Goal: Communication & Community: Answer question/provide support

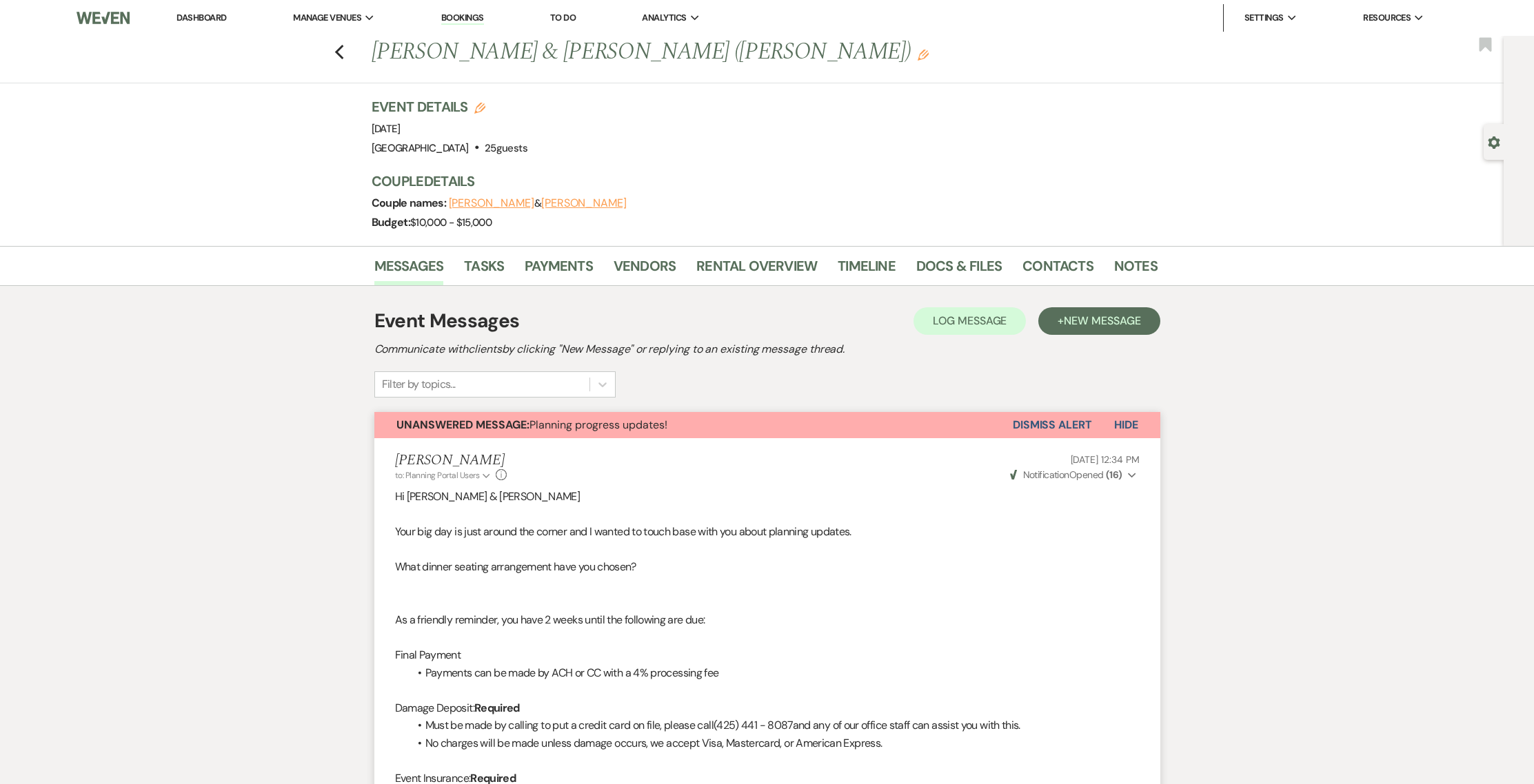
click at [199, 19] on link "Dashboard" at bounding box center [201, 18] width 50 height 12
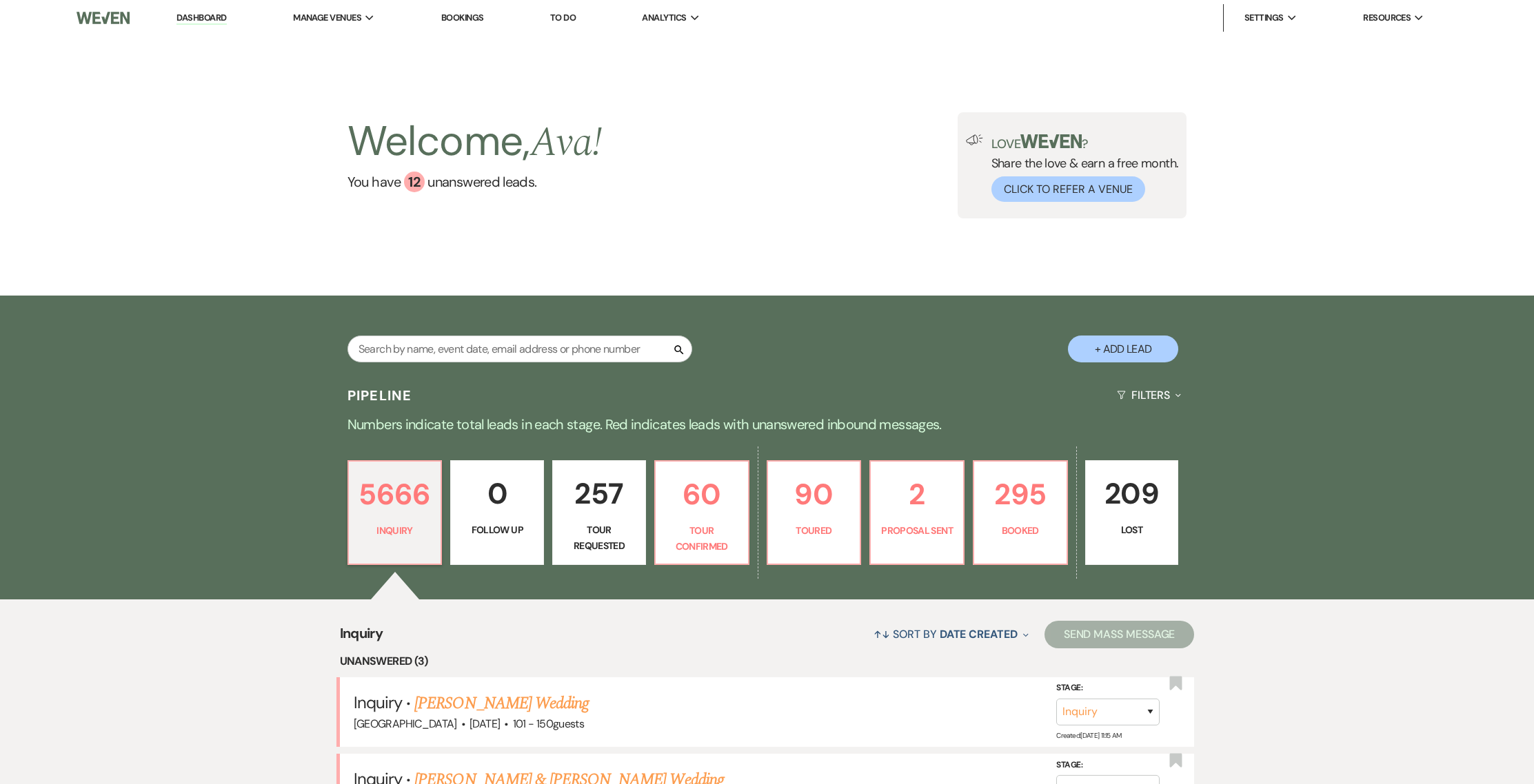
scroll to position [278, 0]
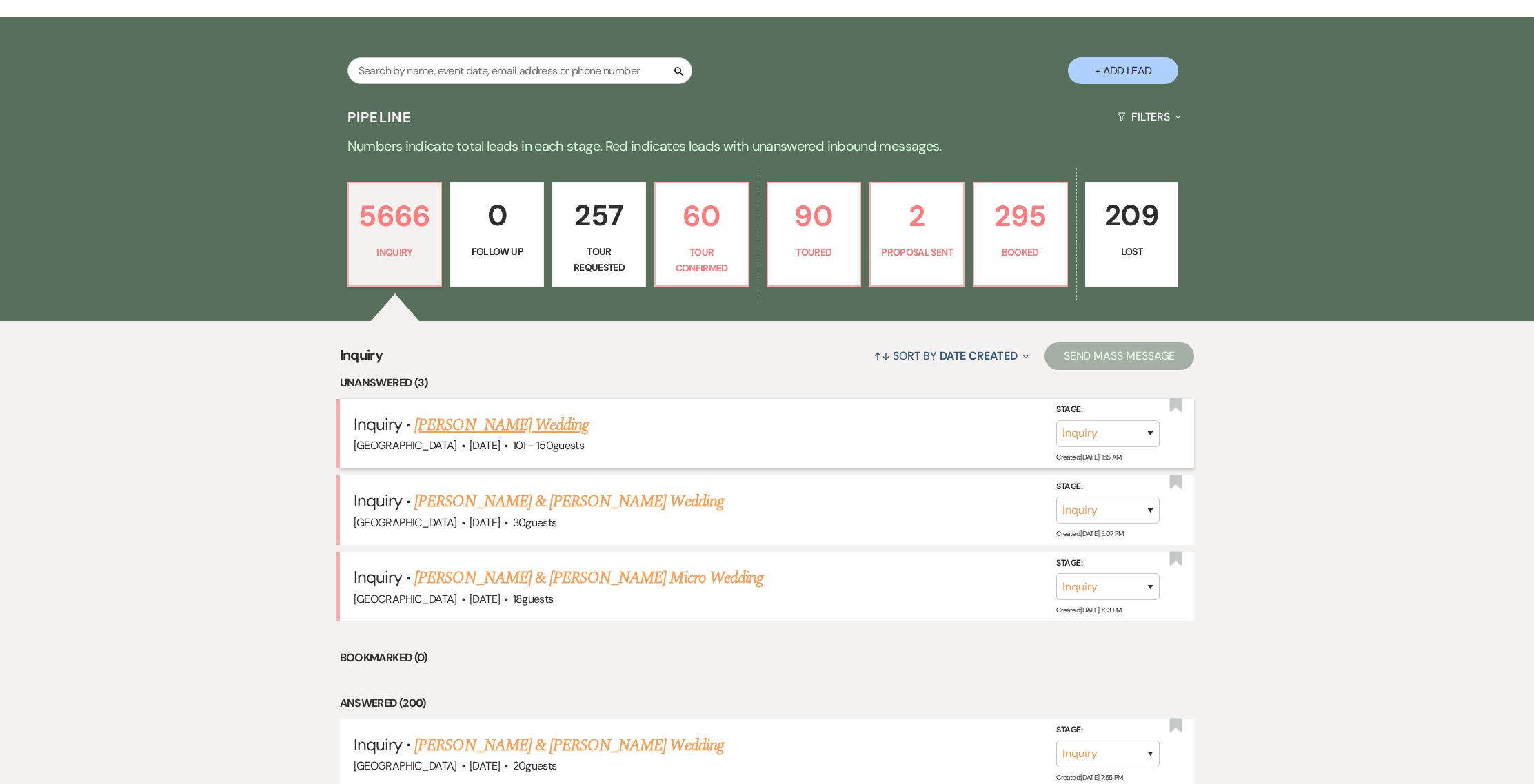
click at [463, 415] on link "[PERSON_NAME] Wedding" at bounding box center [501, 425] width 175 height 24
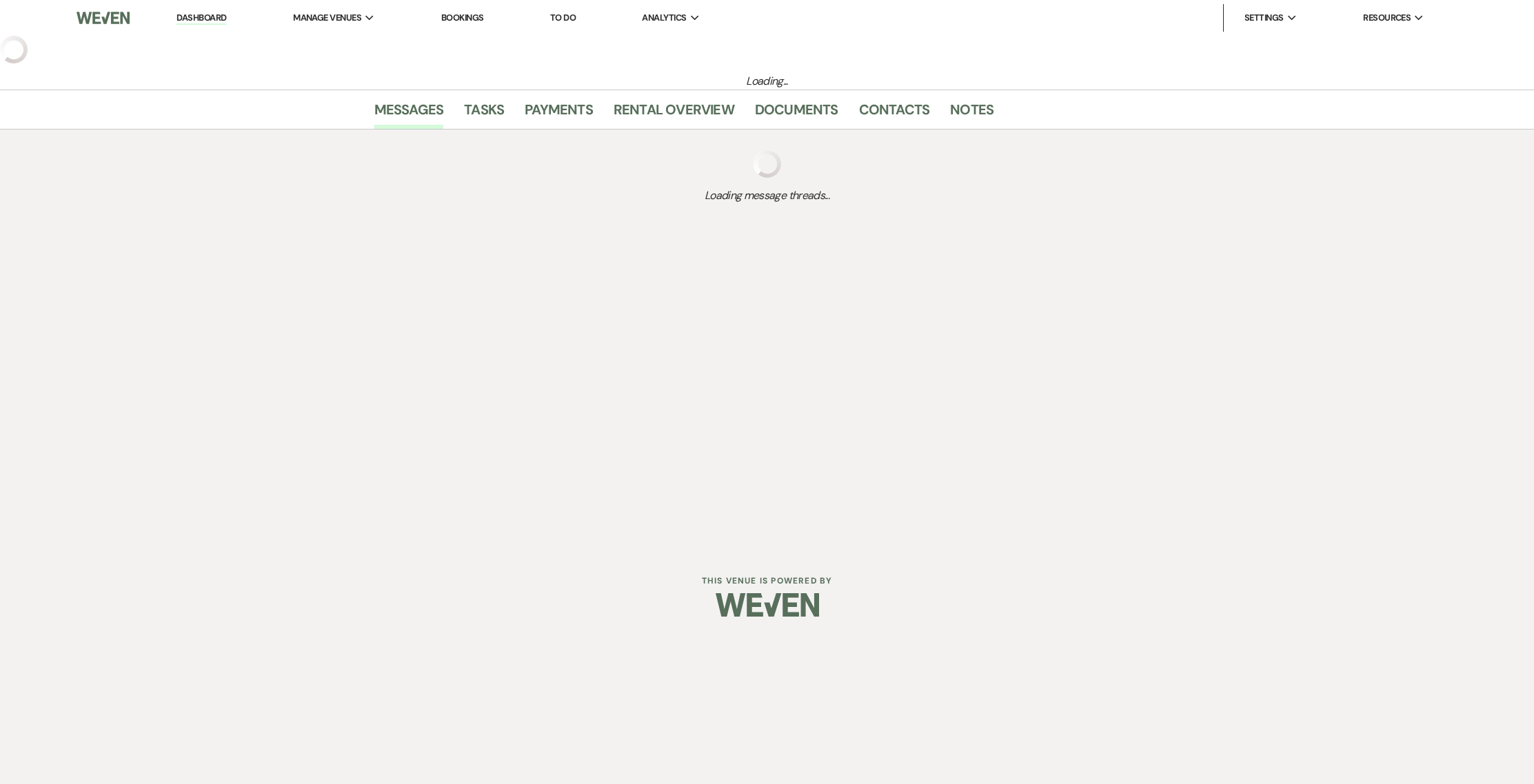
select select "2"
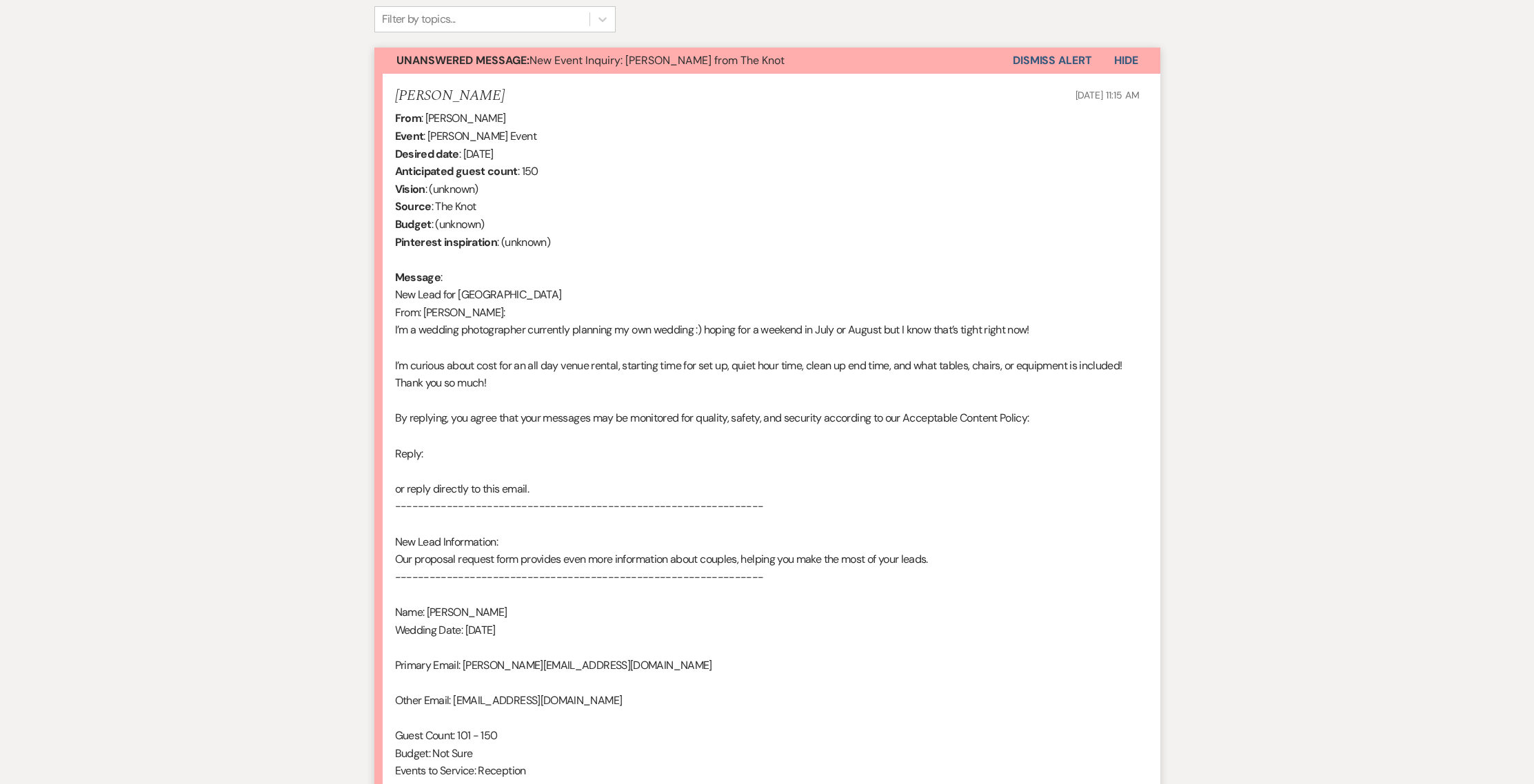
scroll to position [461, 0]
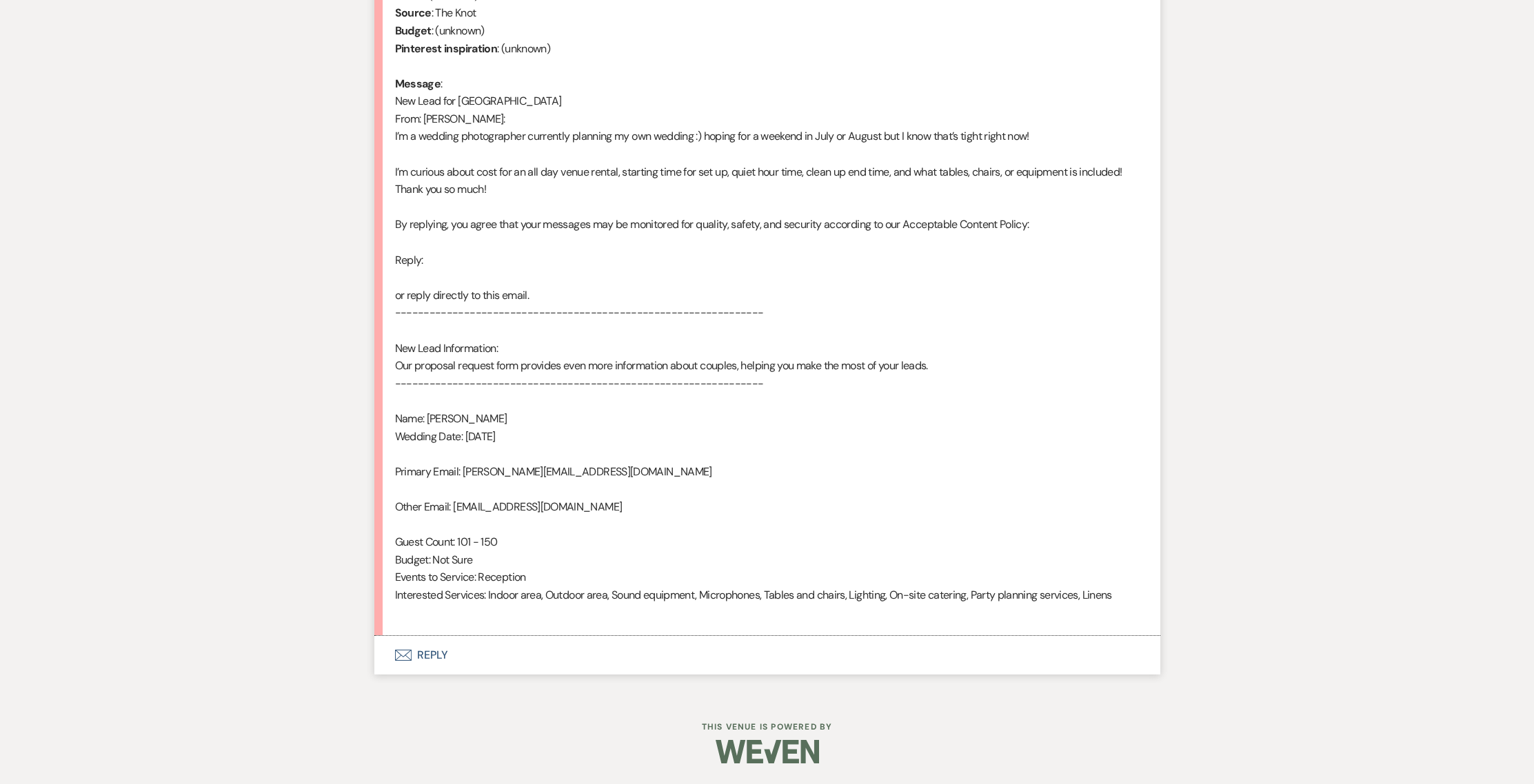
click at [440, 652] on button "Envelope Reply" at bounding box center [767, 656] width 786 height 39
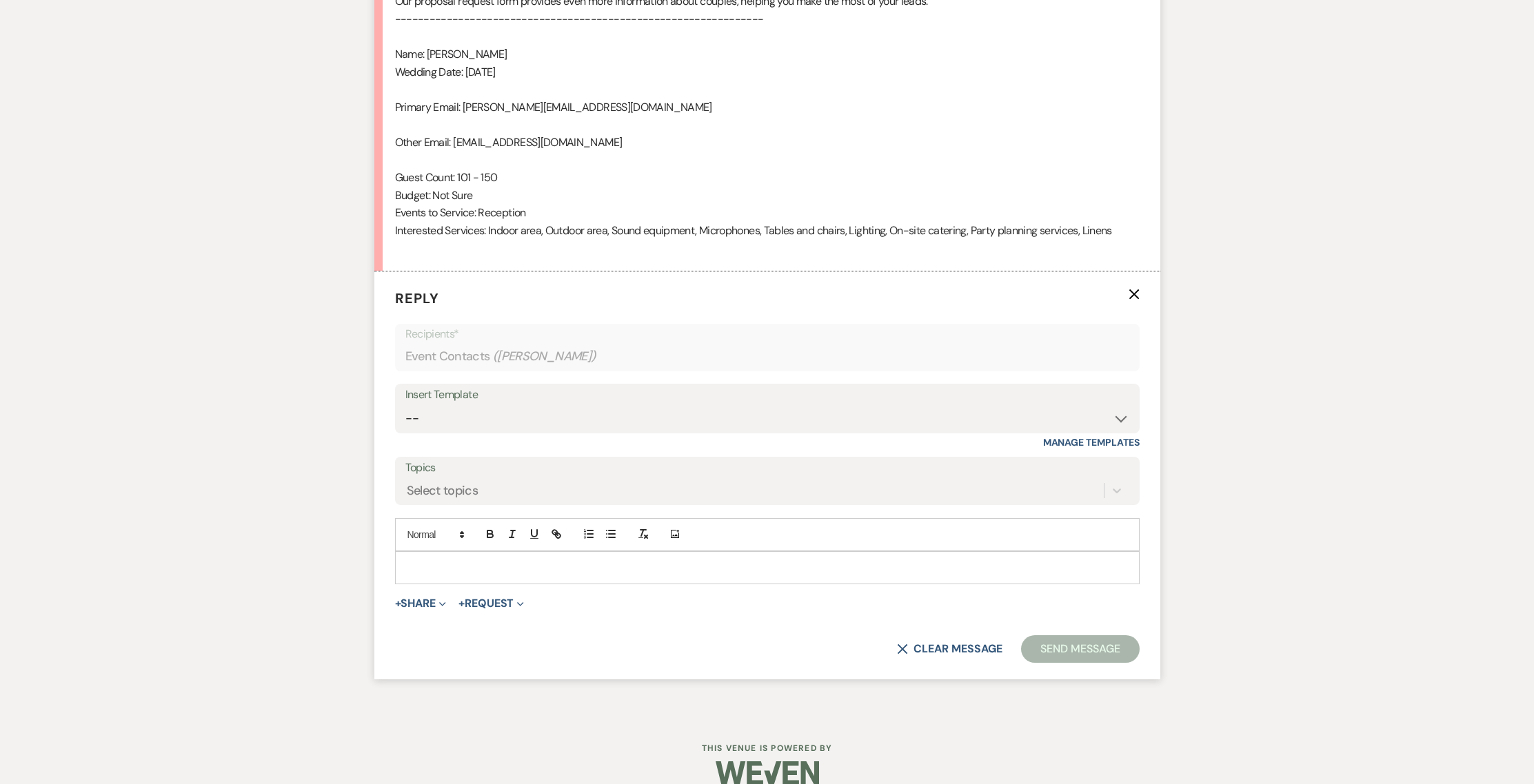
scroll to position [1044, 0]
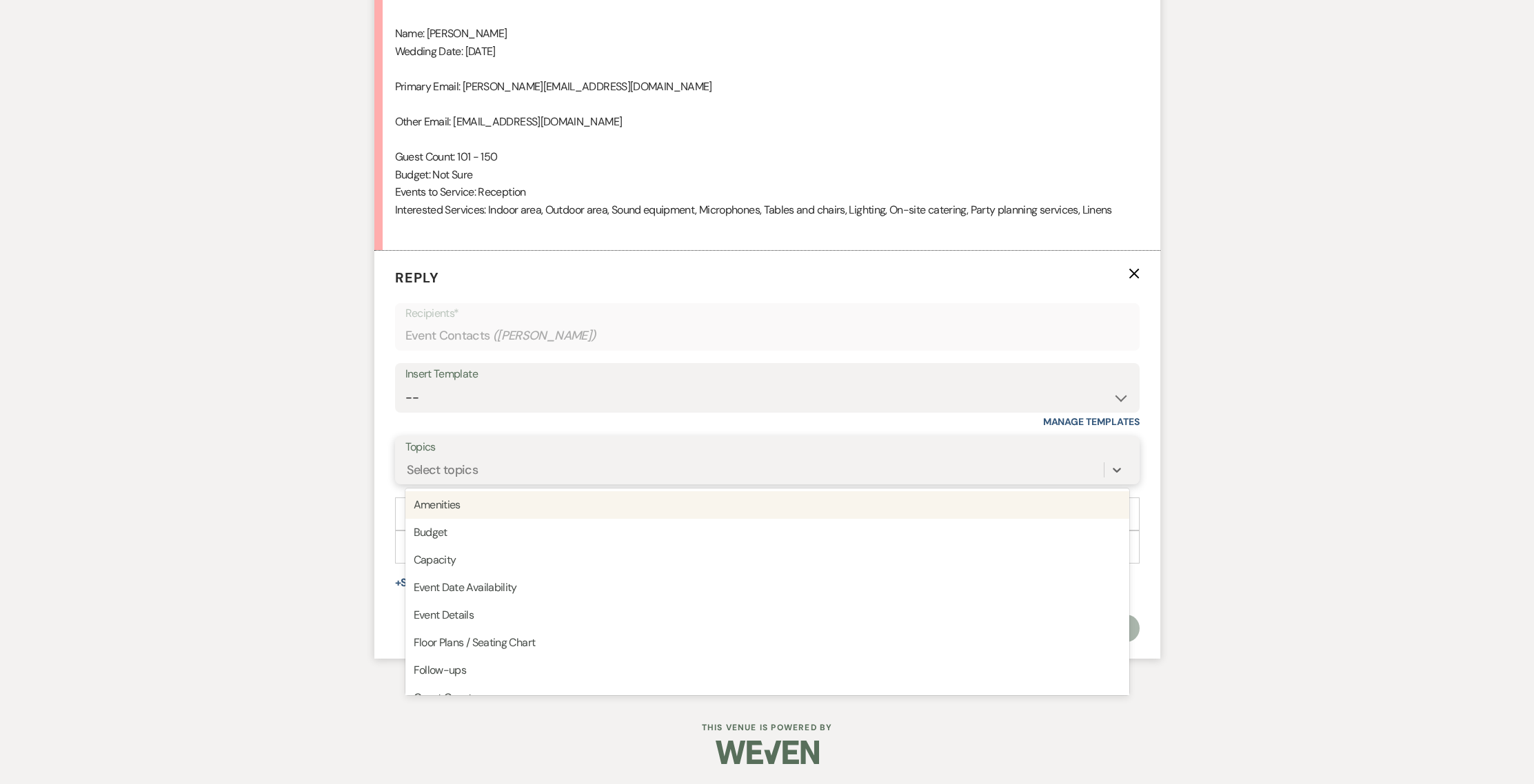
click at [448, 467] on div "Select topics" at bounding box center [442, 470] width 72 height 19
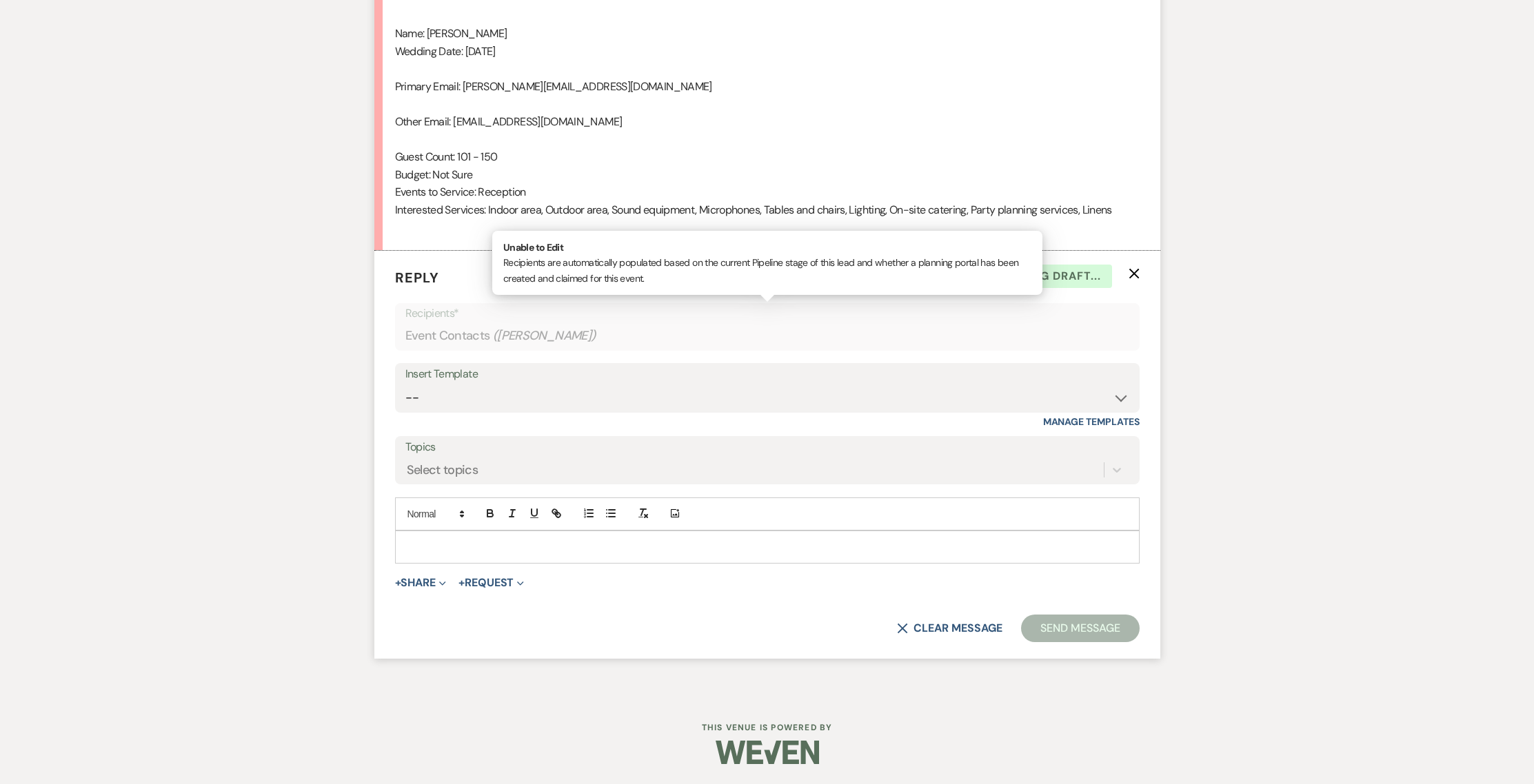
click at [482, 338] on div "Event Contacts ( [PERSON_NAME] )" at bounding box center [767, 336] width 724 height 27
click at [509, 550] on p at bounding box center [767, 547] width 723 height 15
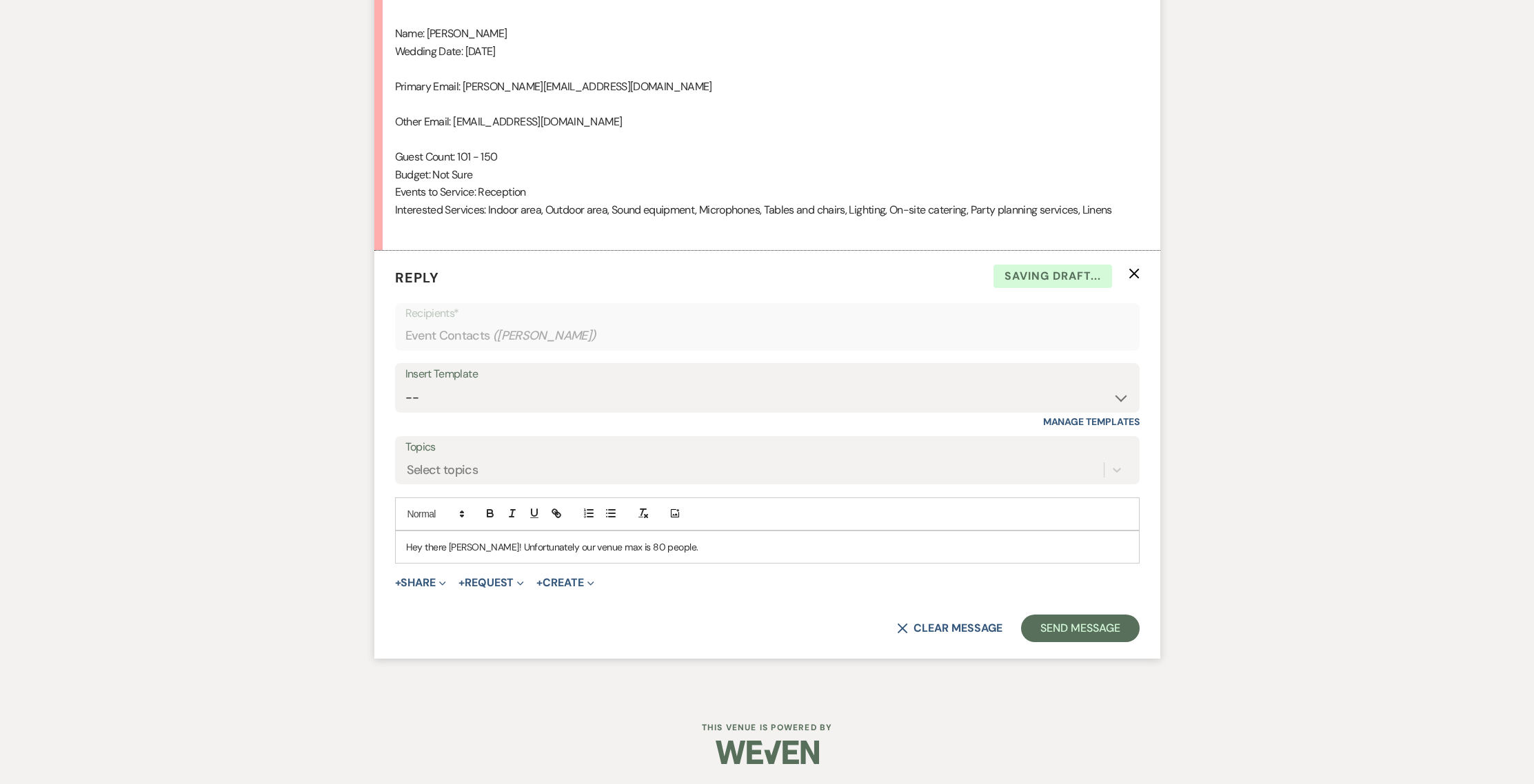
click at [702, 545] on p "Hey there [PERSON_NAME]! Unfortunately our venue max is 80 people." at bounding box center [767, 547] width 723 height 15
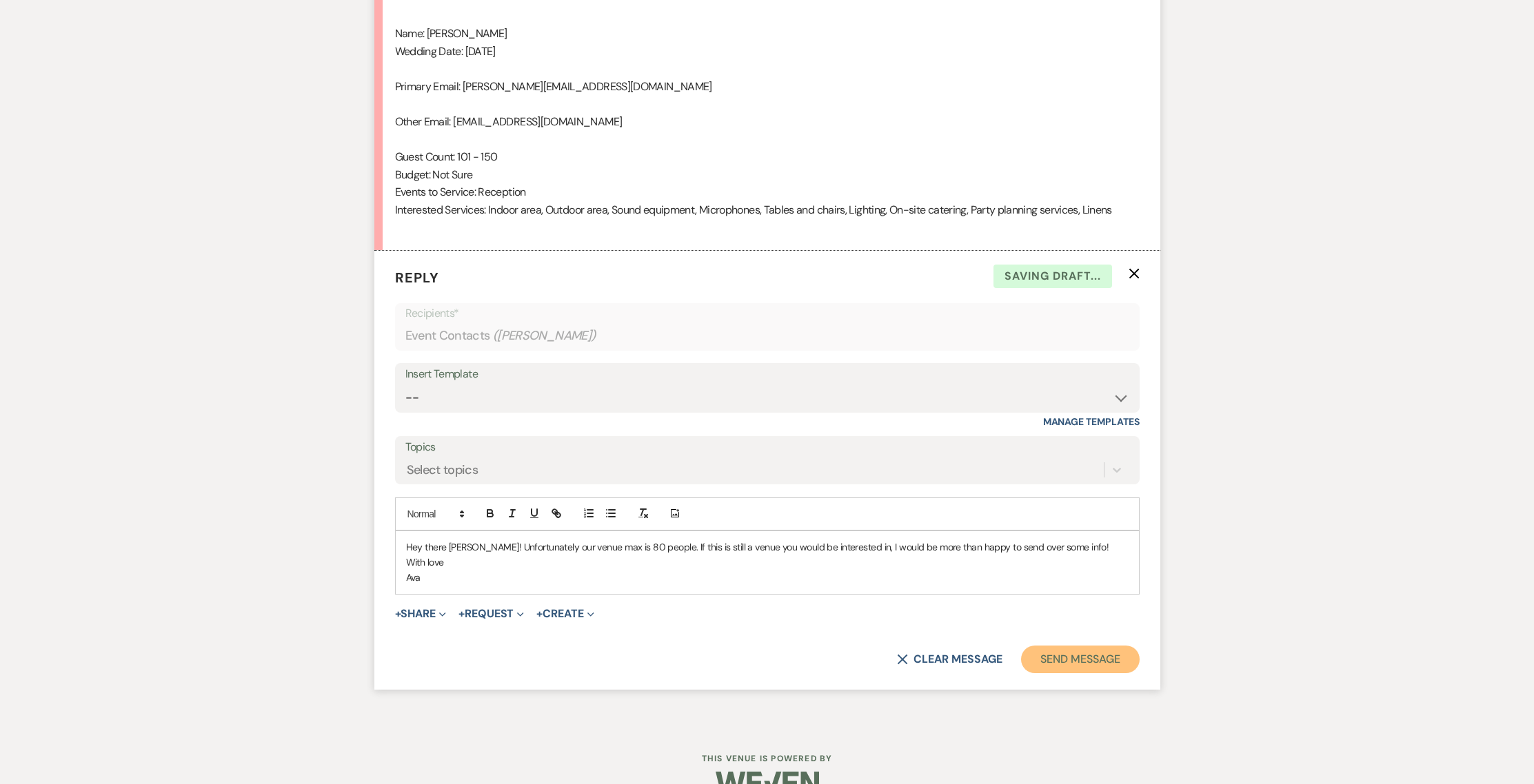
click at [1042, 664] on button "Send Message" at bounding box center [1080, 659] width 118 height 28
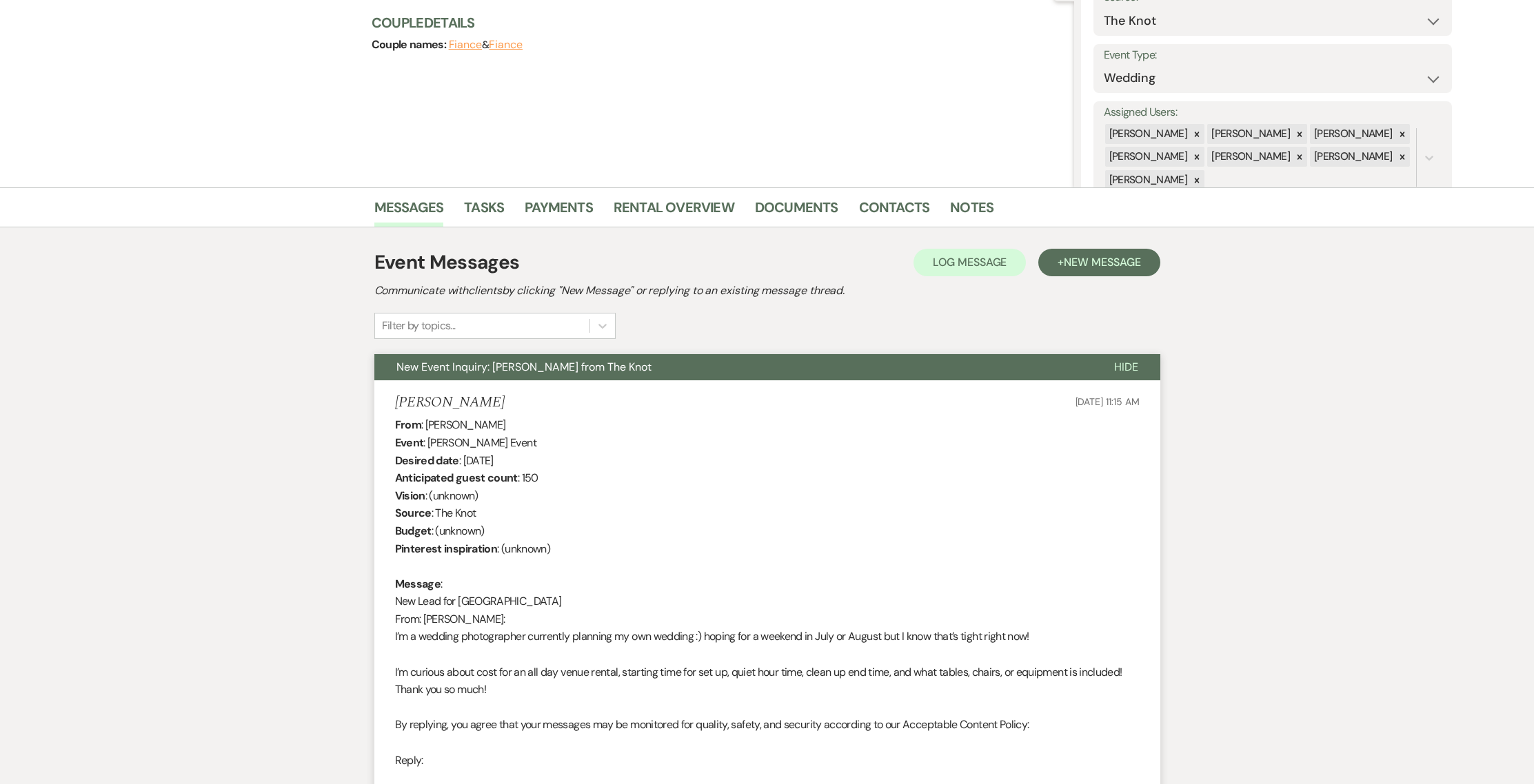
scroll to position [0, 0]
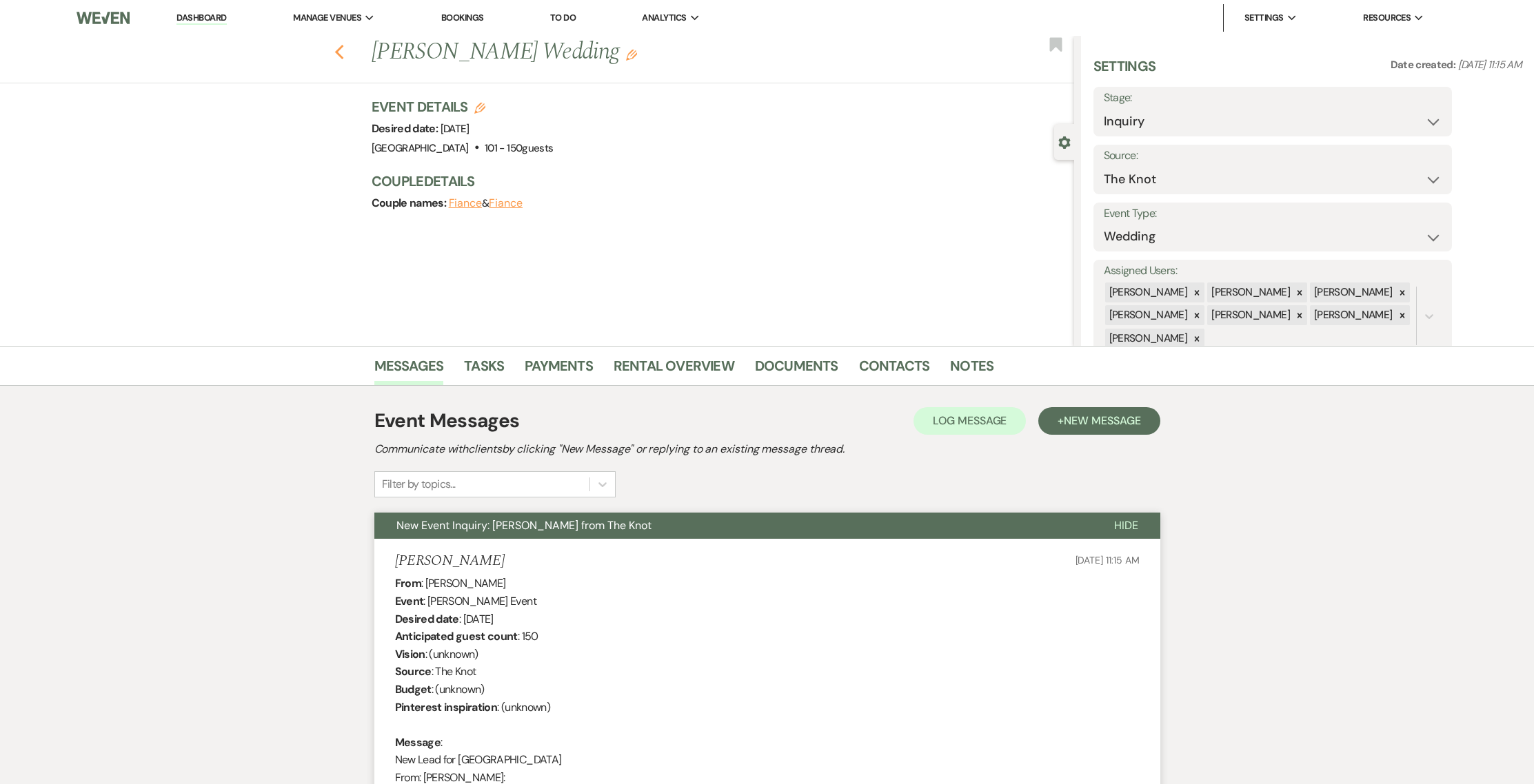
click at [342, 54] on use "button" at bounding box center [338, 52] width 9 height 15
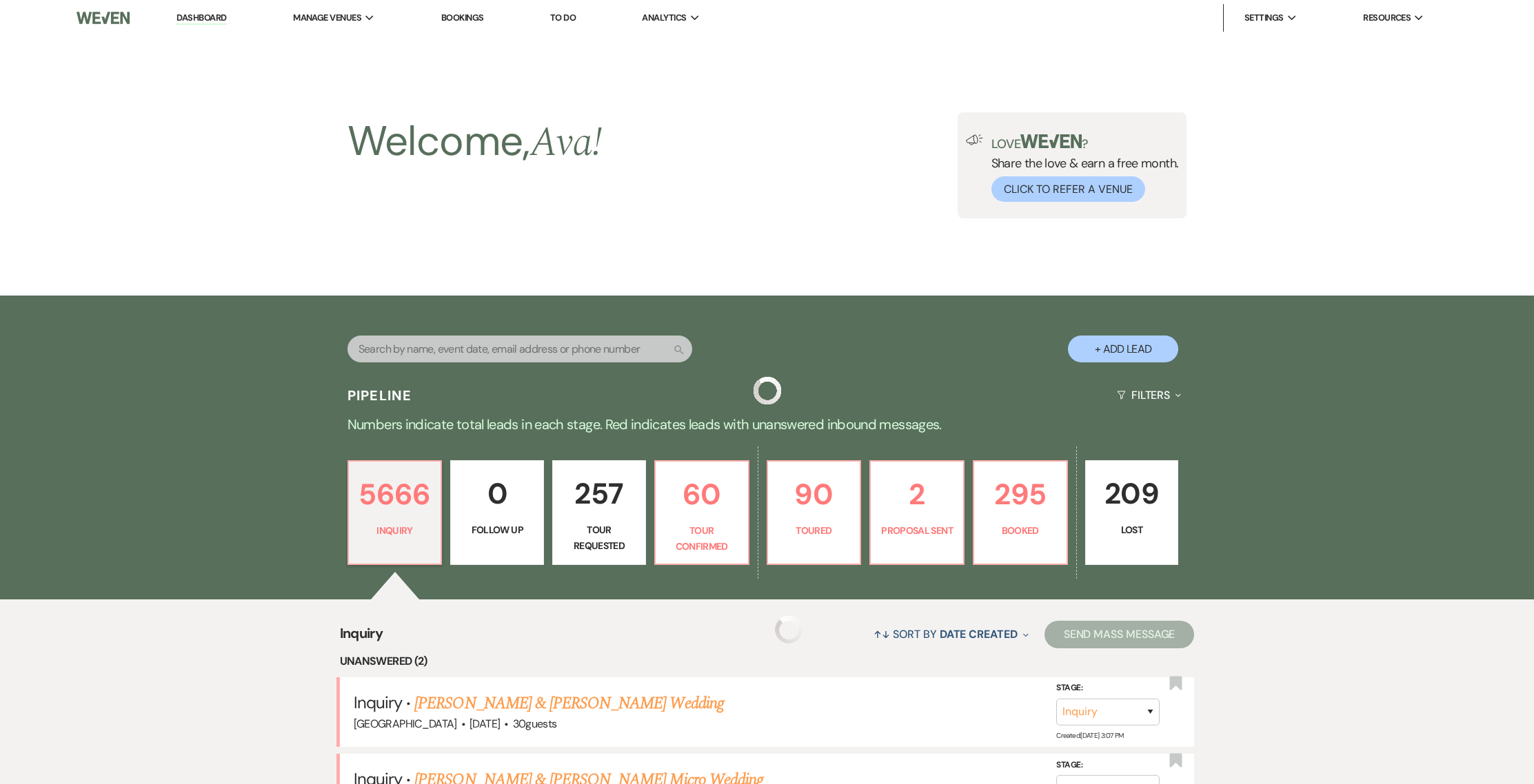
scroll to position [278, 0]
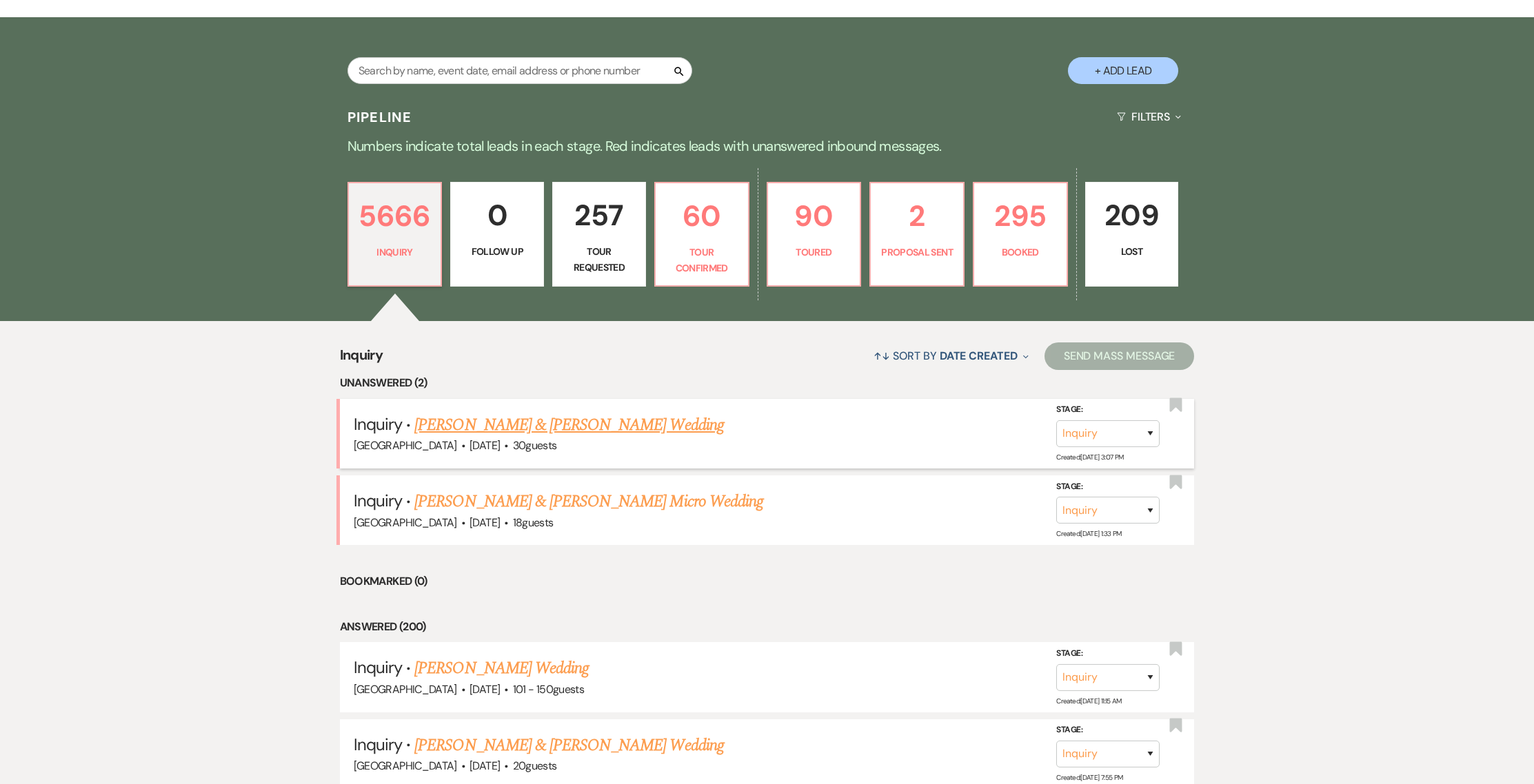
click at [505, 426] on link "[PERSON_NAME] & [PERSON_NAME] Wedding" at bounding box center [568, 425] width 309 height 24
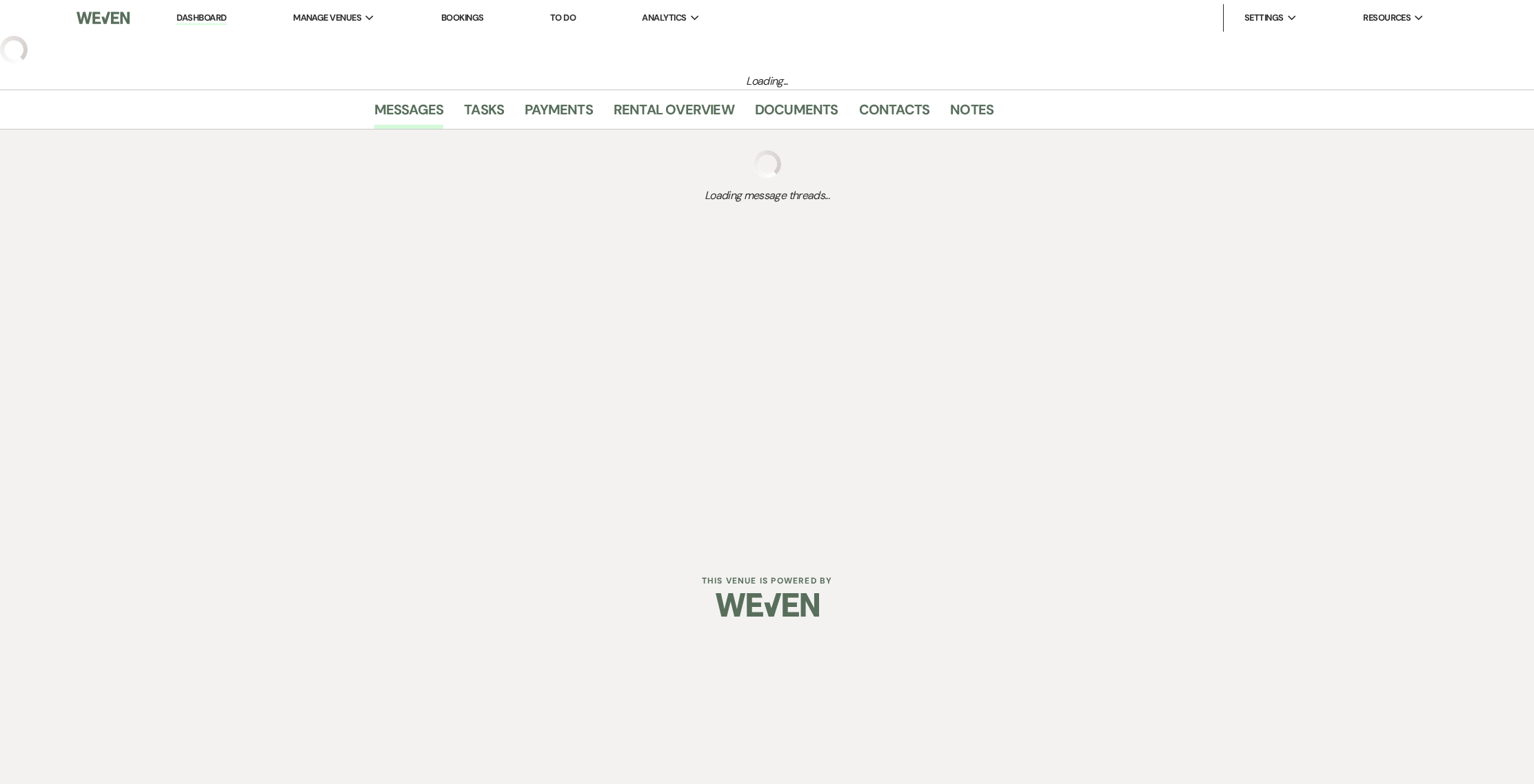
select select "5"
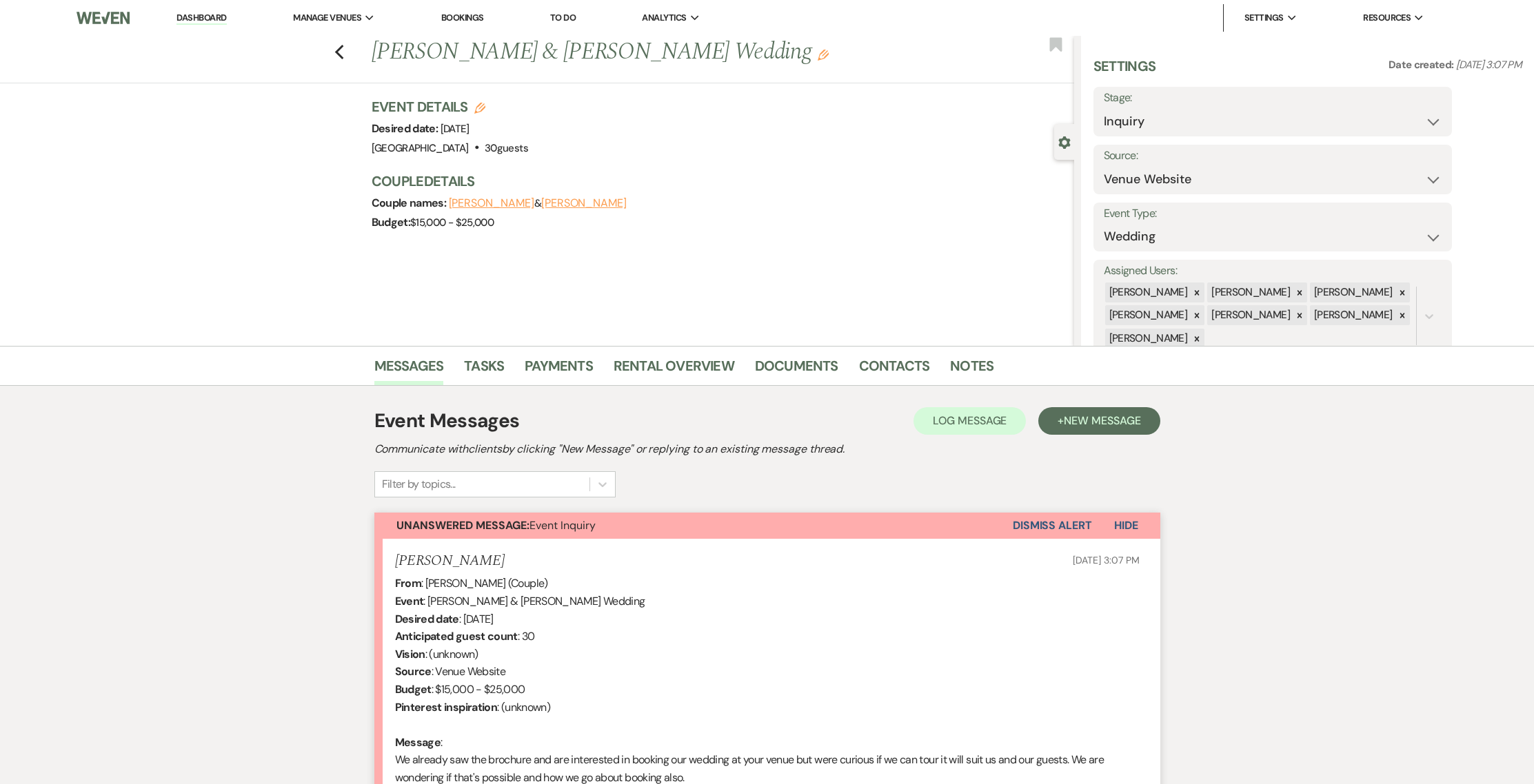
scroll to position [183, 0]
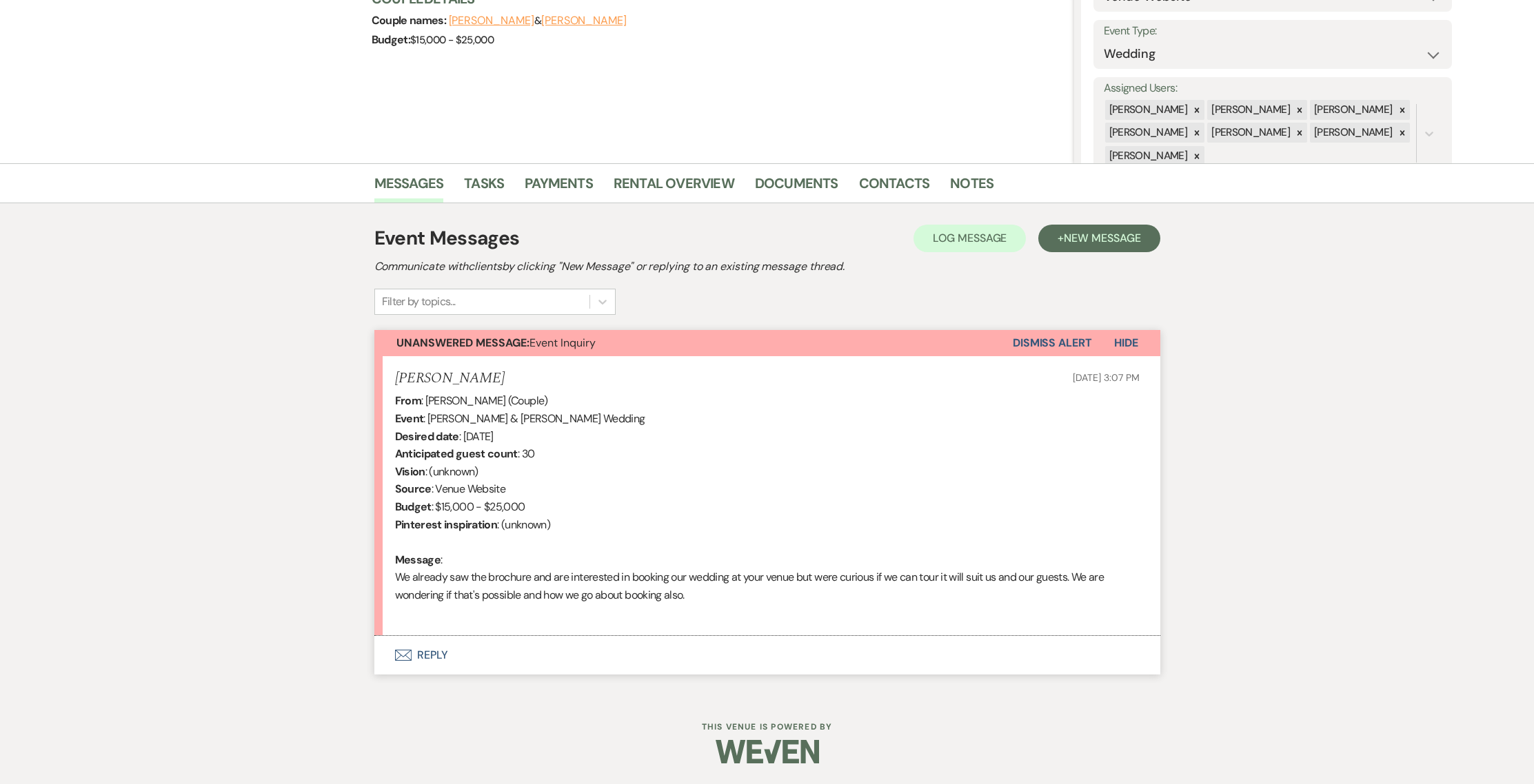
click at [407, 658] on use "button" at bounding box center [403, 655] width 17 height 11
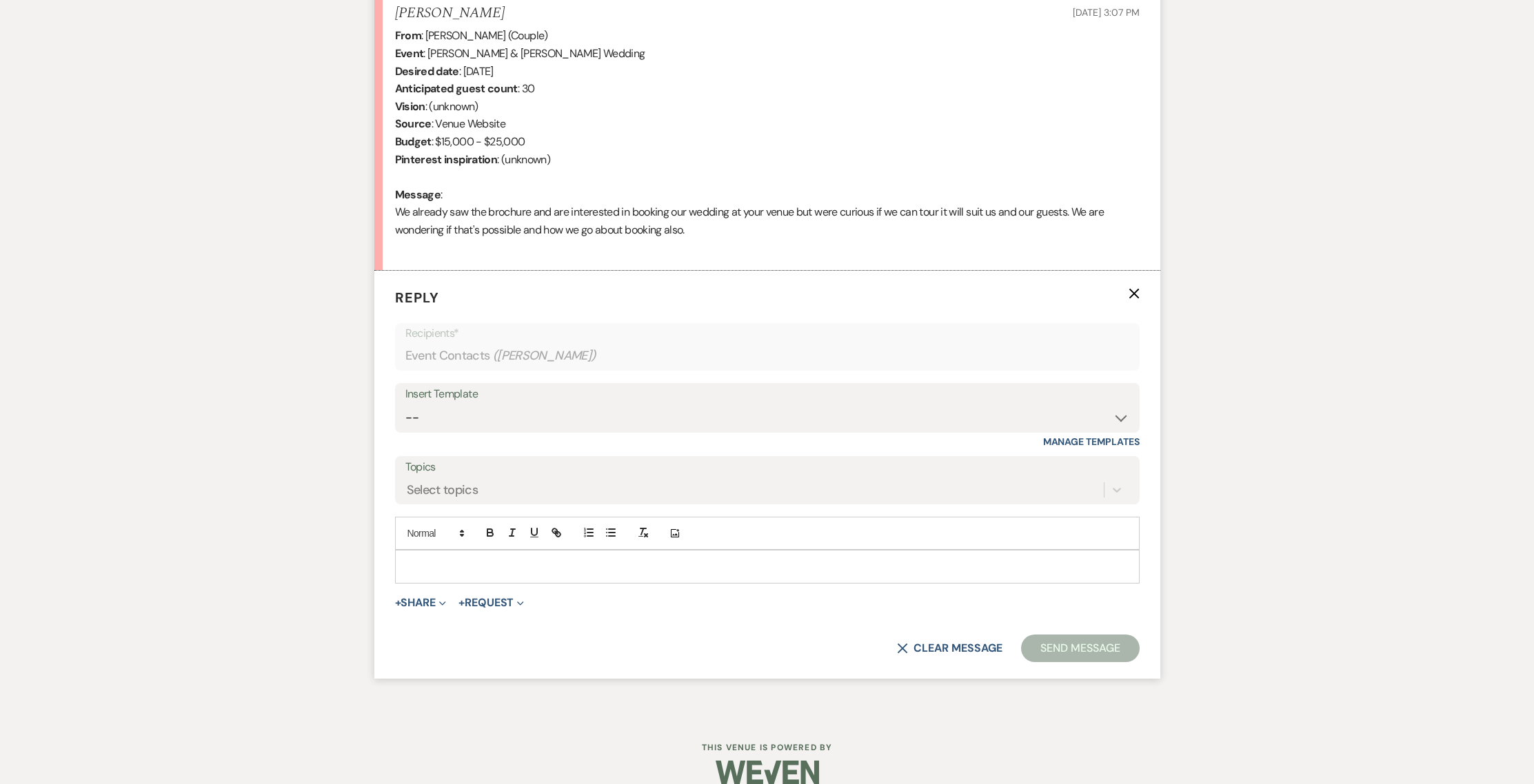
scroll to position [568, 0]
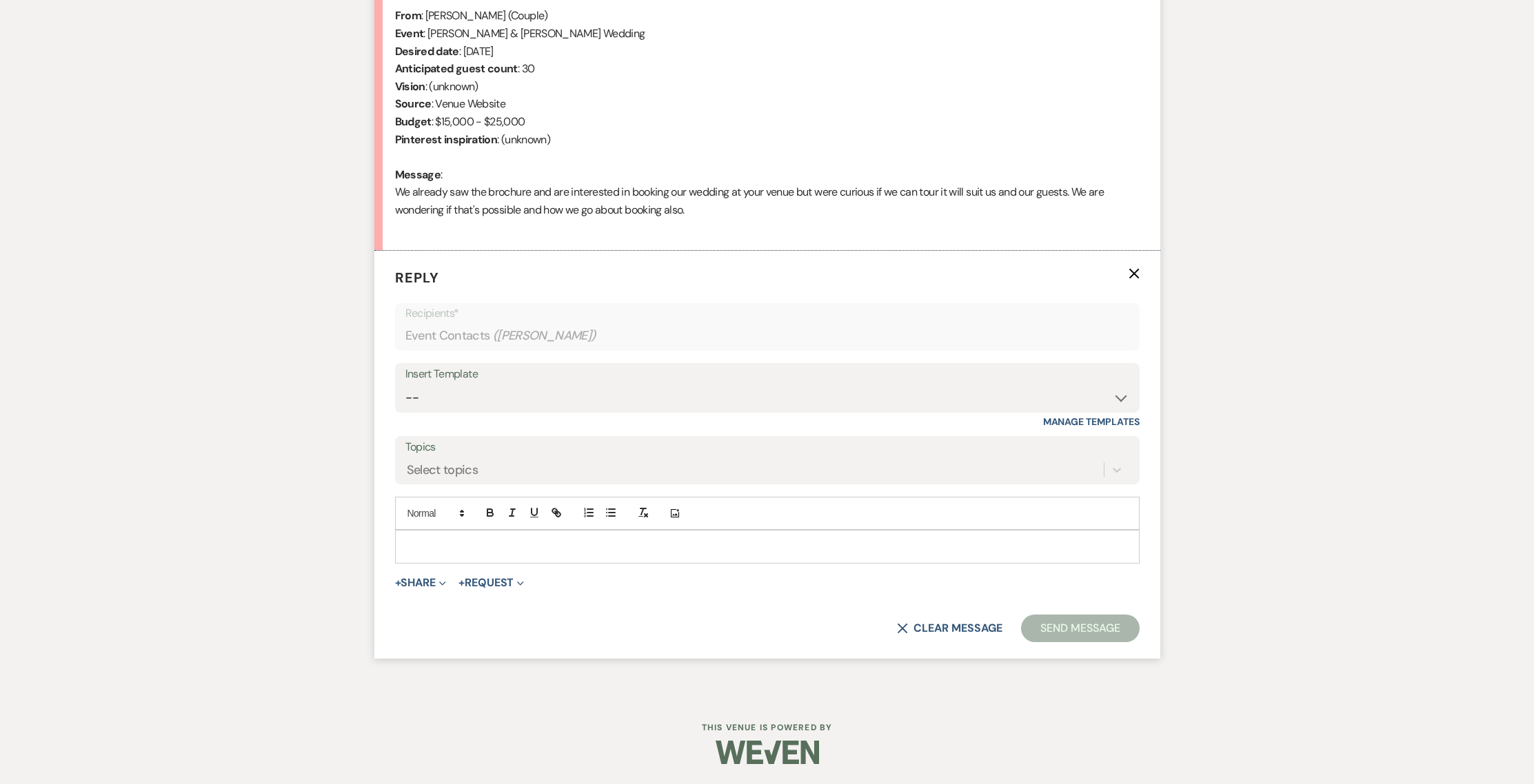
click at [497, 376] on div "Insert Template" at bounding box center [767, 374] width 724 height 20
click at [498, 391] on select "-- Weven Planning Portal Introduction (Booked Events) 1st planning email ([PERS…" at bounding box center [767, 398] width 724 height 27
select select "772"
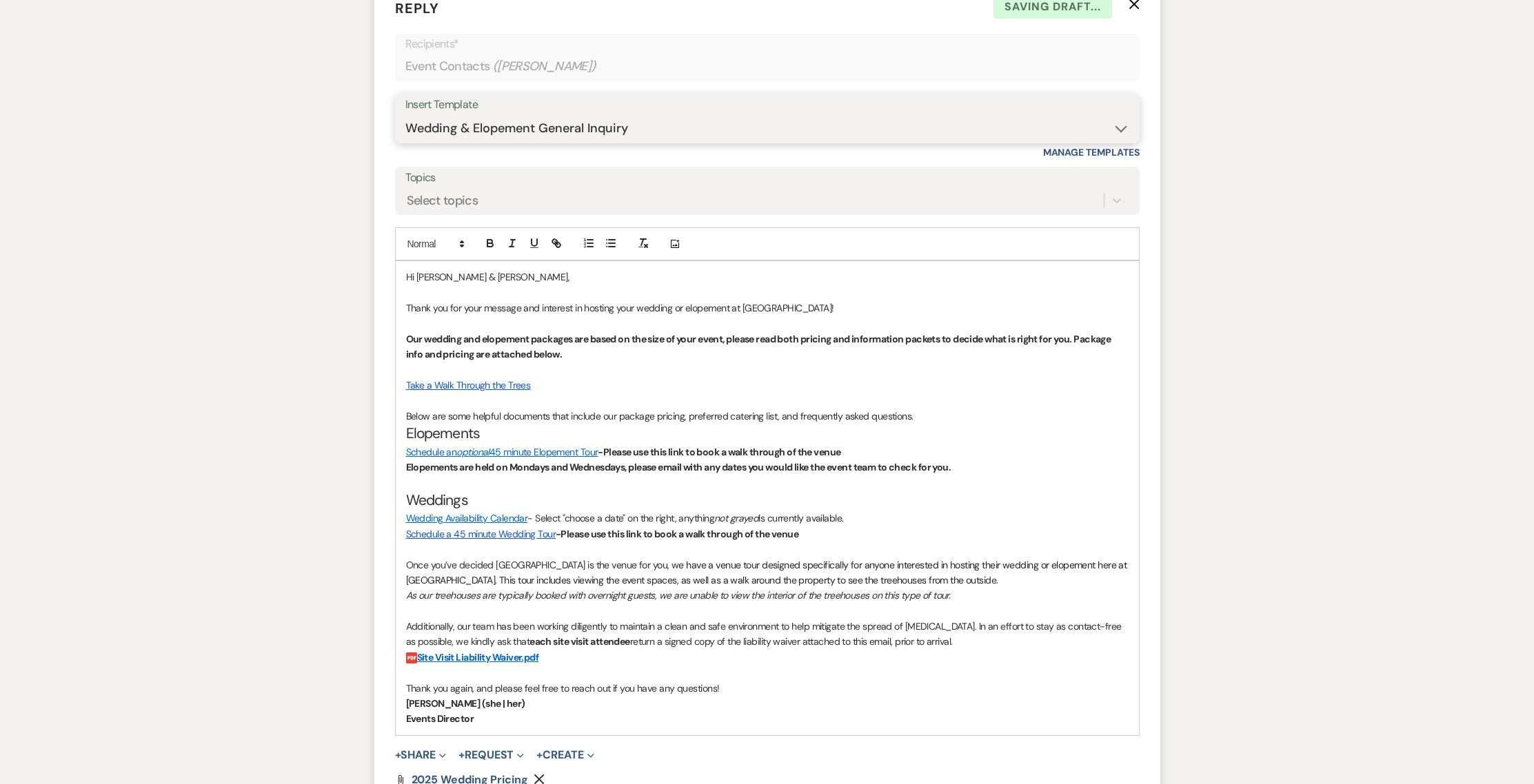
scroll to position [1208, 0]
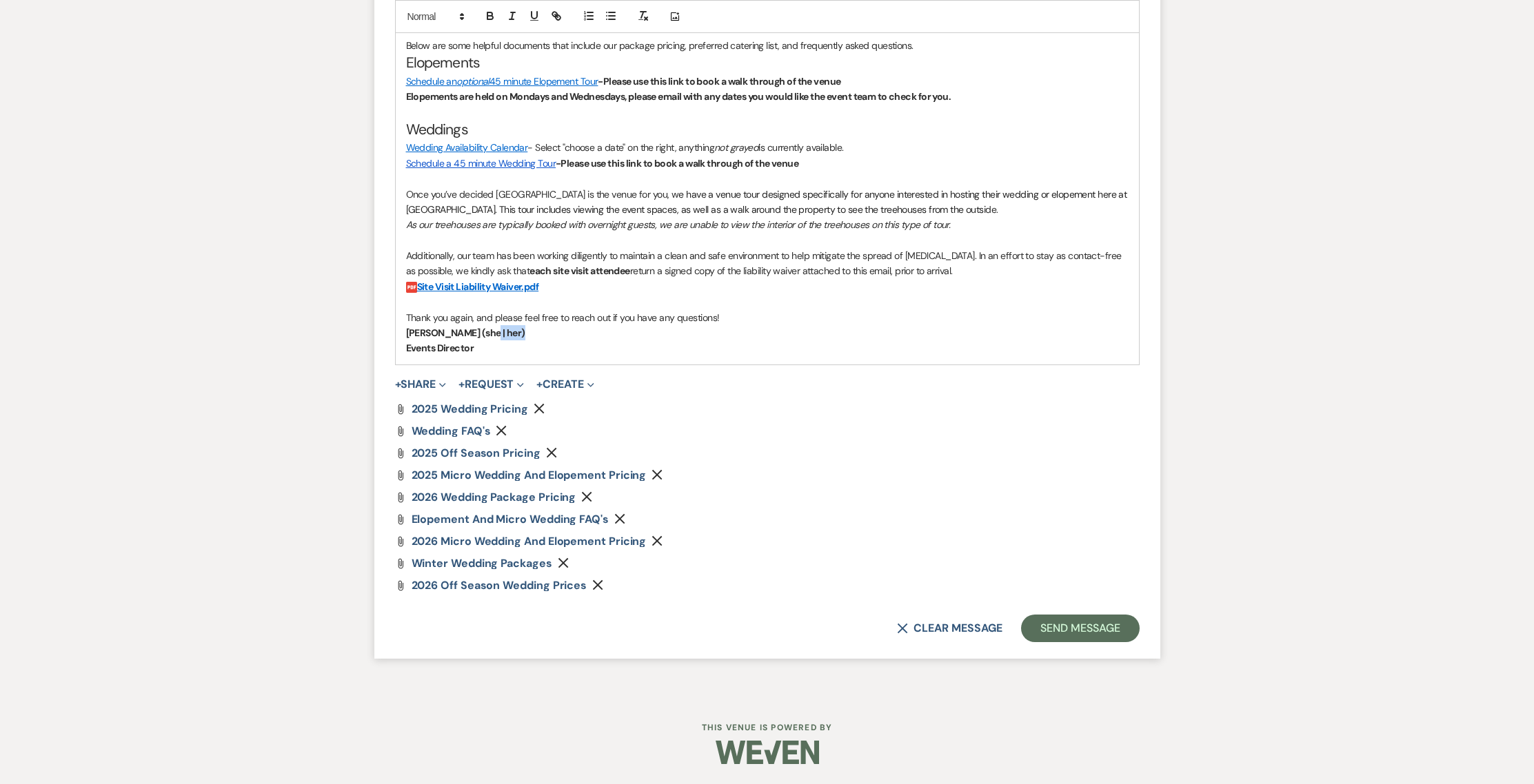
drag, startPoint x: 519, startPoint y: 334, endPoint x: 484, endPoint y: 329, distance: 35.4
click at [484, 329] on p "[PERSON_NAME] (she | her)" at bounding box center [767, 333] width 723 height 15
drag, startPoint x: 476, startPoint y: 346, endPoint x: 387, endPoint y: 327, distance: 91.0
click at [387, 327] on form "Reply X Draft saved! Recipients* Event Contacts ( [PERSON_NAME] ) Insert Templa…" at bounding box center [767, 134] width 786 height 1048
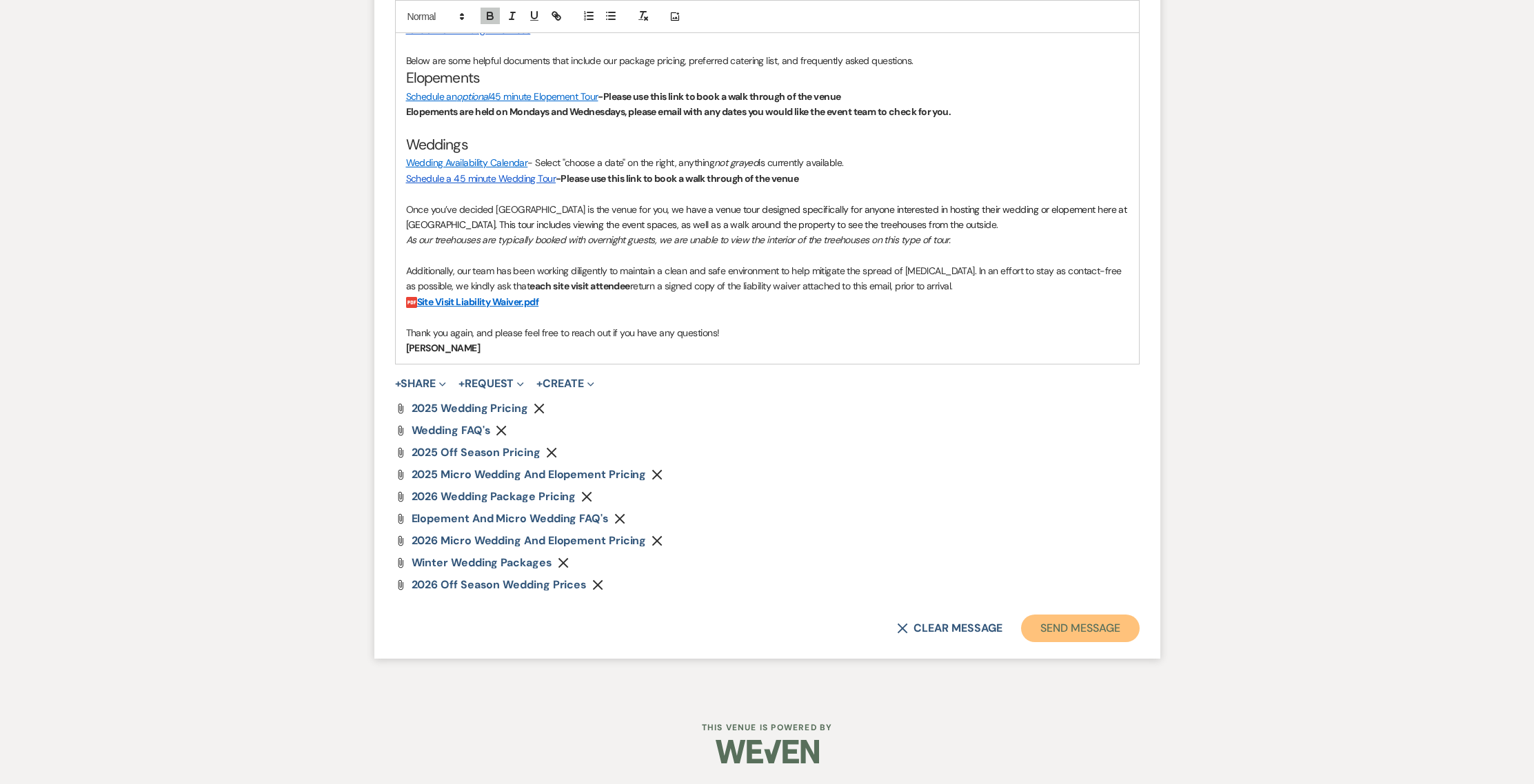
click at [1105, 629] on button "Send Message" at bounding box center [1080, 628] width 118 height 28
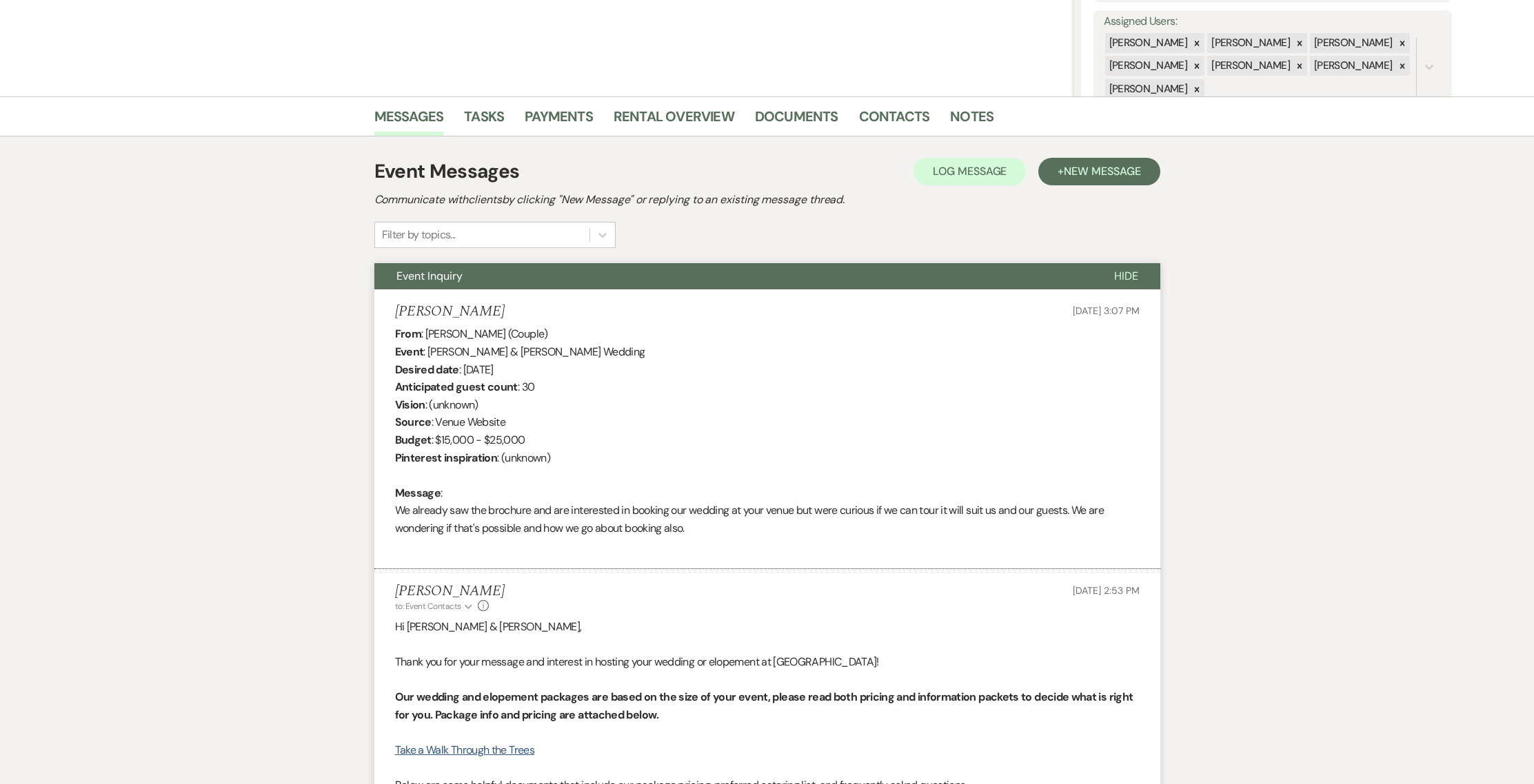
scroll to position [0, 0]
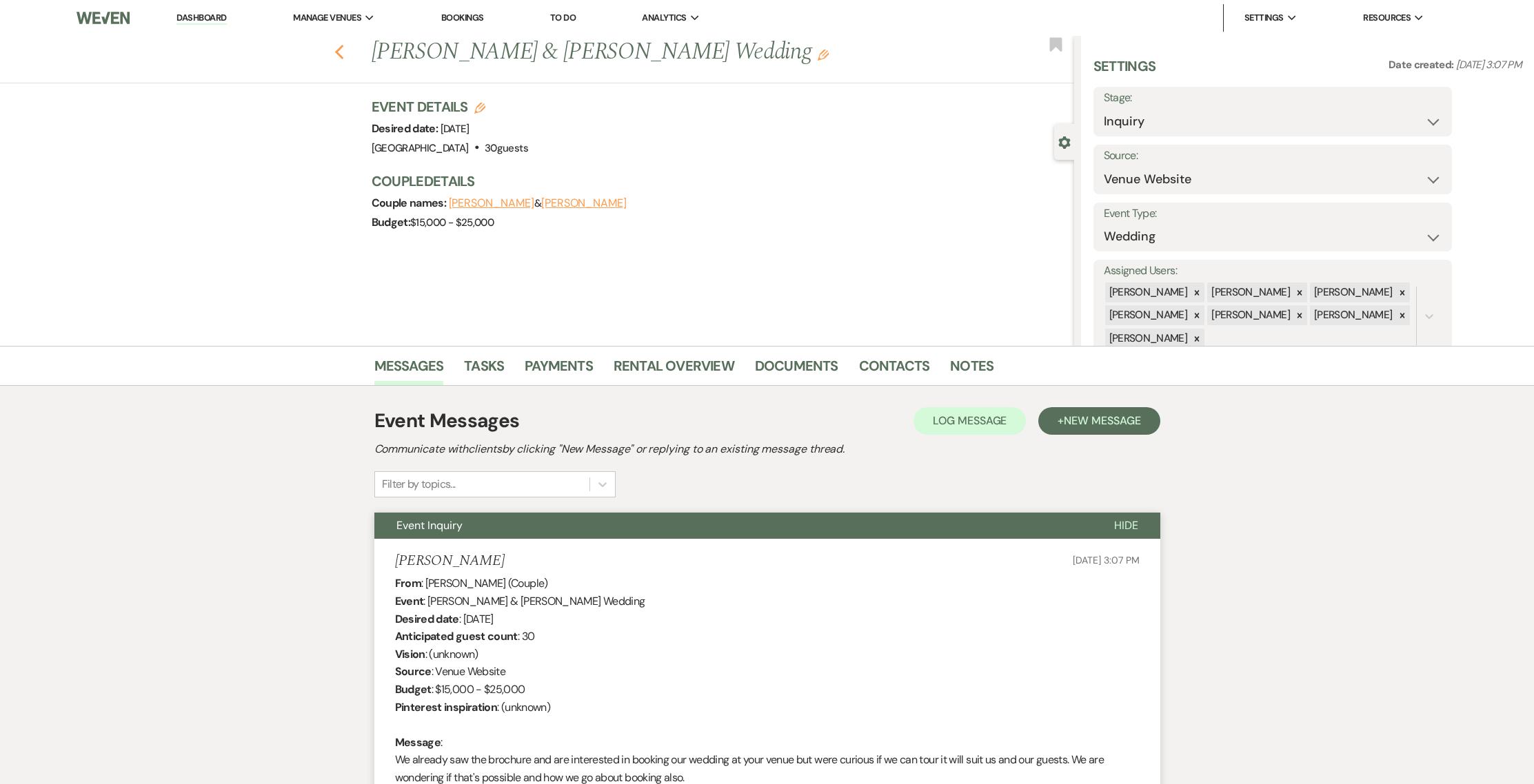
click at [343, 50] on use "button" at bounding box center [338, 52] width 9 height 15
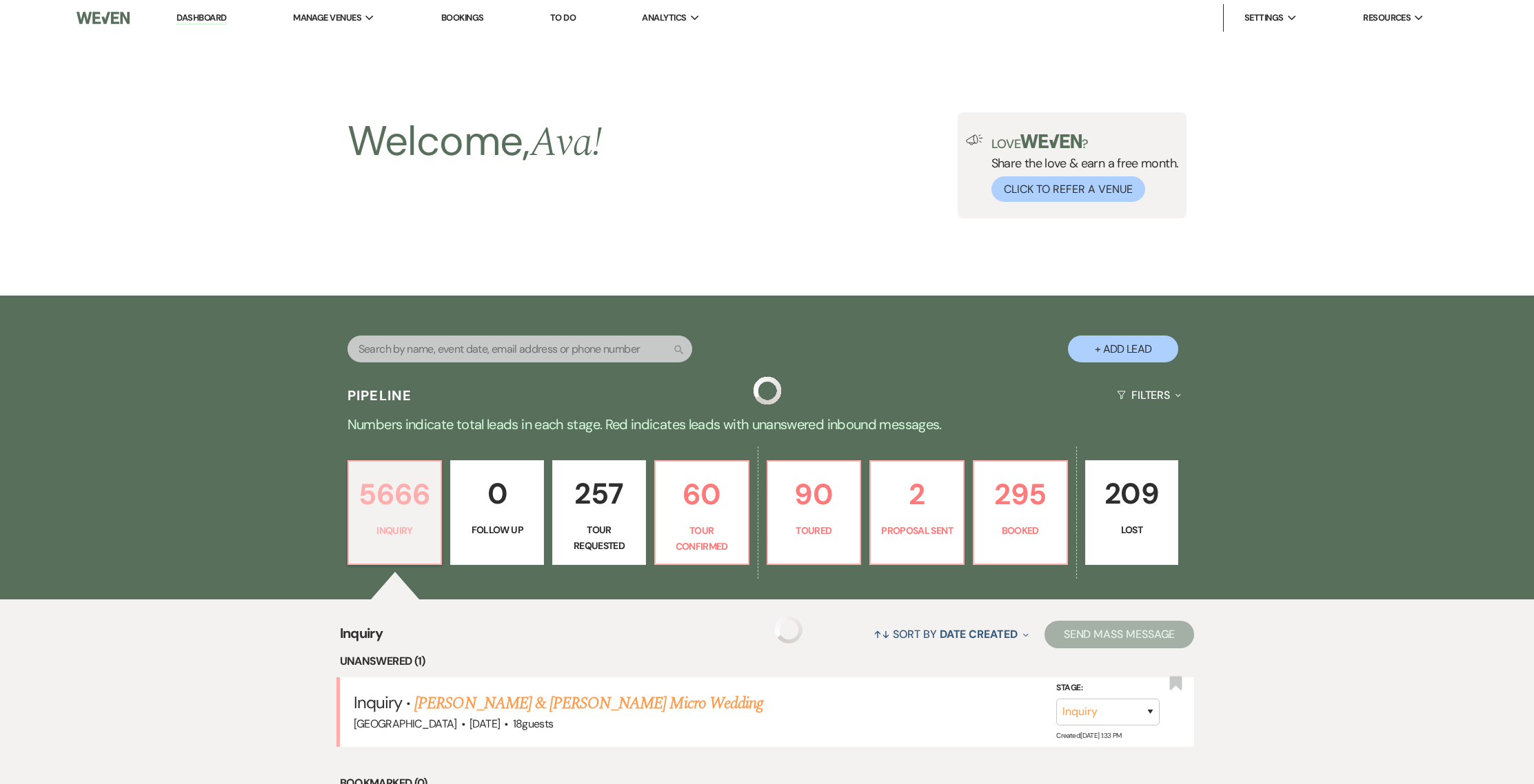
scroll to position [278, 0]
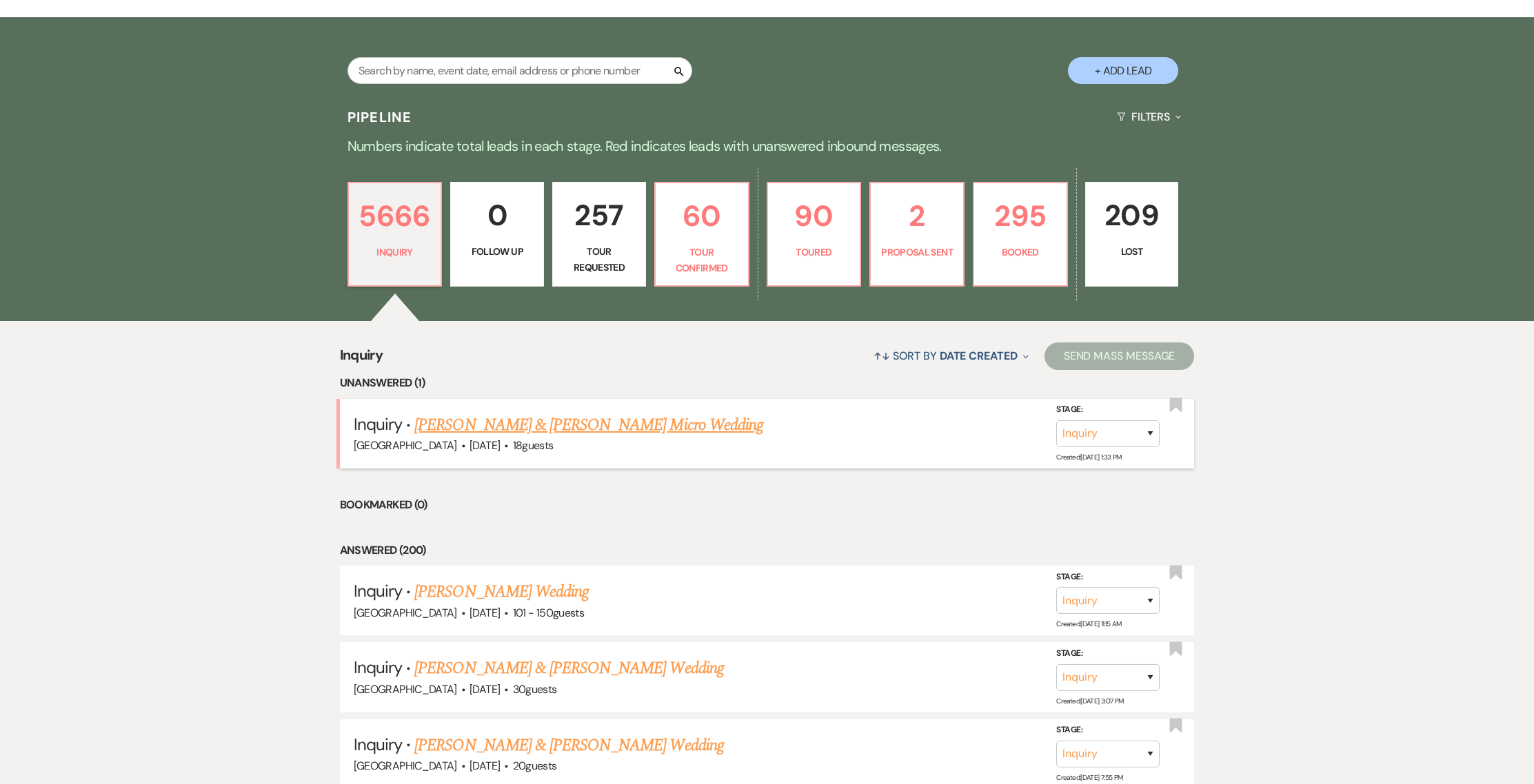
click at [474, 416] on link "[PERSON_NAME] & [PERSON_NAME] Micro Wedding" at bounding box center [589, 425] width 349 height 24
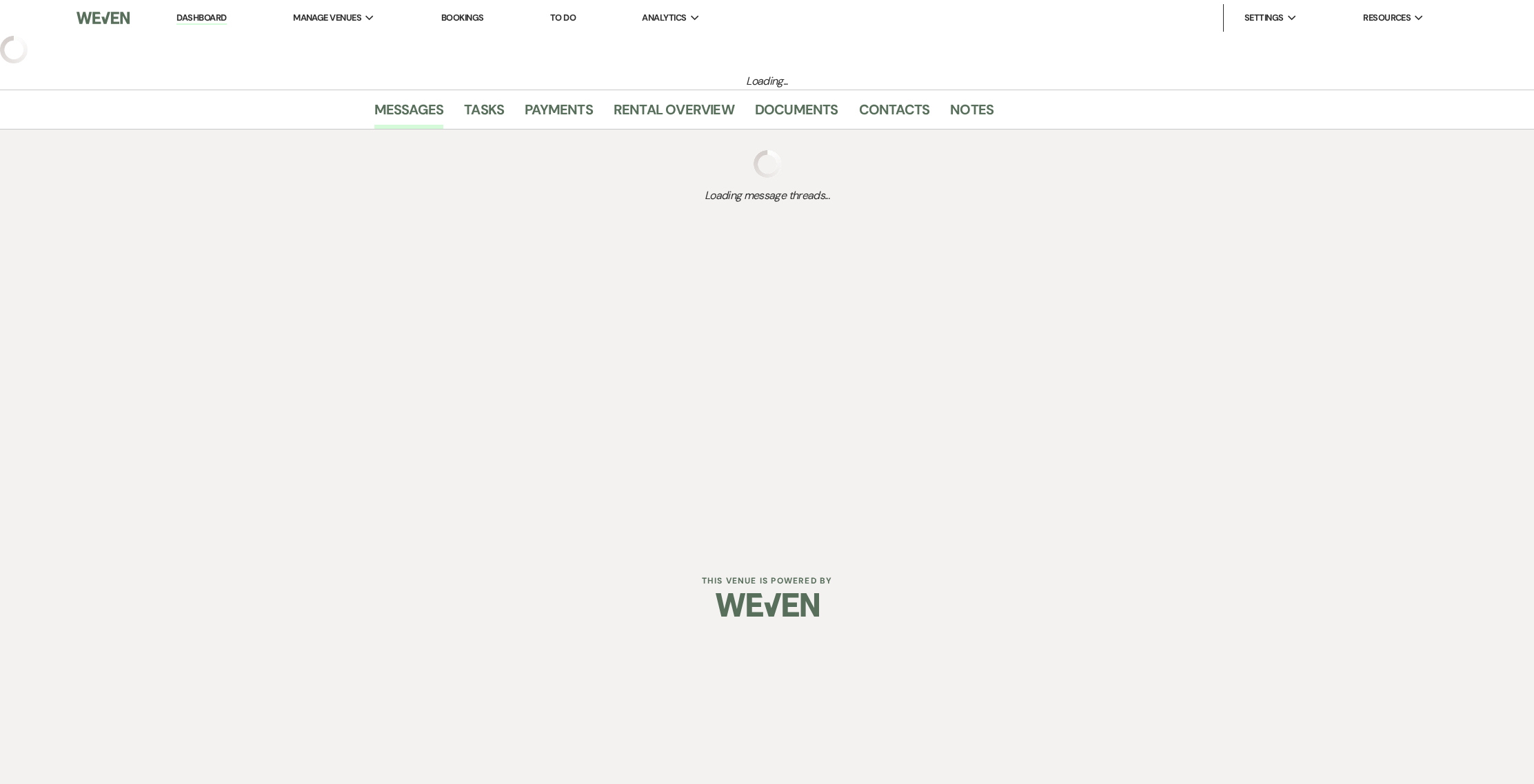
select select "5"
select select "16"
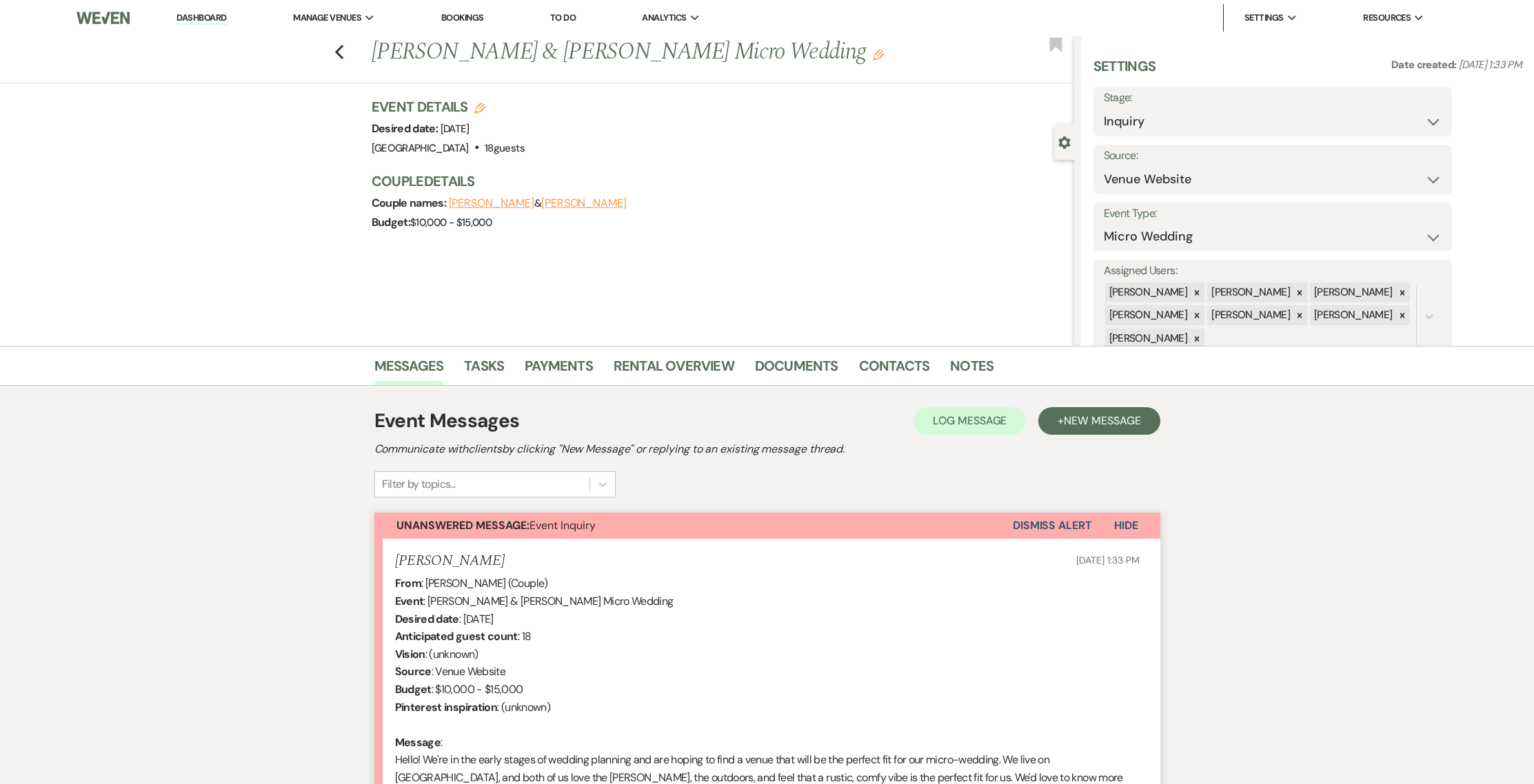
scroll to position [200, 0]
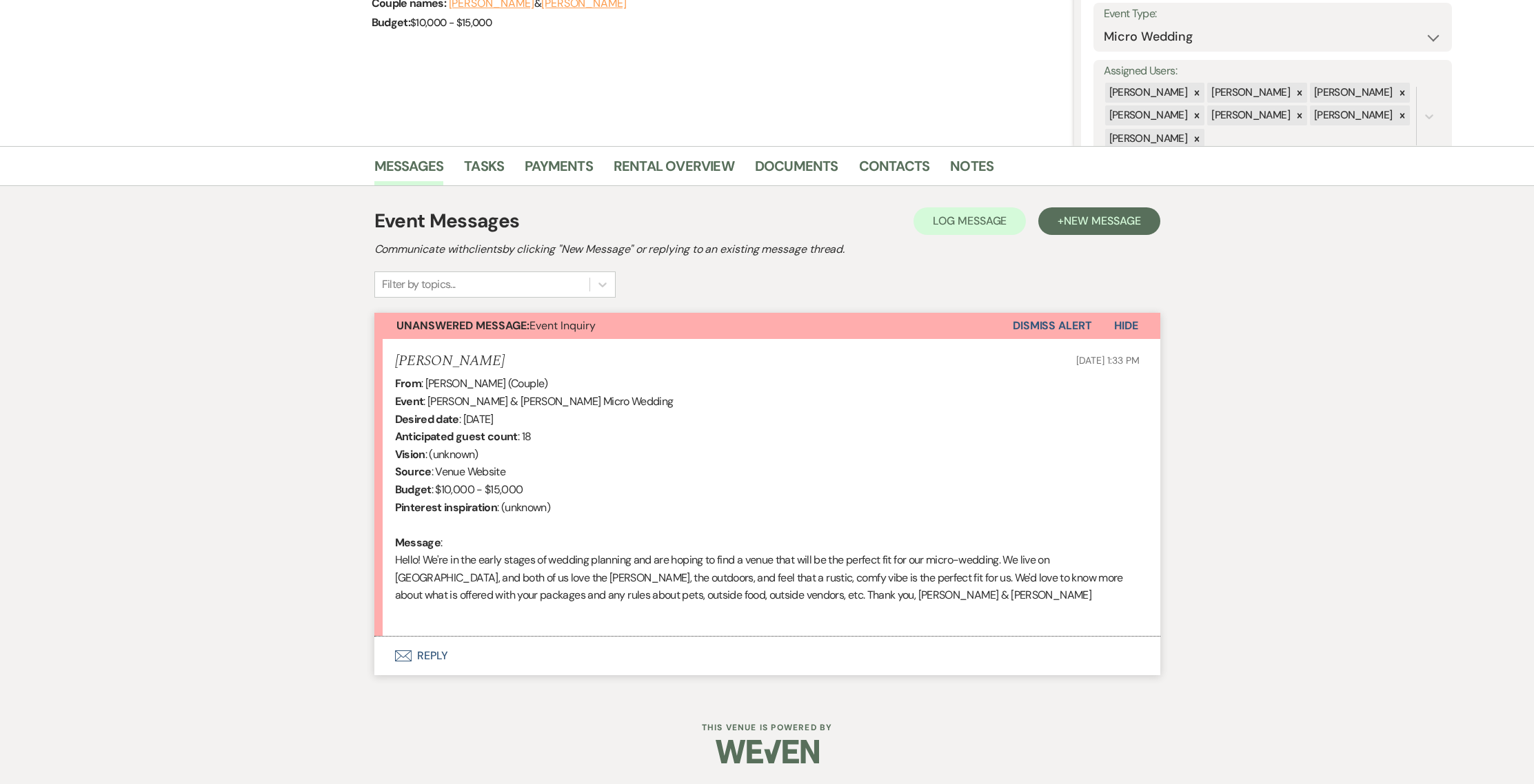
click at [399, 655] on icon "Envelope" at bounding box center [403, 656] width 17 height 11
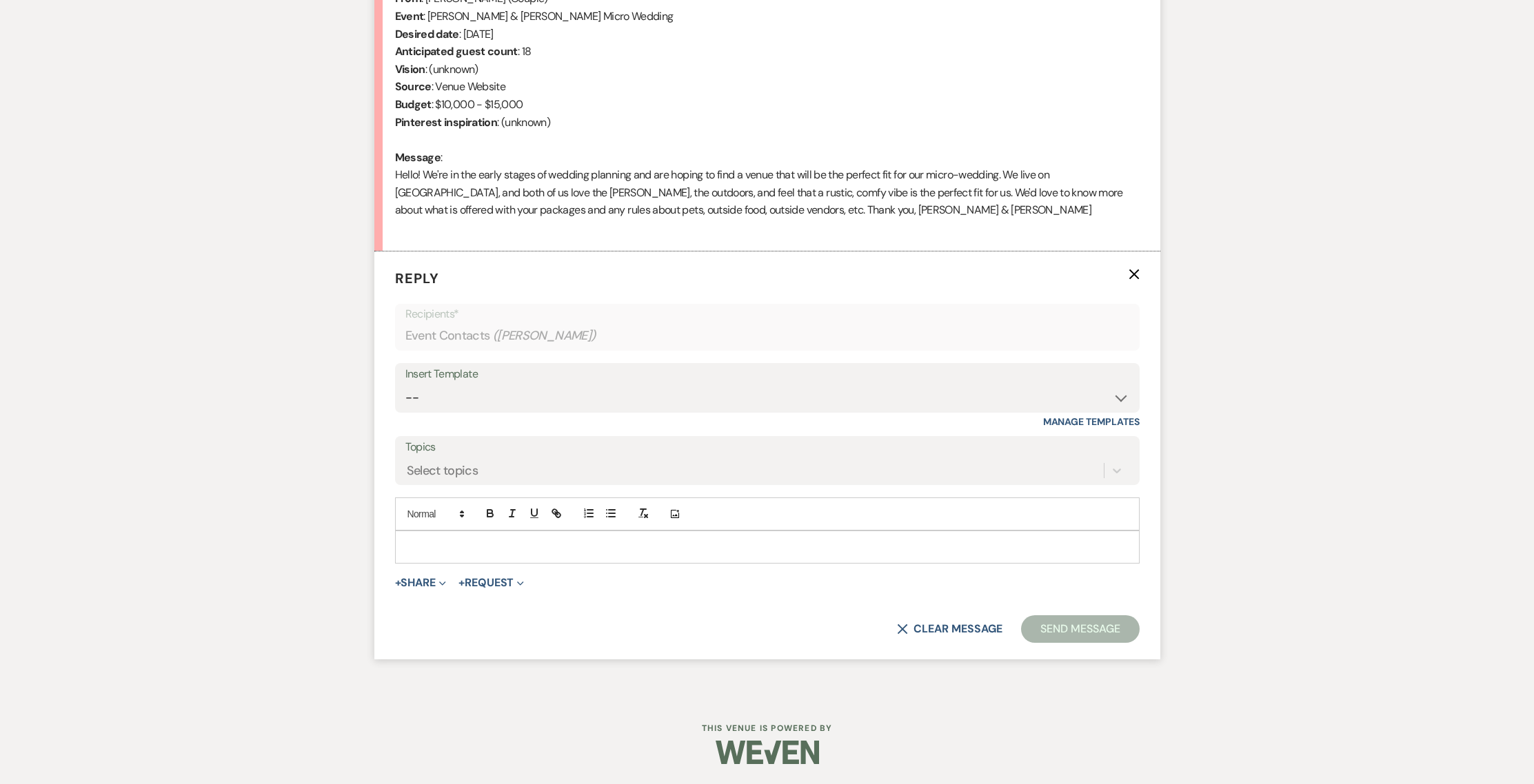
scroll to position [586, 0]
click at [452, 401] on select "-- Weven Planning Portal Introduction (Booked Events) 1st planning email ([PERS…" at bounding box center [767, 397] width 724 height 27
select select "772"
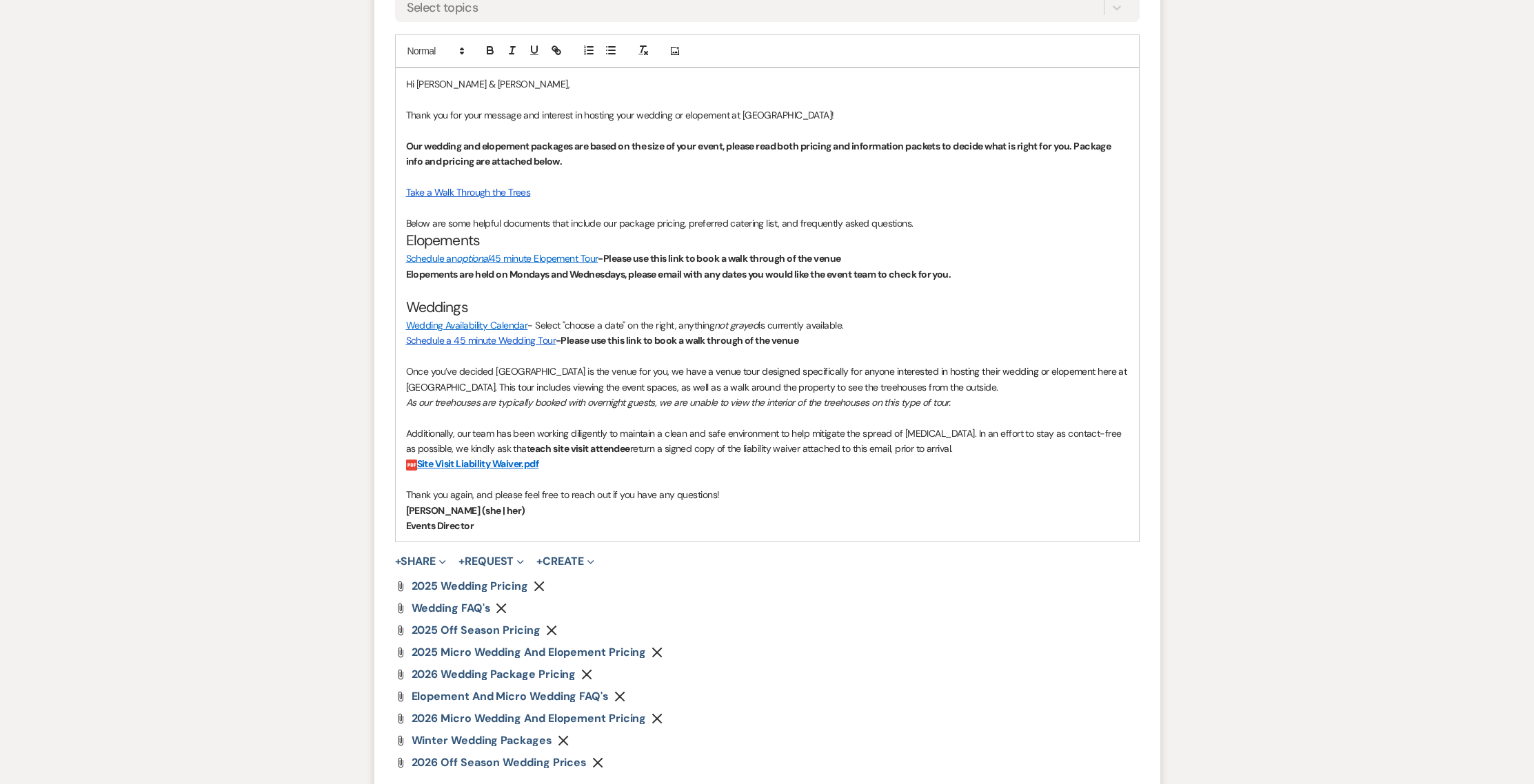
scroll to position [1226, 0]
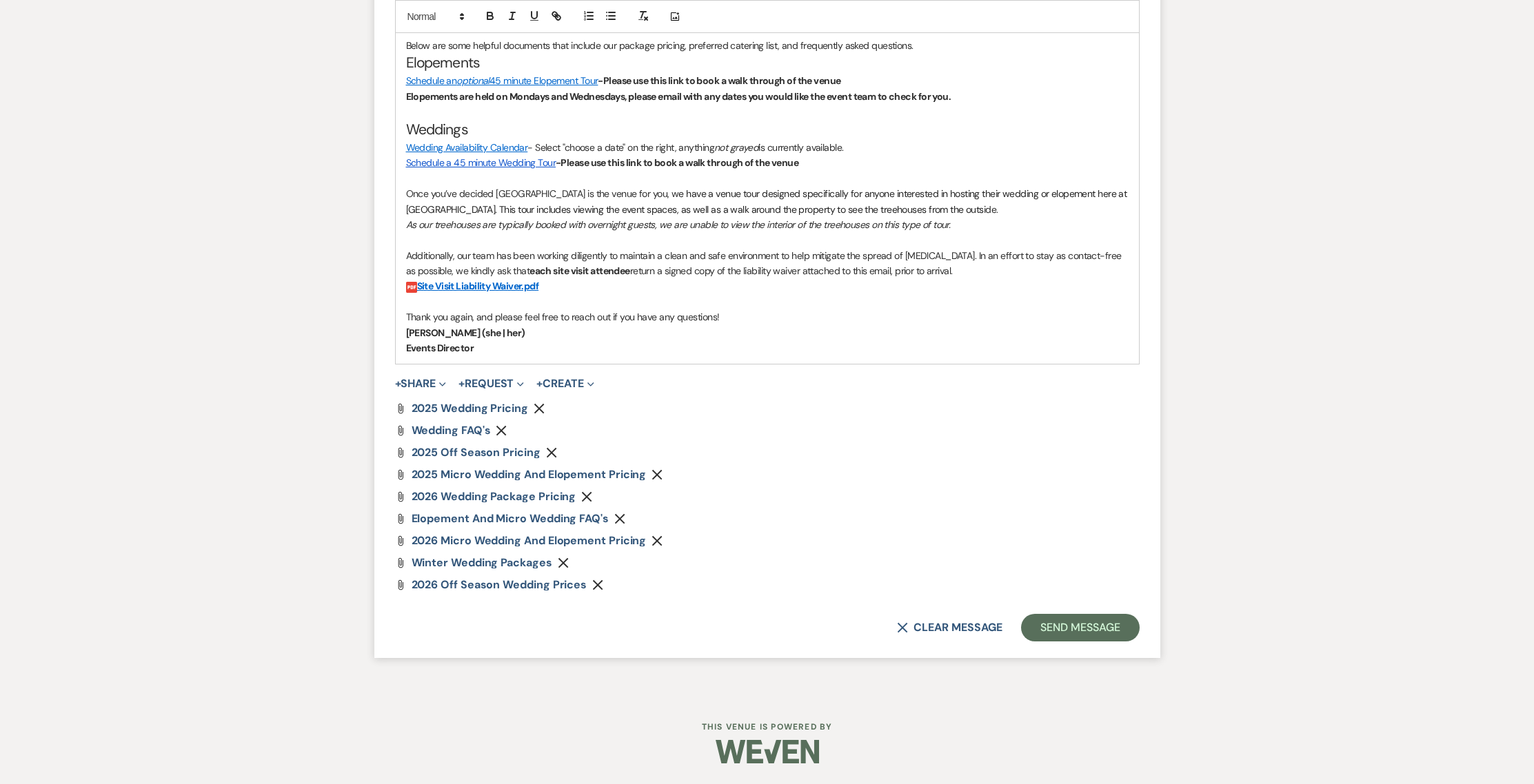
click at [542, 409] on icon "Remove" at bounding box center [539, 408] width 11 height 11
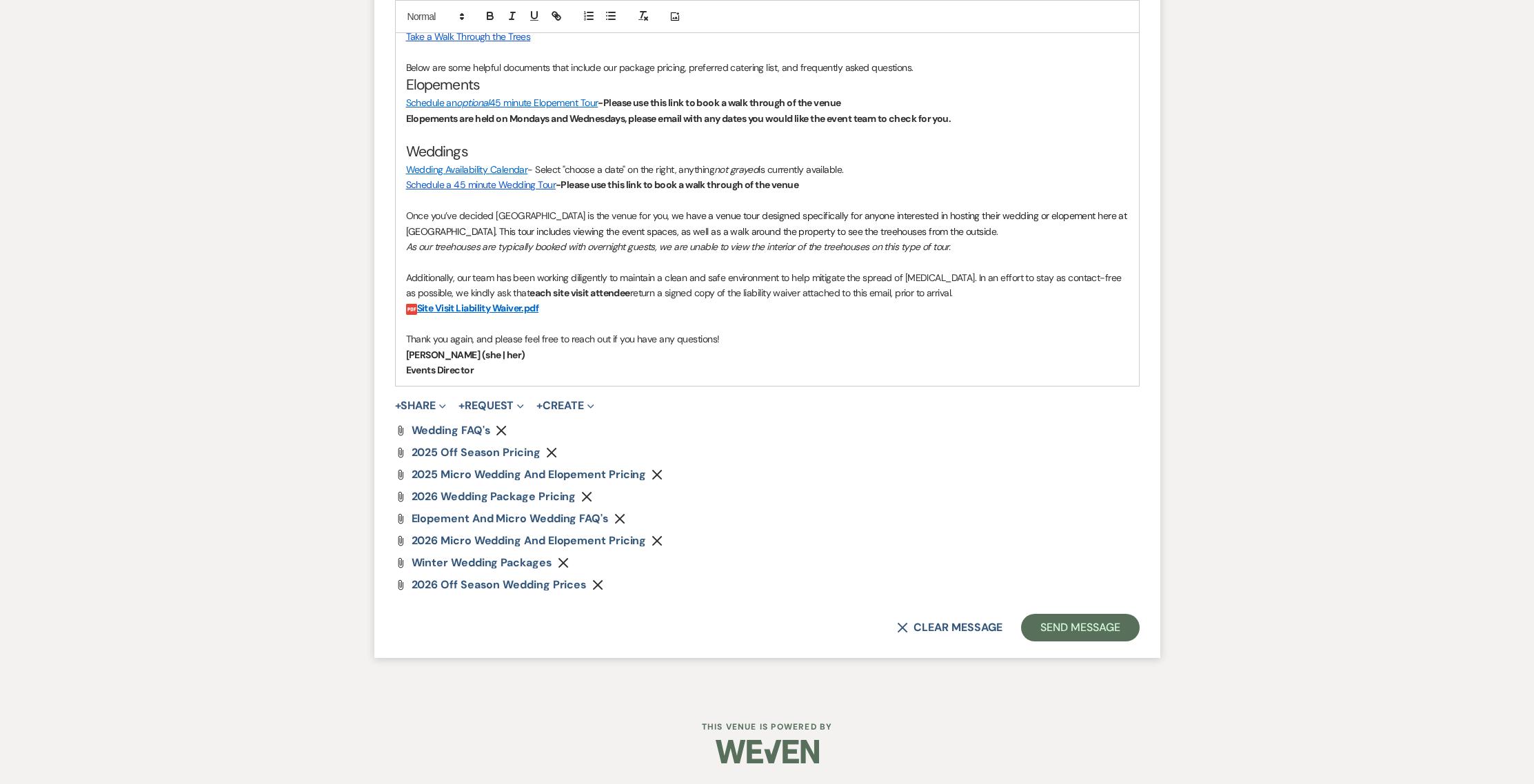
scroll to position [1204, 0]
click at [553, 453] on icon "Remove" at bounding box center [551, 453] width 11 height 11
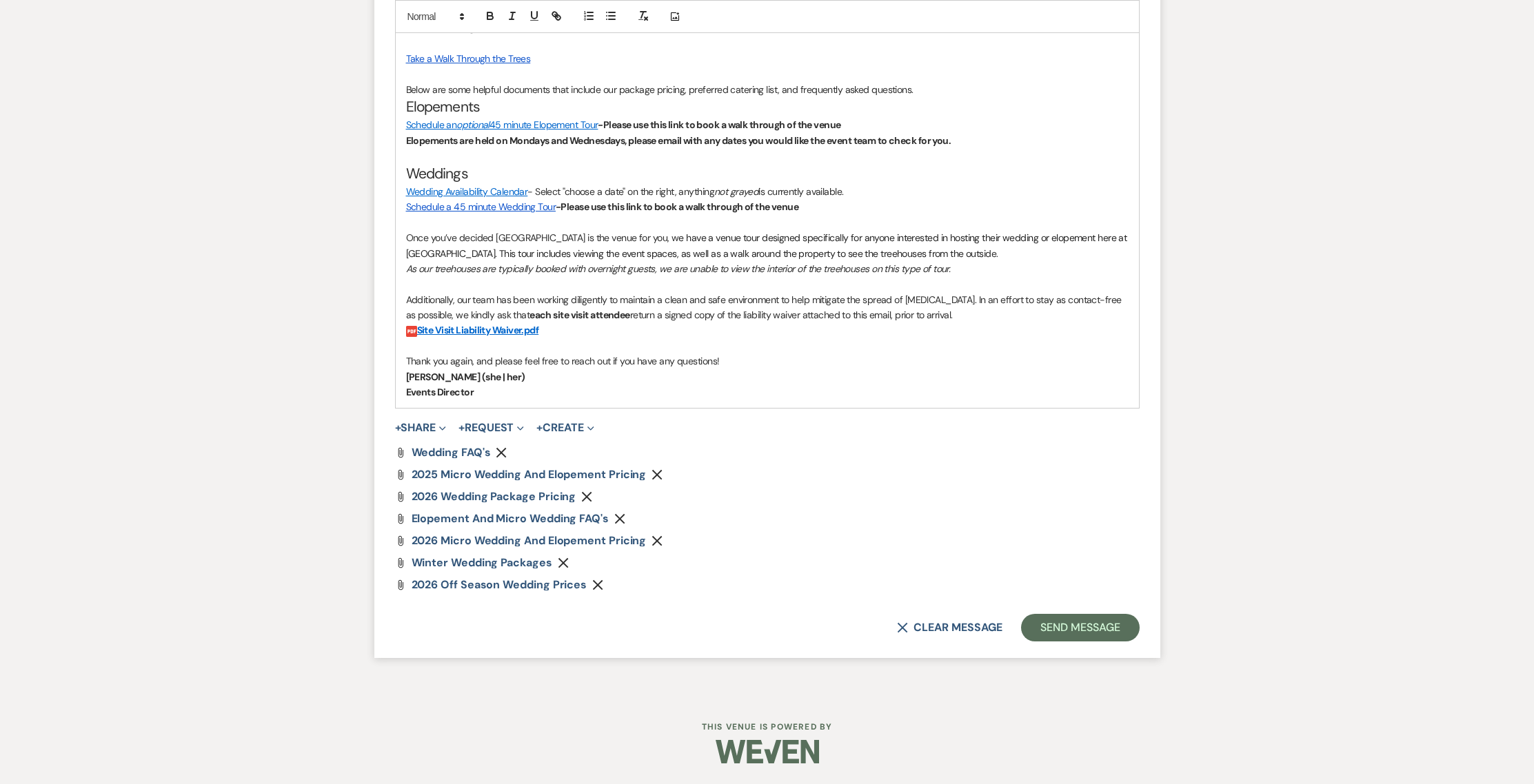
click at [659, 474] on icon "Remove" at bounding box center [657, 475] width 11 height 11
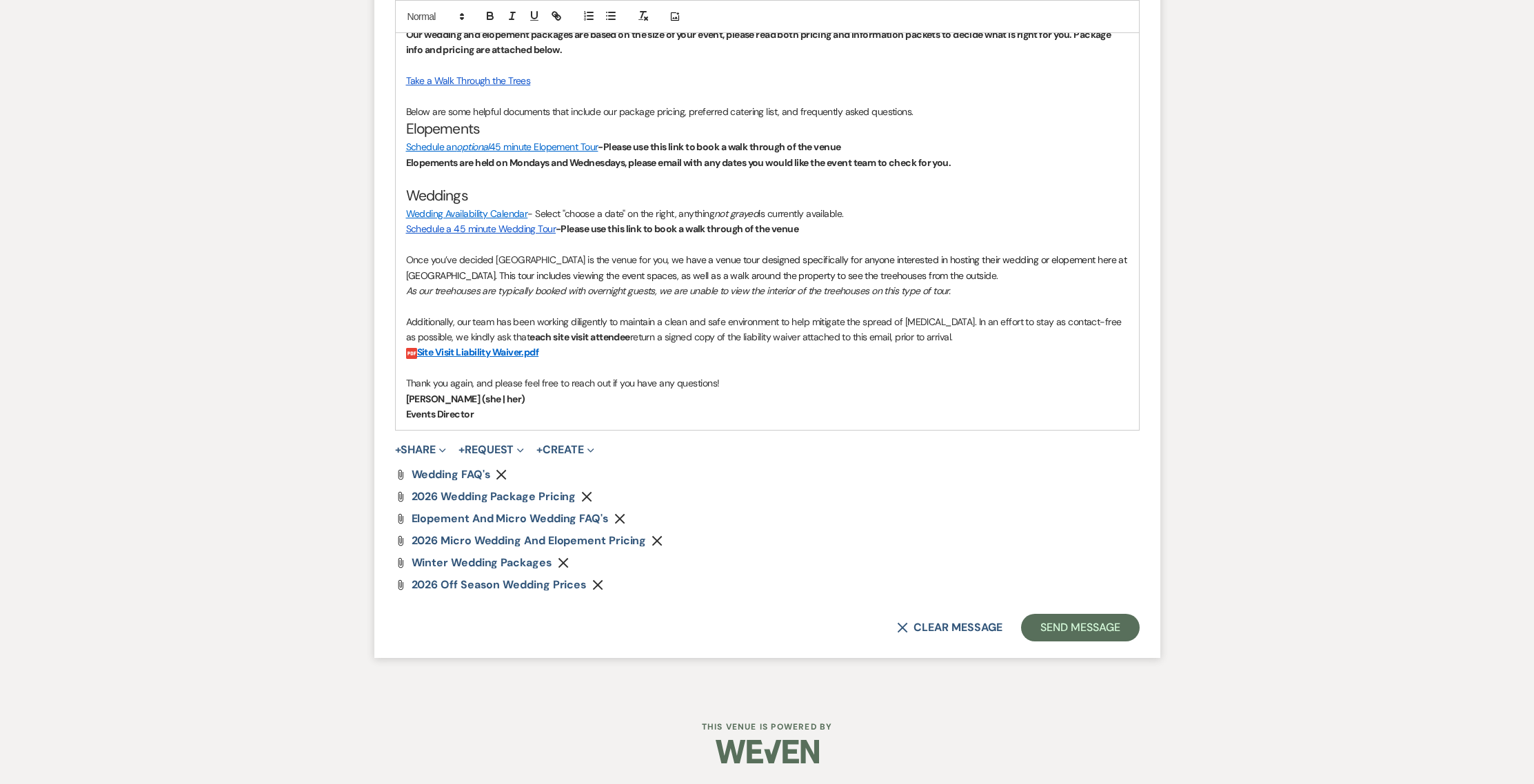
scroll to position [1160, 0]
click at [1074, 627] on button "Send Message" at bounding box center [1080, 627] width 118 height 28
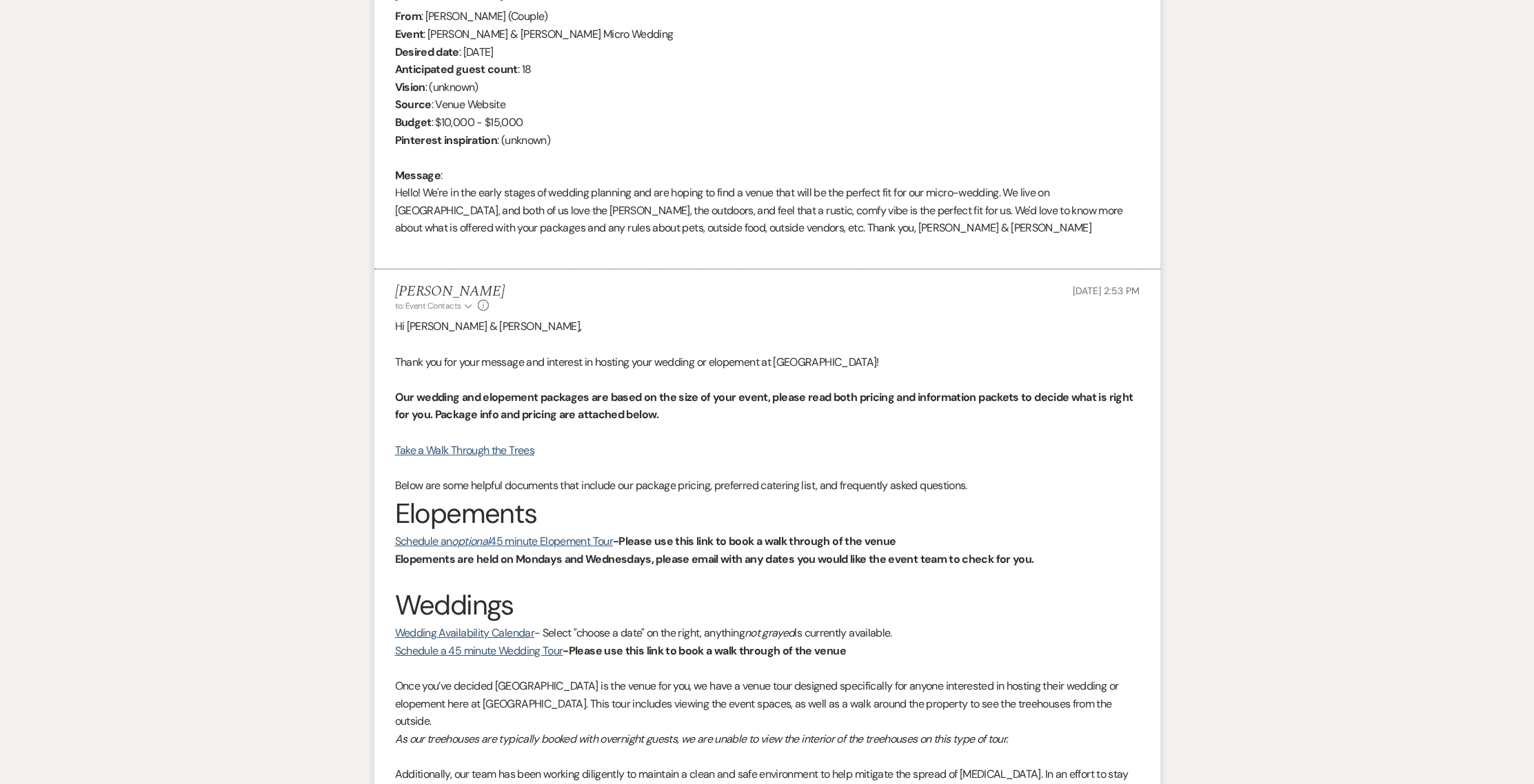
scroll to position [0, 0]
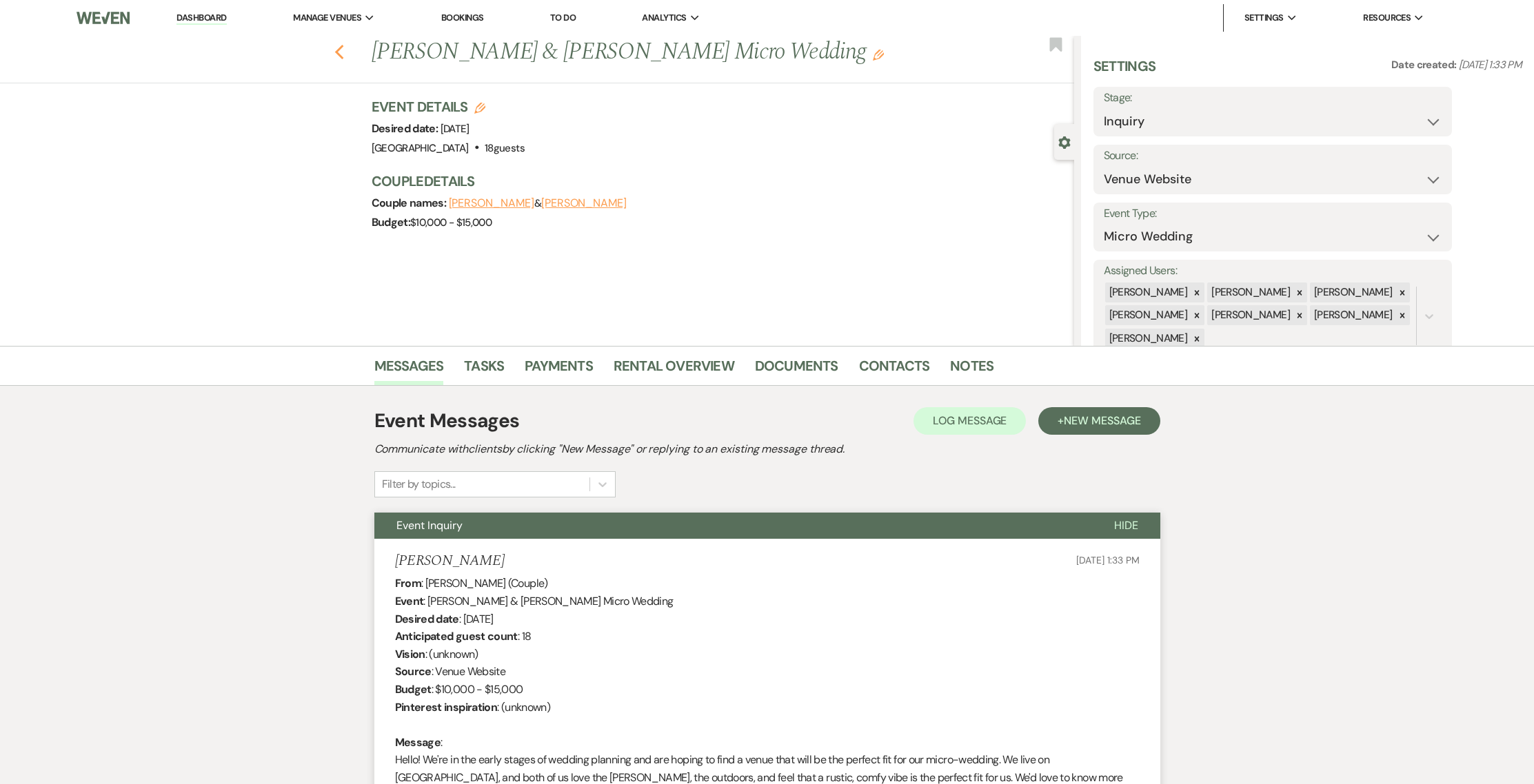
click at [345, 51] on icon "Previous" at bounding box center [339, 52] width 10 height 17
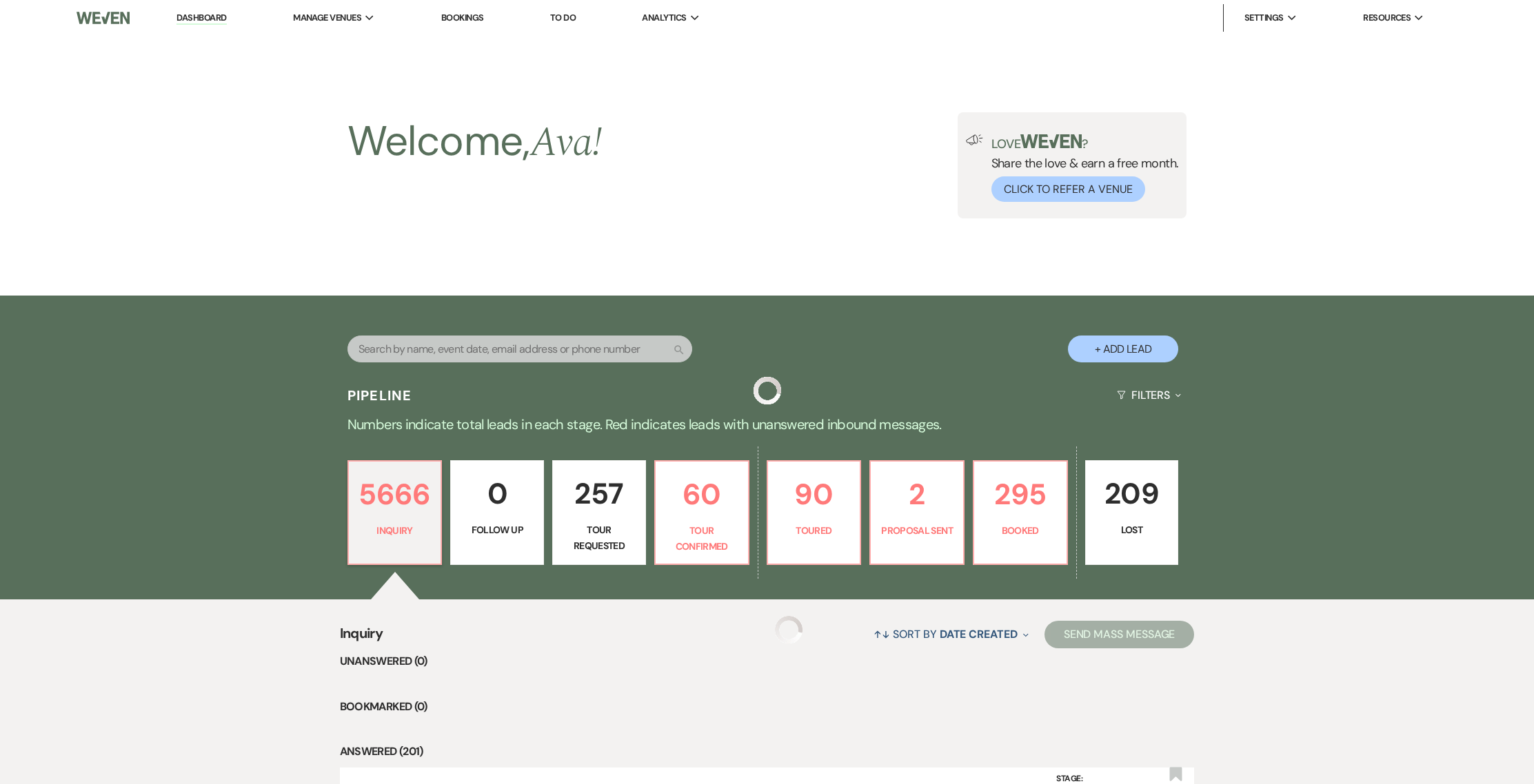
scroll to position [278, 0]
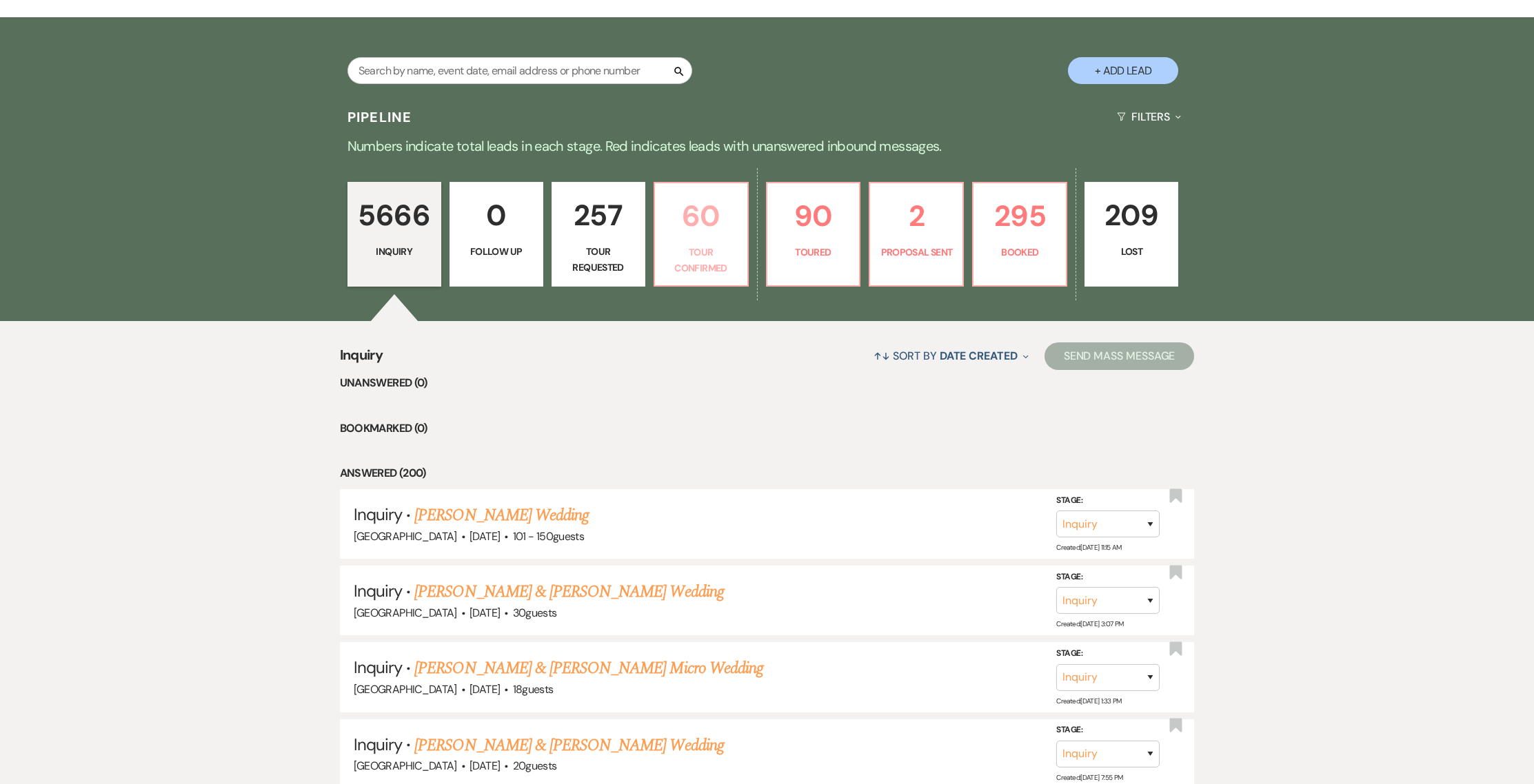
click at [704, 270] on p "Tour Confirmed" at bounding box center [701, 260] width 76 height 31
select select "4"
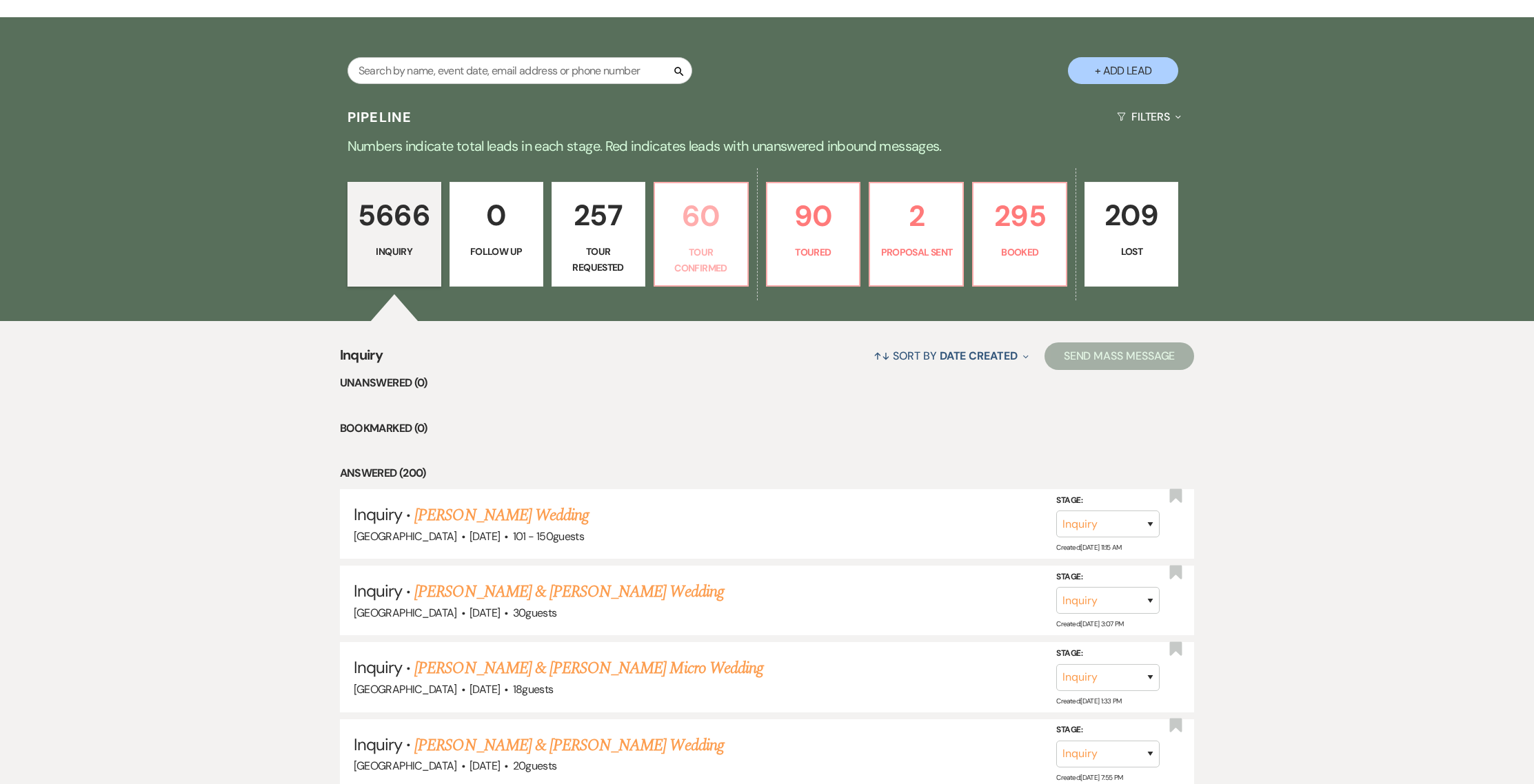
select select "4"
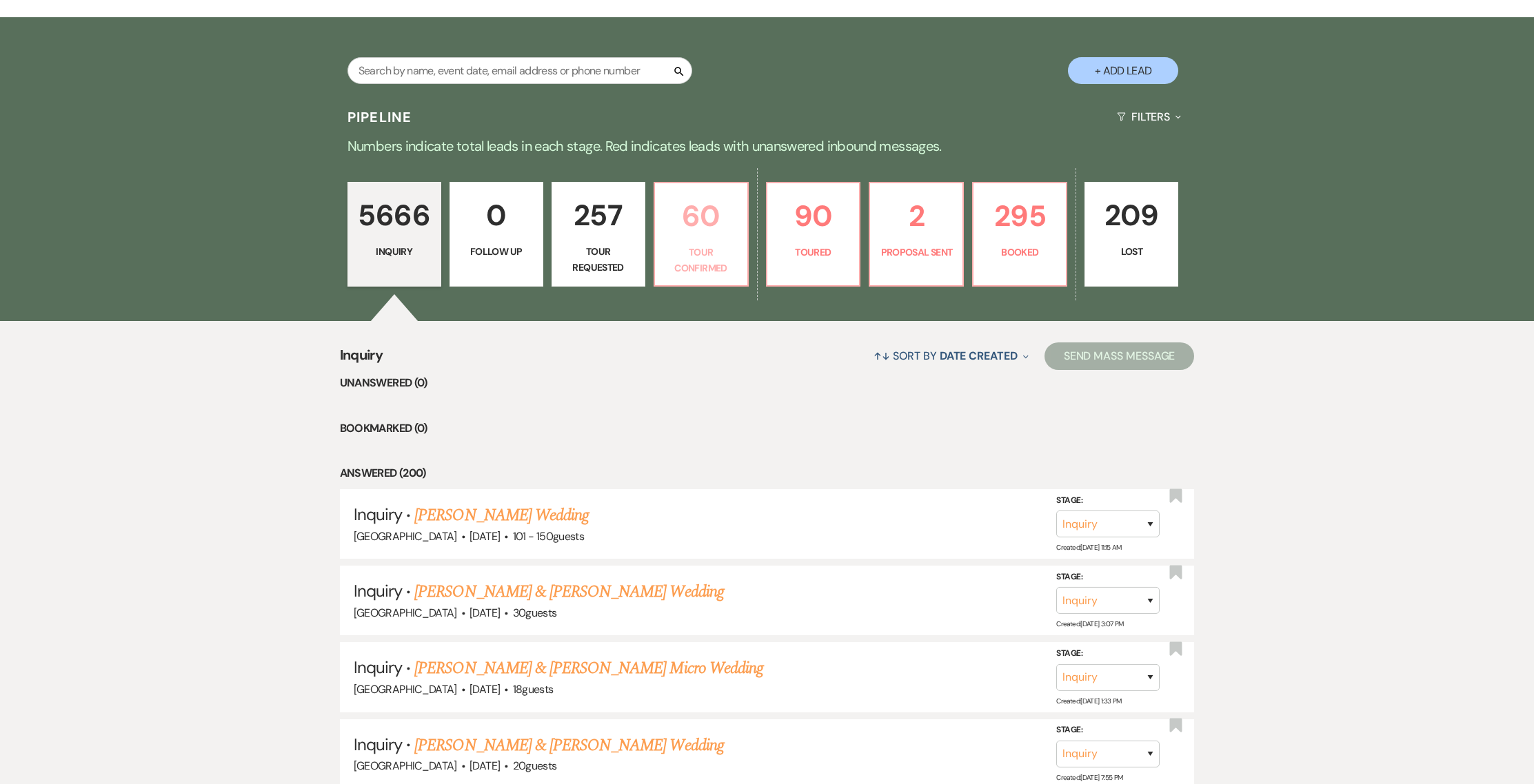
select select "4"
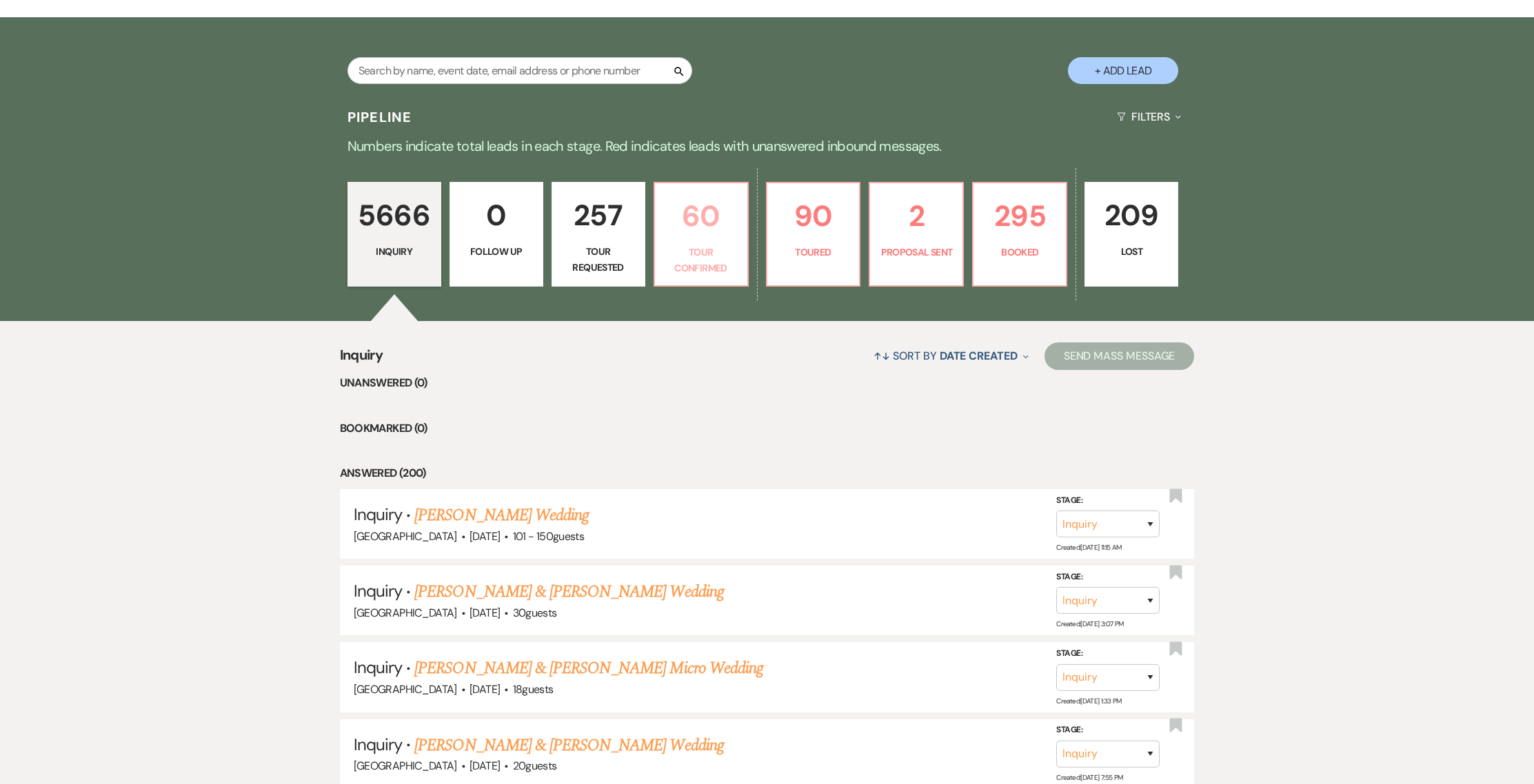
select select "4"
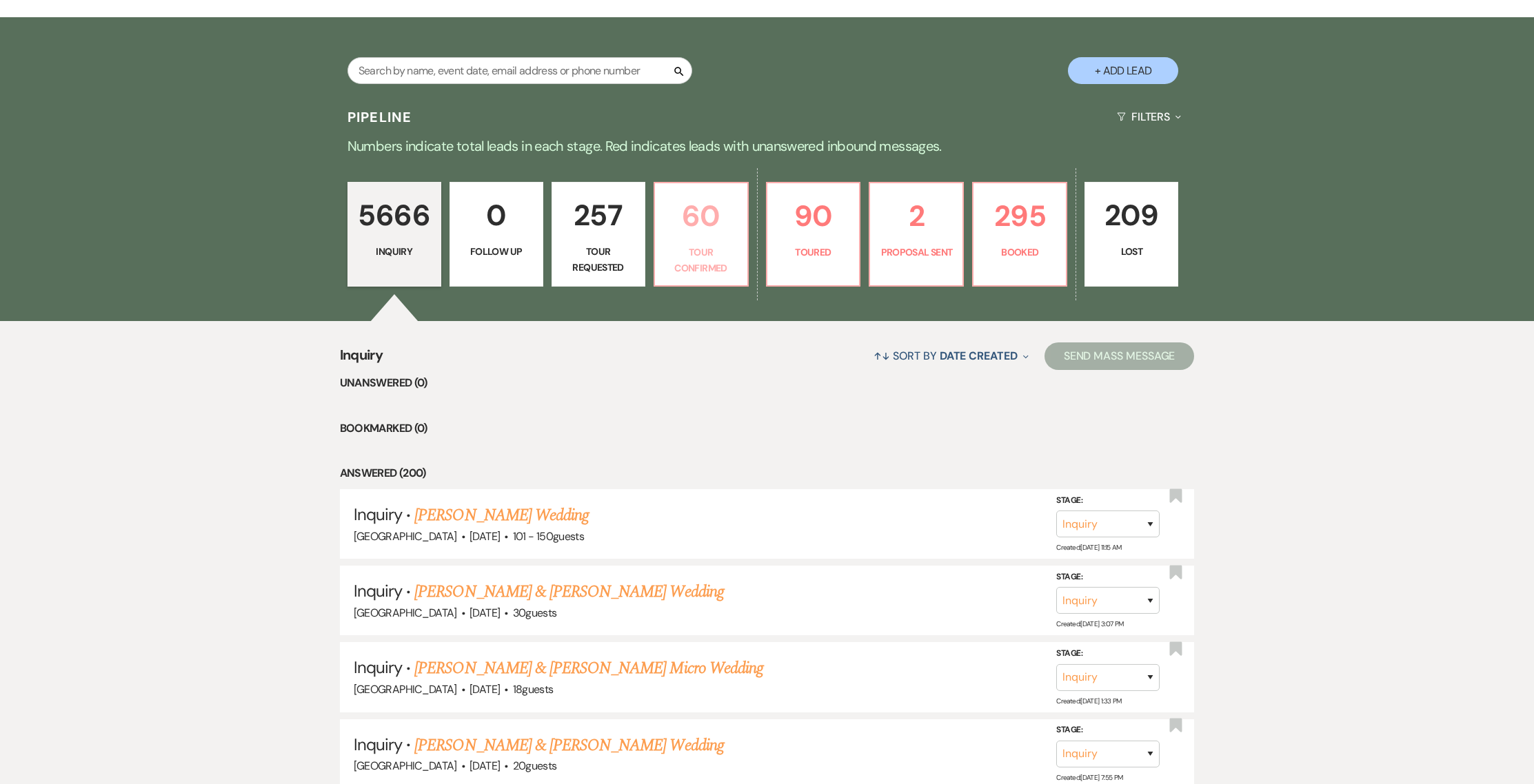
select select "4"
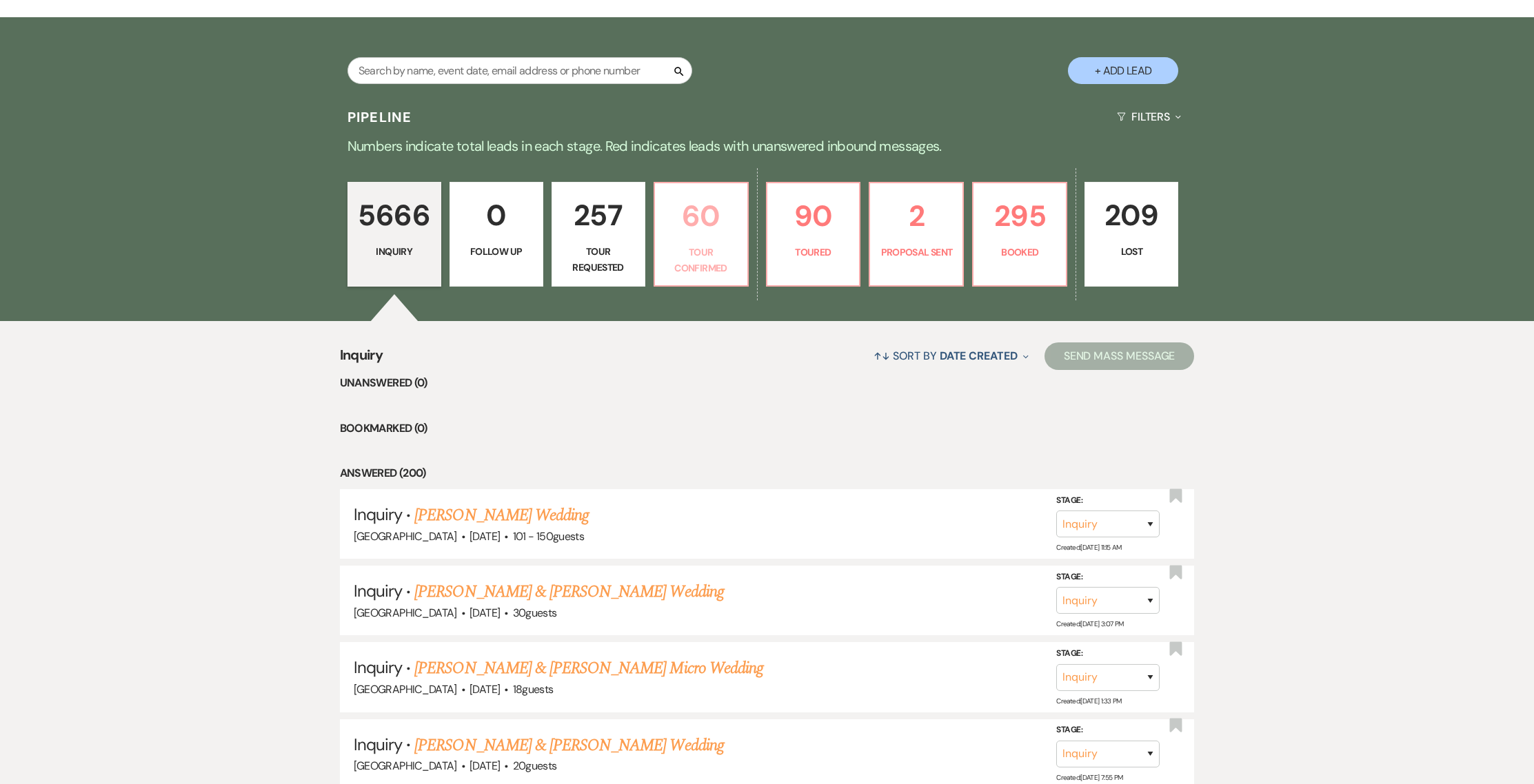
select select "4"
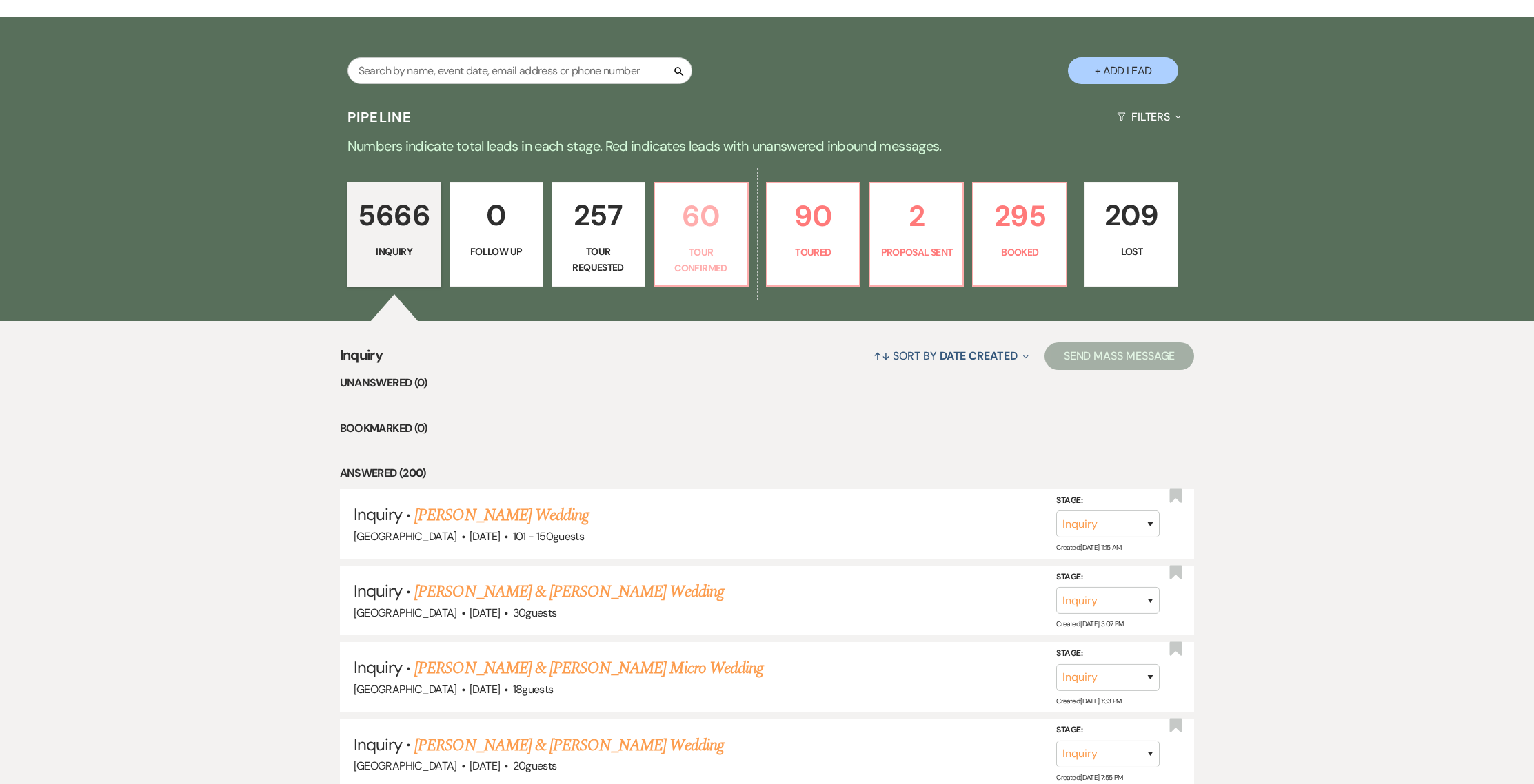
select select "4"
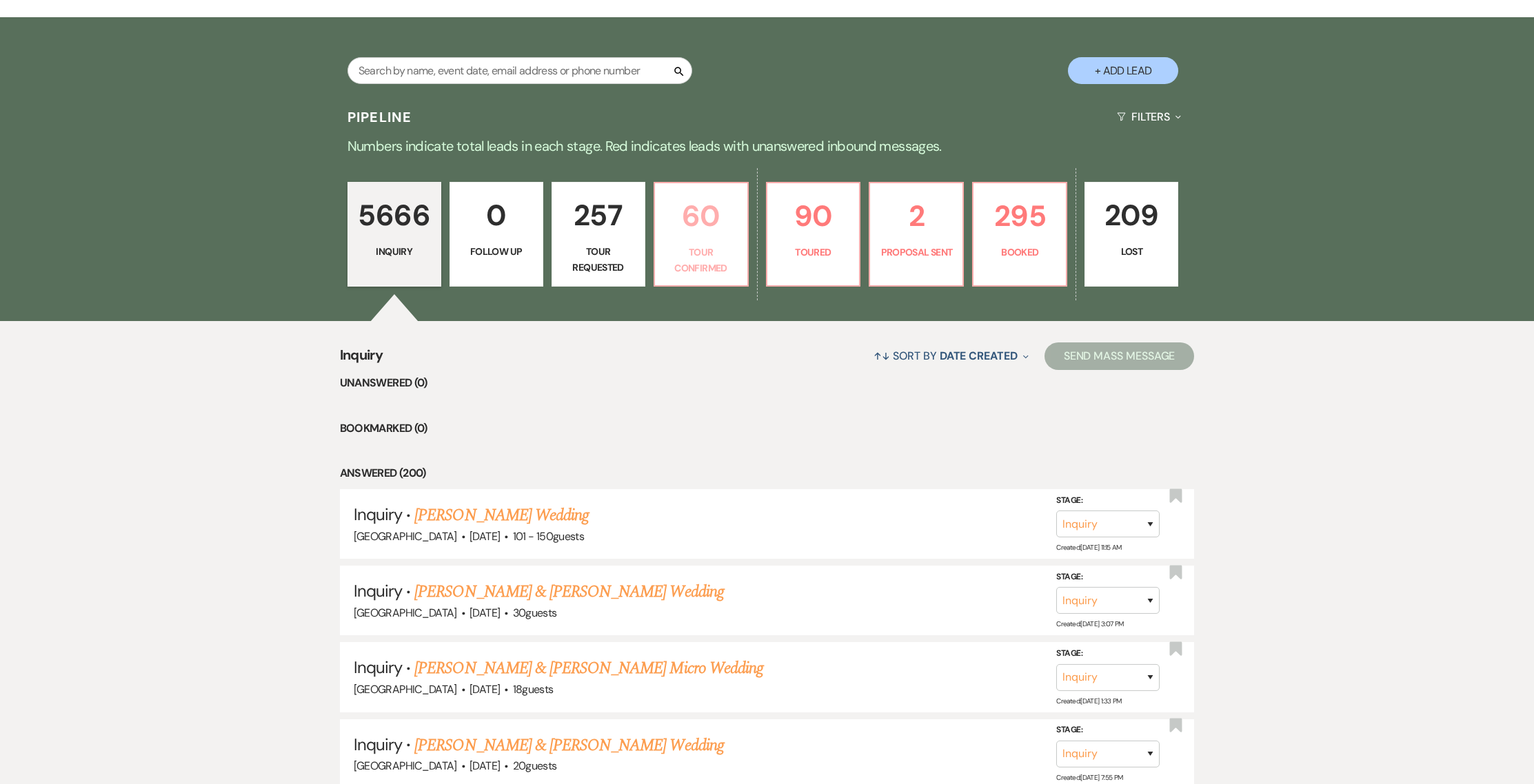
select select "4"
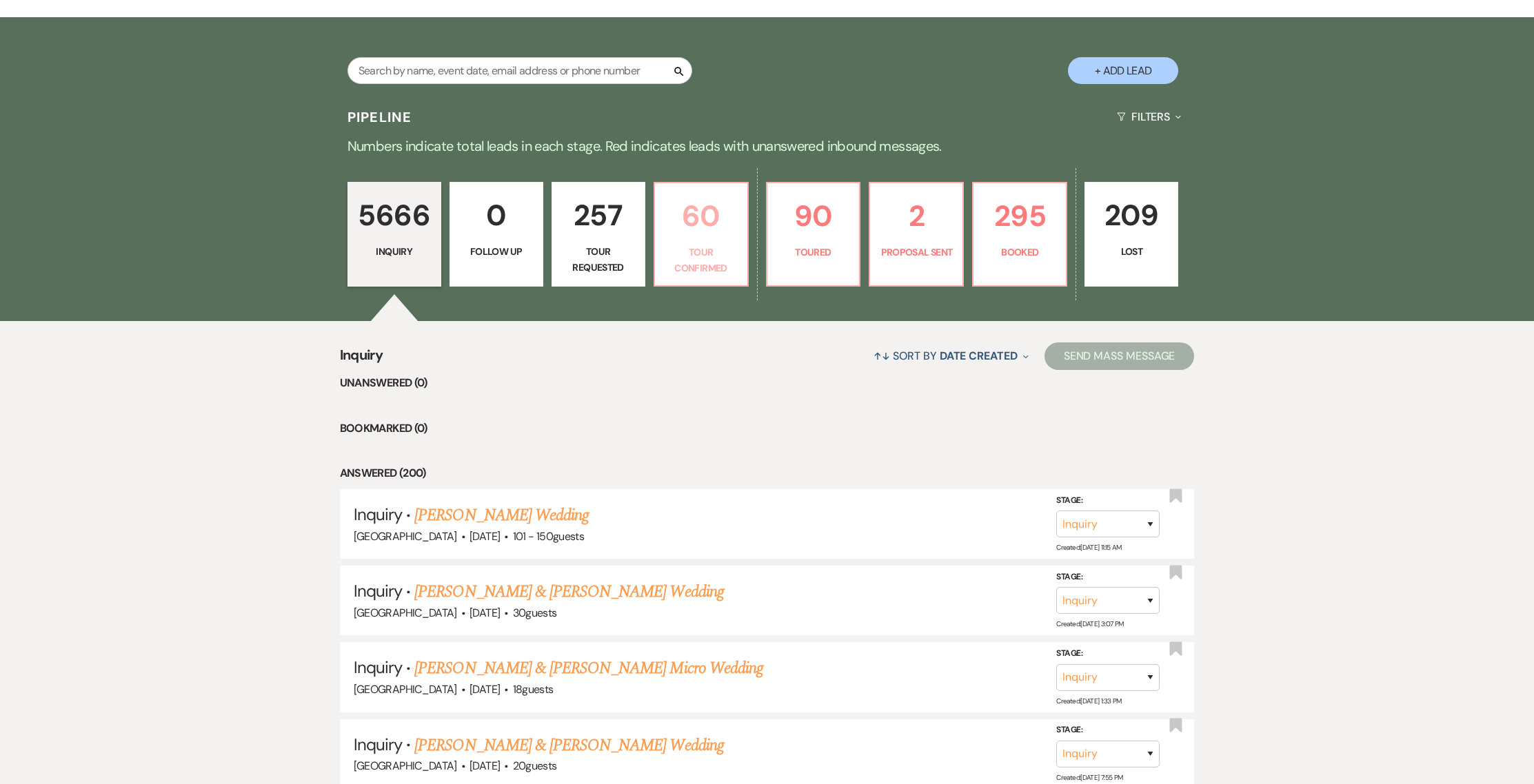
select select "4"
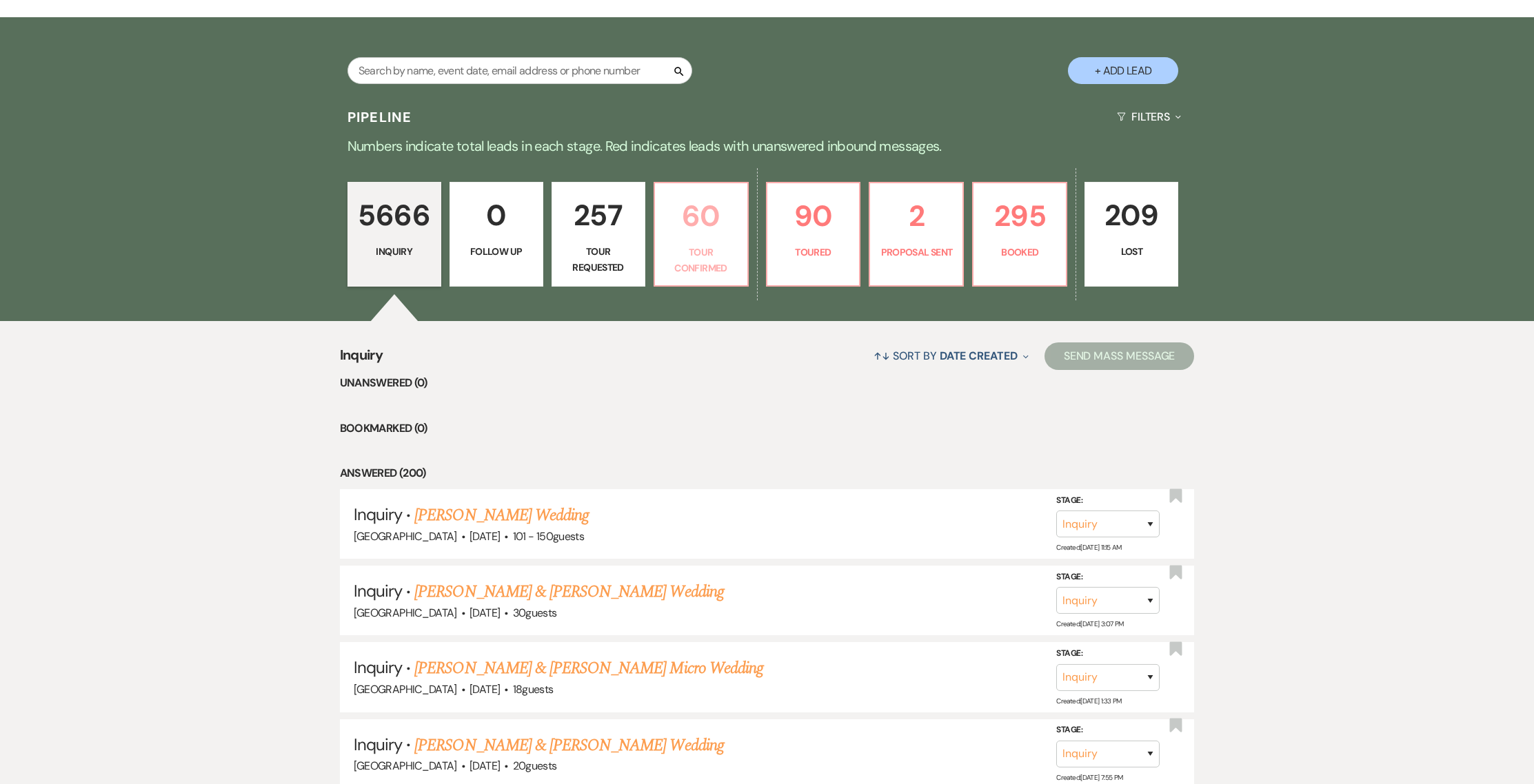
select select "4"
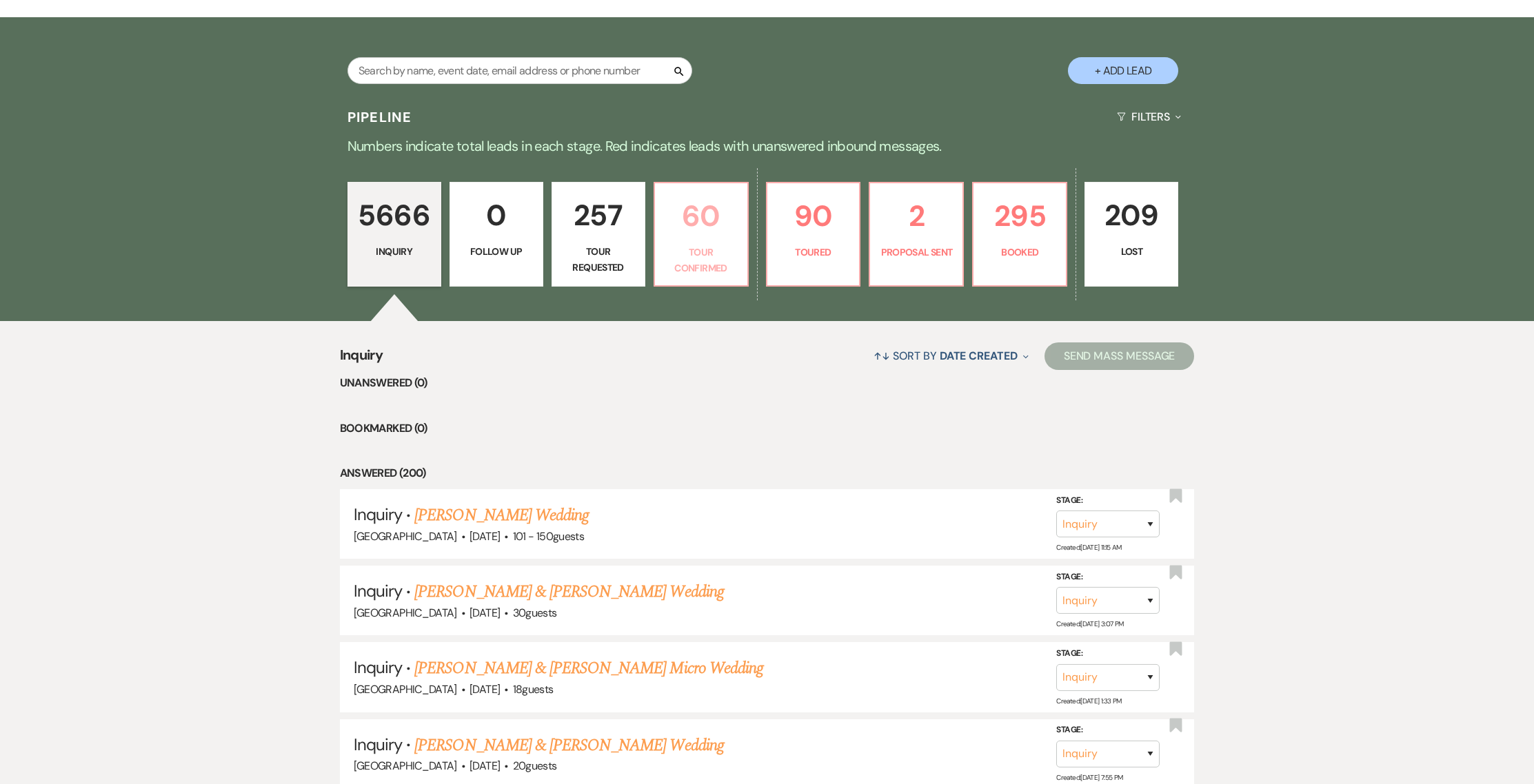
select select "4"
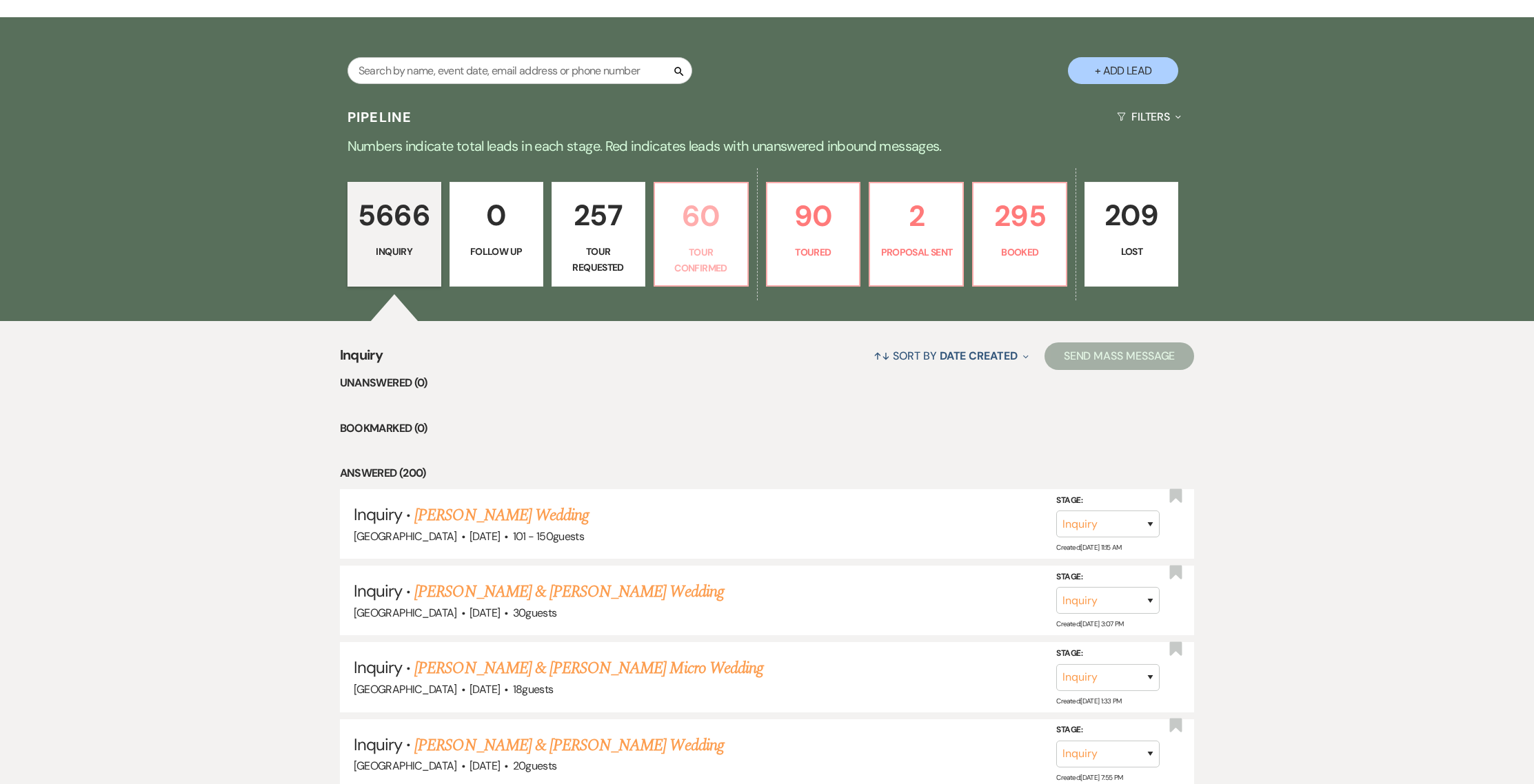
select select "4"
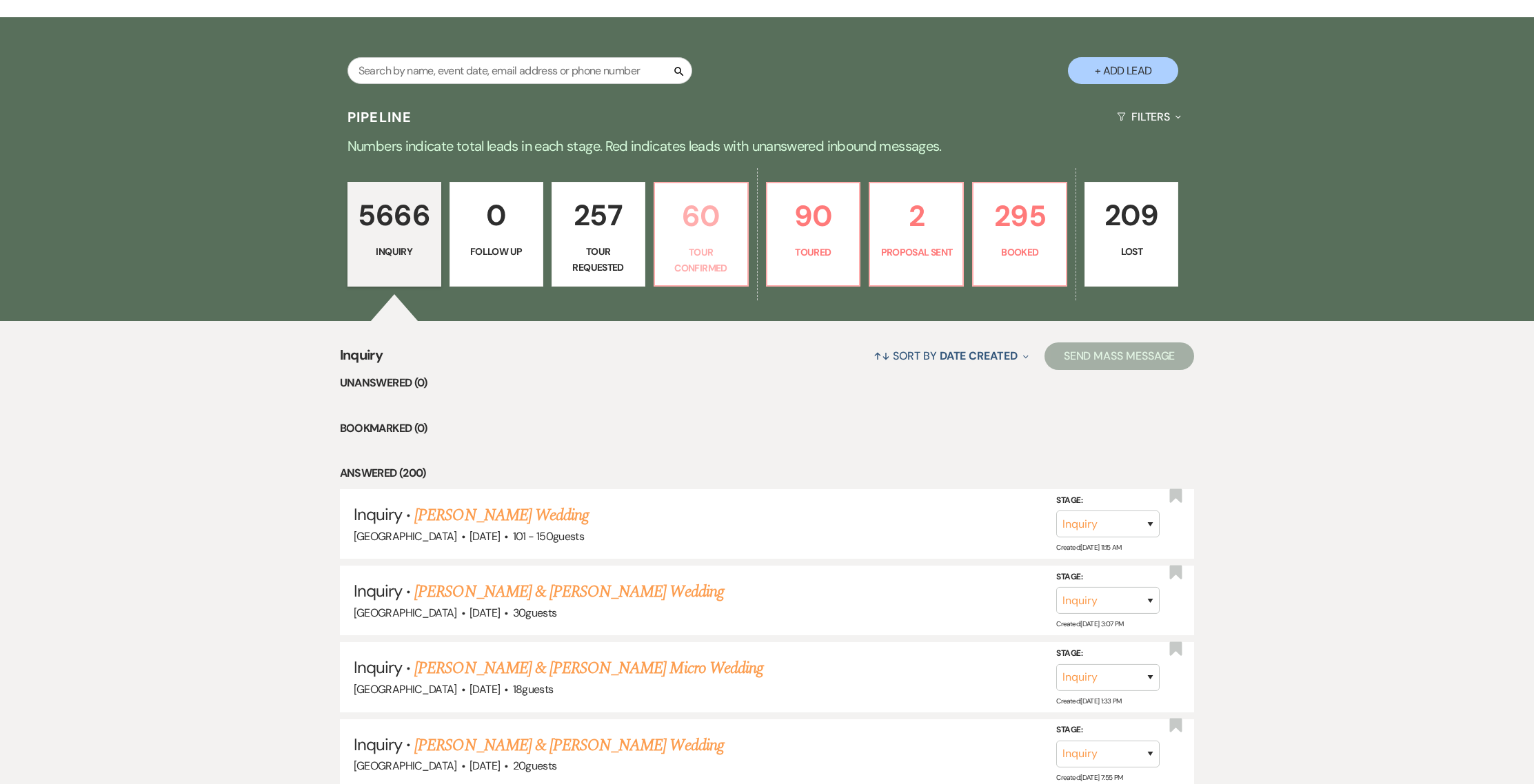
select select "4"
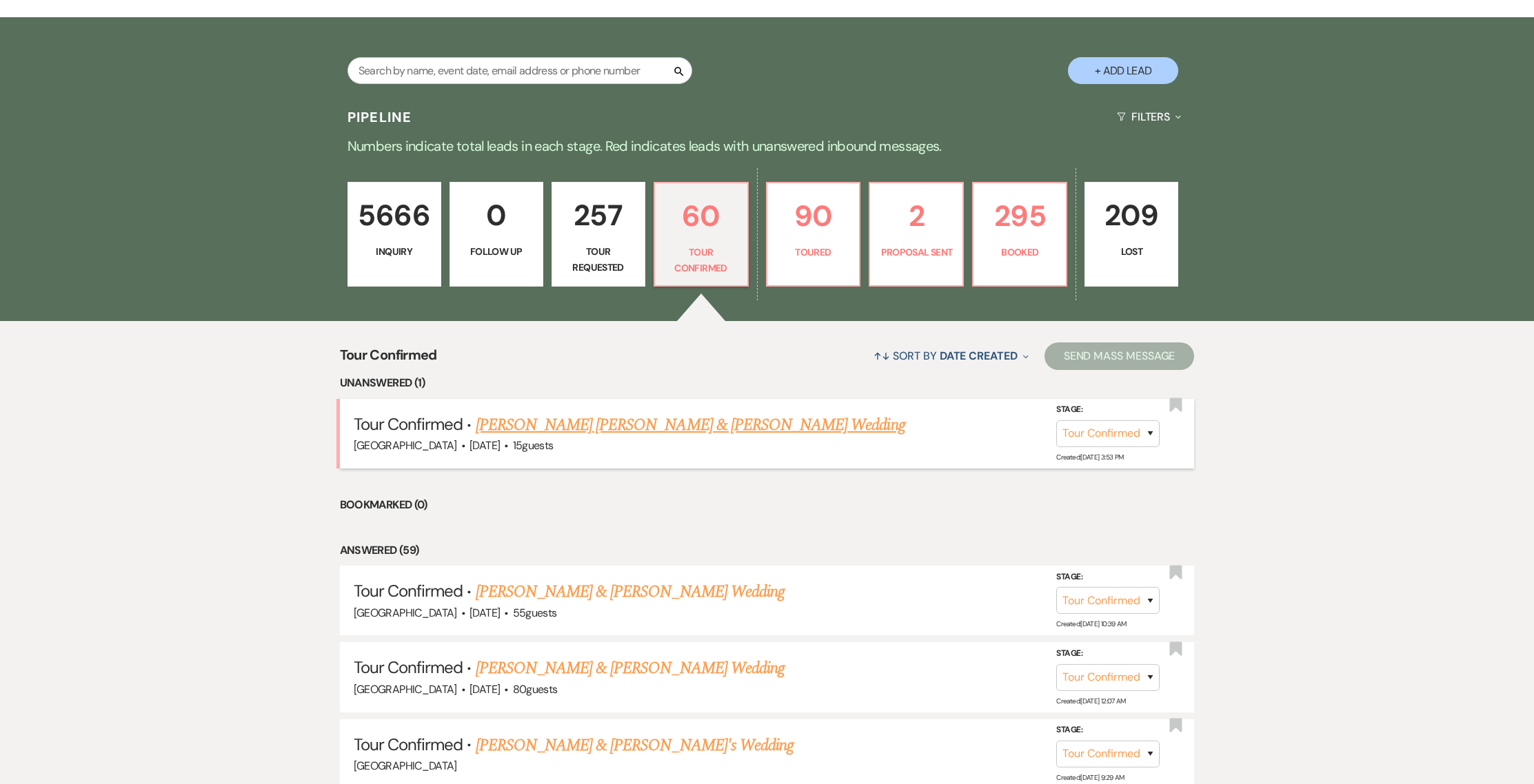
click at [601, 419] on link "[PERSON_NAME] [PERSON_NAME] & [PERSON_NAME] Wedding" at bounding box center [690, 425] width 429 height 24
select select "4"
select select "5"
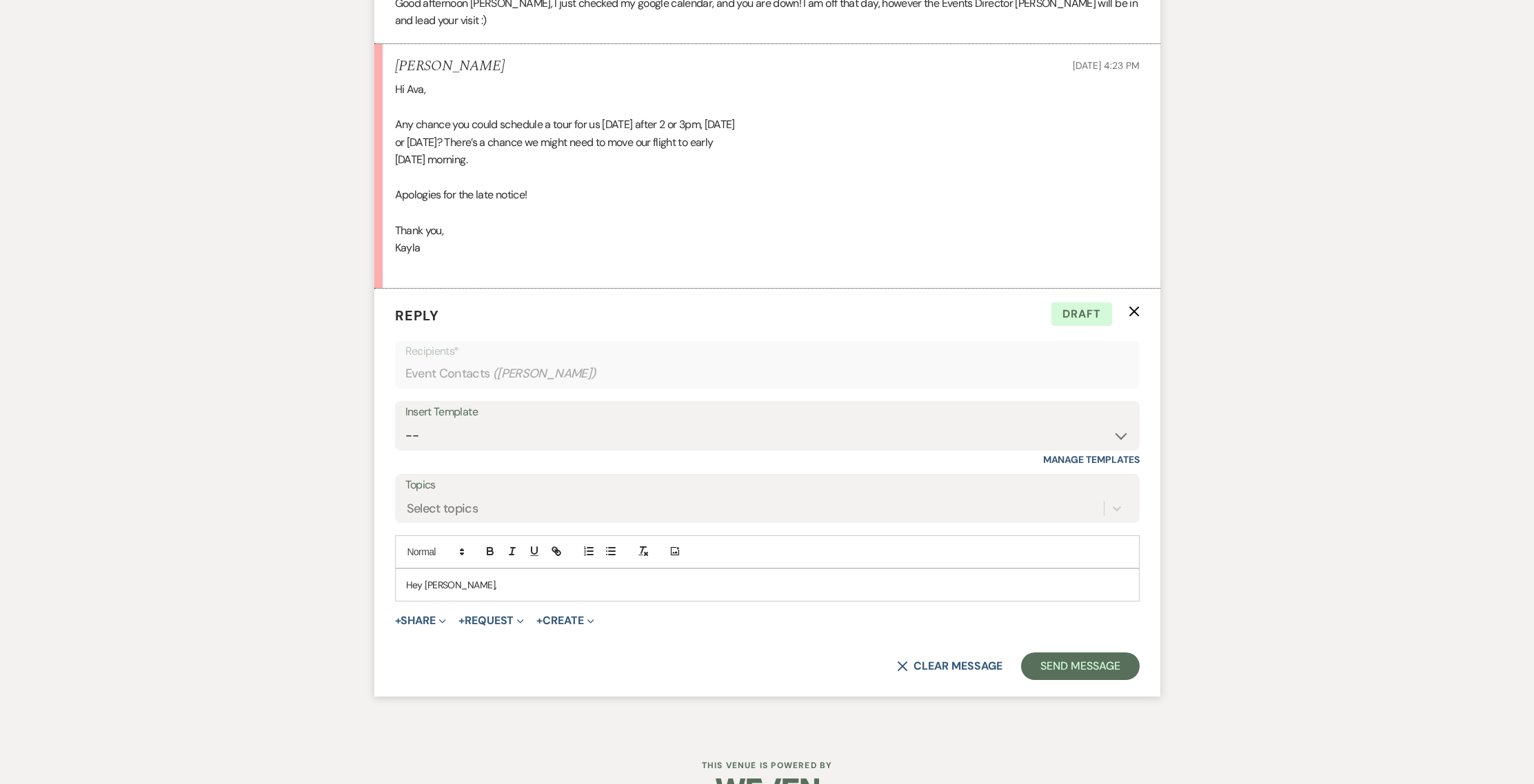
scroll to position [2297, 0]
click at [463, 578] on p "Hey [PERSON_NAME]," at bounding box center [767, 586] width 723 height 15
click at [924, 662] on button "X Clear message" at bounding box center [950, 667] width 105 height 11
click at [1124, 306] on p "Reply X Saving draft..." at bounding box center [767, 316] width 745 height 21
click at [1126, 306] on p "Reply X Saving draft..." at bounding box center [767, 316] width 745 height 21
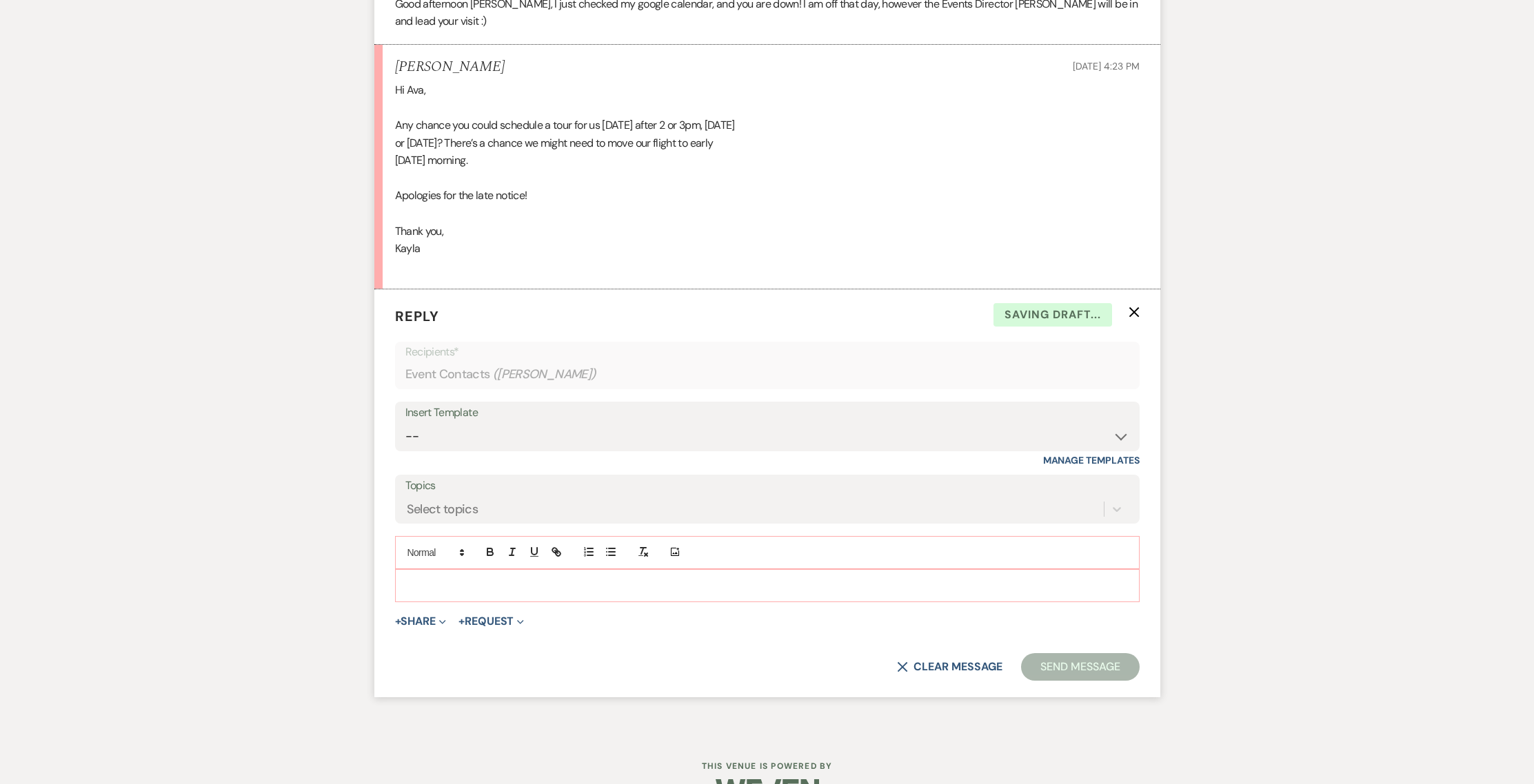
click at [1128, 307] on icon "X" at bounding box center [1133, 312] width 11 height 11
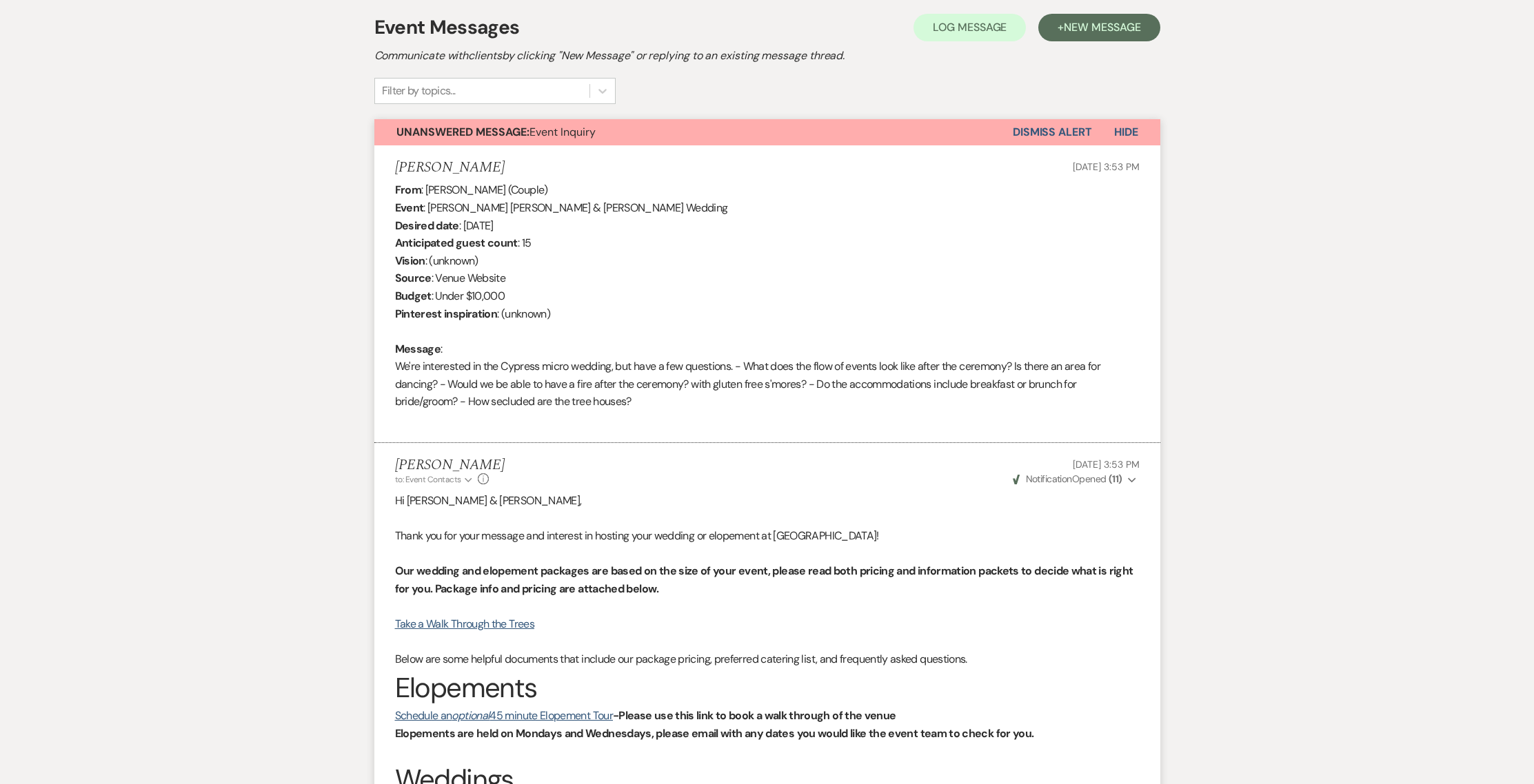
scroll to position [385, 0]
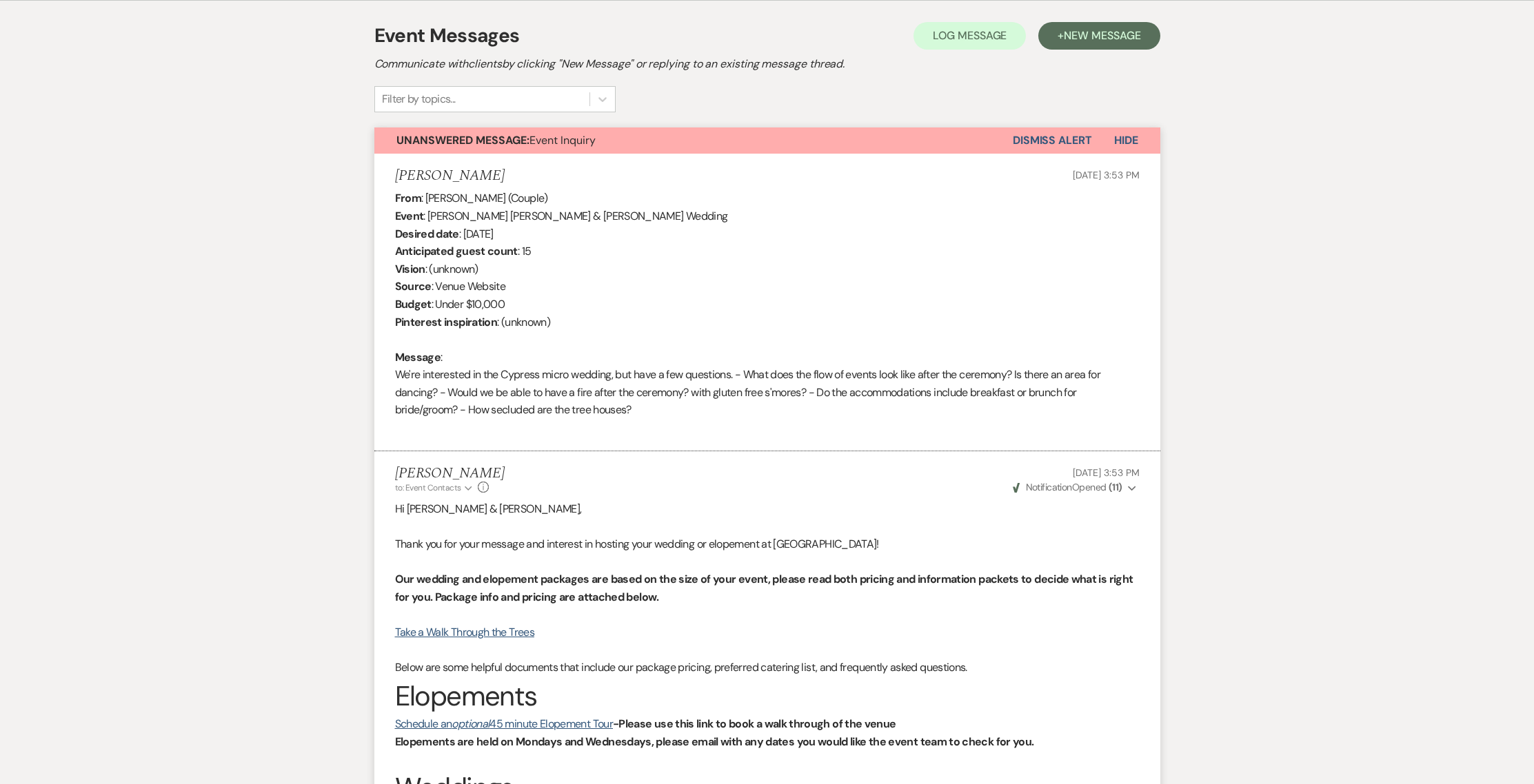
click at [1036, 136] on button "Dismiss Alert" at bounding box center [1052, 140] width 79 height 26
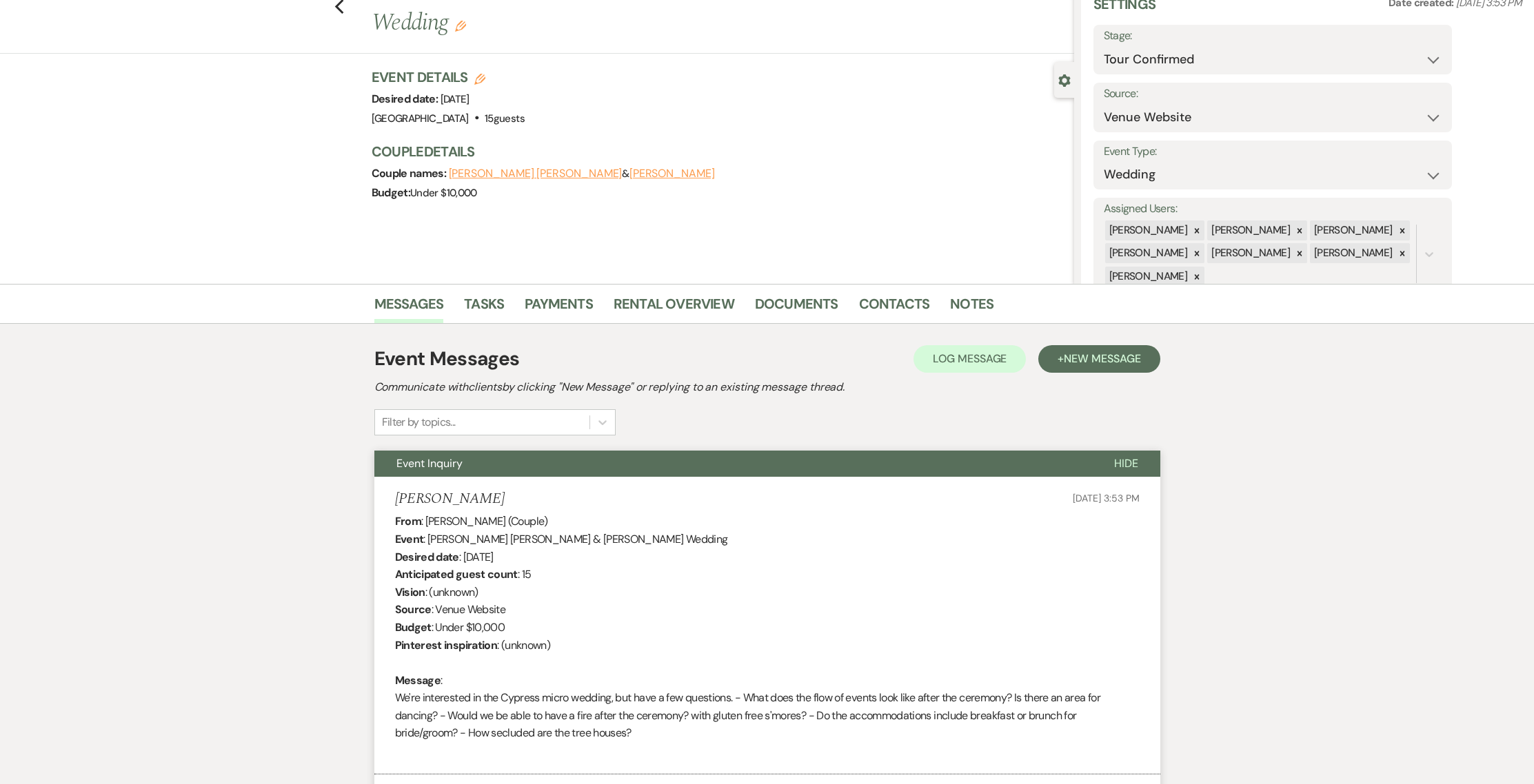
scroll to position [0, 0]
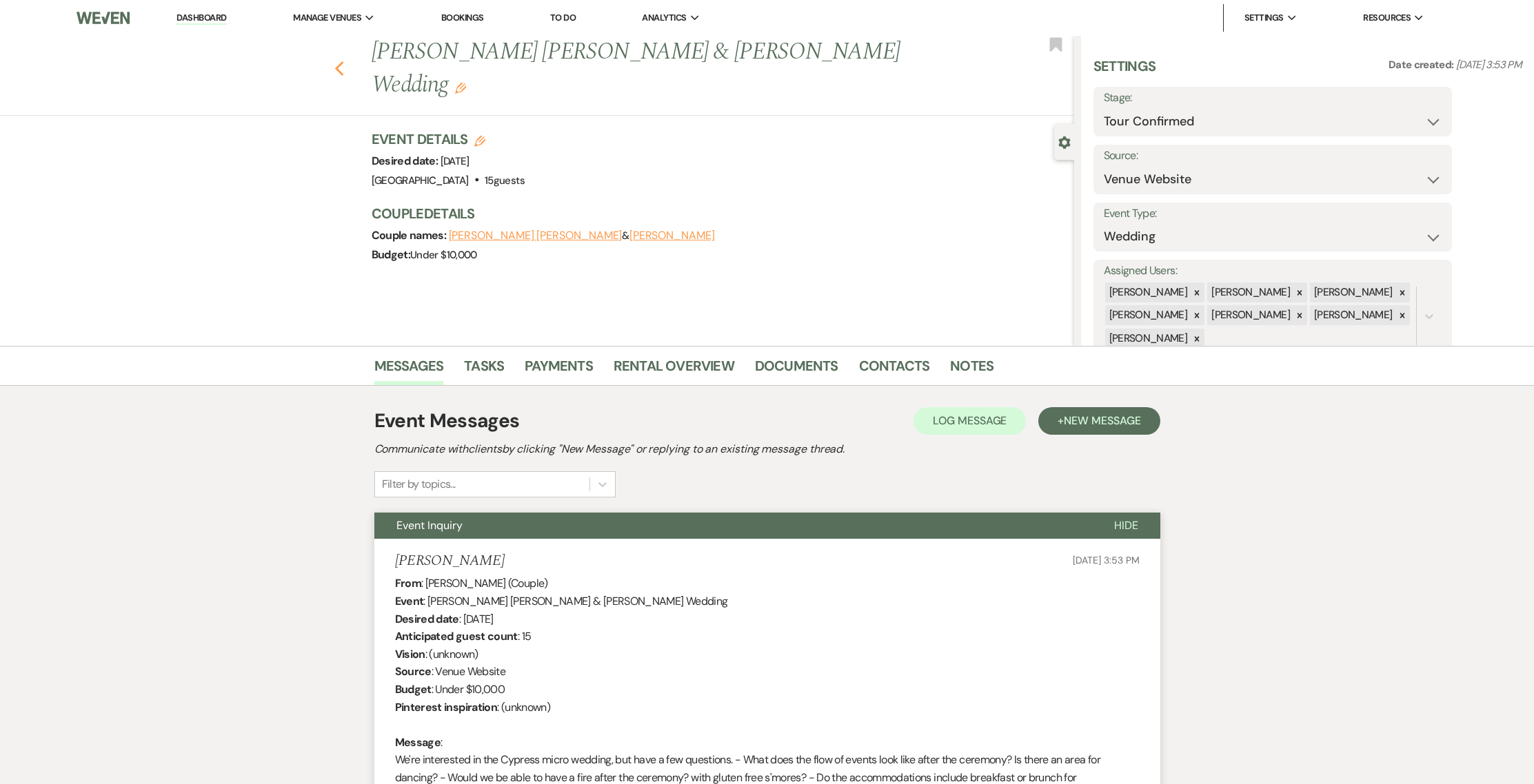
click at [345, 61] on icon "Previous" at bounding box center [339, 69] width 10 height 17
select select "4"
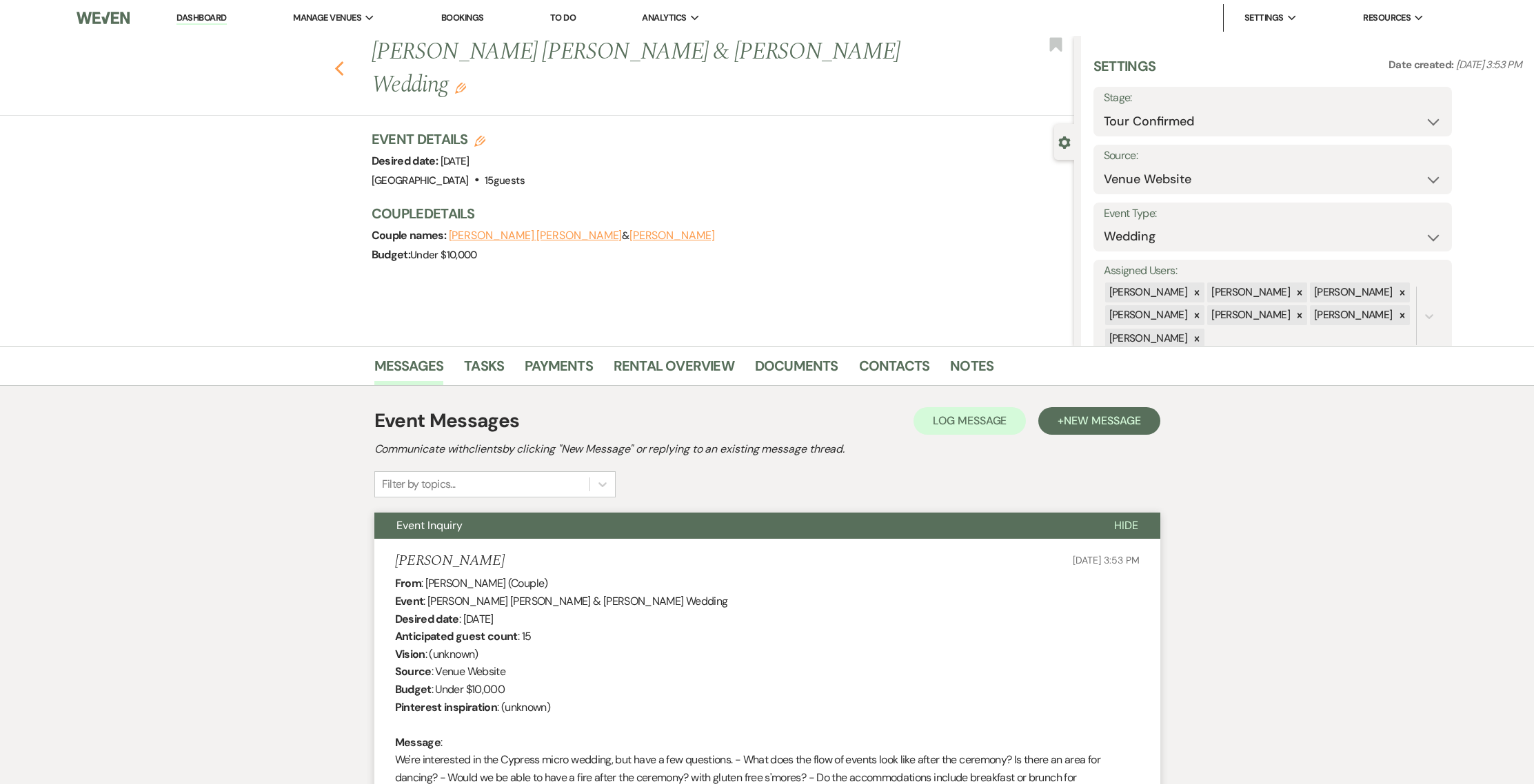
select select "4"
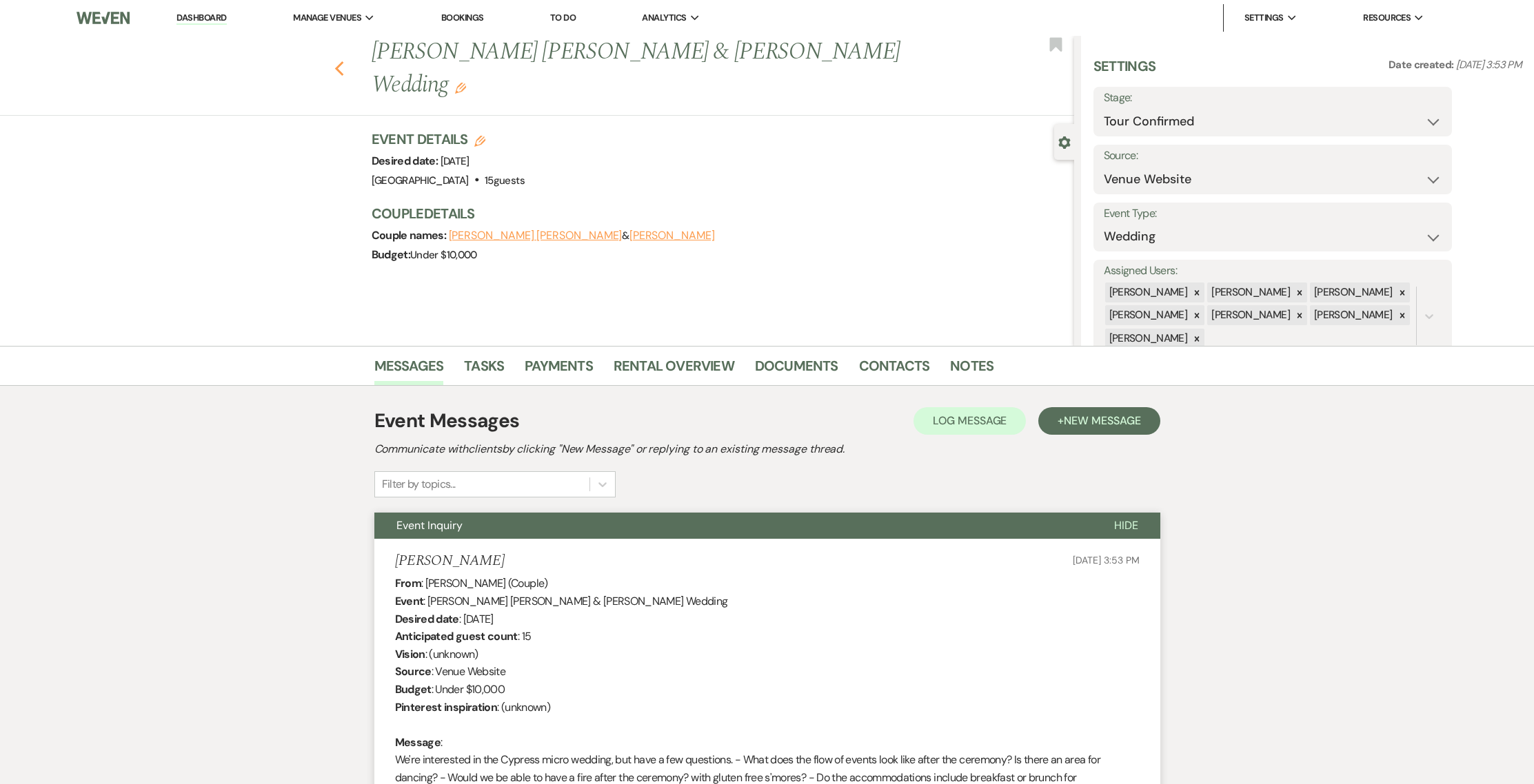
select select "4"
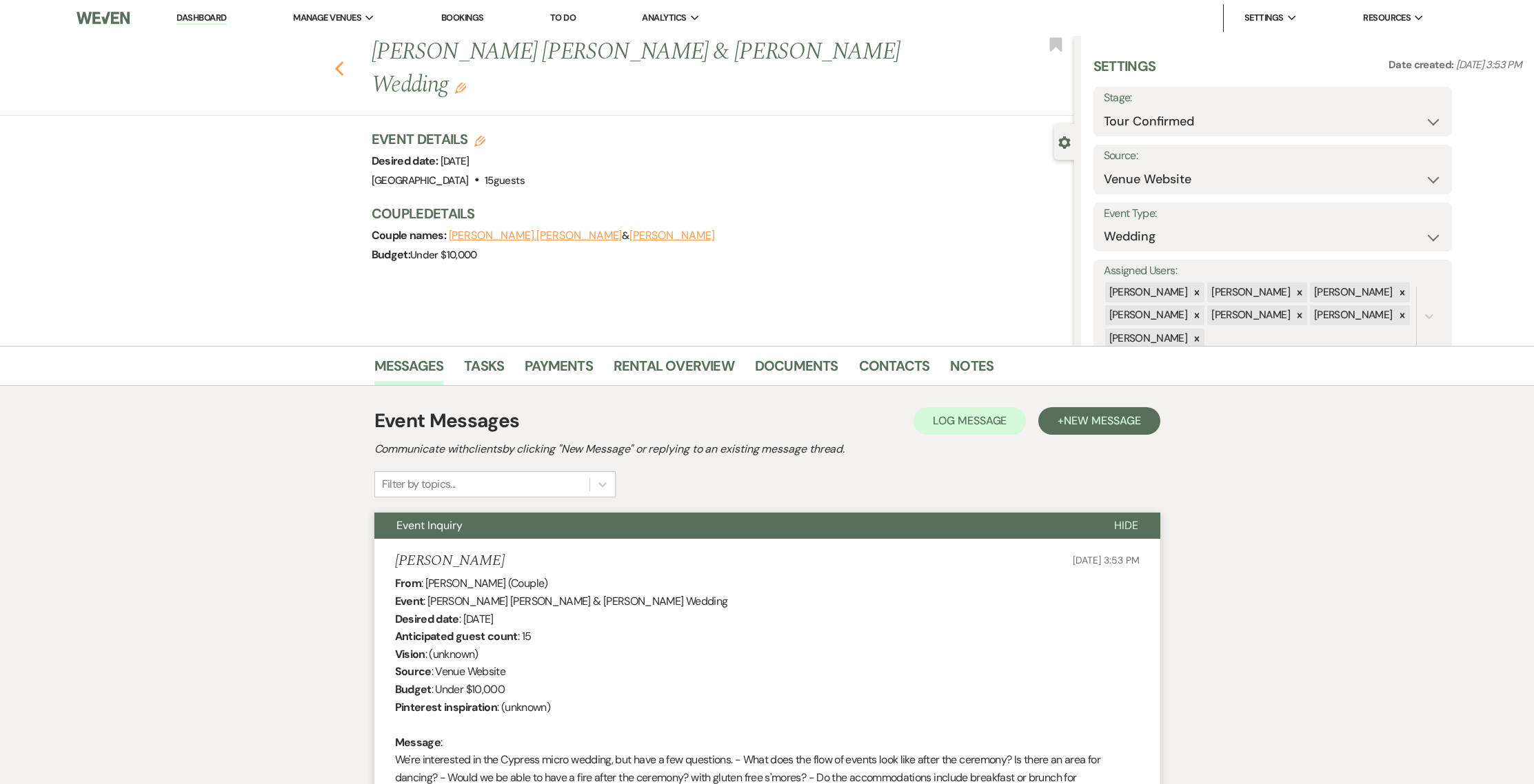
select select "4"
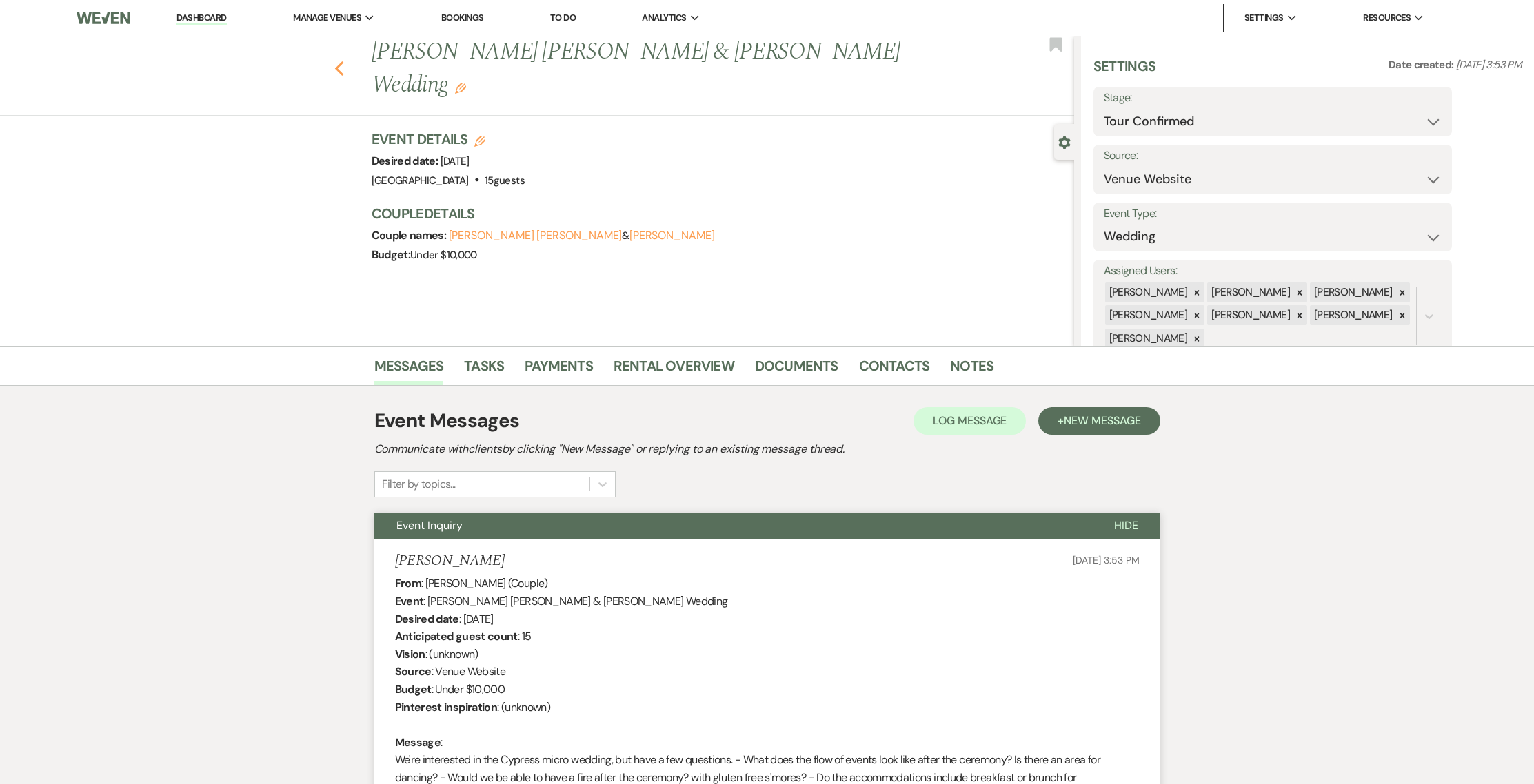
select select "4"
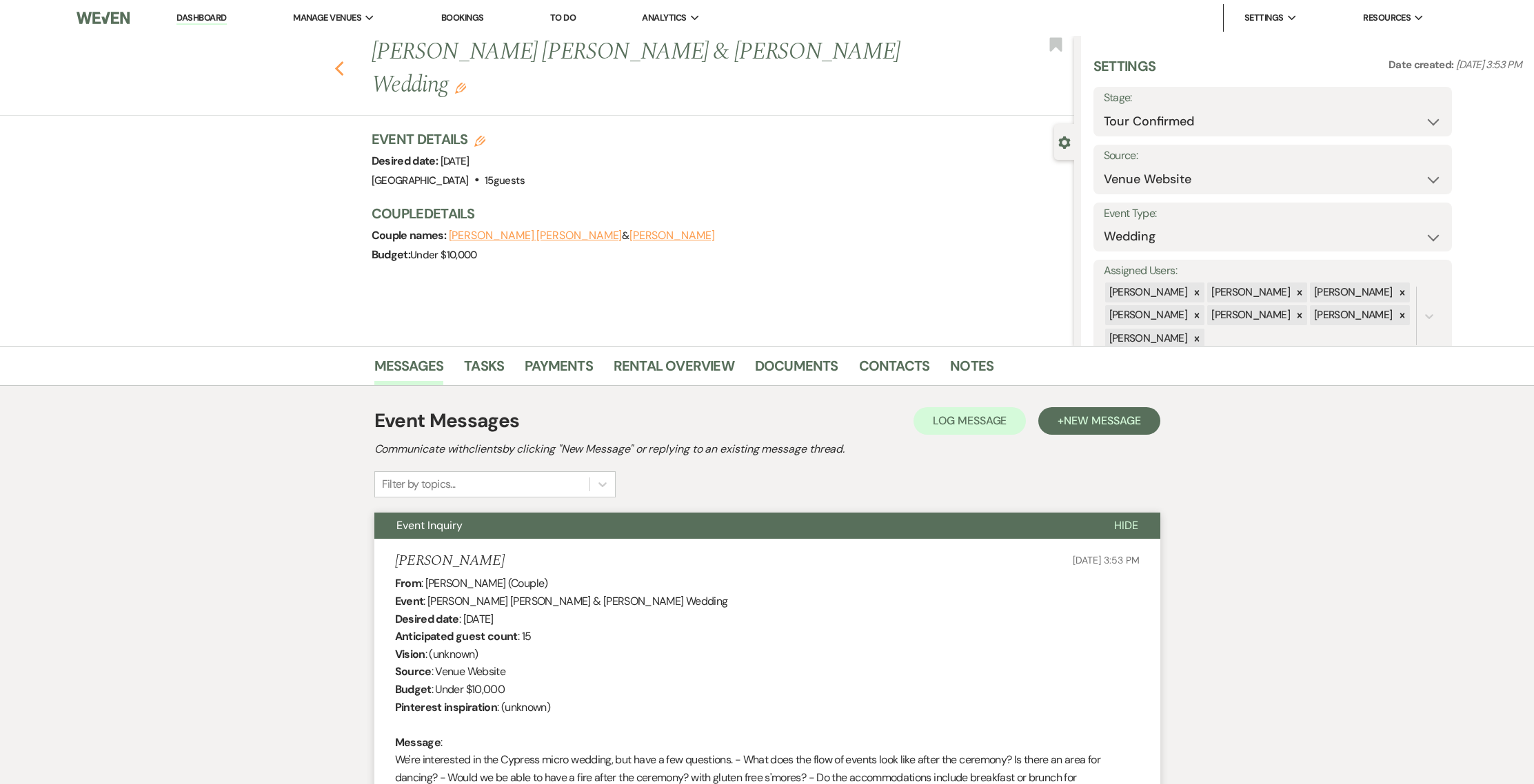
select select "4"
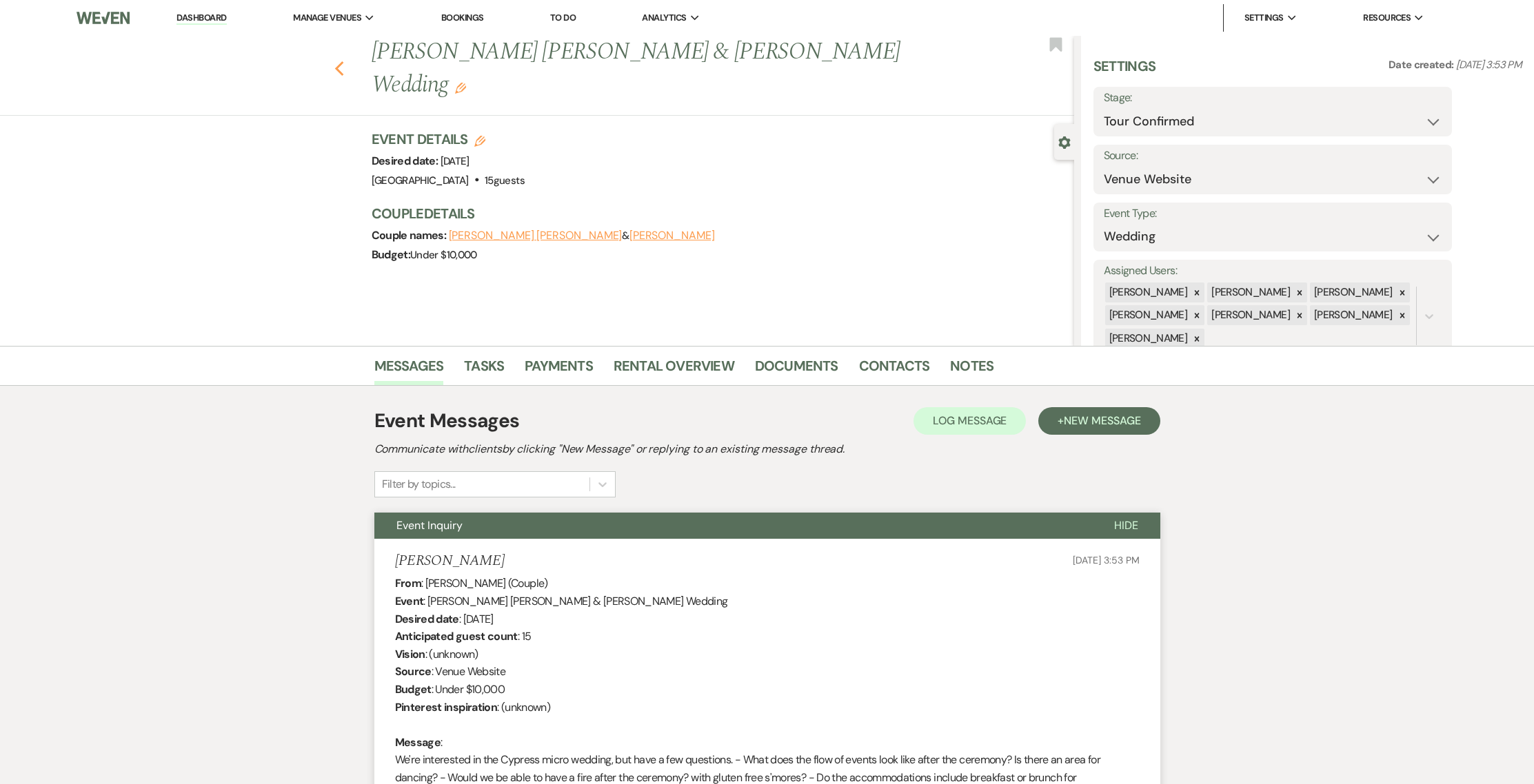
select select "4"
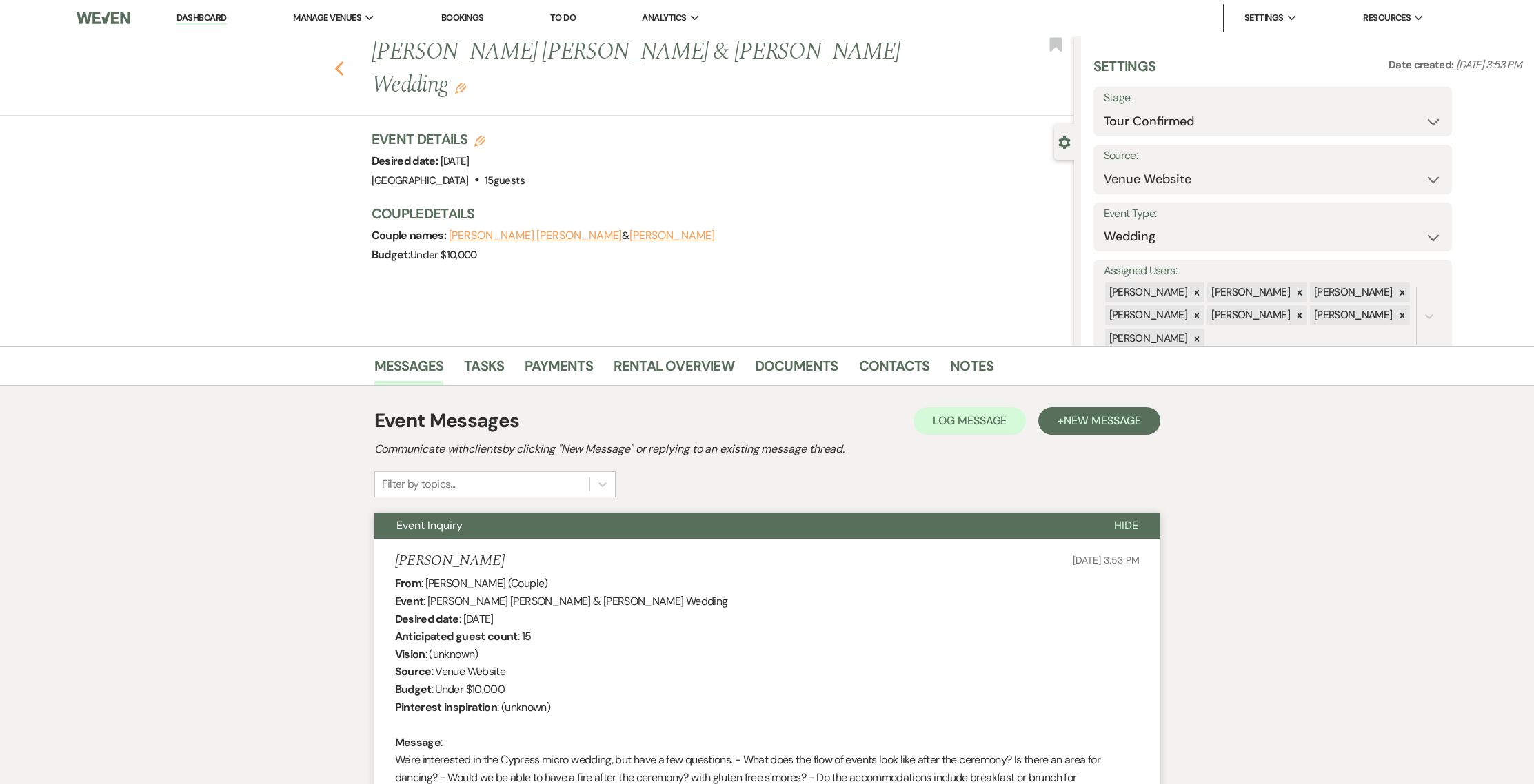
select select "4"
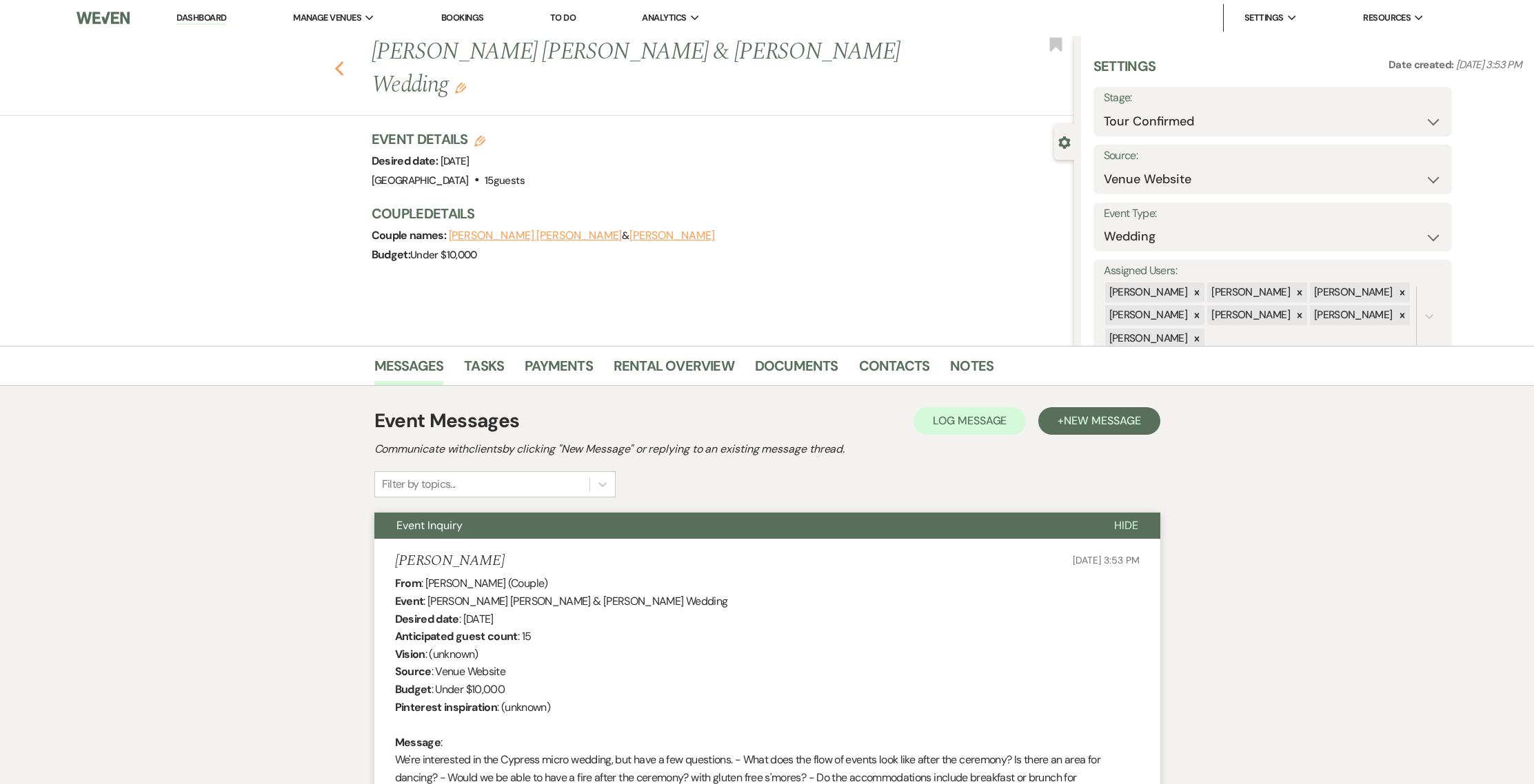
select select "4"
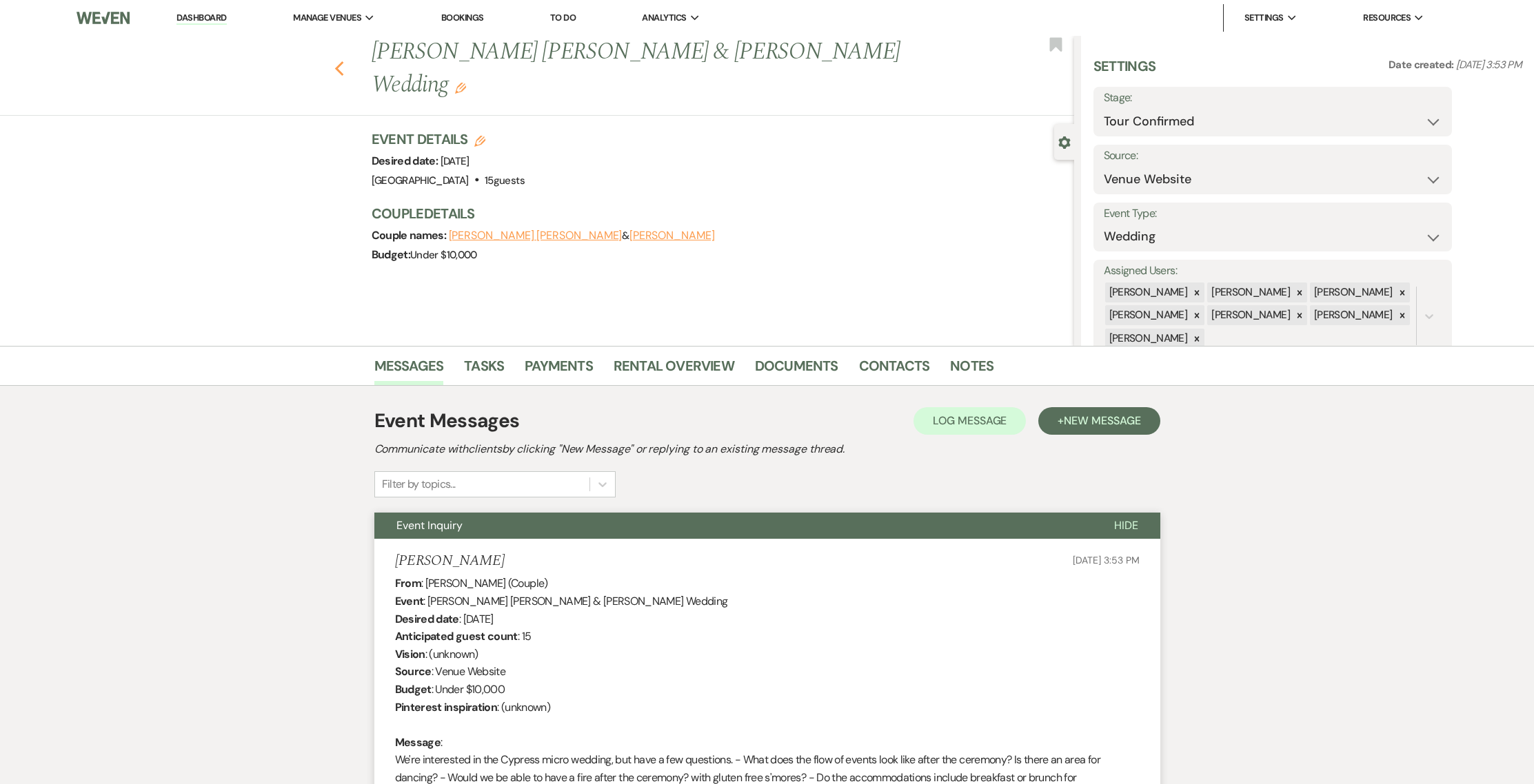
select select "4"
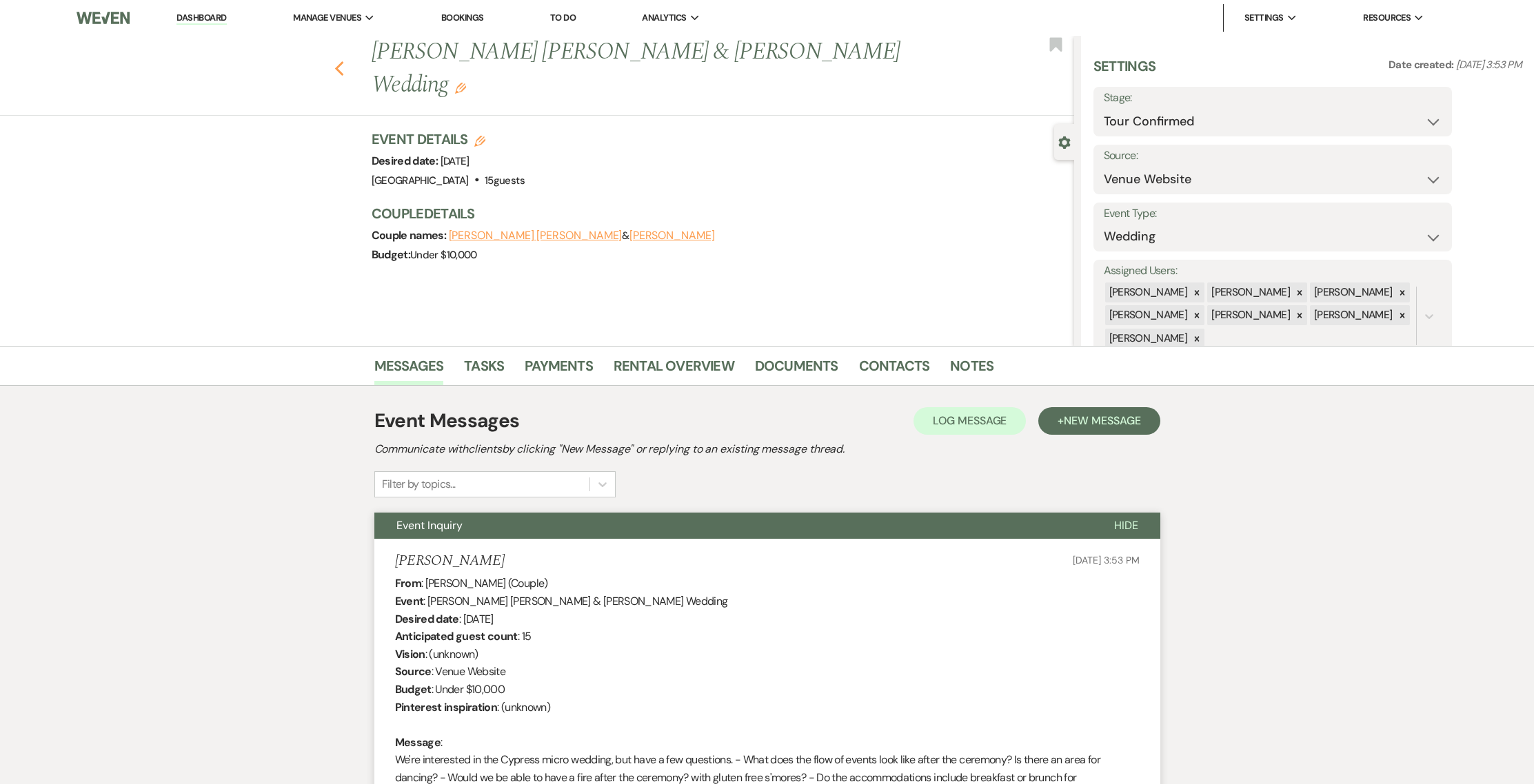
select select "4"
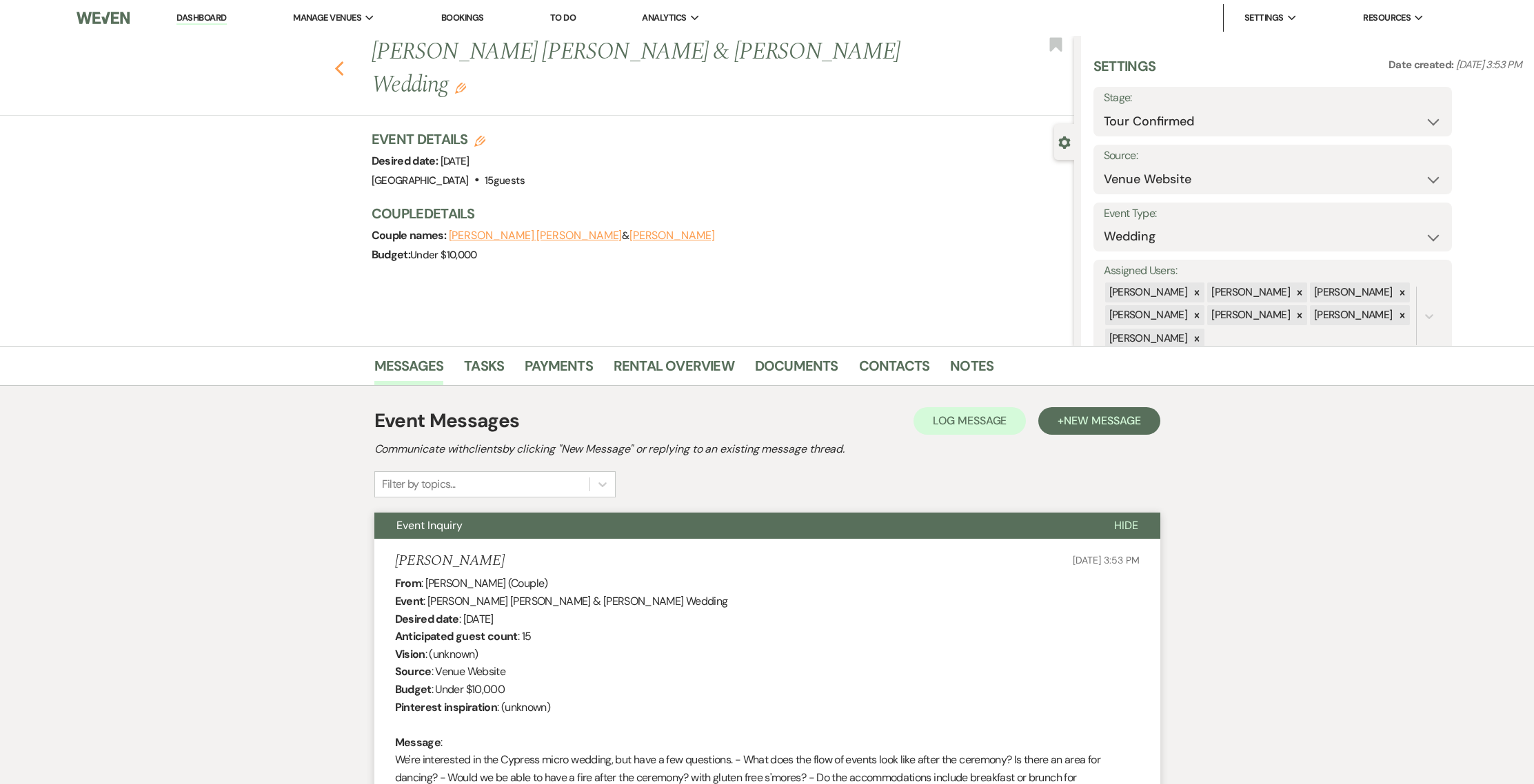
select select "4"
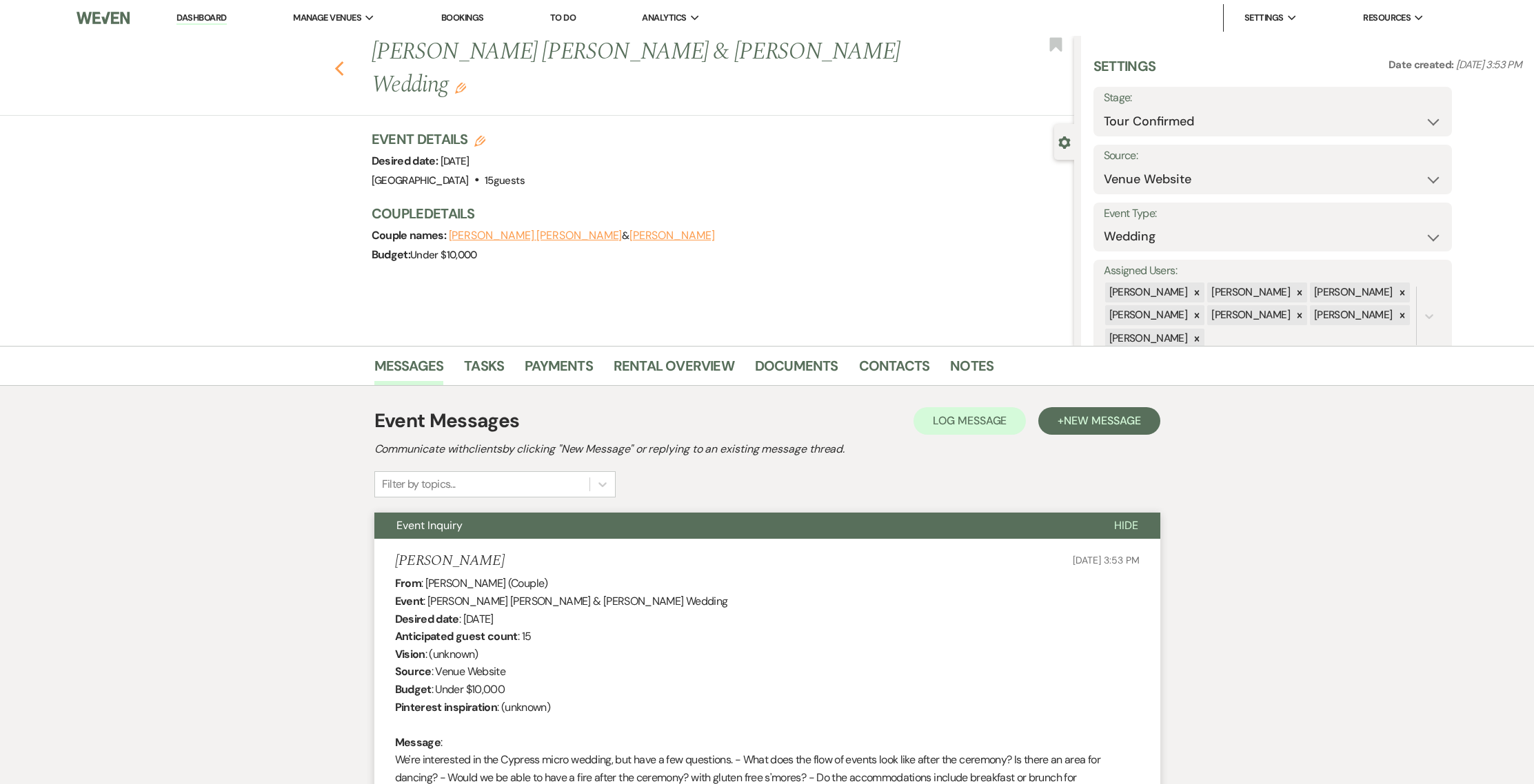
select select "4"
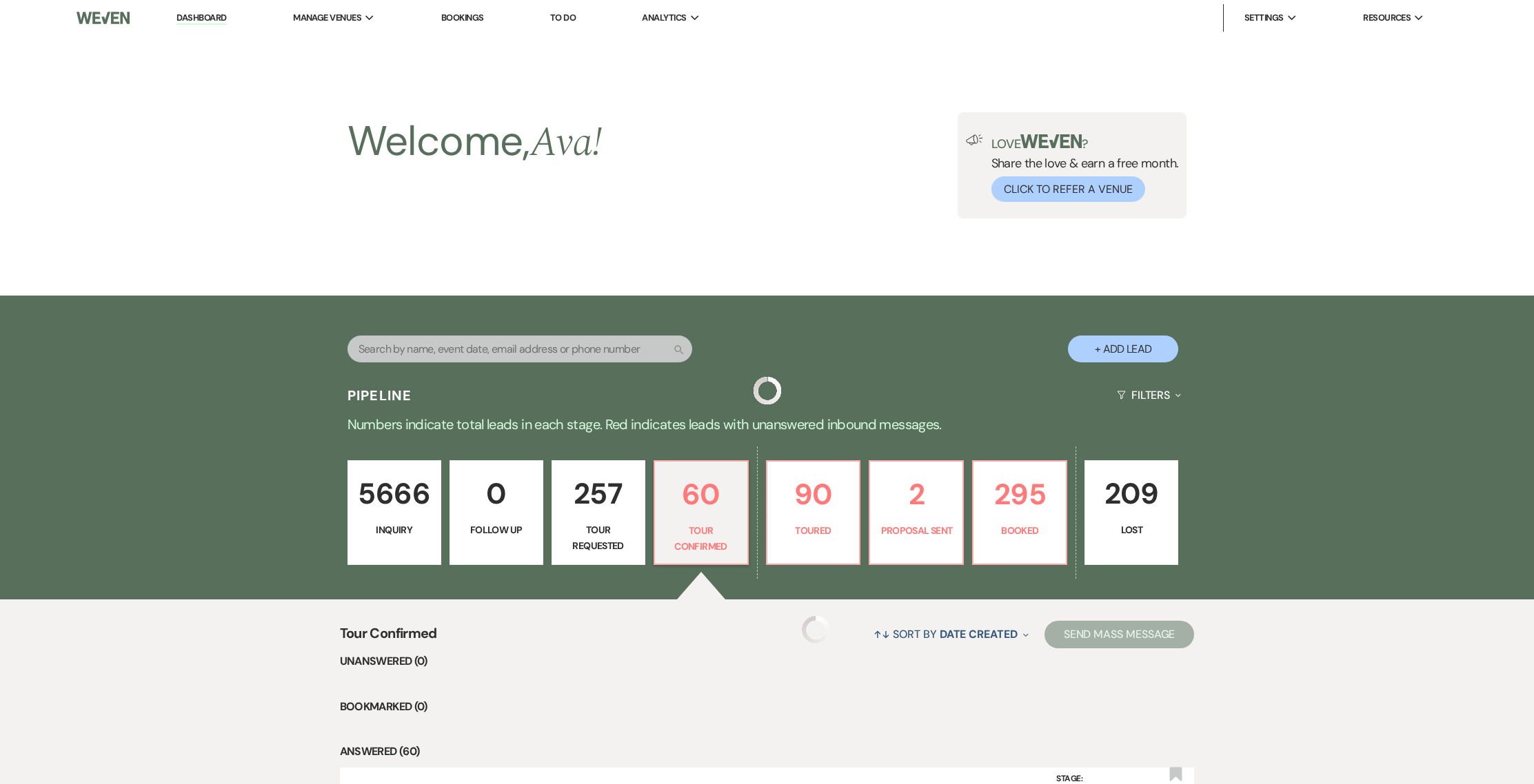
scroll to position [278, 0]
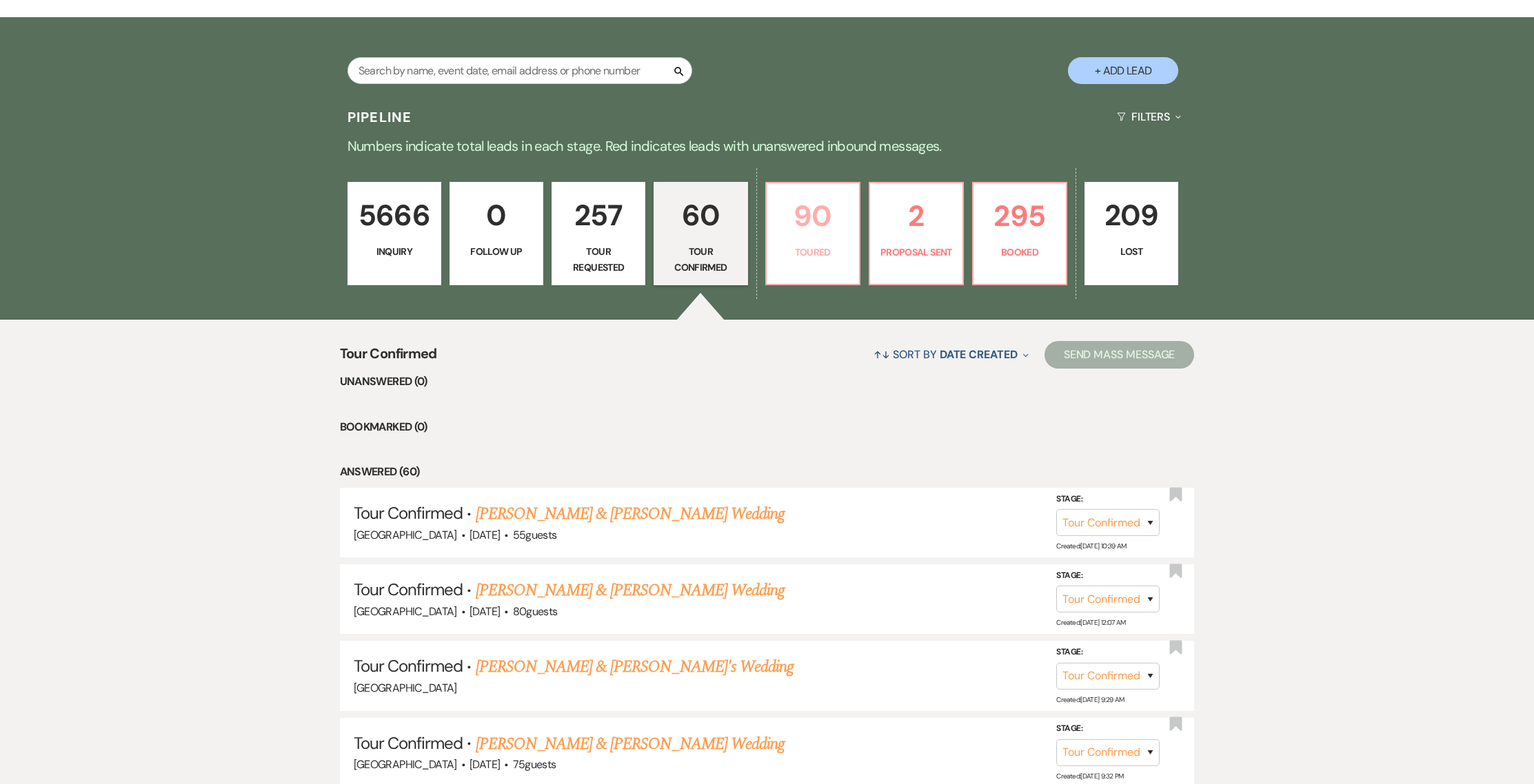
click at [803, 228] on p "90" at bounding box center [813, 216] width 76 height 46
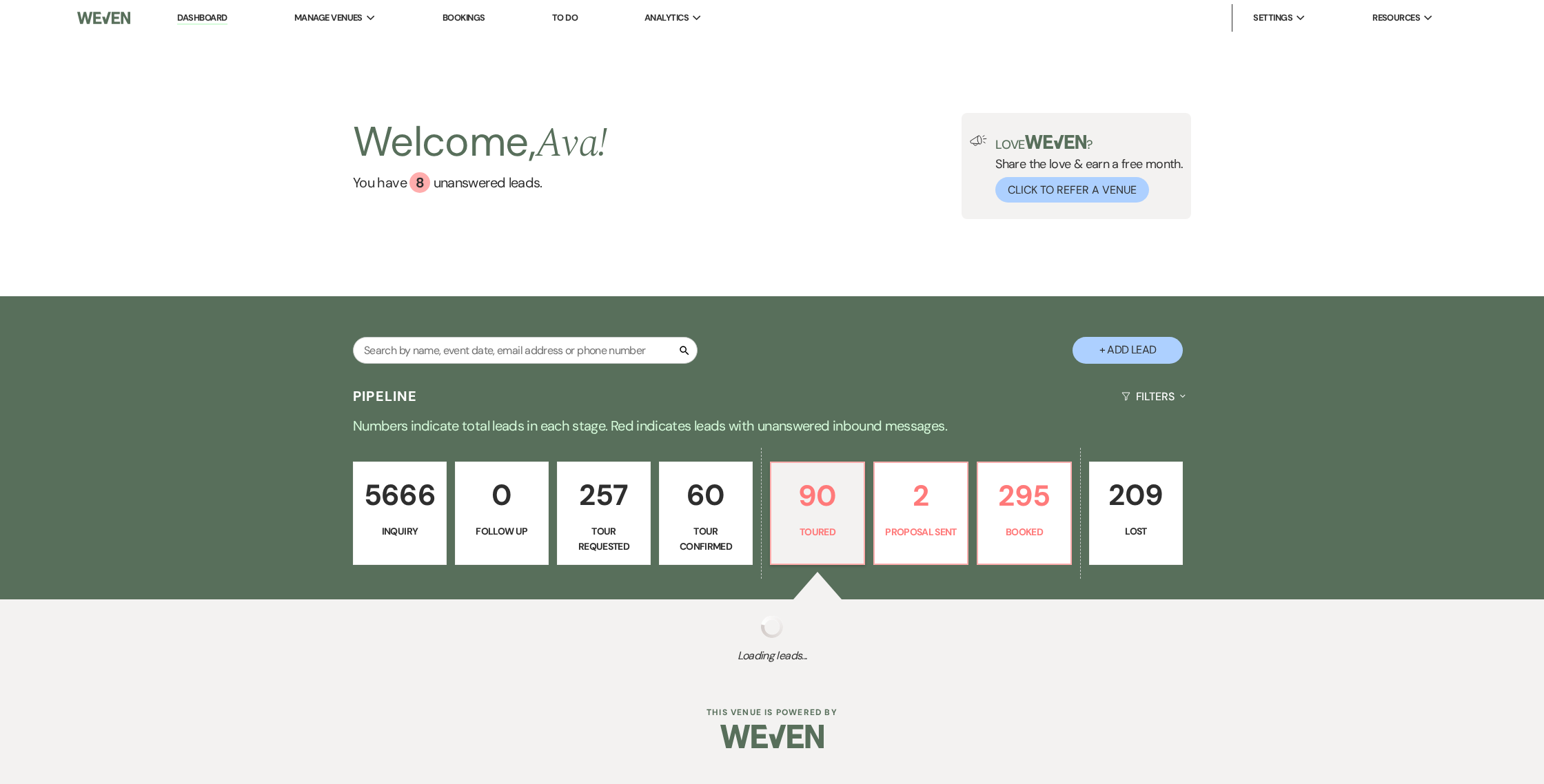
select select "5"
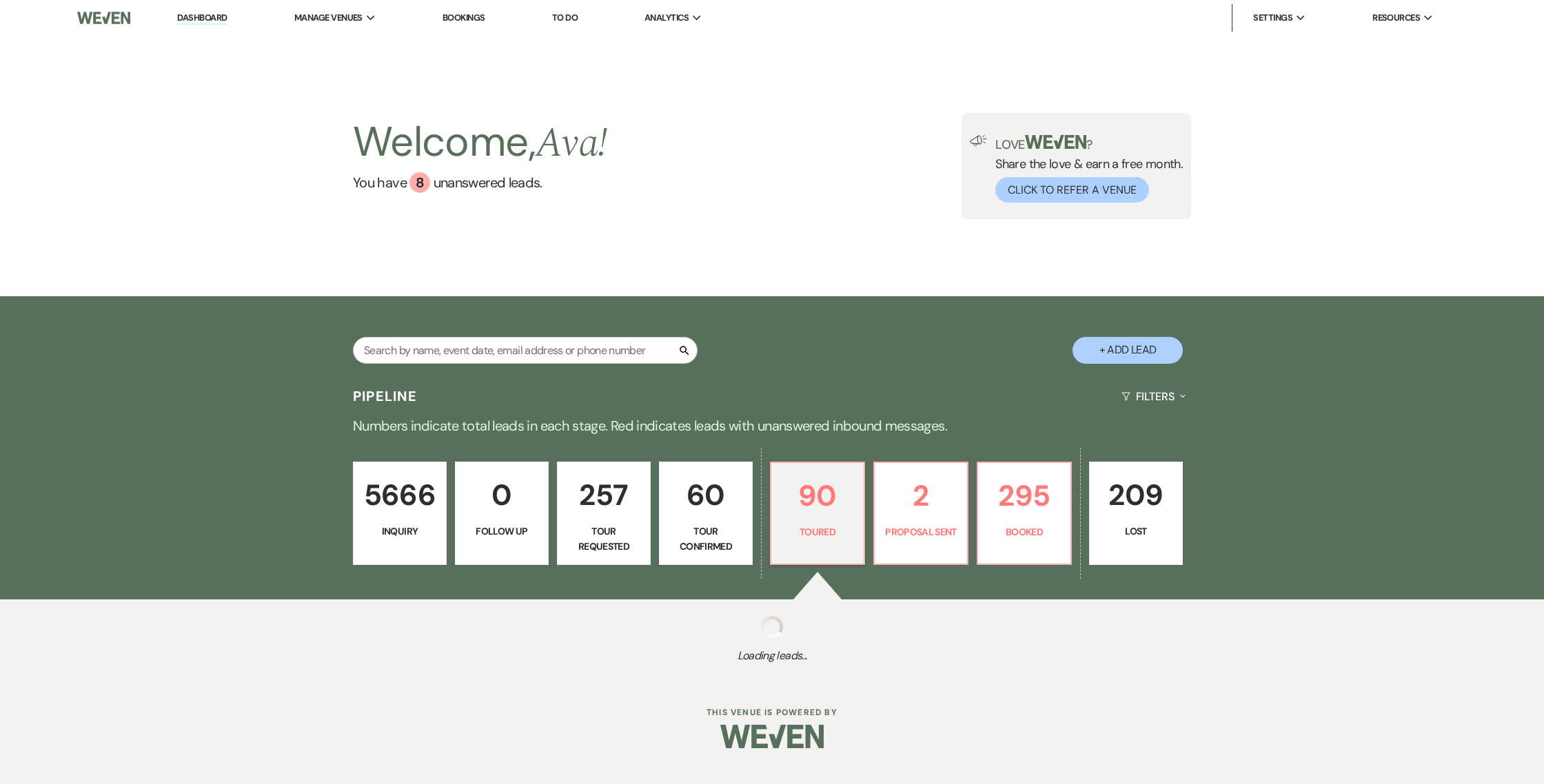
select select "5"
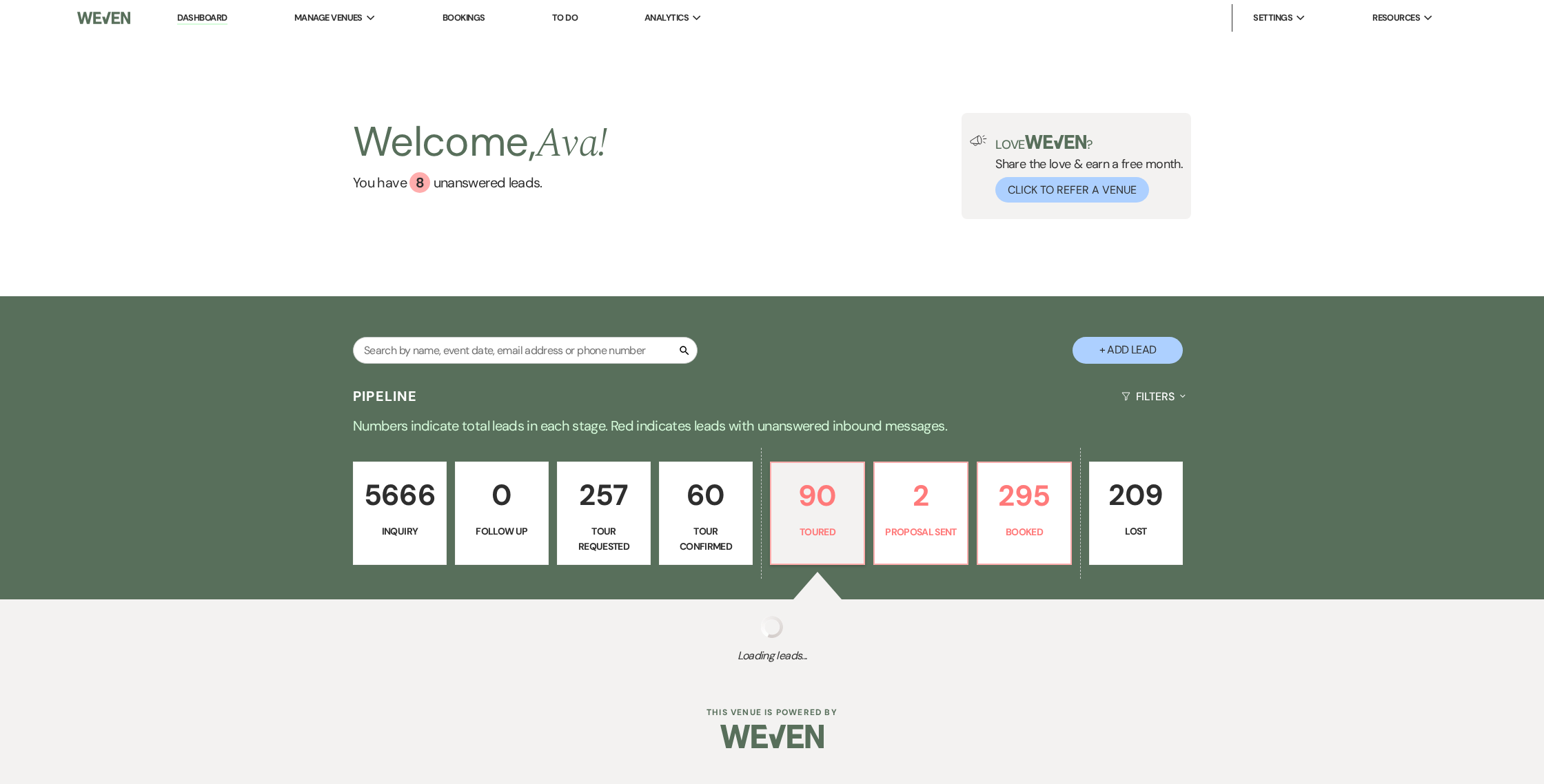
select select "5"
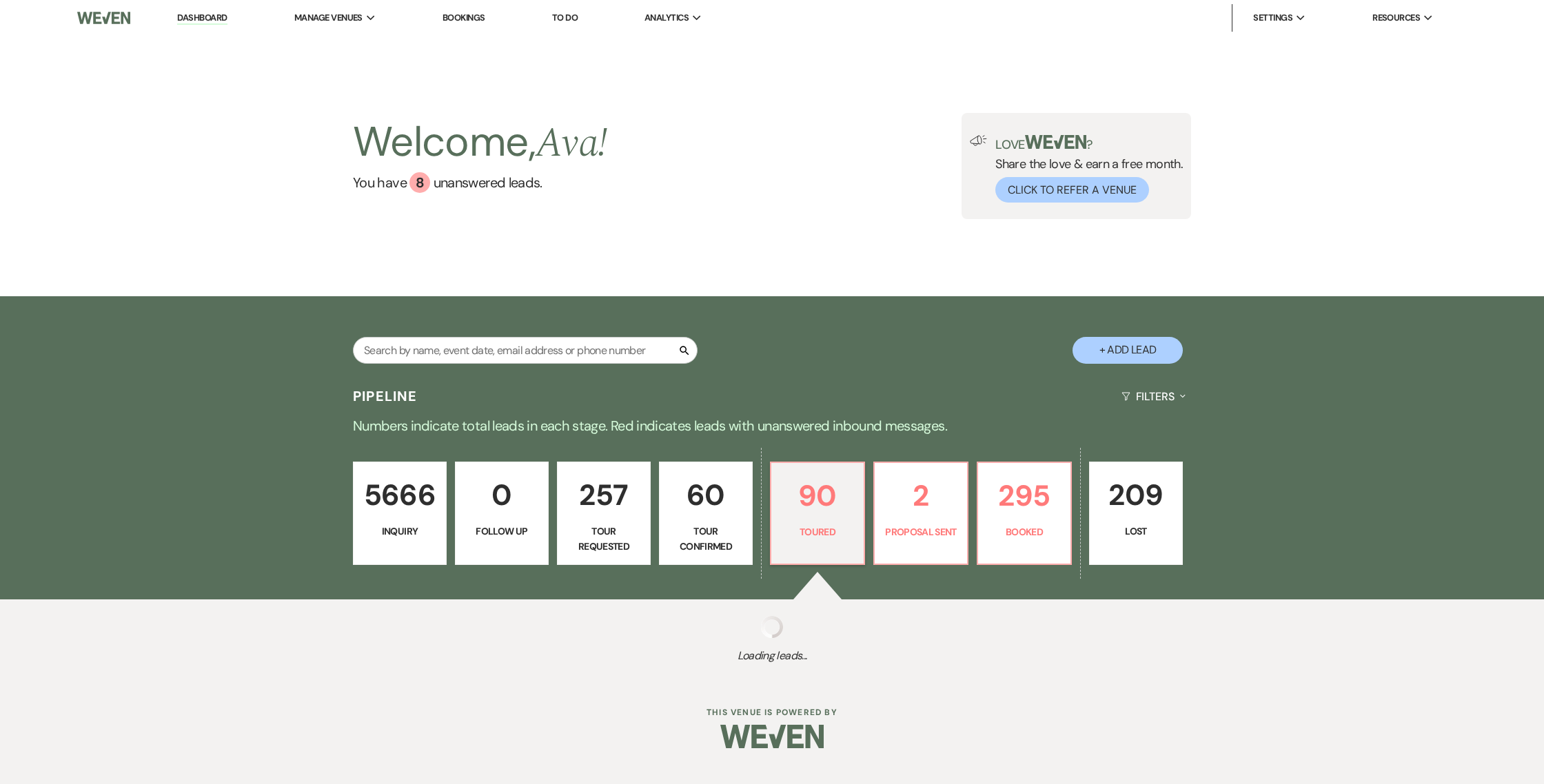
select select "5"
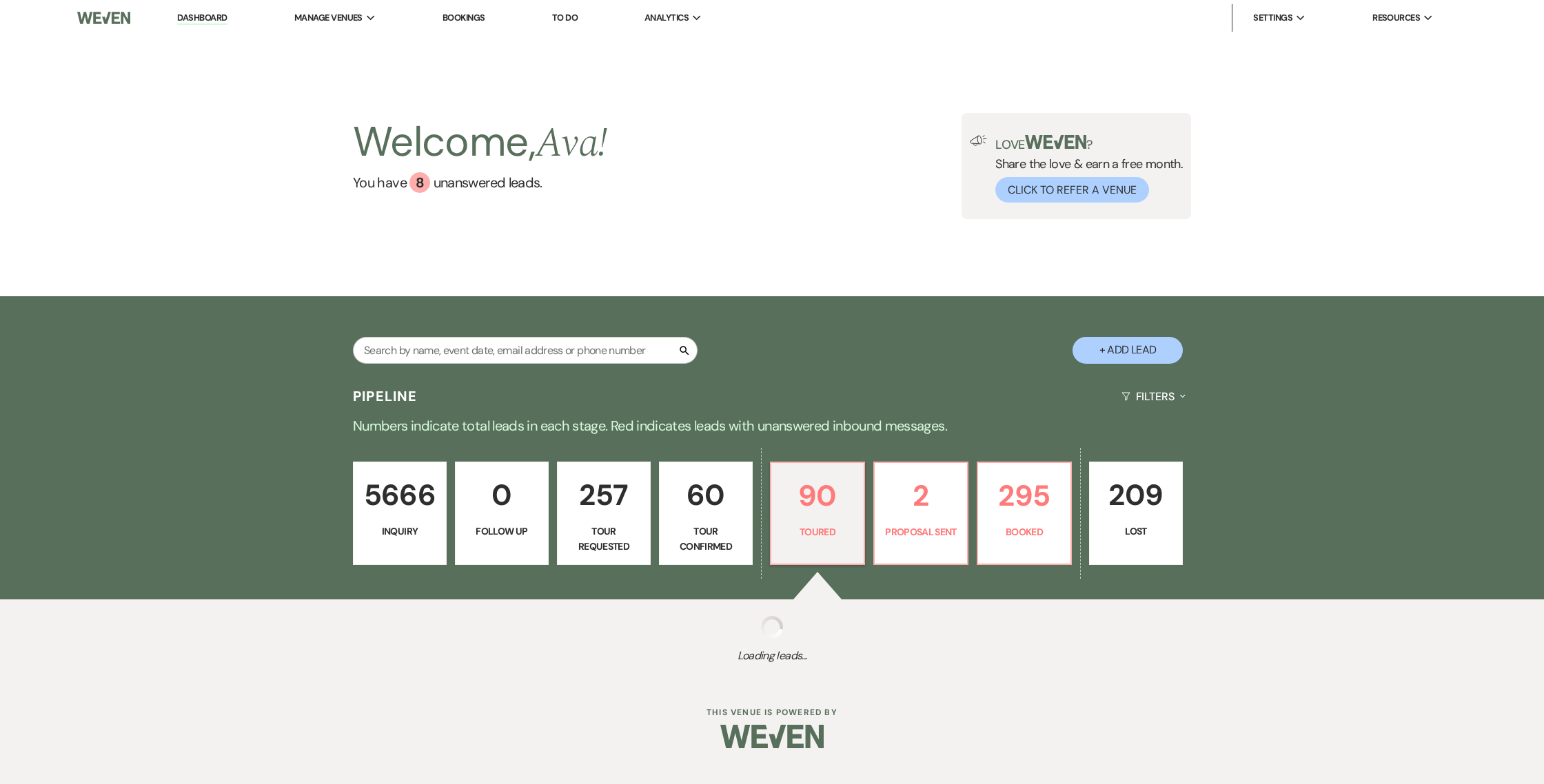
select select "5"
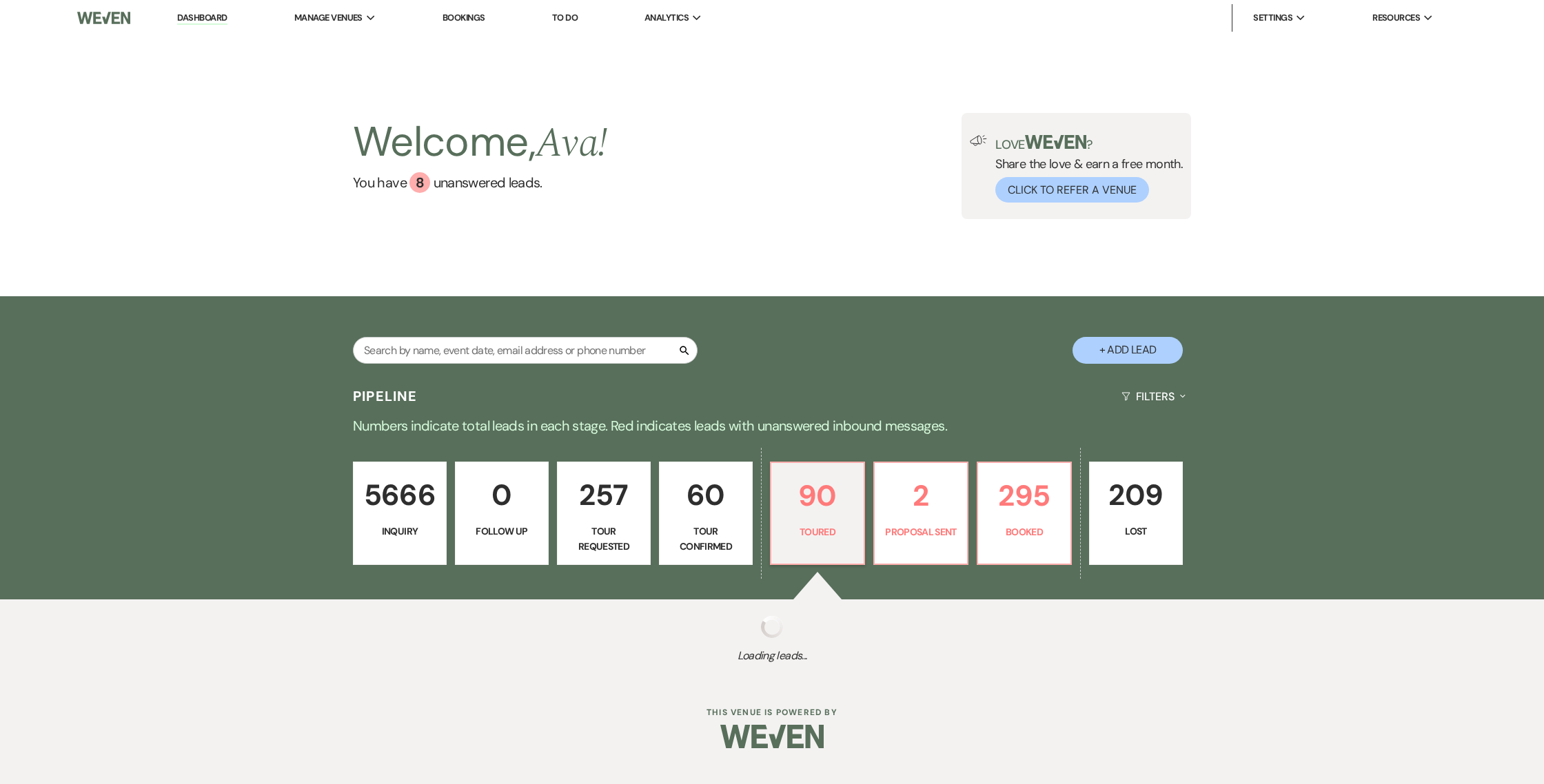
select select "5"
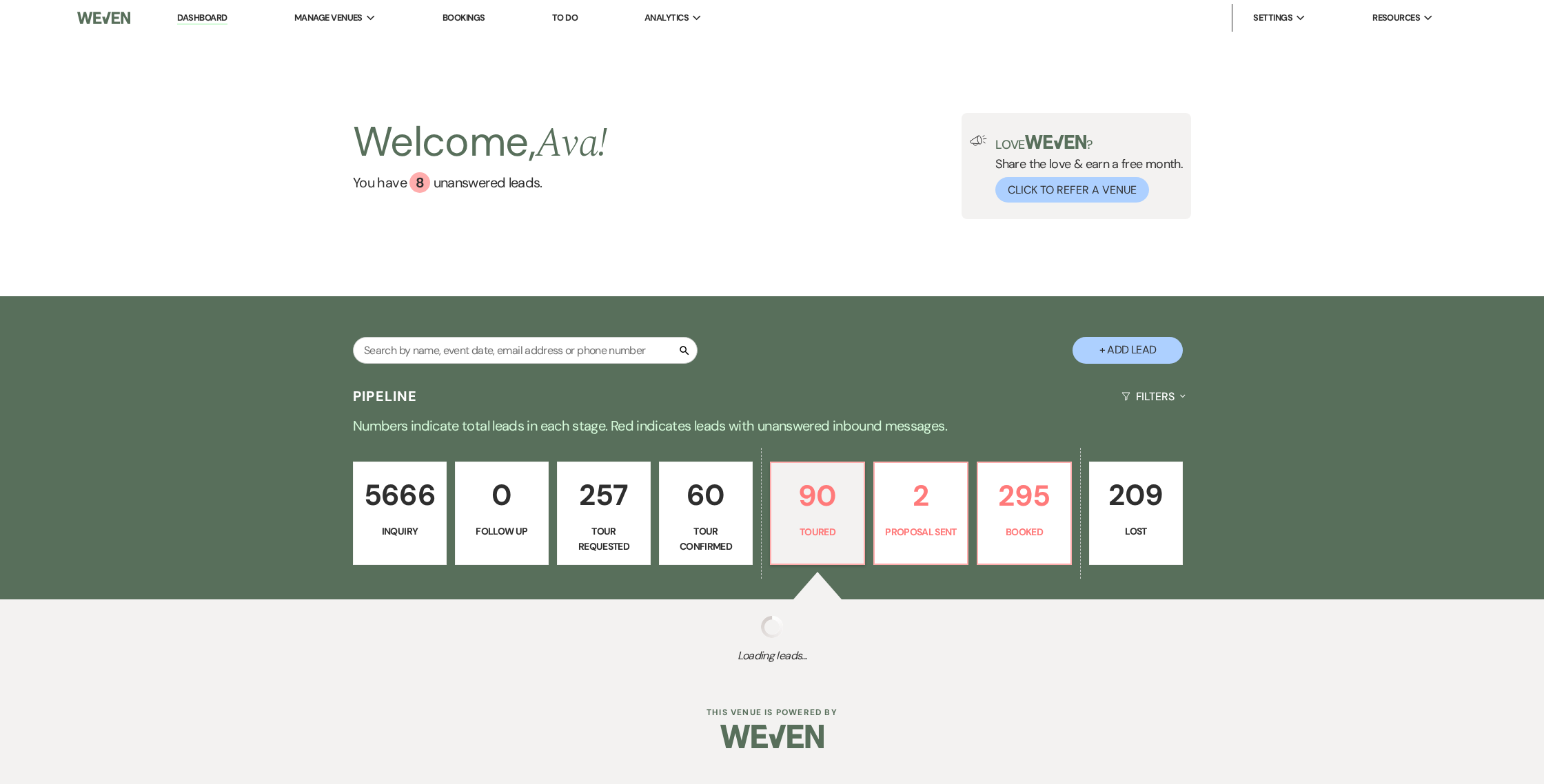
select select "5"
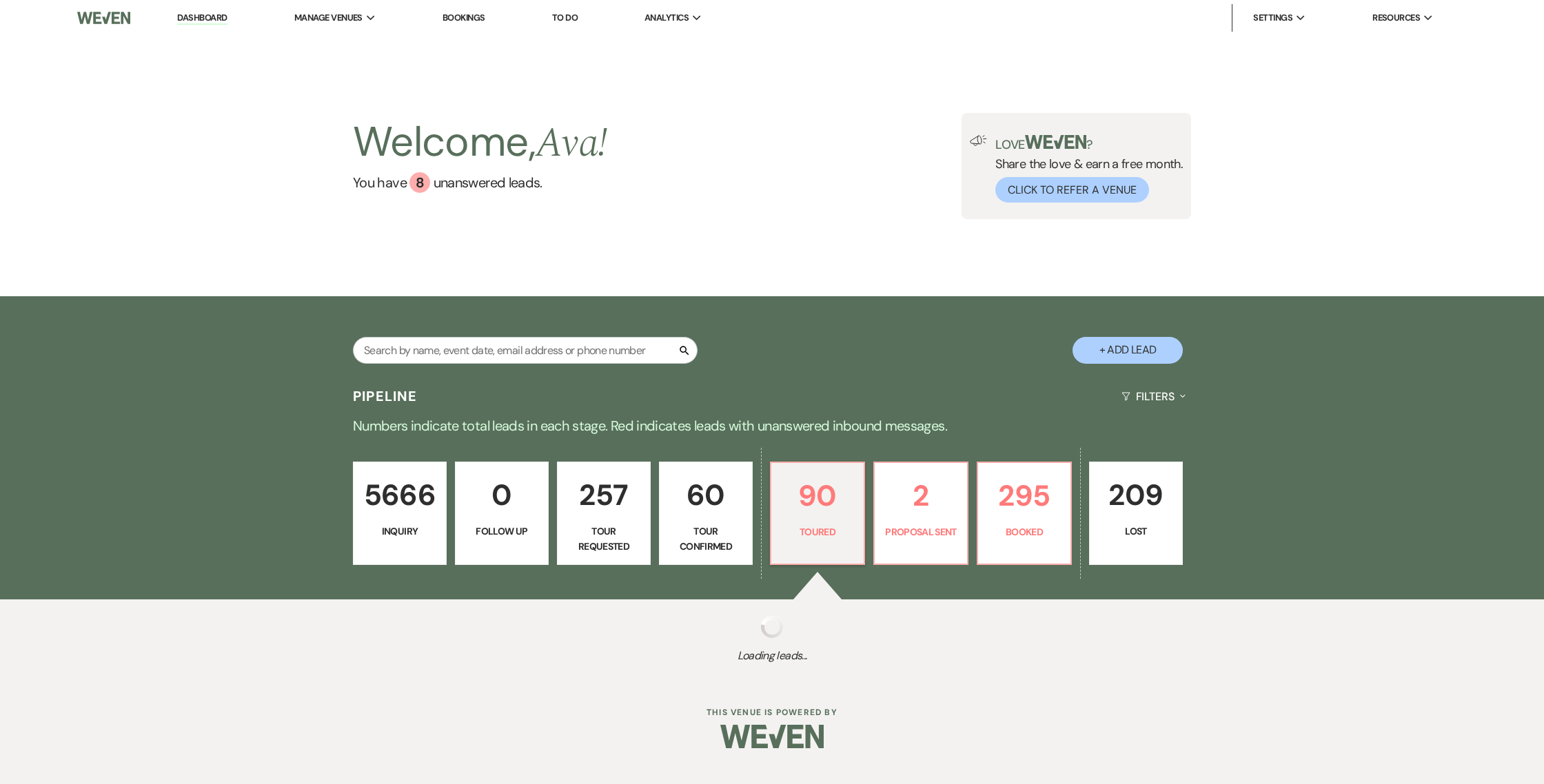
select select "5"
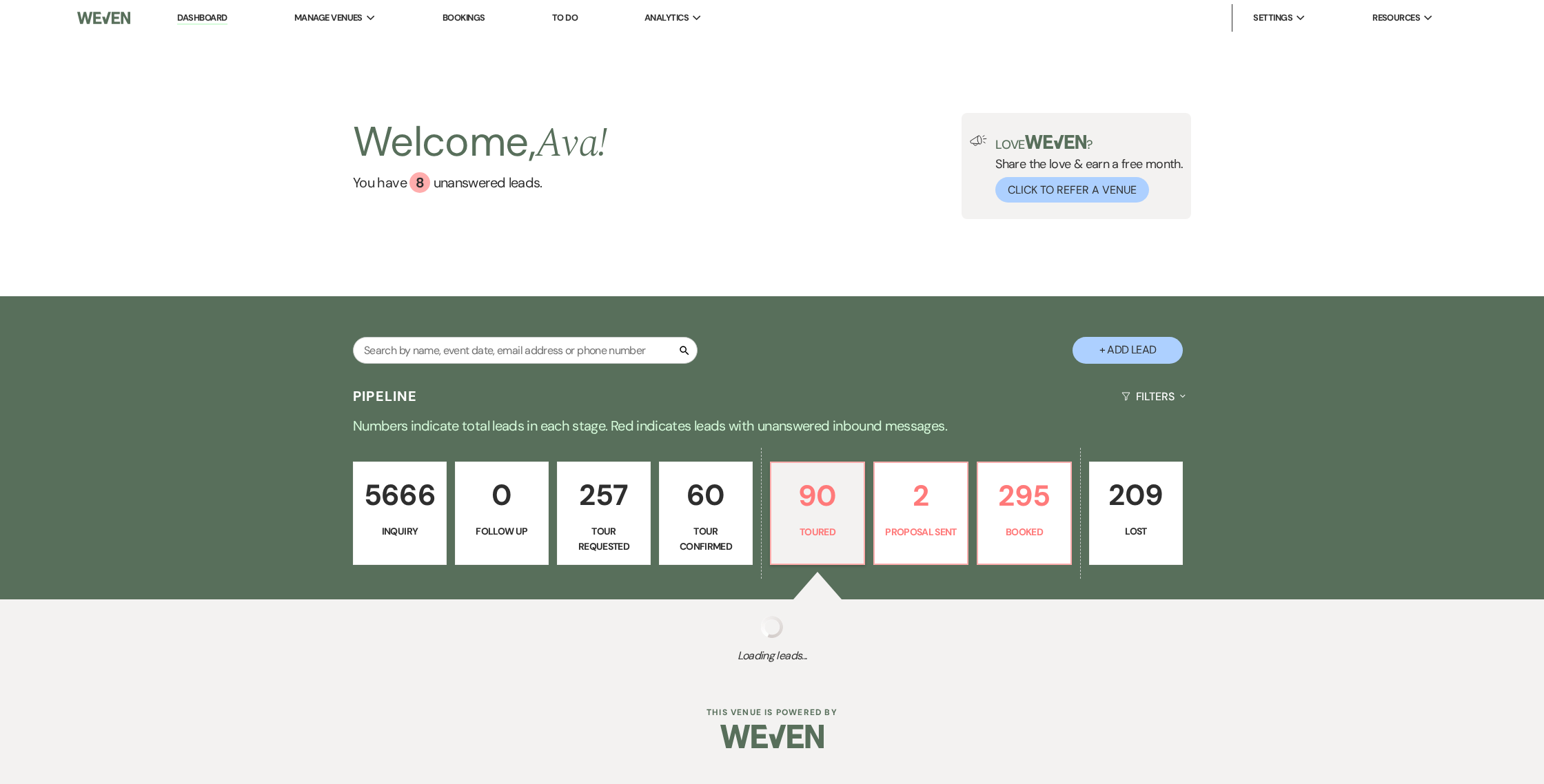
select select "5"
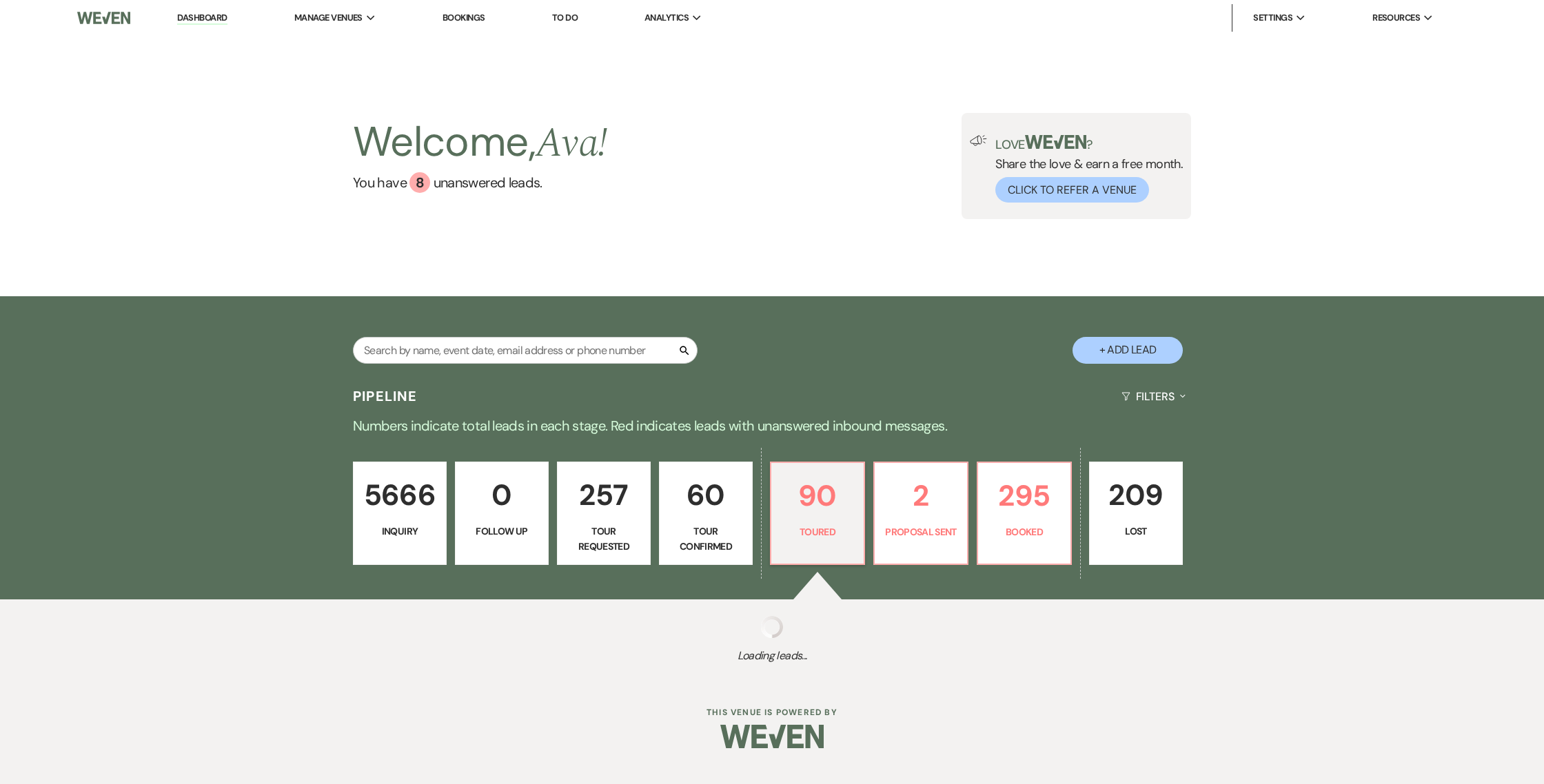
select select "5"
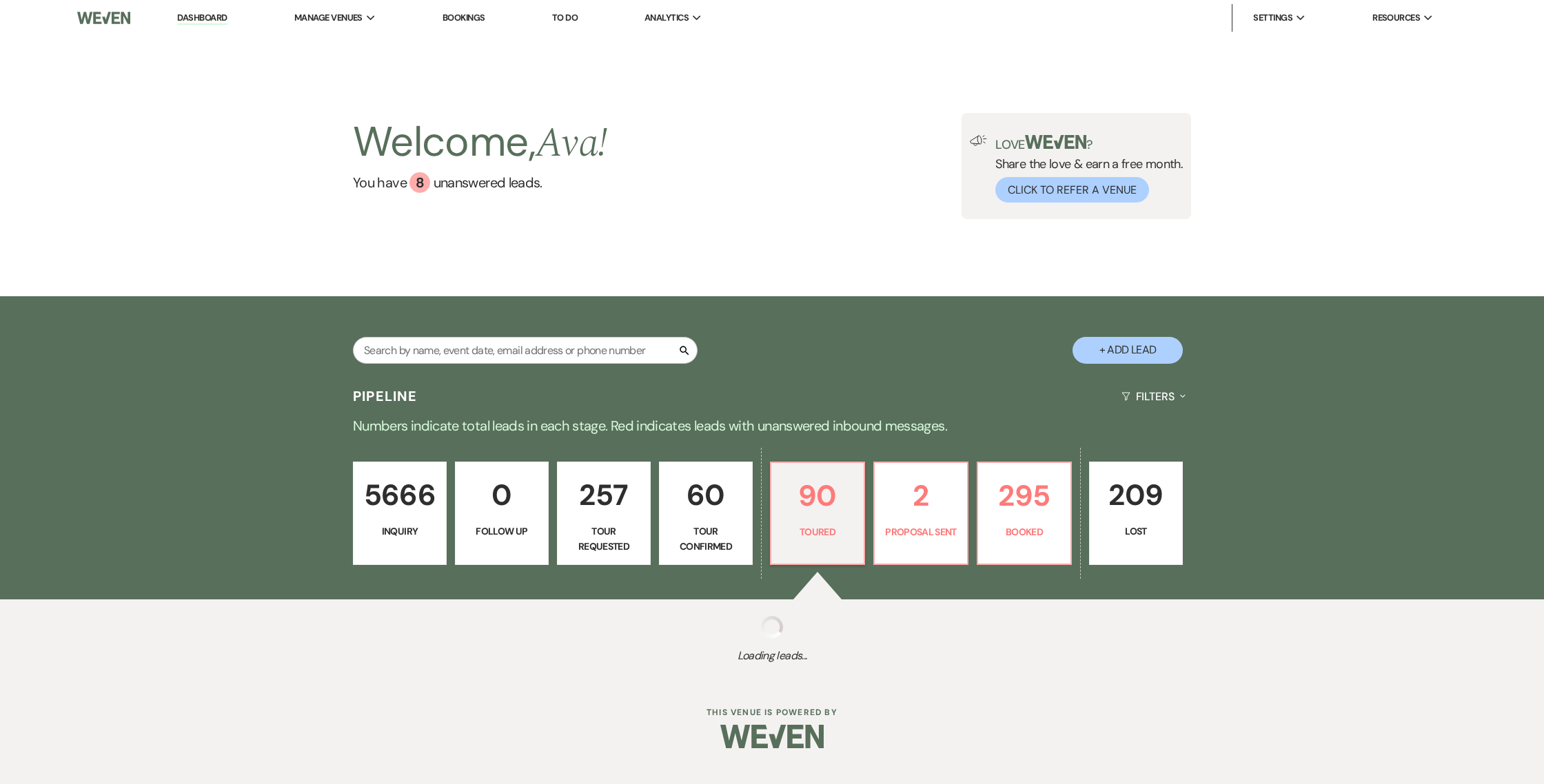
select select "5"
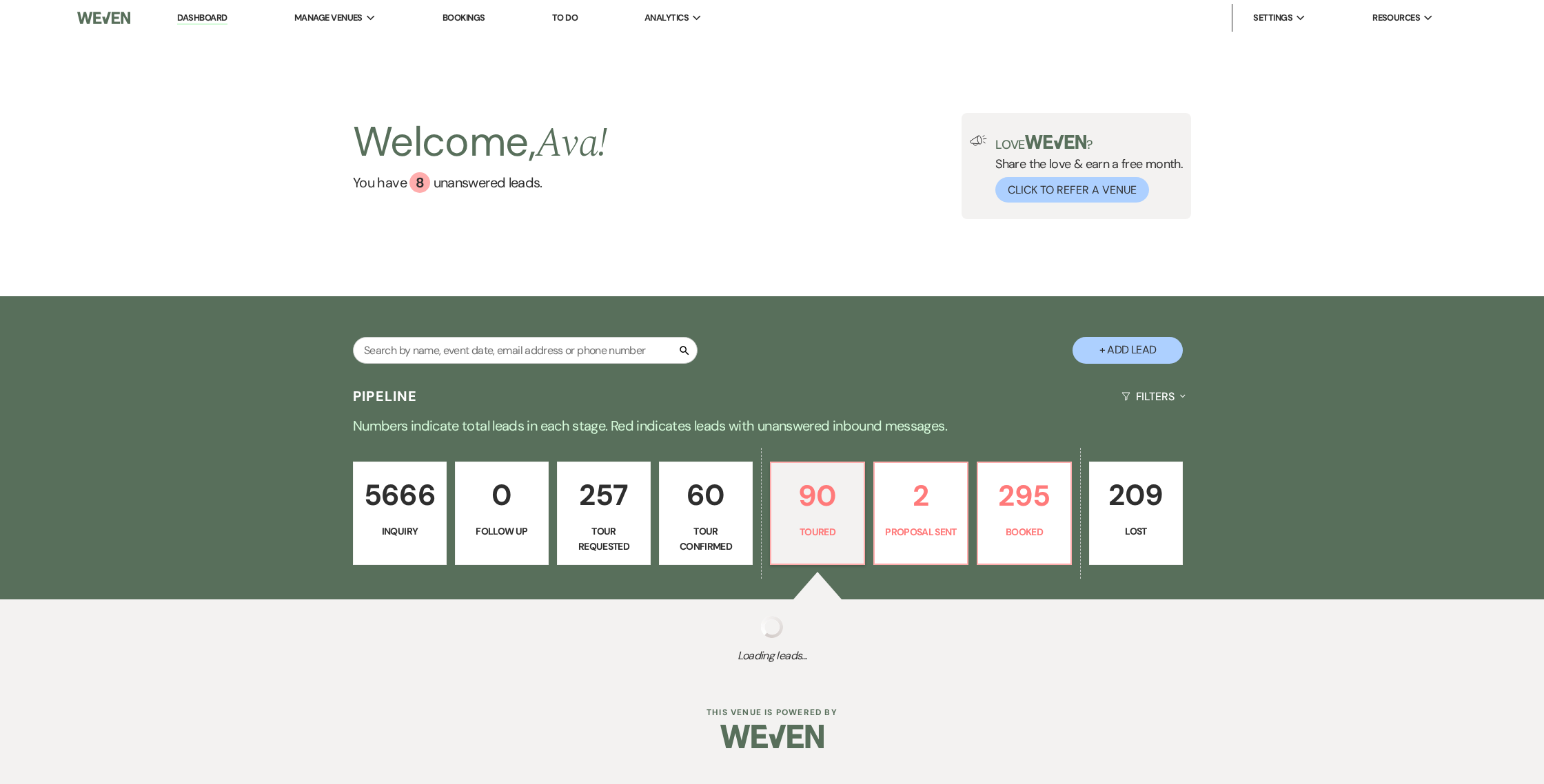
select select "5"
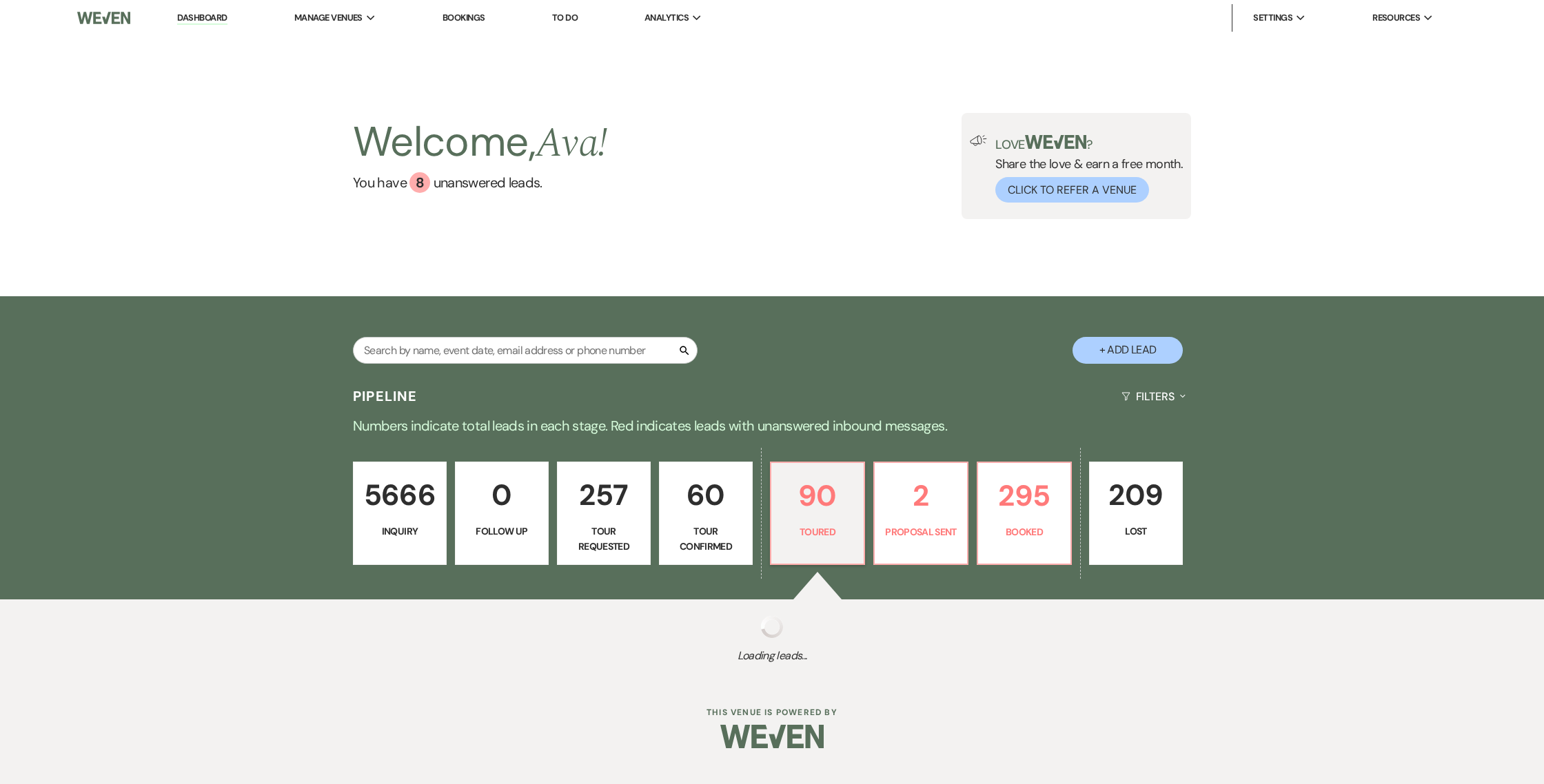
select select "5"
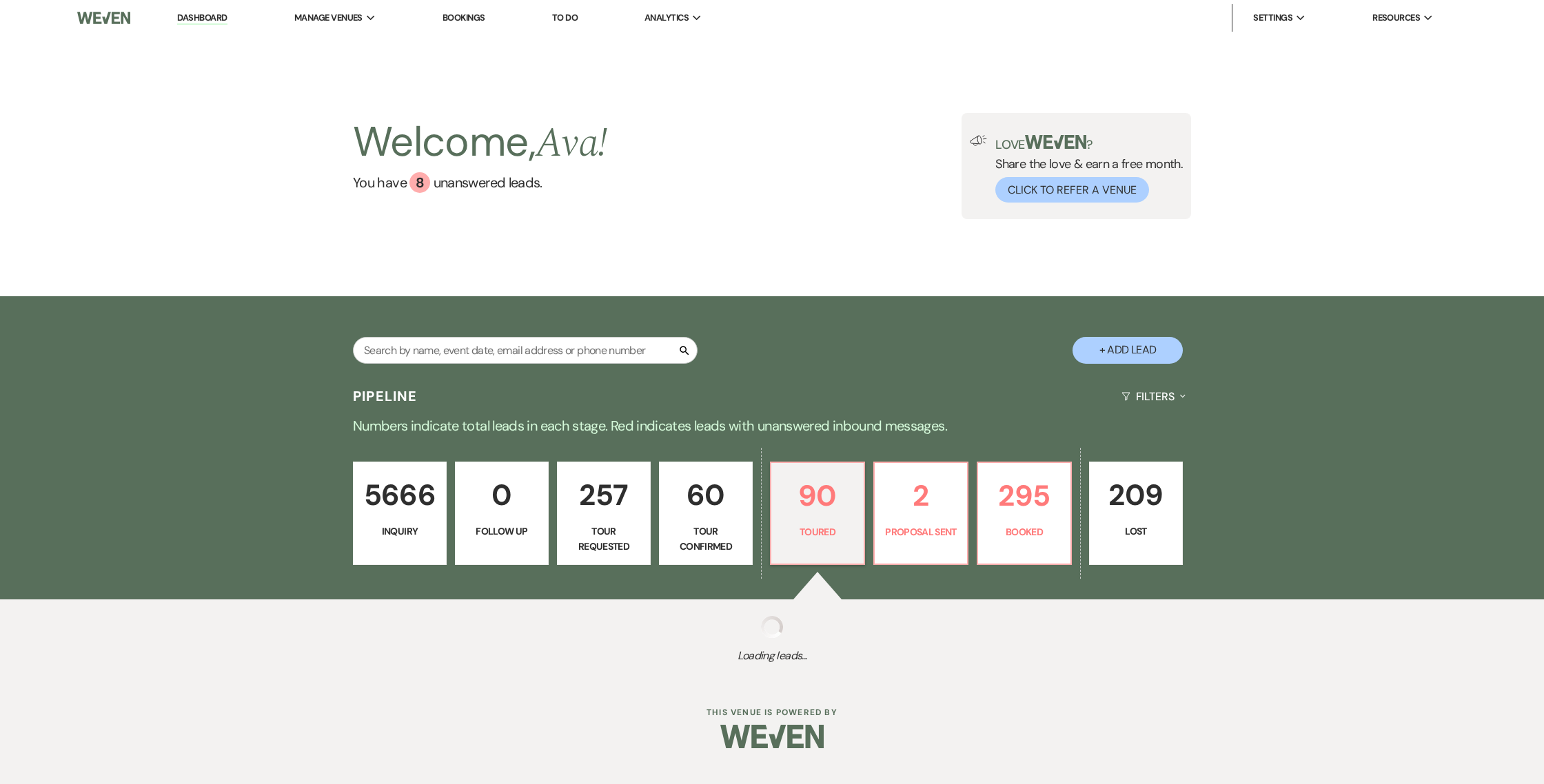
select select "5"
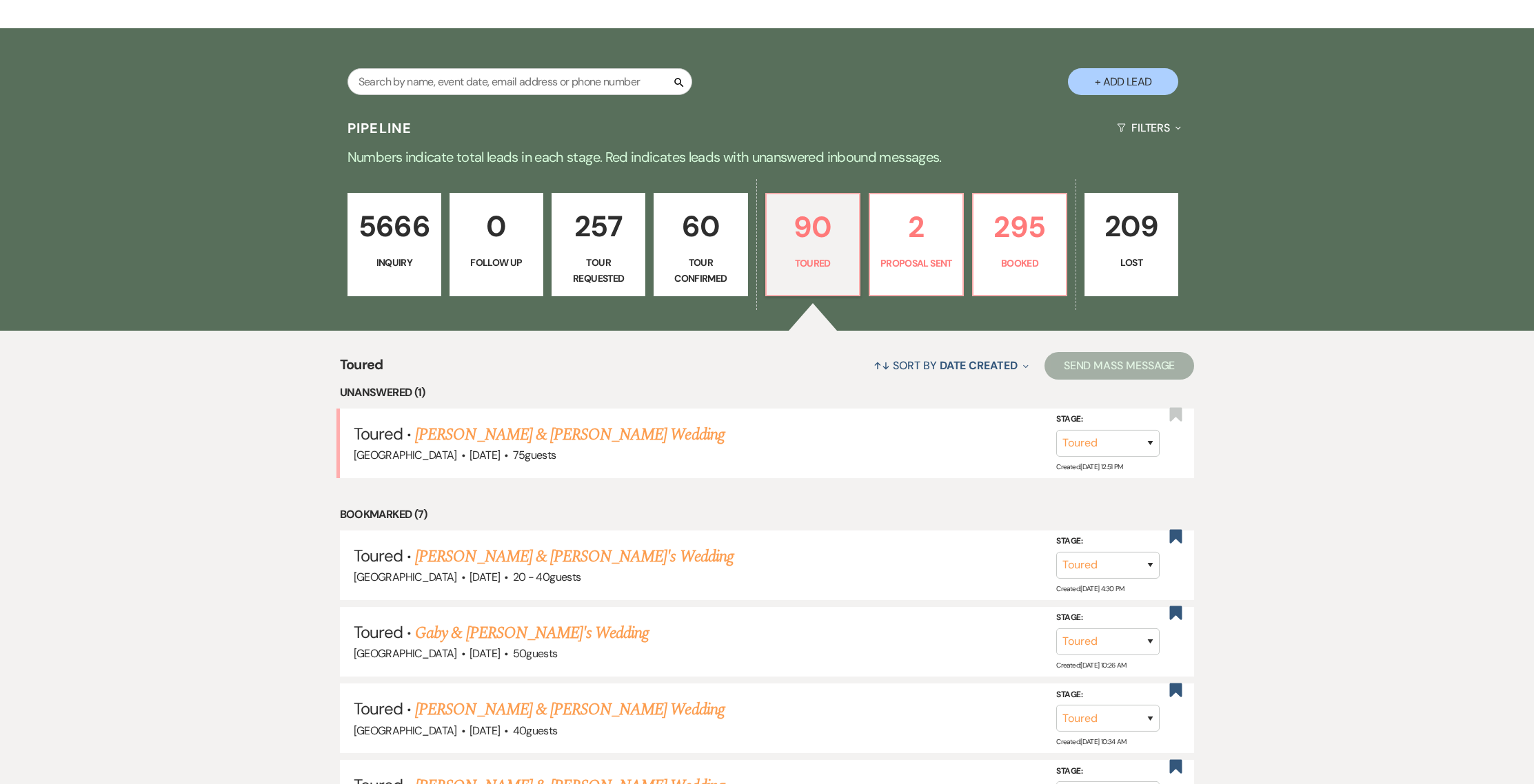
scroll to position [468, 0]
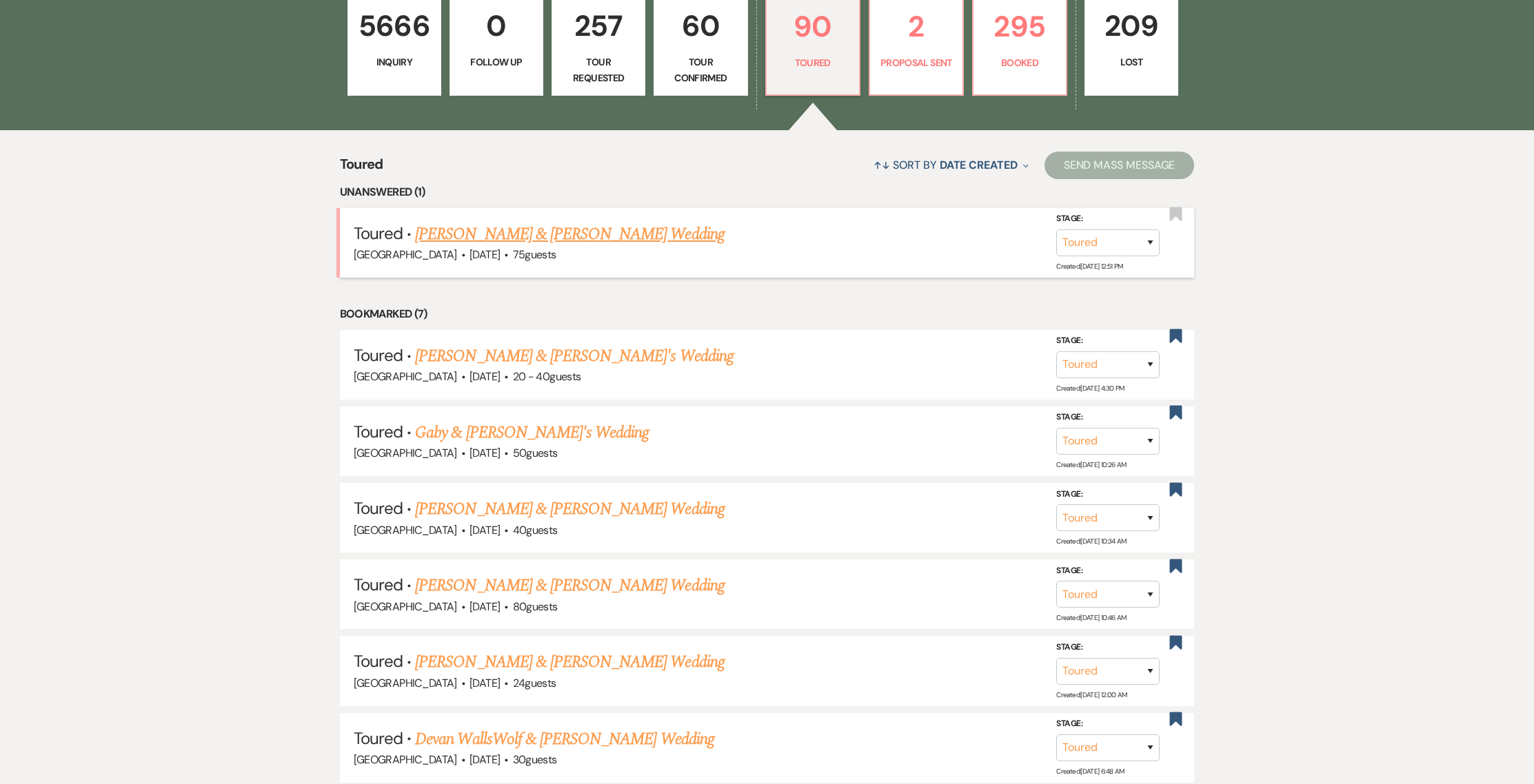
click at [508, 224] on link "[PERSON_NAME] & [PERSON_NAME] Wedding" at bounding box center [569, 234] width 309 height 24
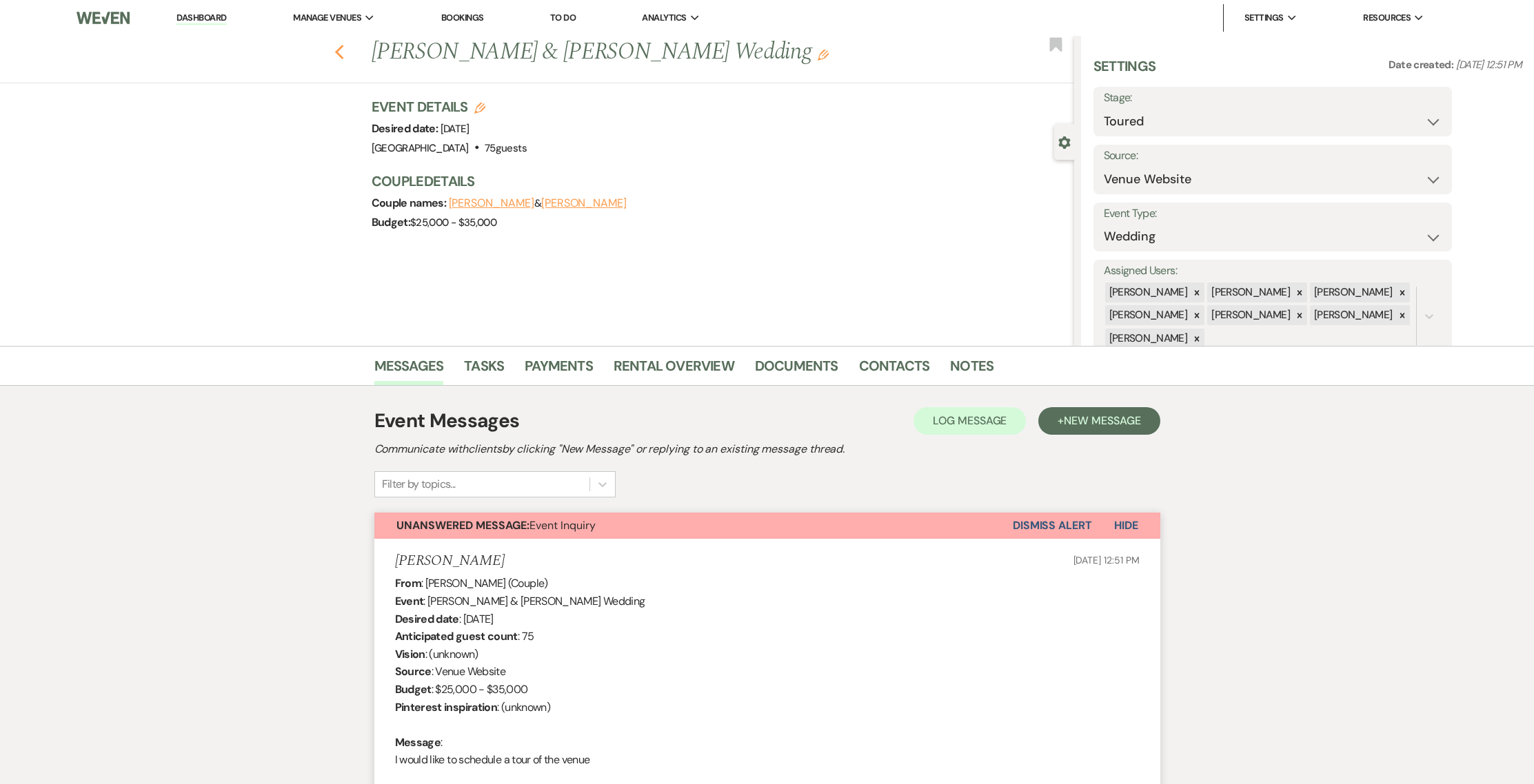
click at [345, 51] on icon "Previous" at bounding box center [339, 52] width 10 height 17
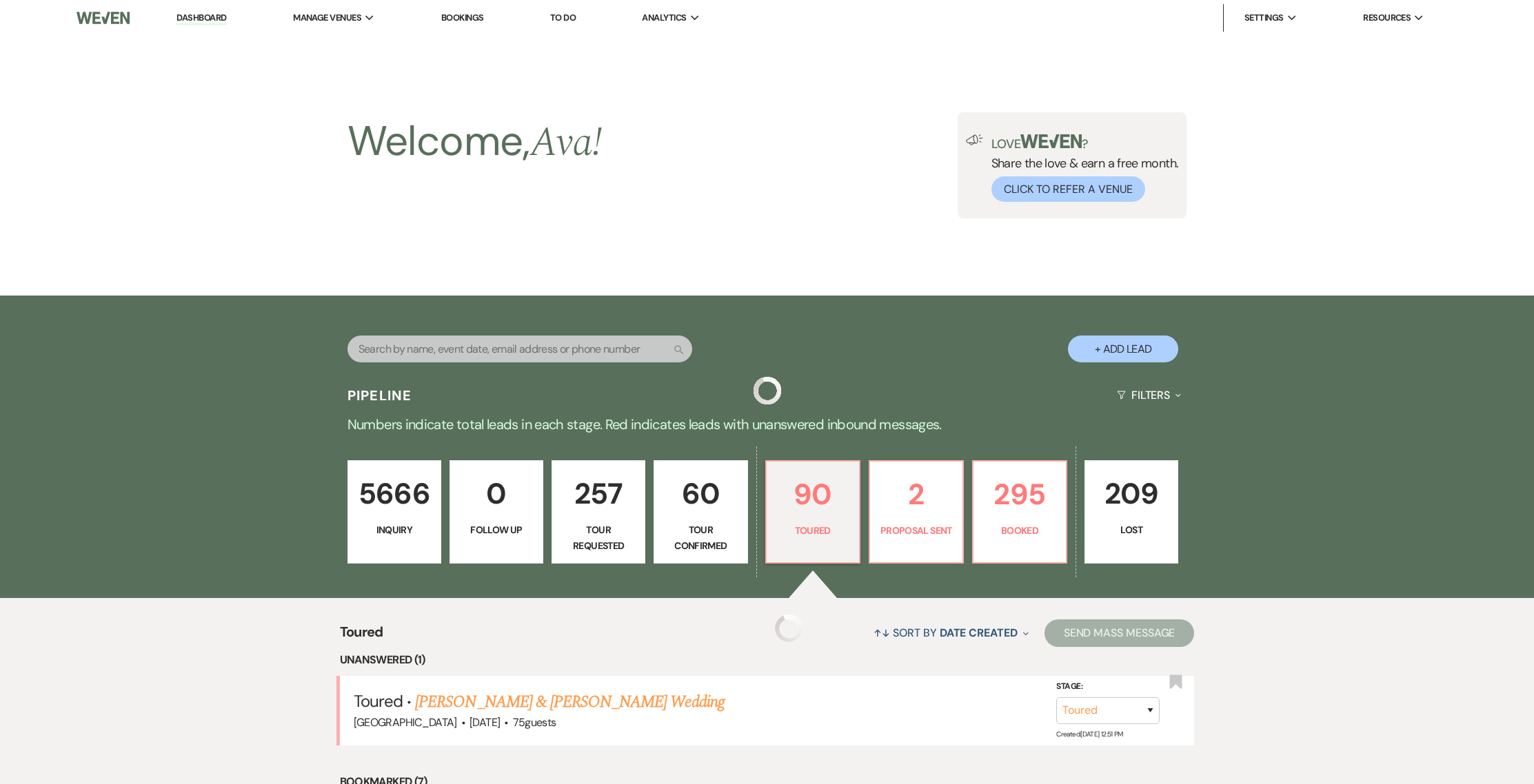
scroll to position [468, 0]
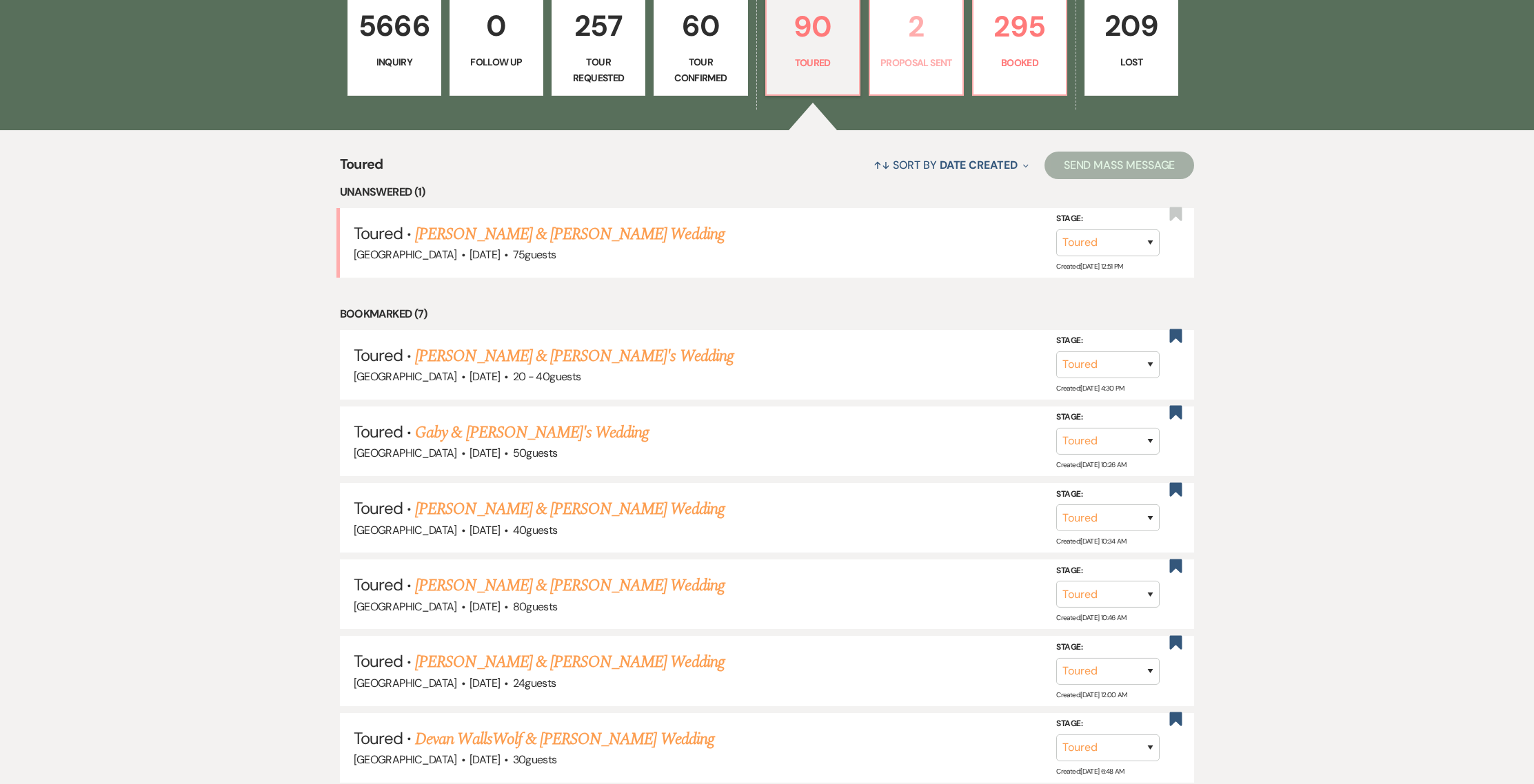
click at [905, 66] on p "Proposal Sent" at bounding box center [916, 62] width 76 height 15
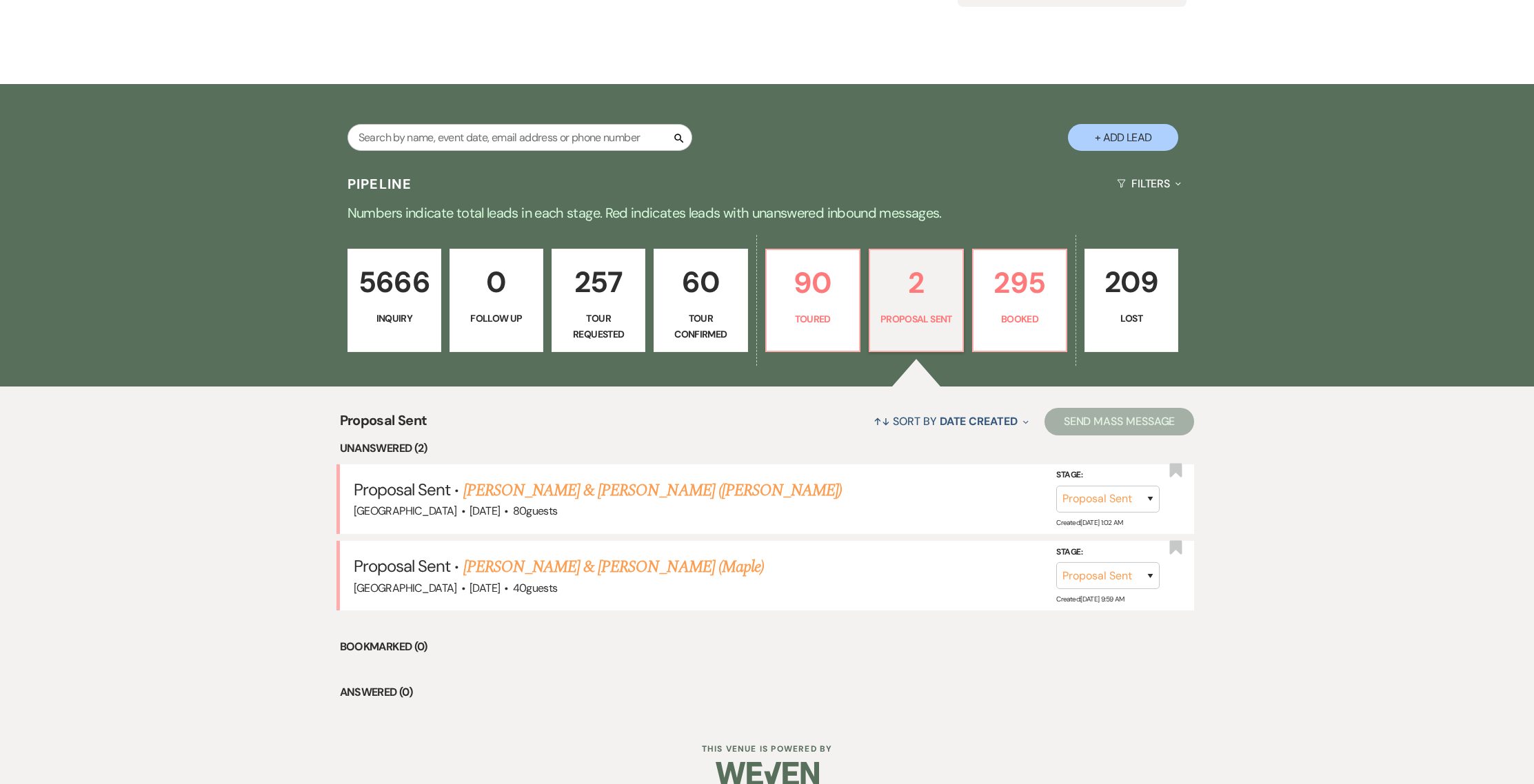
scroll to position [232, 0]
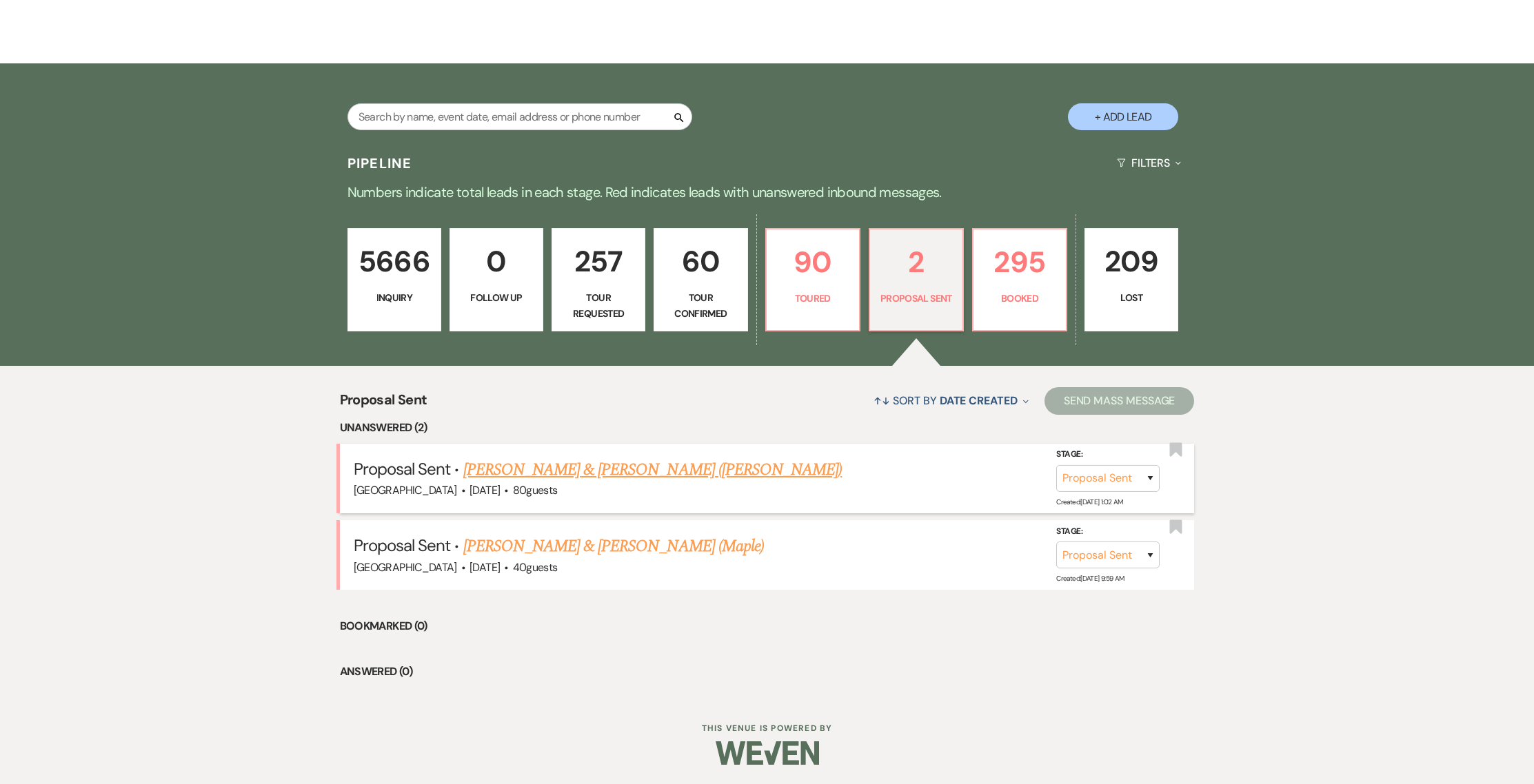
click at [607, 468] on link "[PERSON_NAME] & [PERSON_NAME] ([PERSON_NAME])" at bounding box center [653, 470] width 379 height 24
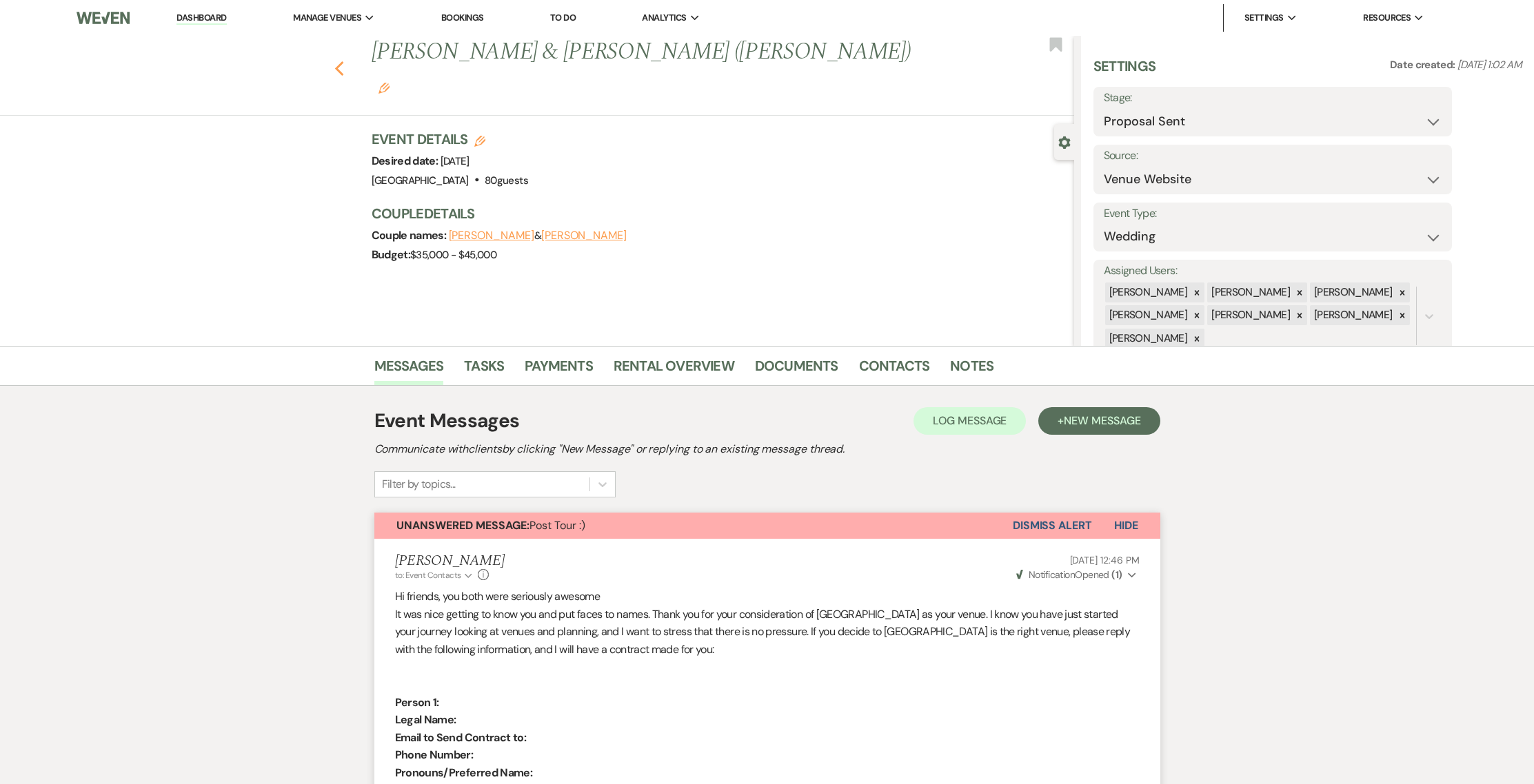
click at [342, 61] on icon "Previous" at bounding box center [339, 69] width 10 height 17
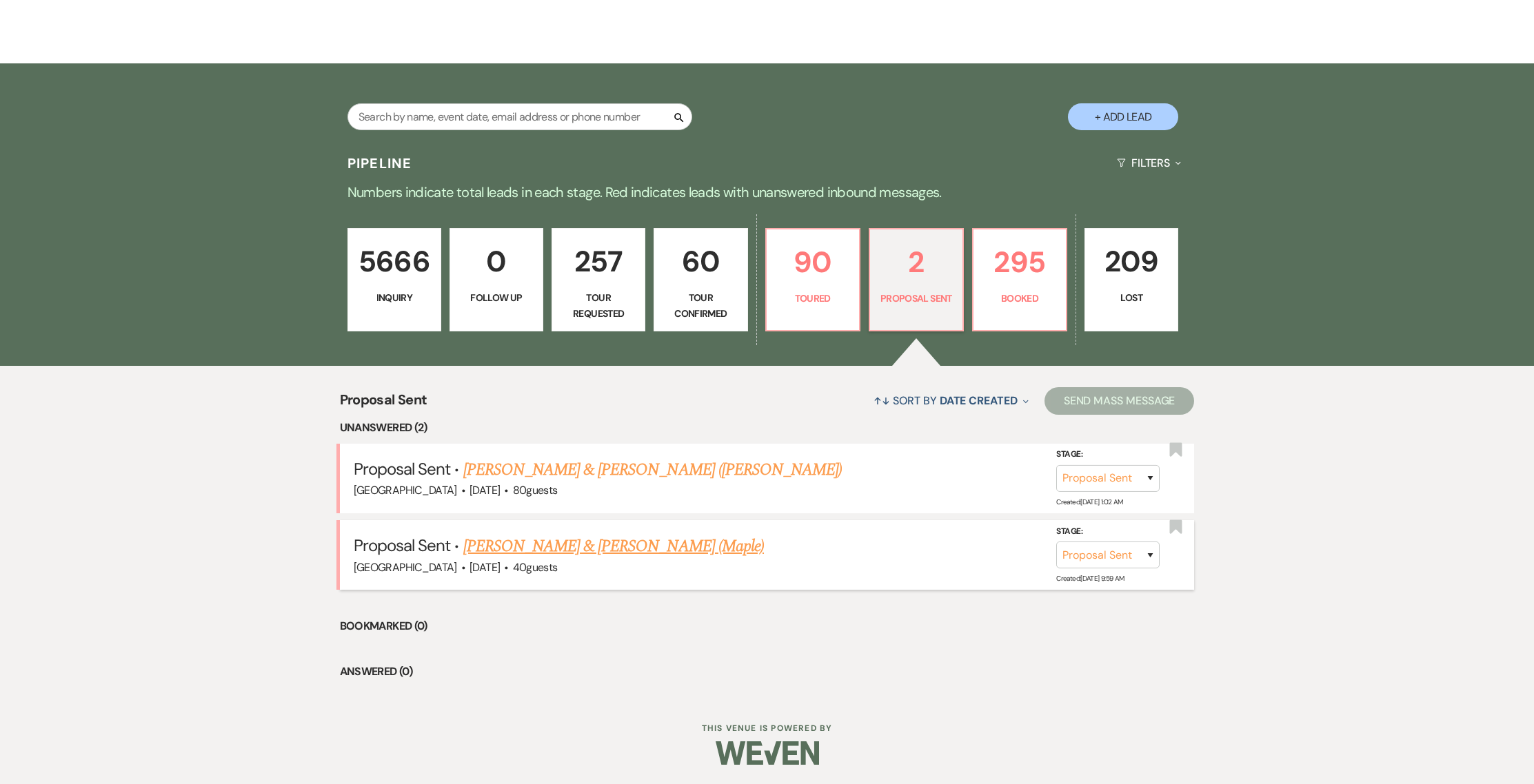
click at [561, 551] on link "[PERSON_NAME] & [PERSON_NAME] (Maple)" at bounding box center [613, 546] width 300 height 24
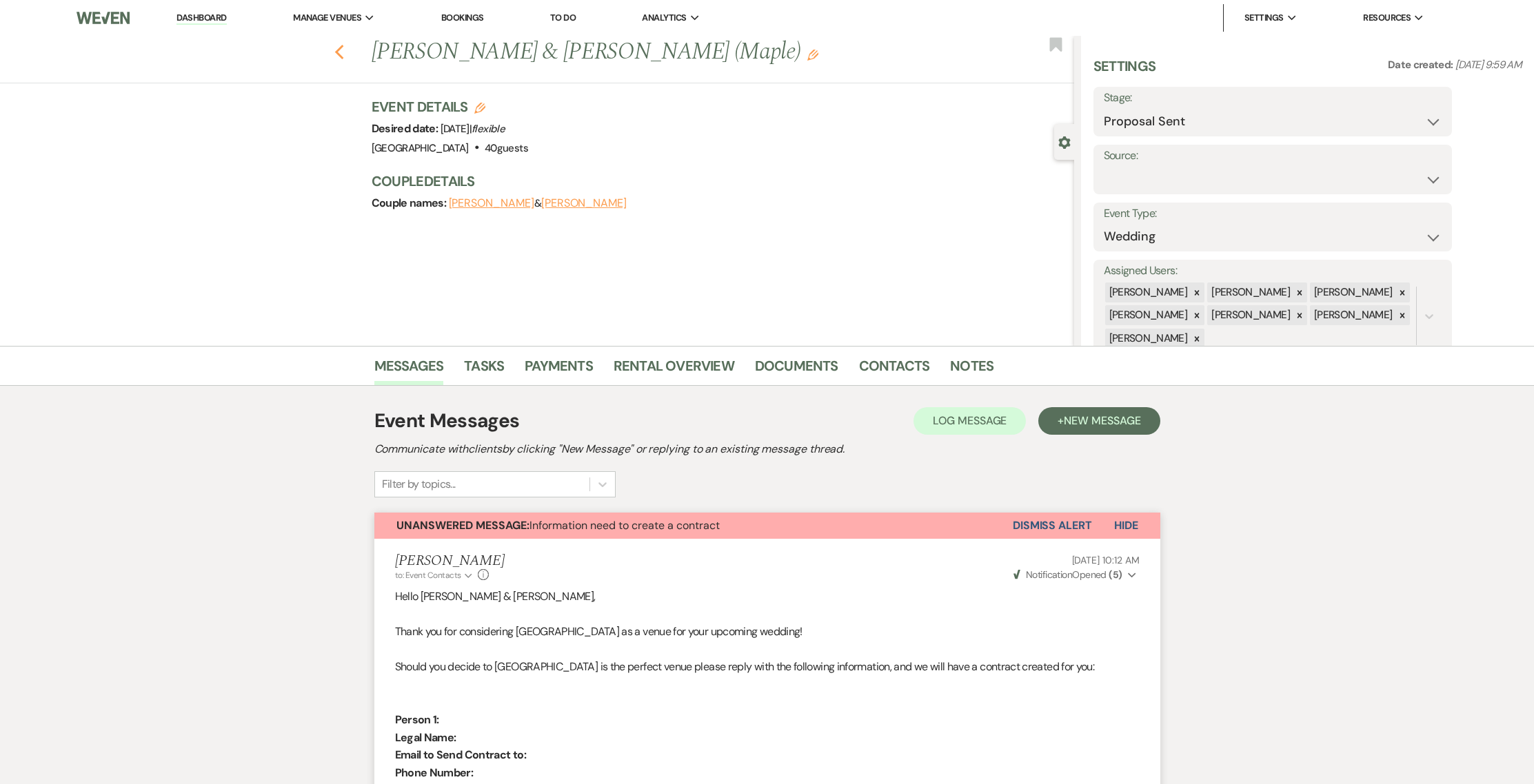
click at [345, 53] on icon "Previous" at bounding box center [339, 52] width 10 height 17
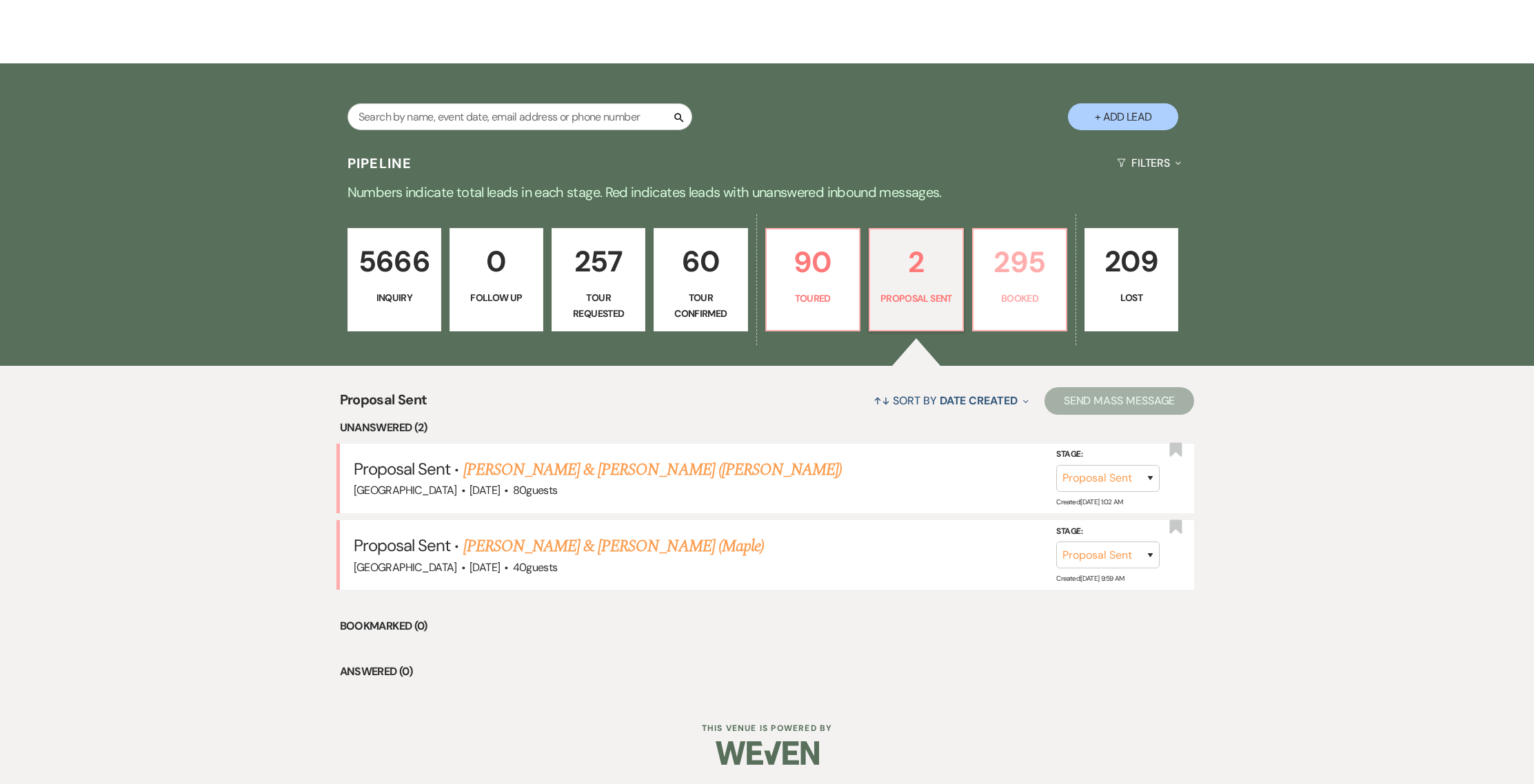
click at [1011, 281] on p "295" at bounding box center [1020, 262] width 76 height 46
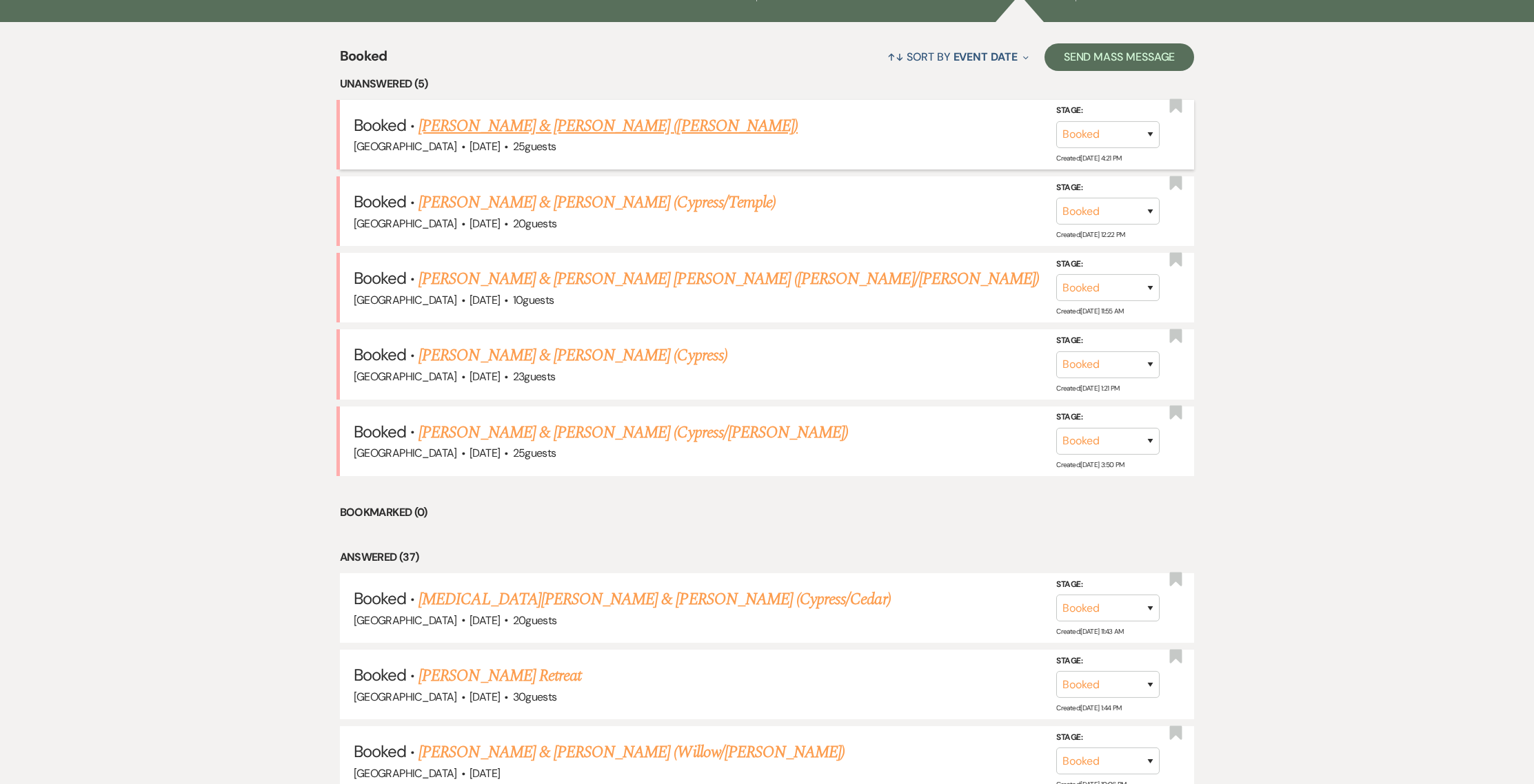
click at [558, 124] on link "[PERSON_NAME] & [PERSON_NAME] ([PERSON_NAME])" at bounding box center [608, 126] width 379 height 24
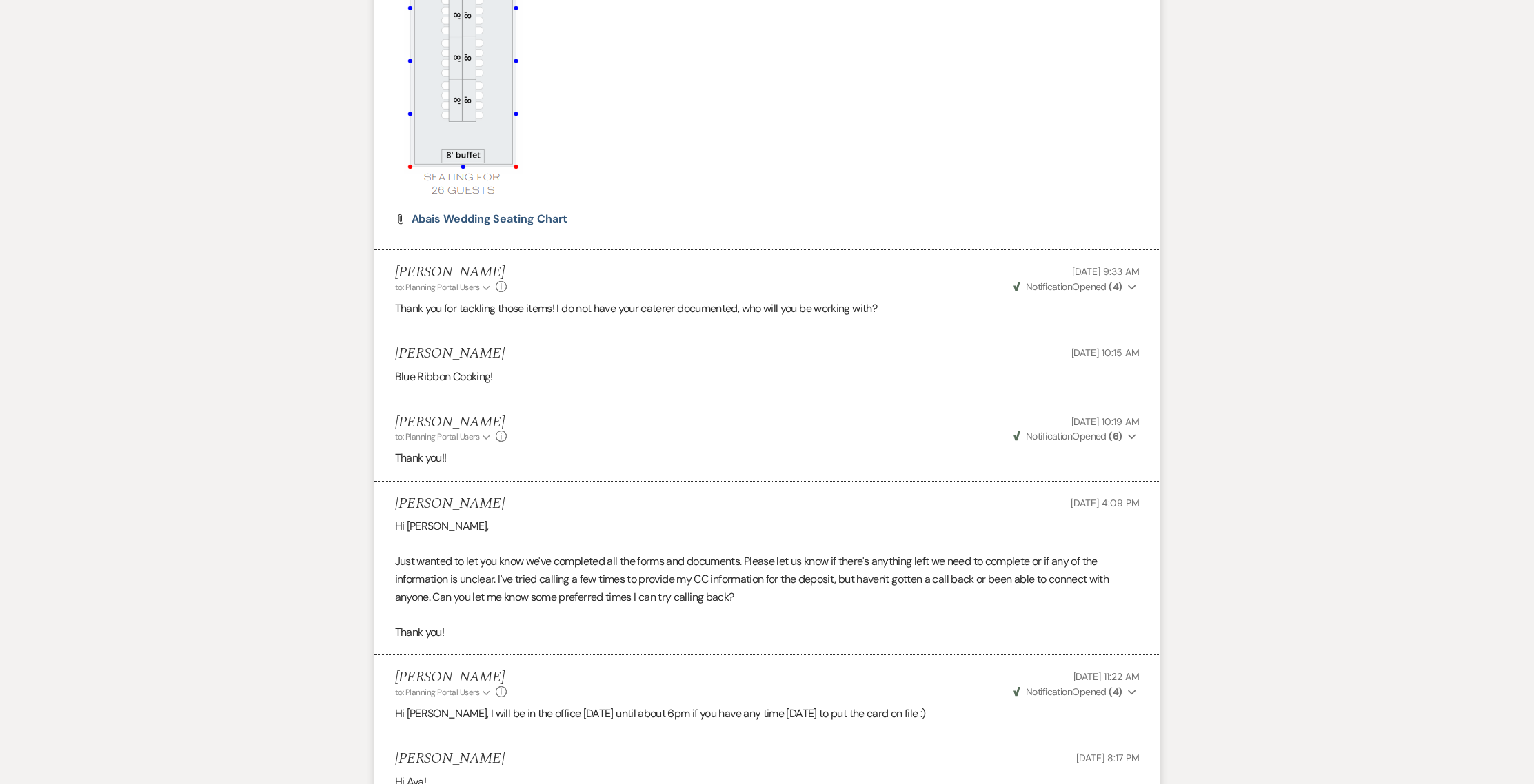
scroll to position [189, 0]
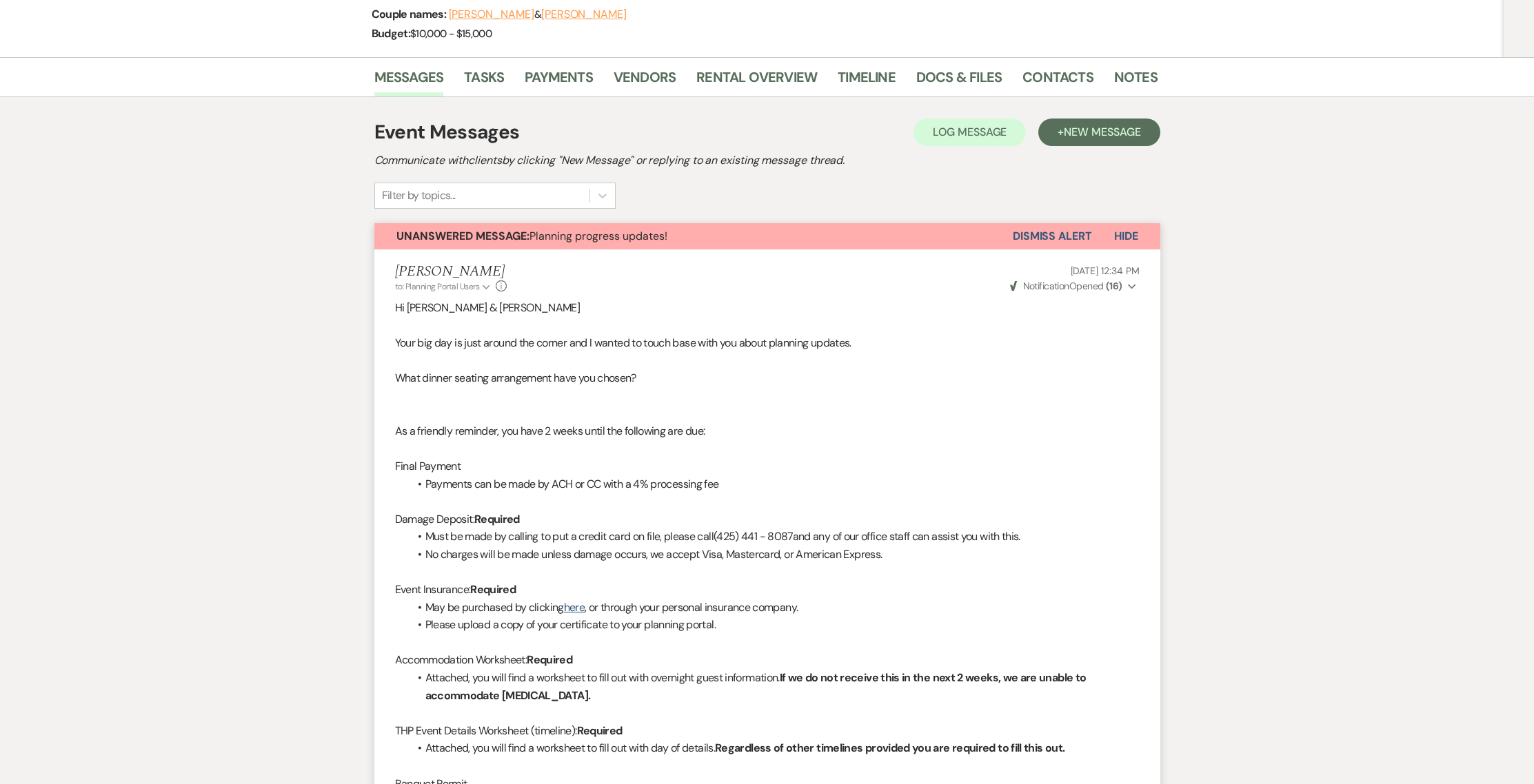
click at [1041, 232] on button "Dismiss Alert" at bounding box center [1052, 236] width 79 height 26
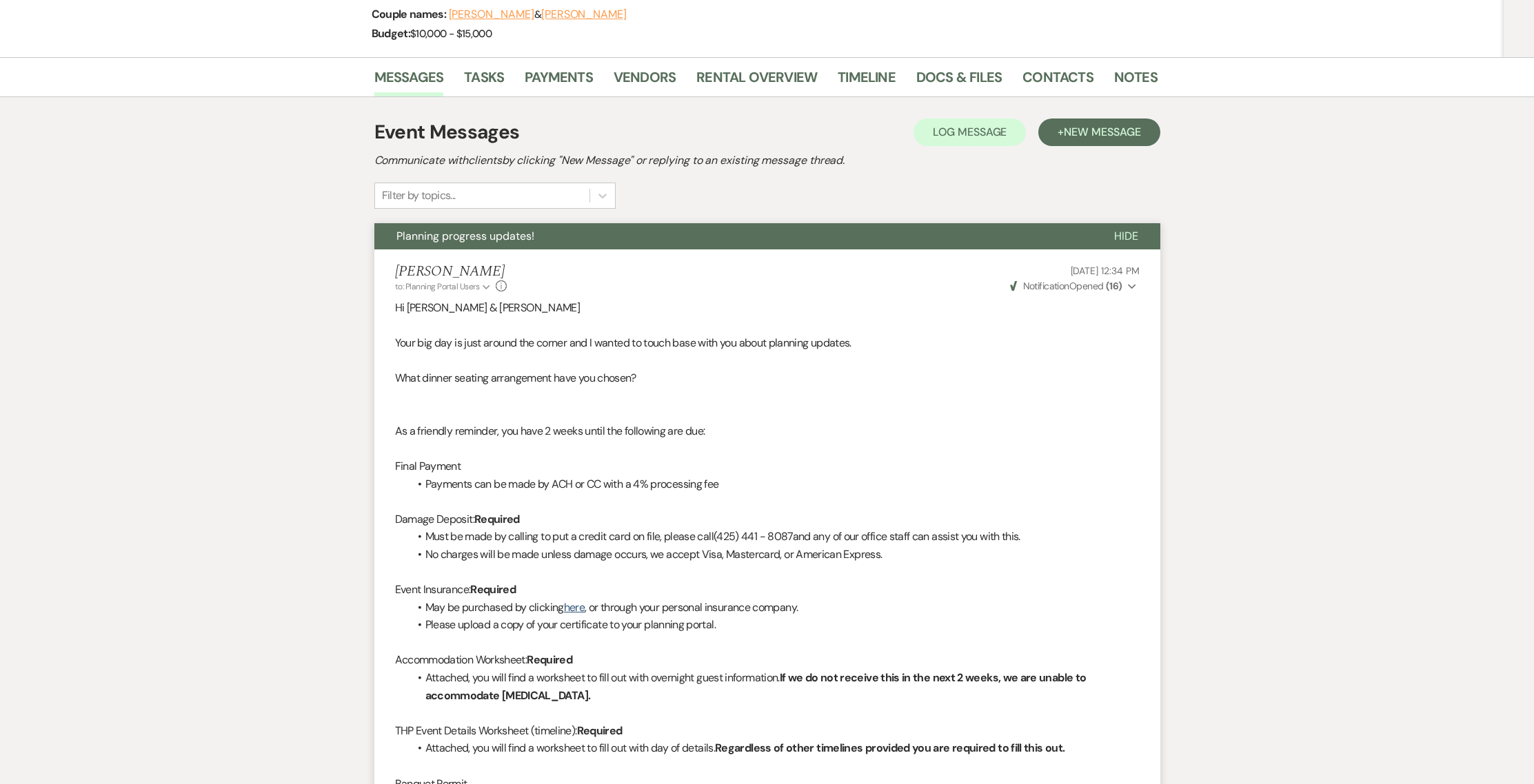
scroll to position [0, 0]
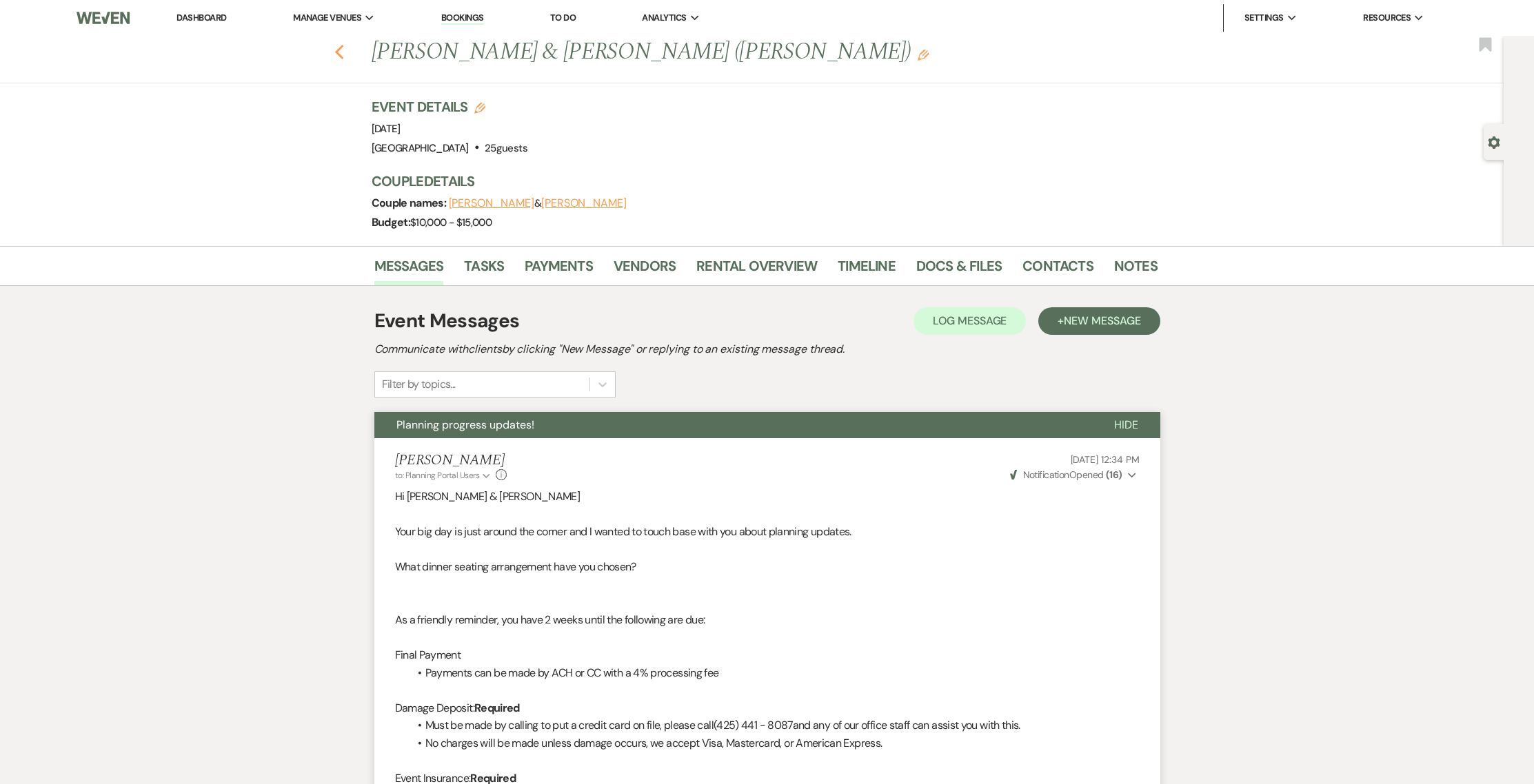
click at [343, 47] on icon "Previous" at bounding box center [339, 52] width 10 height 17
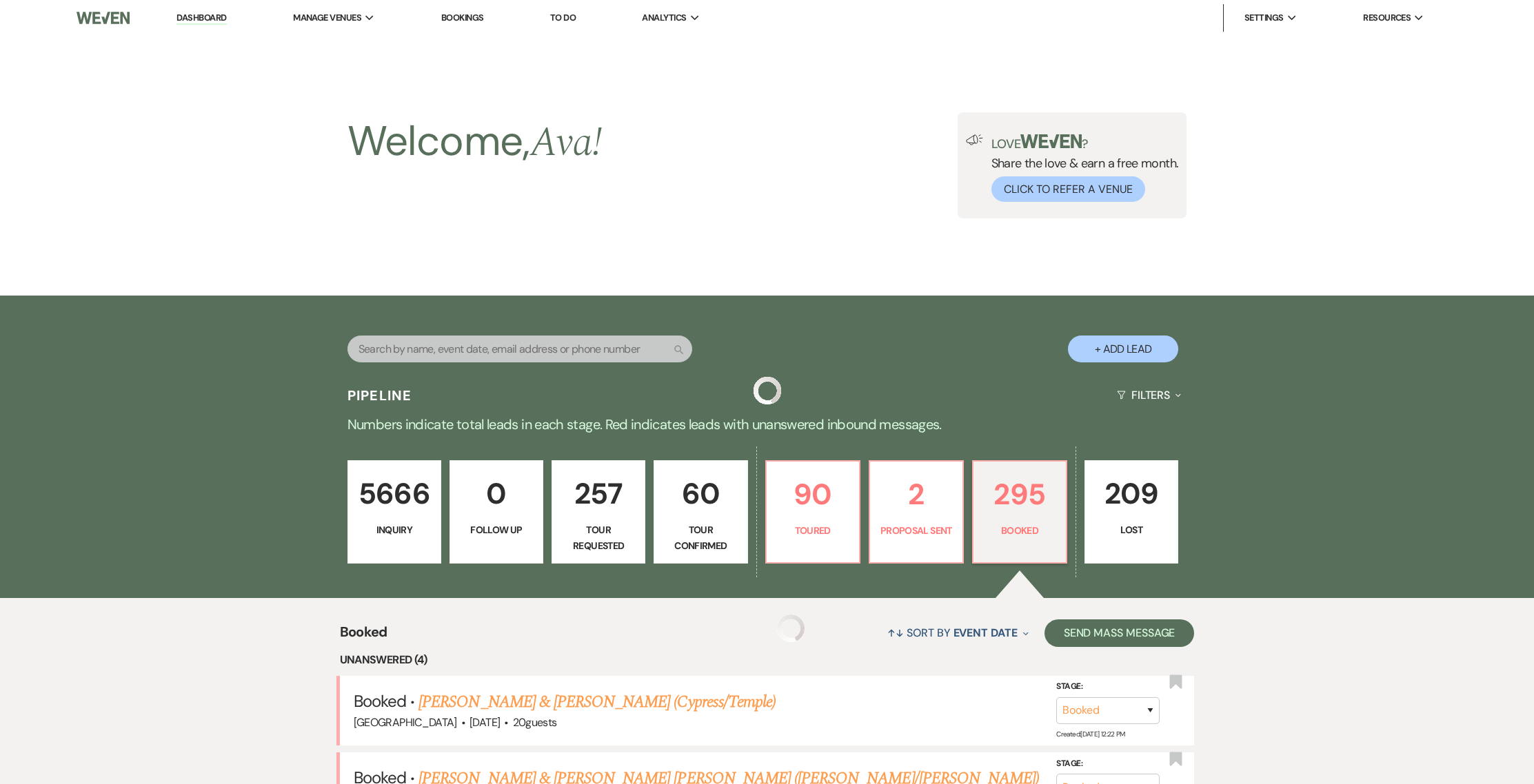
scroll to position [576, 0]
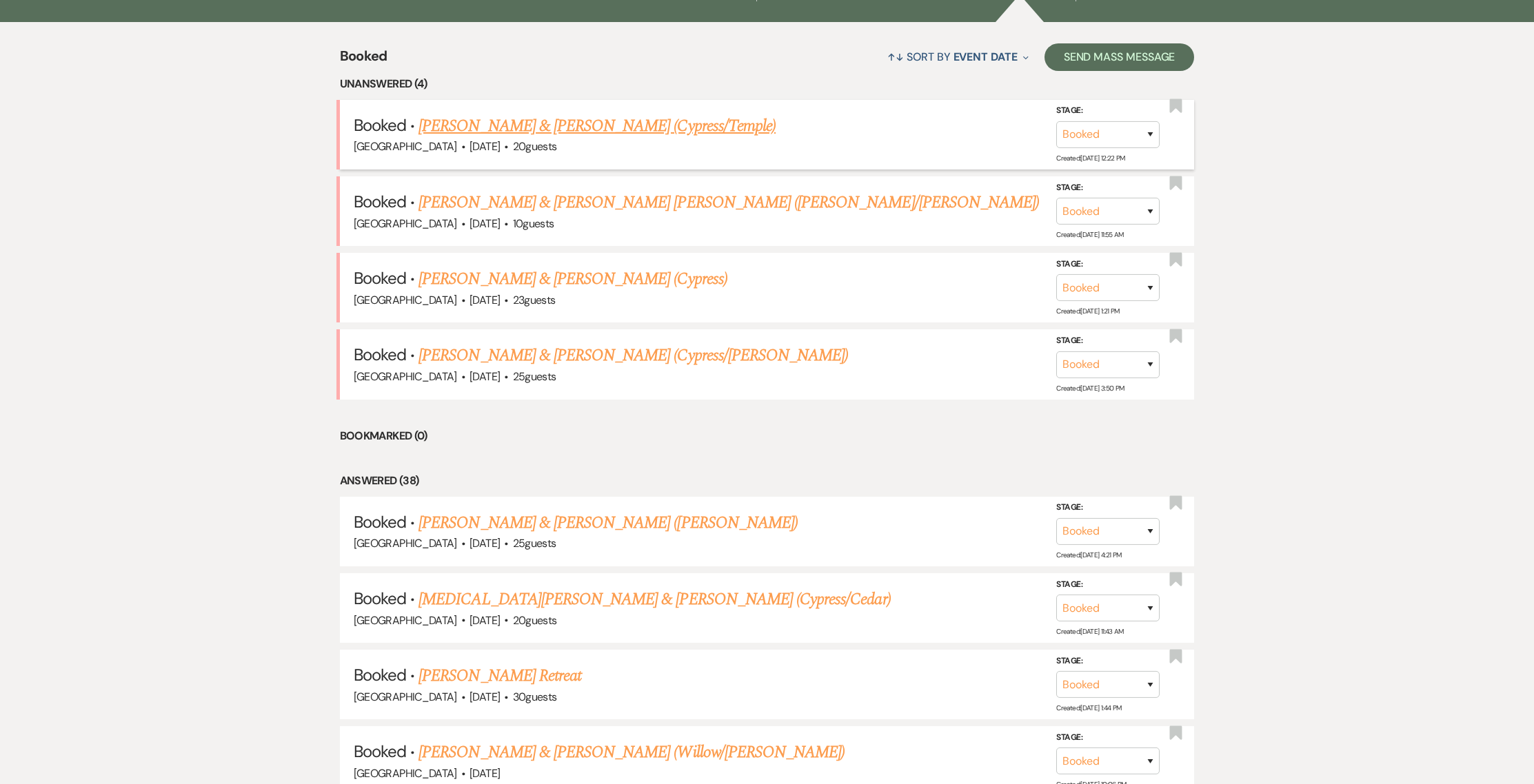
click at [499, 133] on link "[PERSON_NAME] & [PERSON_NAME] (Cypress/Temple)" at bounding box center [596, 126] width 357 height 24
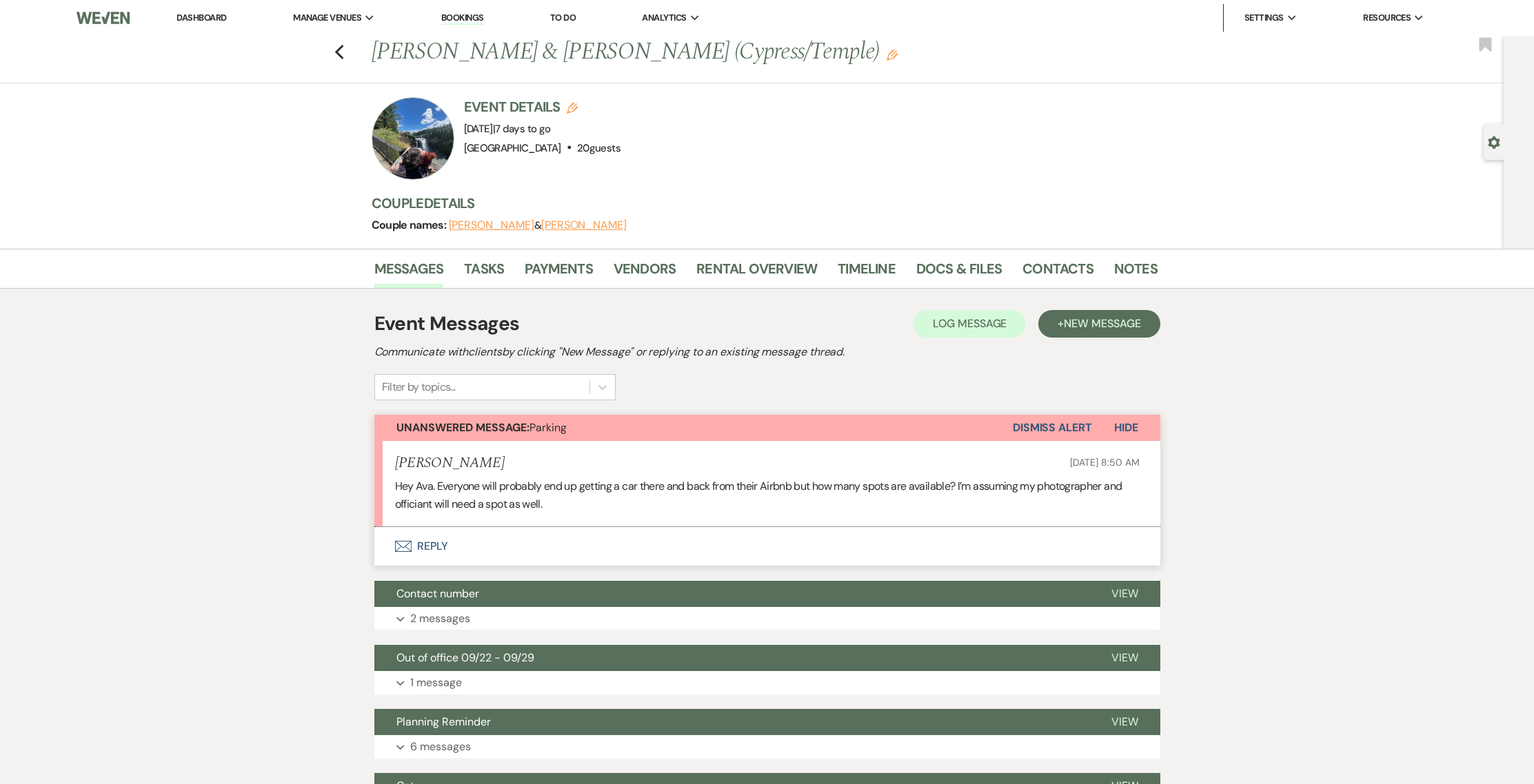
click at [433, 536] on button "Envelope Reply" at bounding box center [767, 546] width 786 height 39
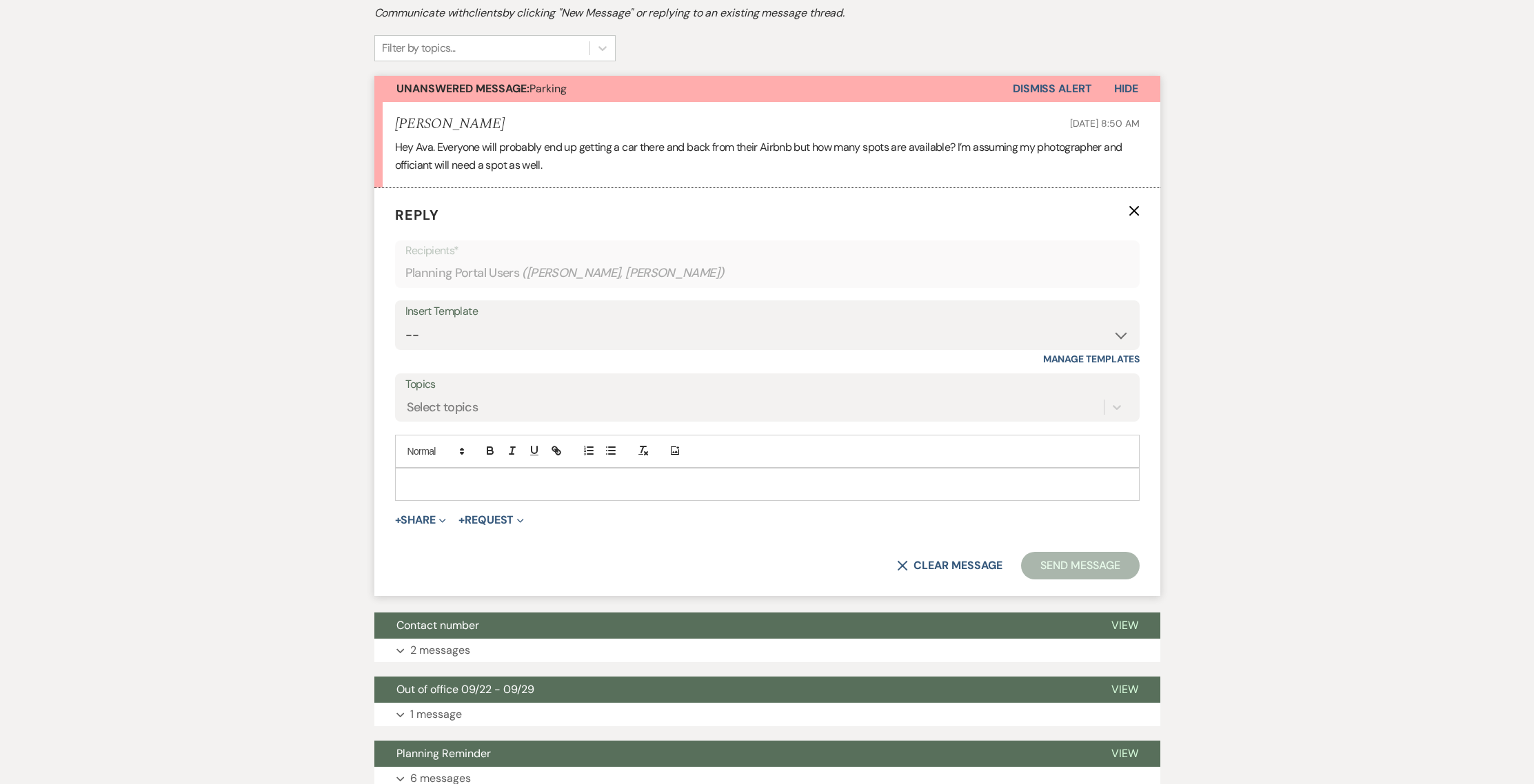
click at [423, 491] on div at bounding box center [767, 485] width 743 height 32
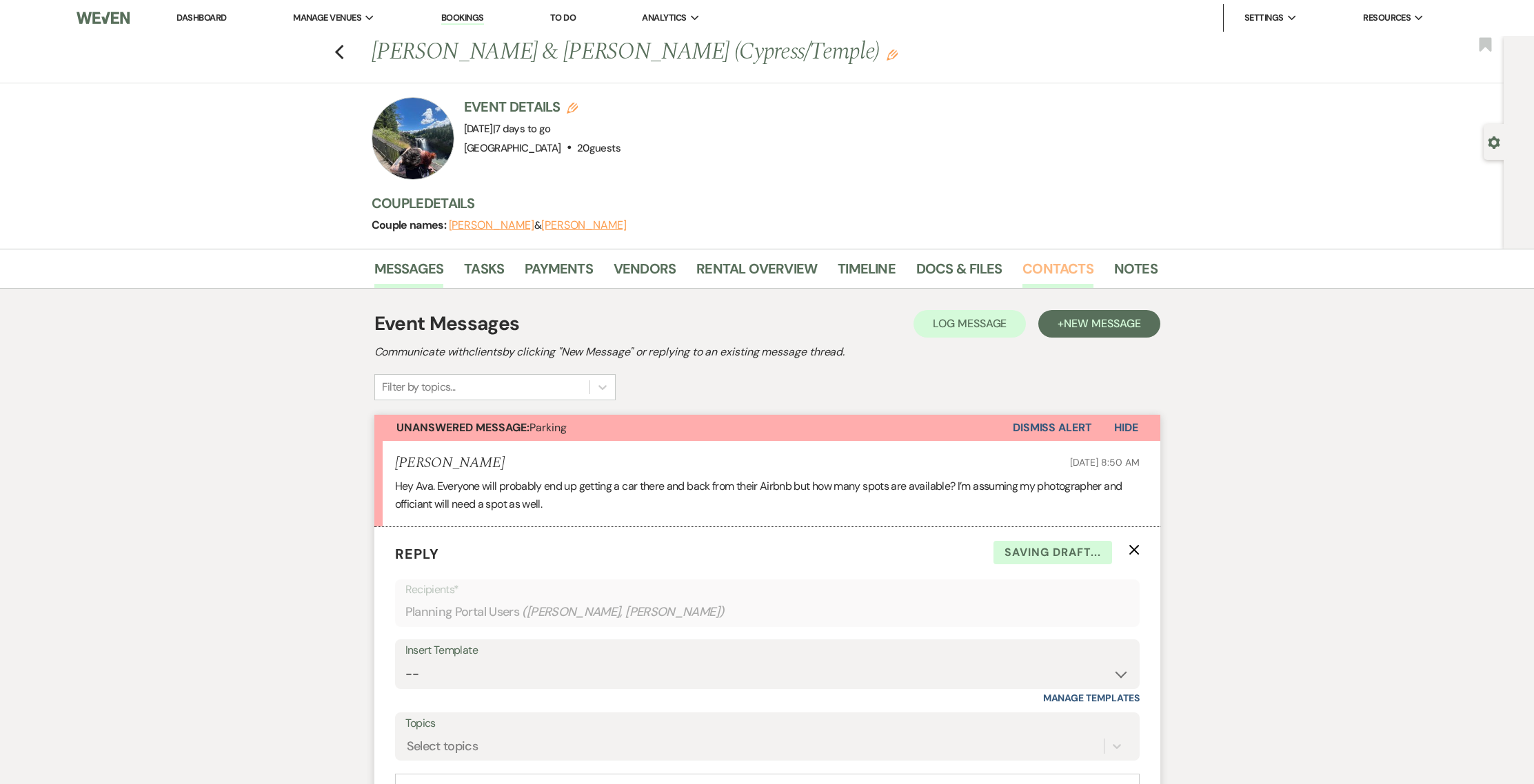
click at [1045, 261] on link "Contacts" at bounding box center [1058, 273] width 71 height 30
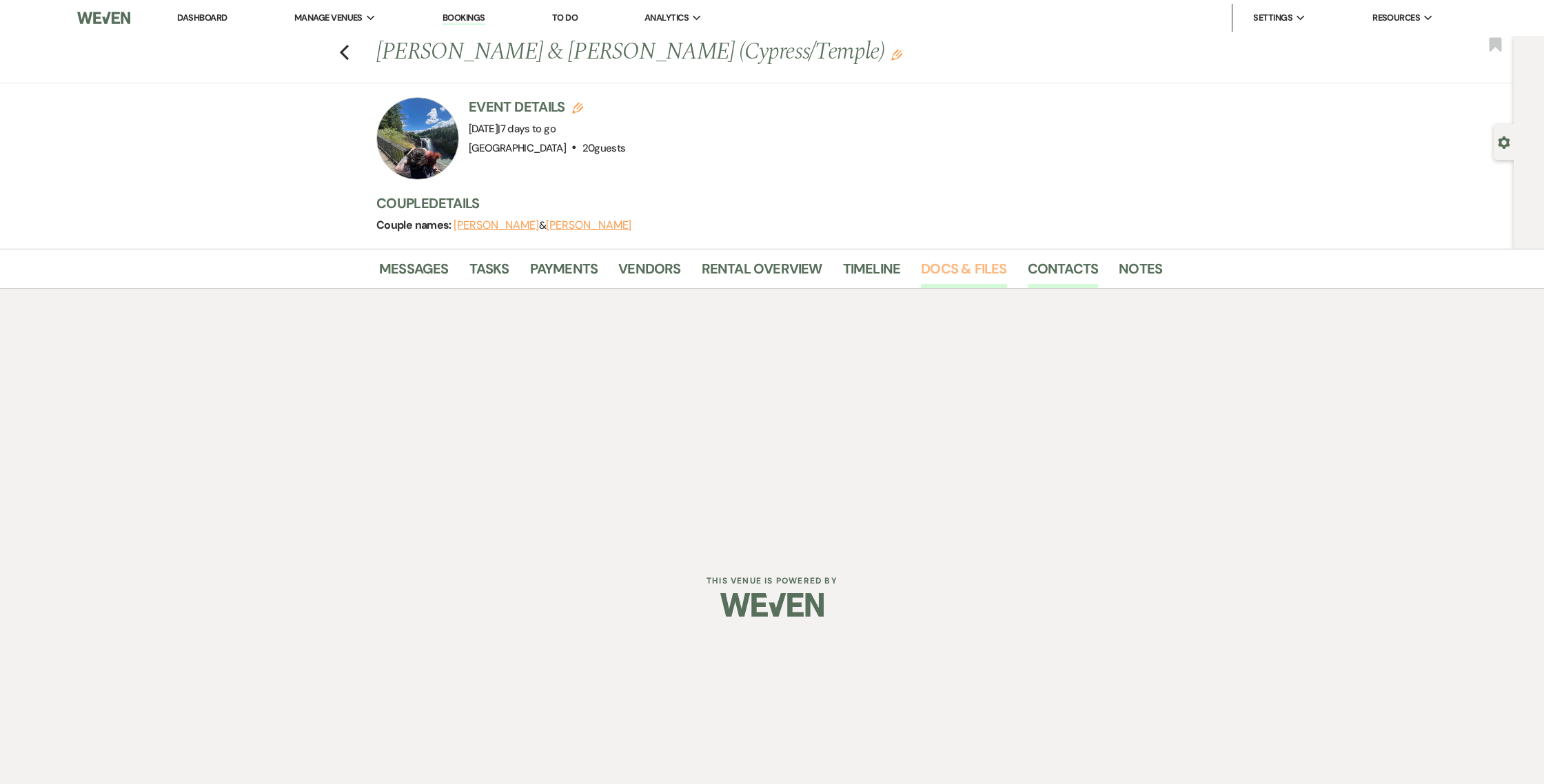
click at [955, 270] on link "Docs & Files" at bounding box center [963, 273] width 85 height 30
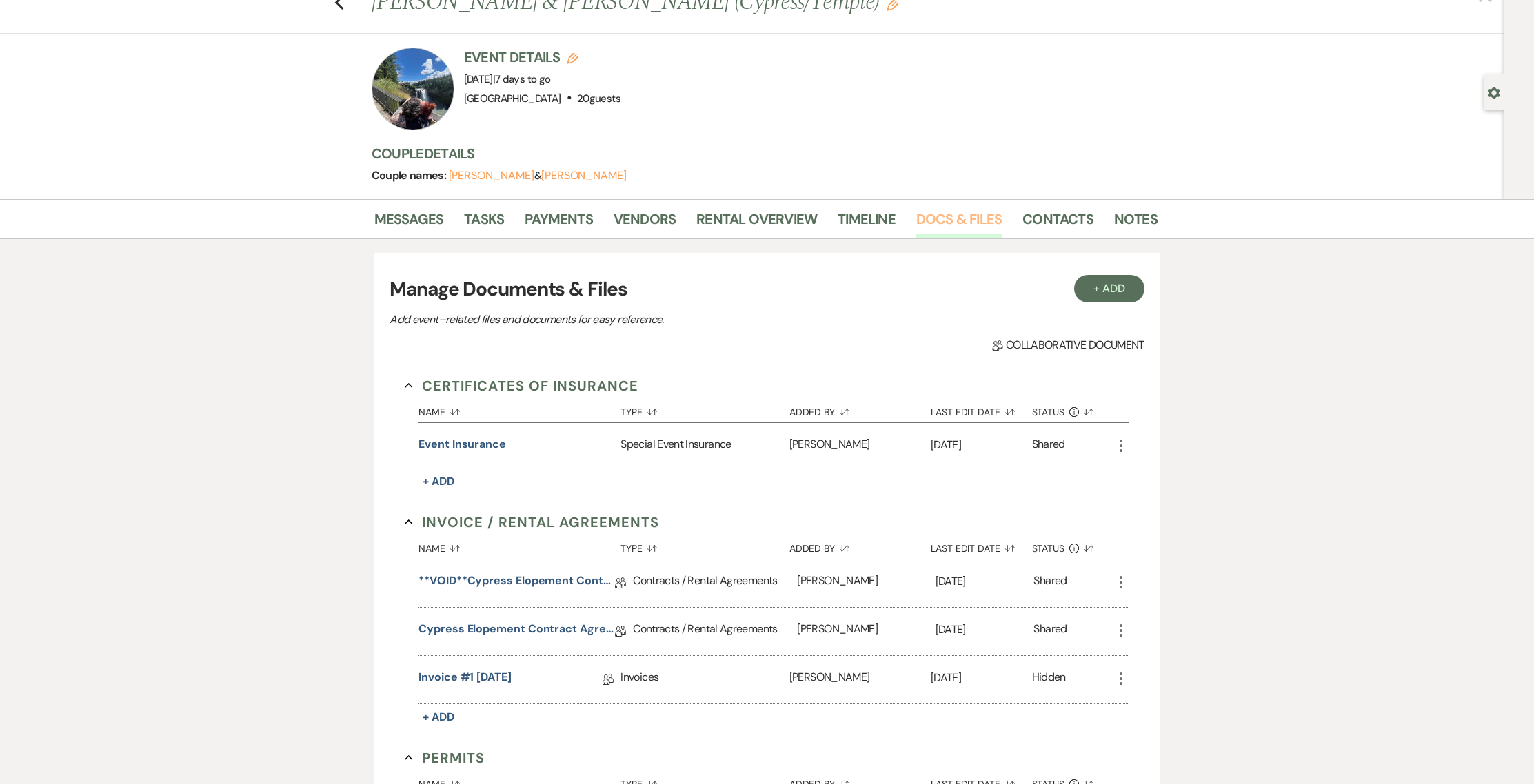
scroll to position [104, 0]
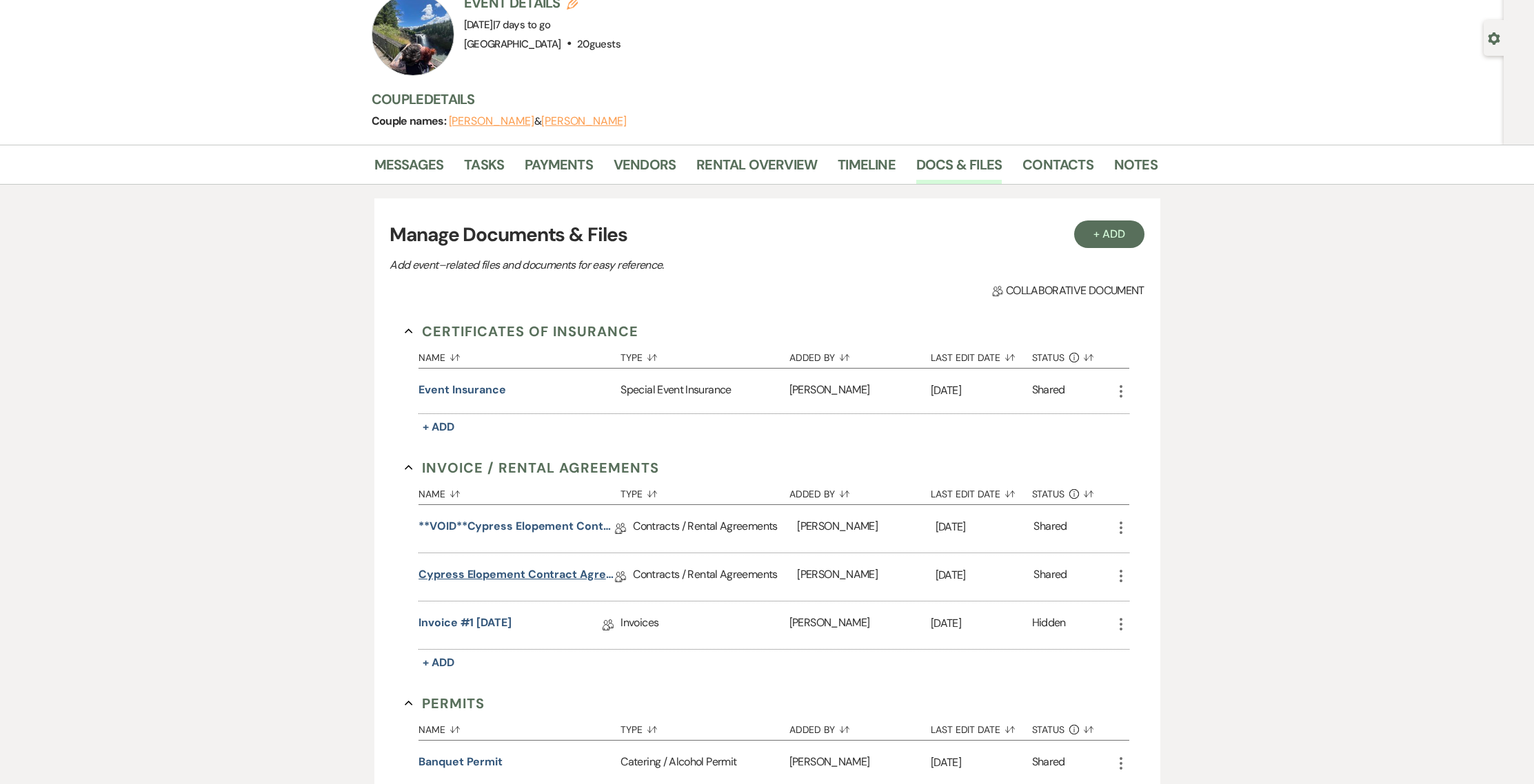
click at [542, 576] on link "Cypress Elopement Contract Agreement" at bounding box center [516, 577] width 196 height 21
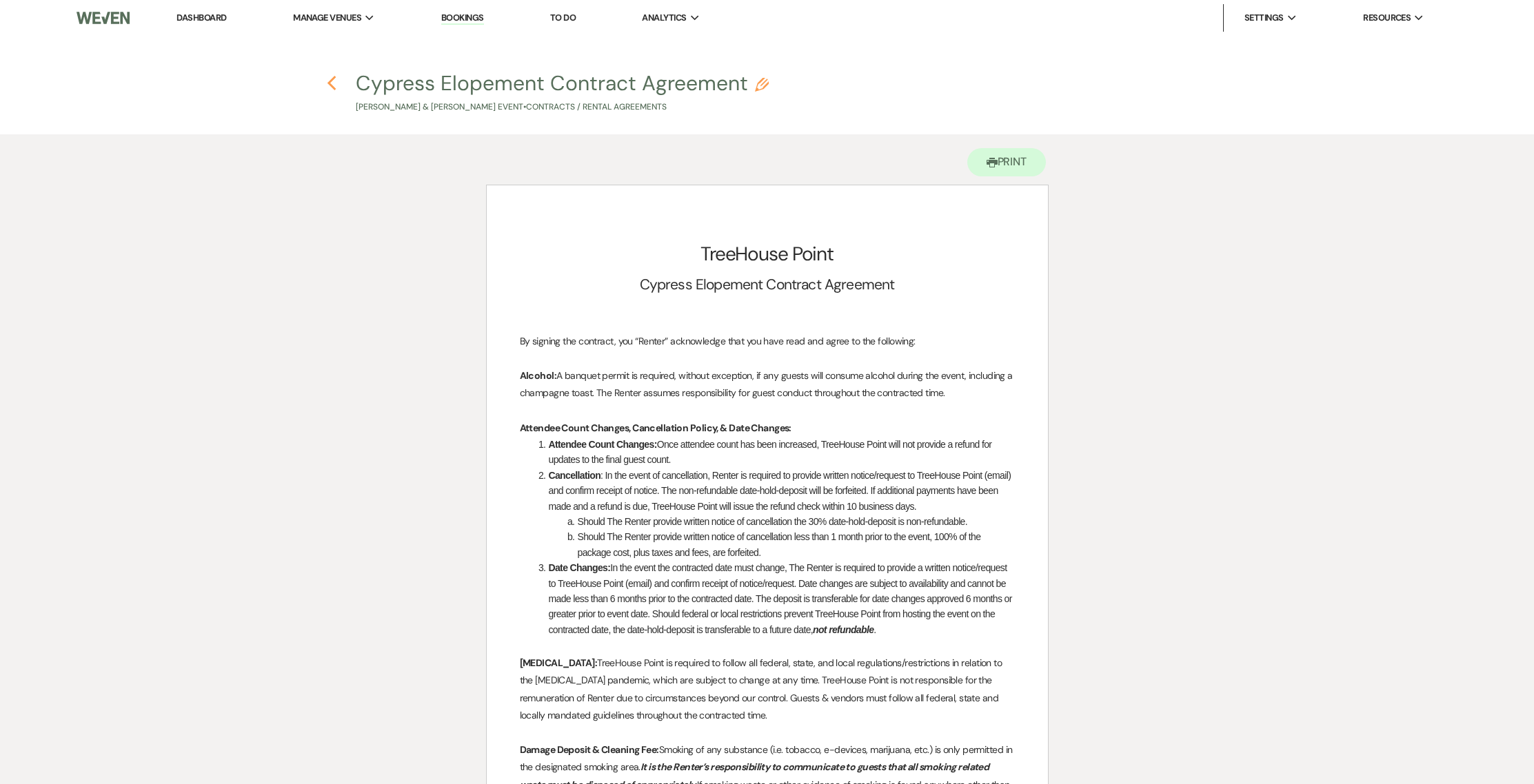
click at [332, 84] on icon "Previous" at bounding box center [331, 83] width 10 height 17
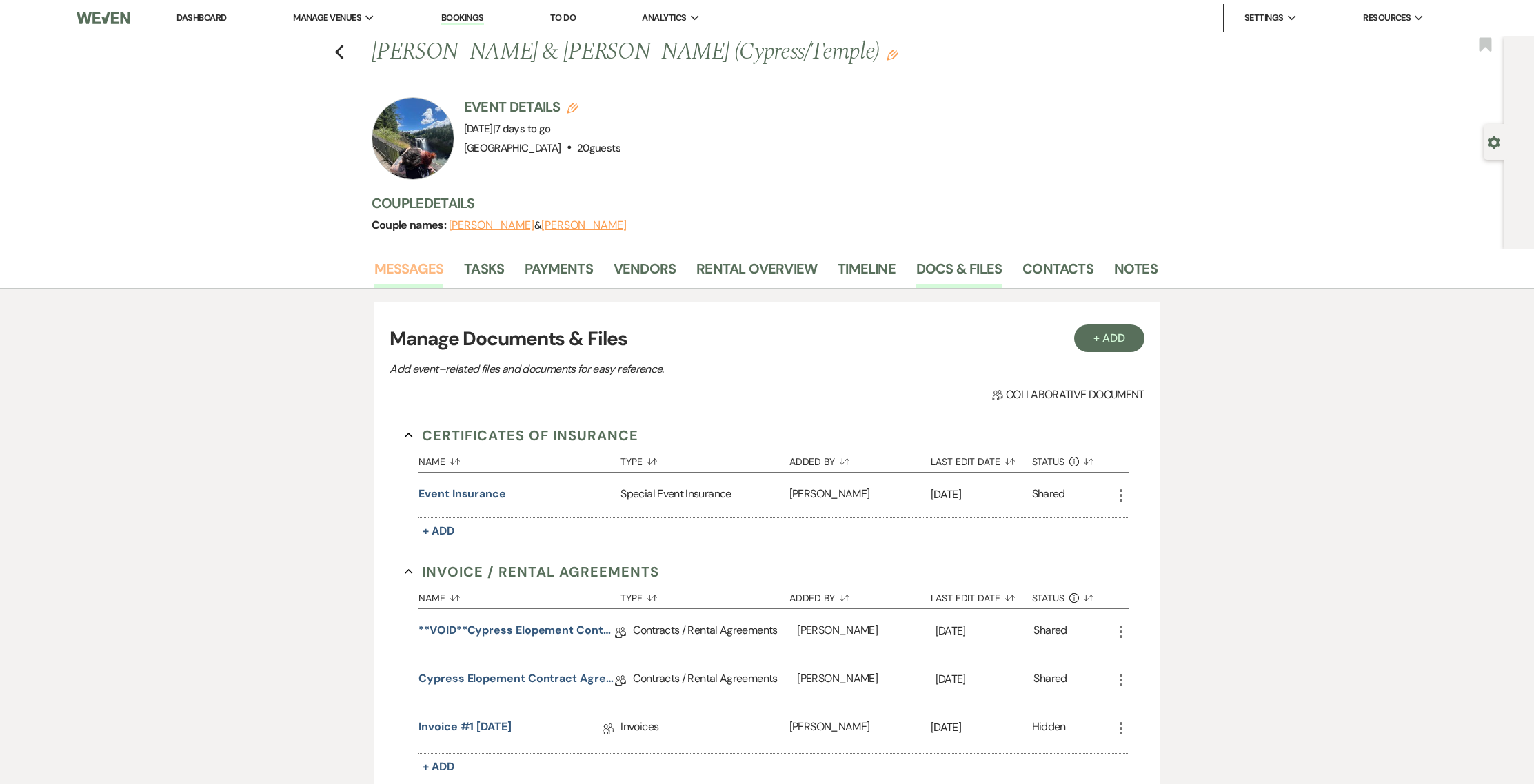
click at [409, 270] on link "Messages" at bounding box center [409, 273] width 70 height 30
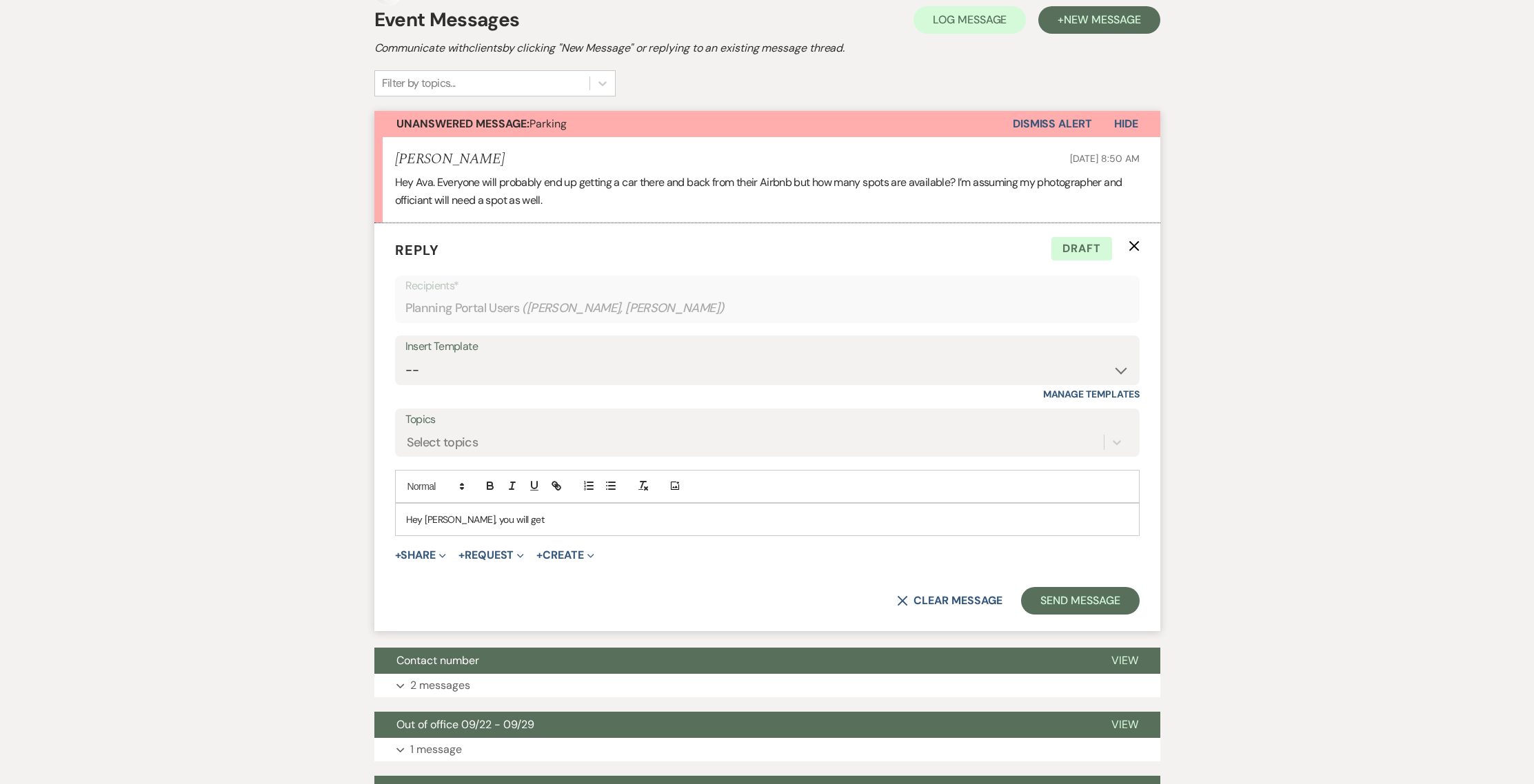
scroll to position [339, 0]
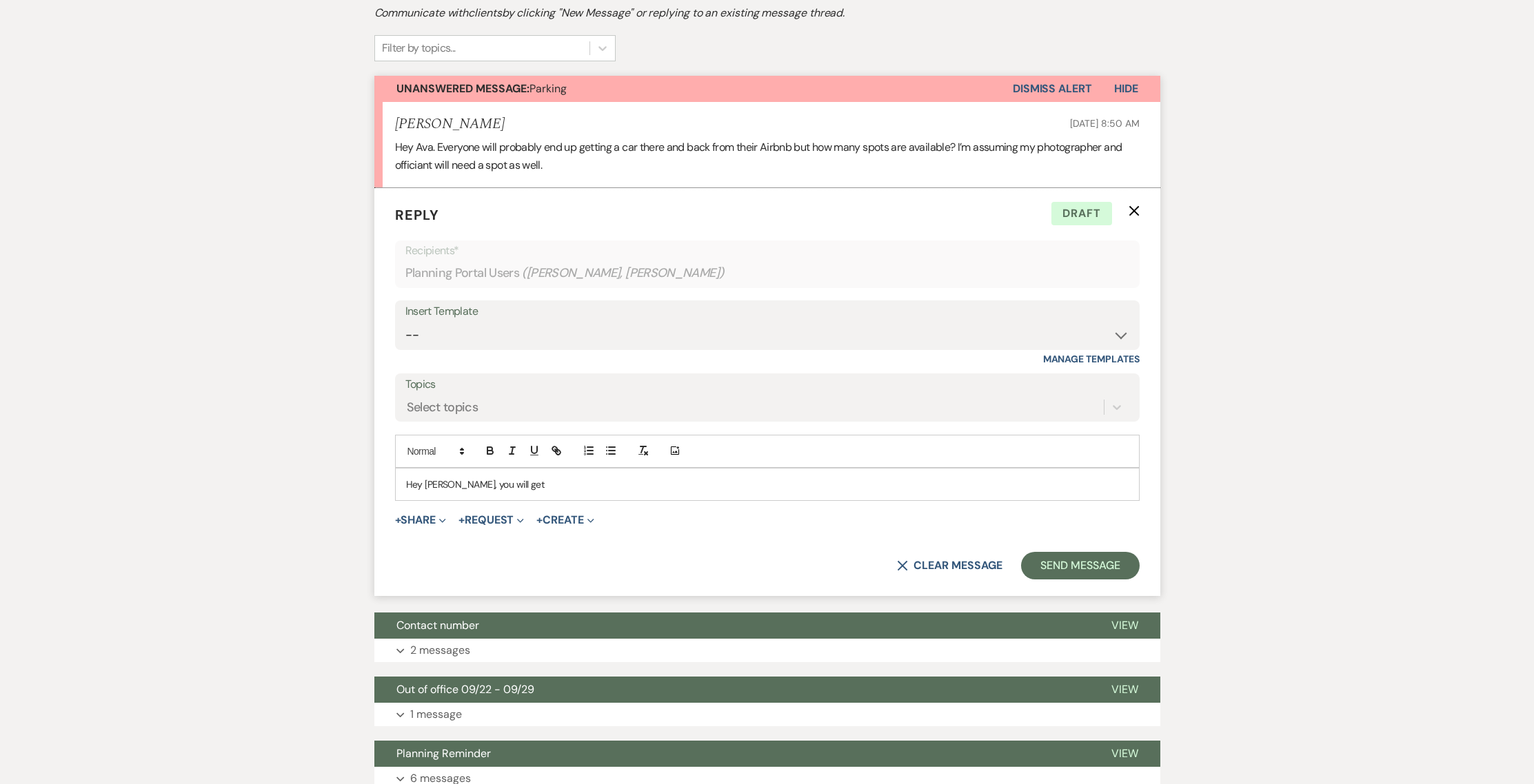
click at [522, 488] on p "Hey [PERSON_NAME], you will get" at bounding box center [767, 485] width 723 height 15
click at [1067, 561] on button "Send Message" at bounding box center [1080, 566] width 118 height 28
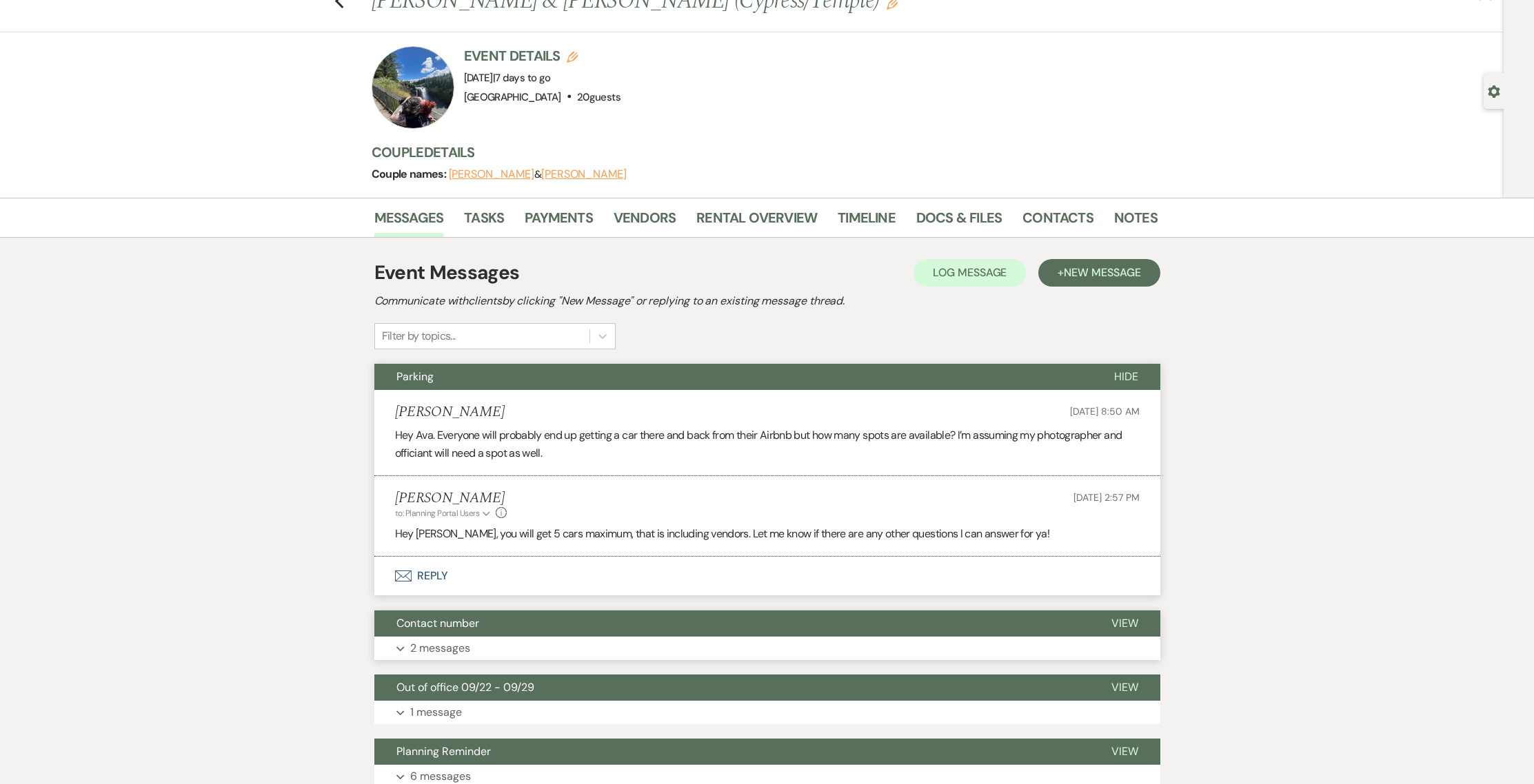
scroll to position [0, 0]
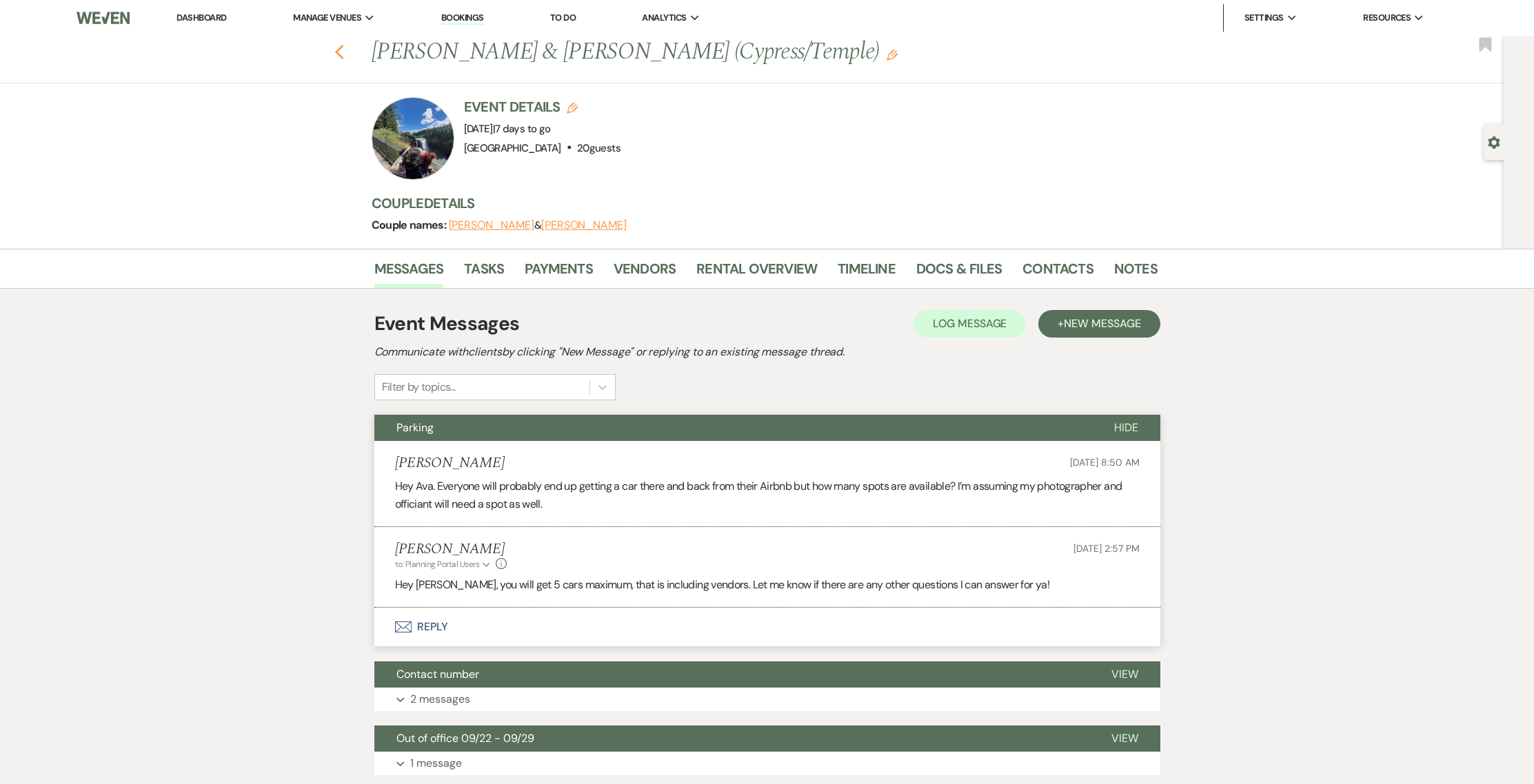
click at [342, 48] on icon "Previous" at bounding box center [339, 52] width 10 height 17
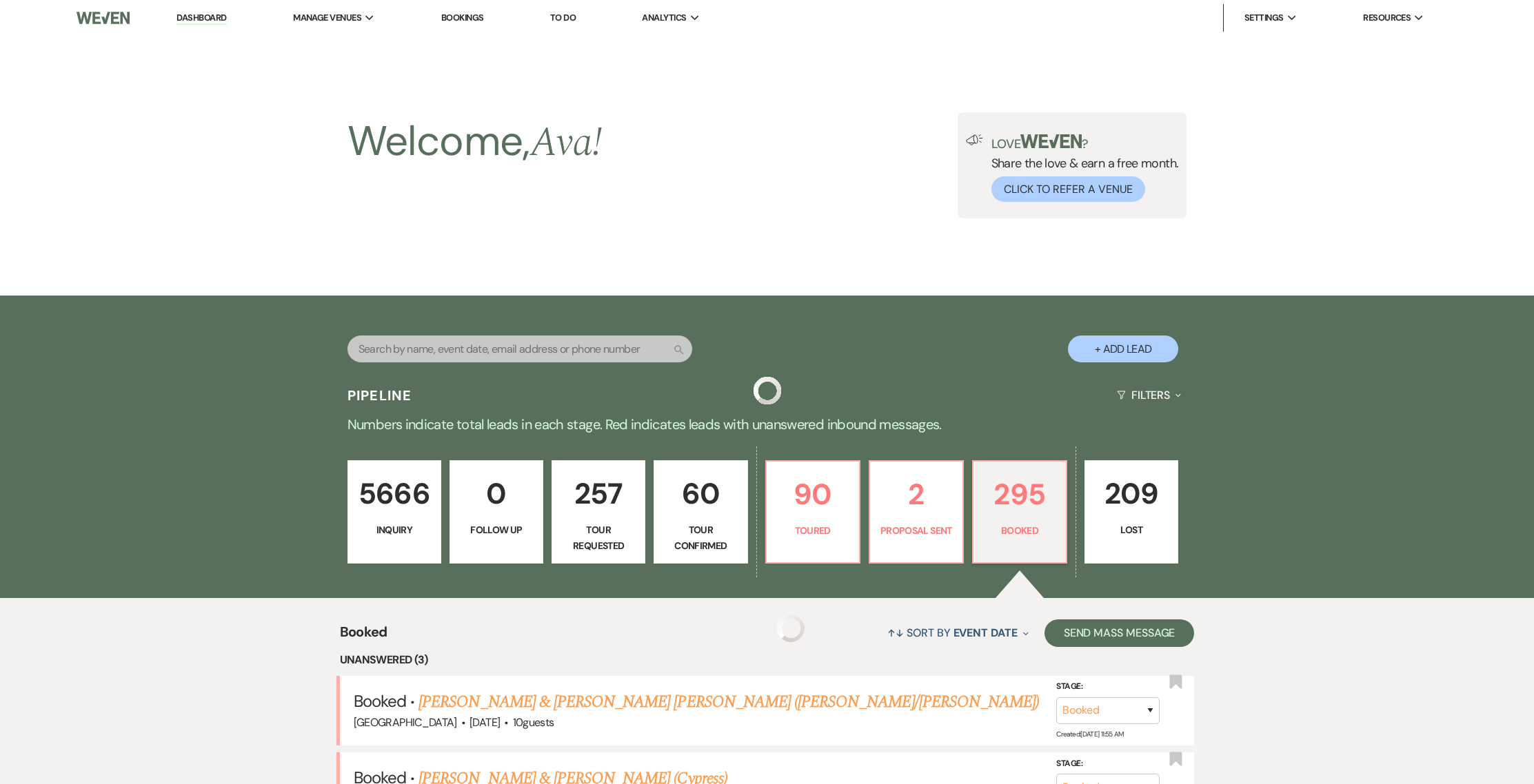
scroll to position [576, 0]
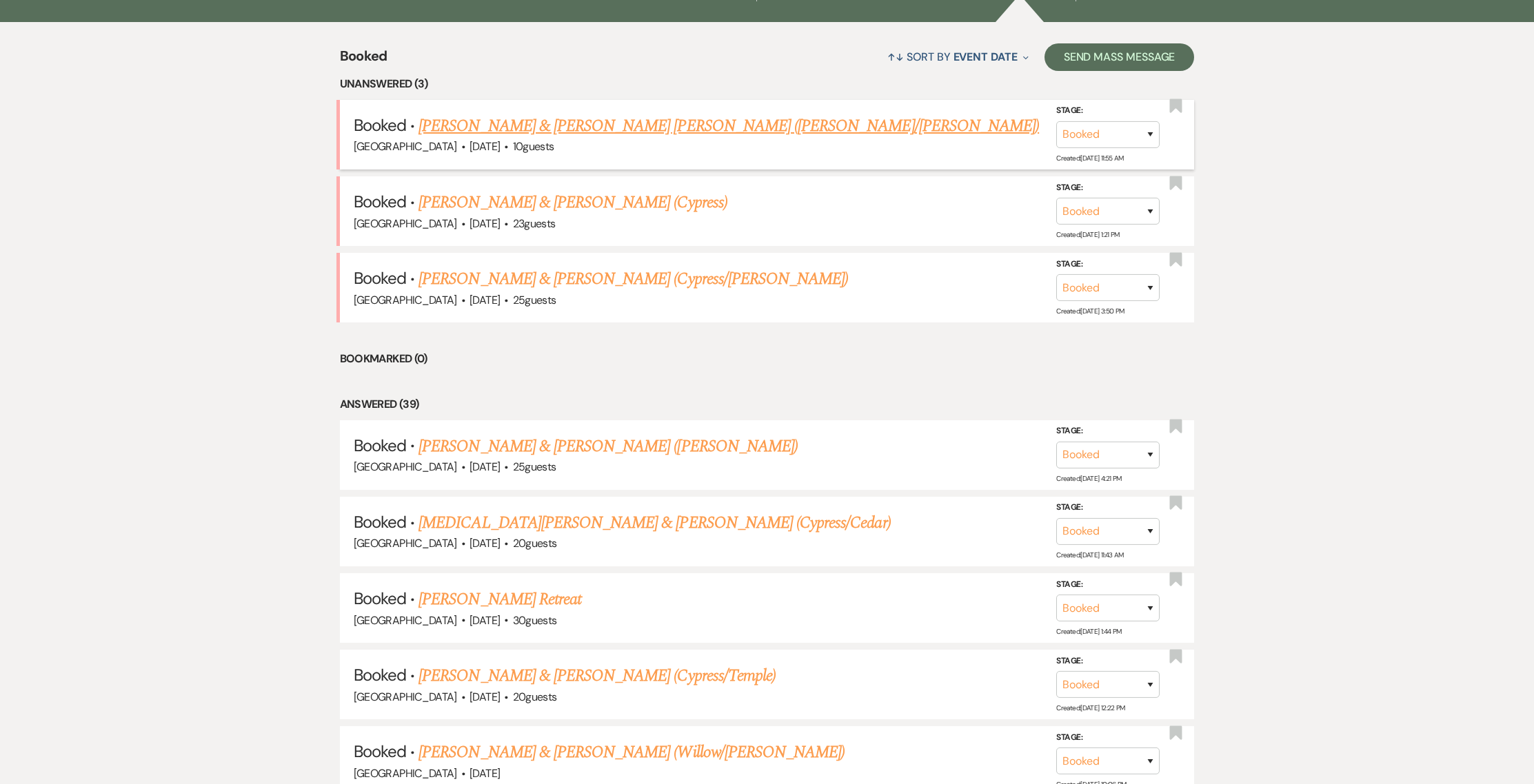
click at [498, 135] on link "[PERSON_NAME] & [PERSON_NAME] [PERSON_NAME] ([PERSON_NAME]/[PERSON_NAME])" at bounding box center [729, 126] width 621 height 24
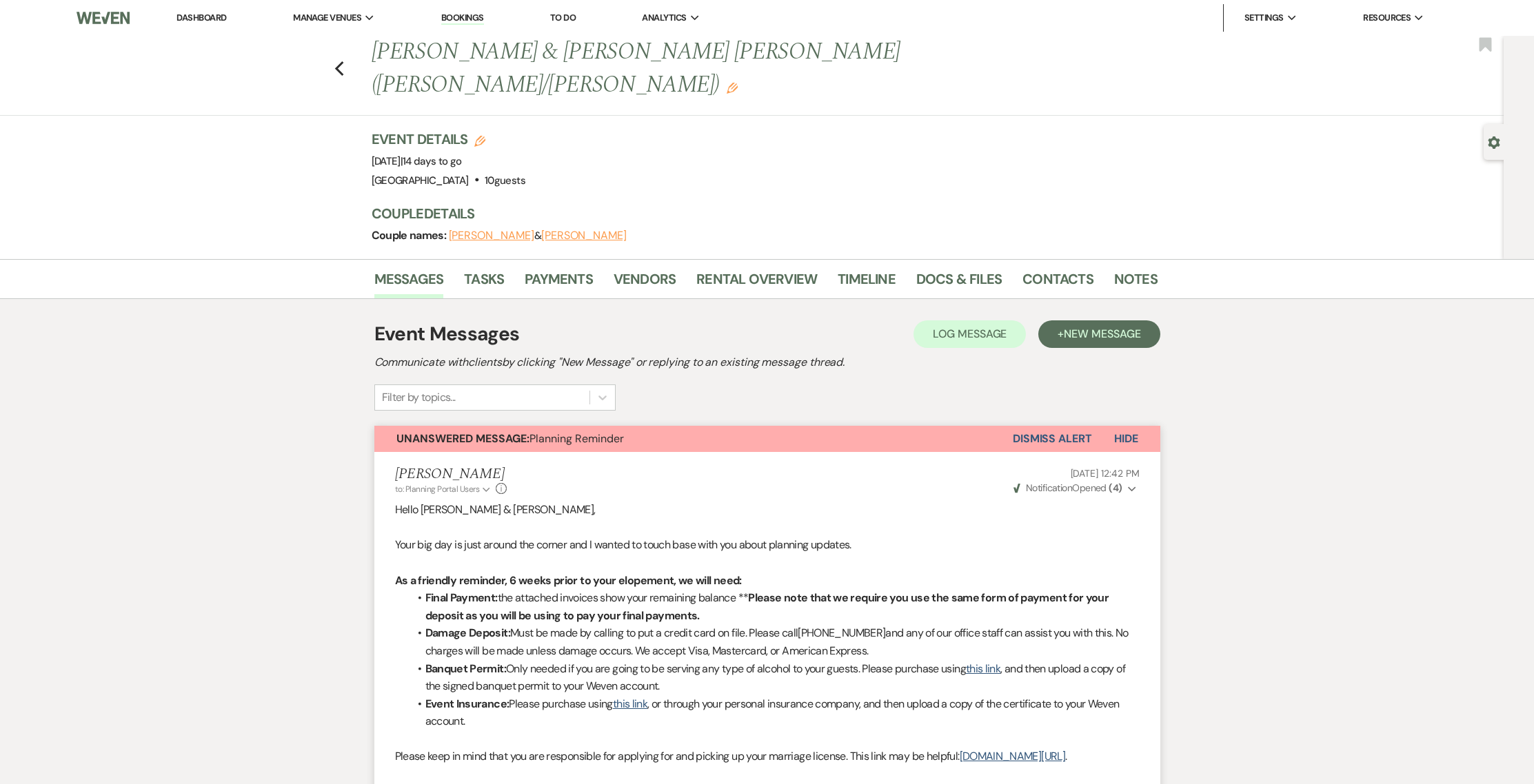
click at [1031, 426] on button "Dismiss Alert" at bounding box center [1052, 438] width 79 height 26
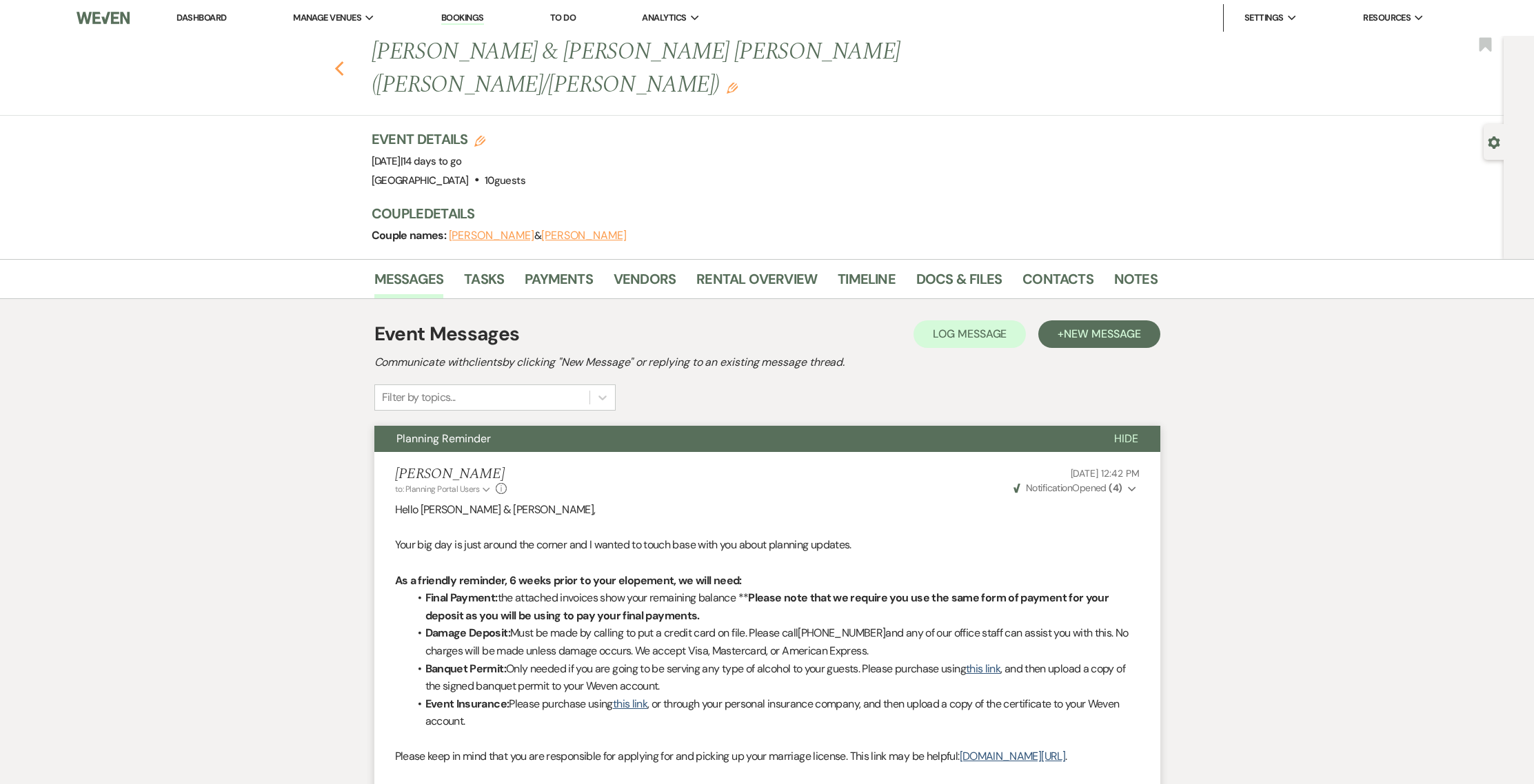
click at [345, 61] on icon "Previous" at bounding box center [339, 69] width 10 height 17
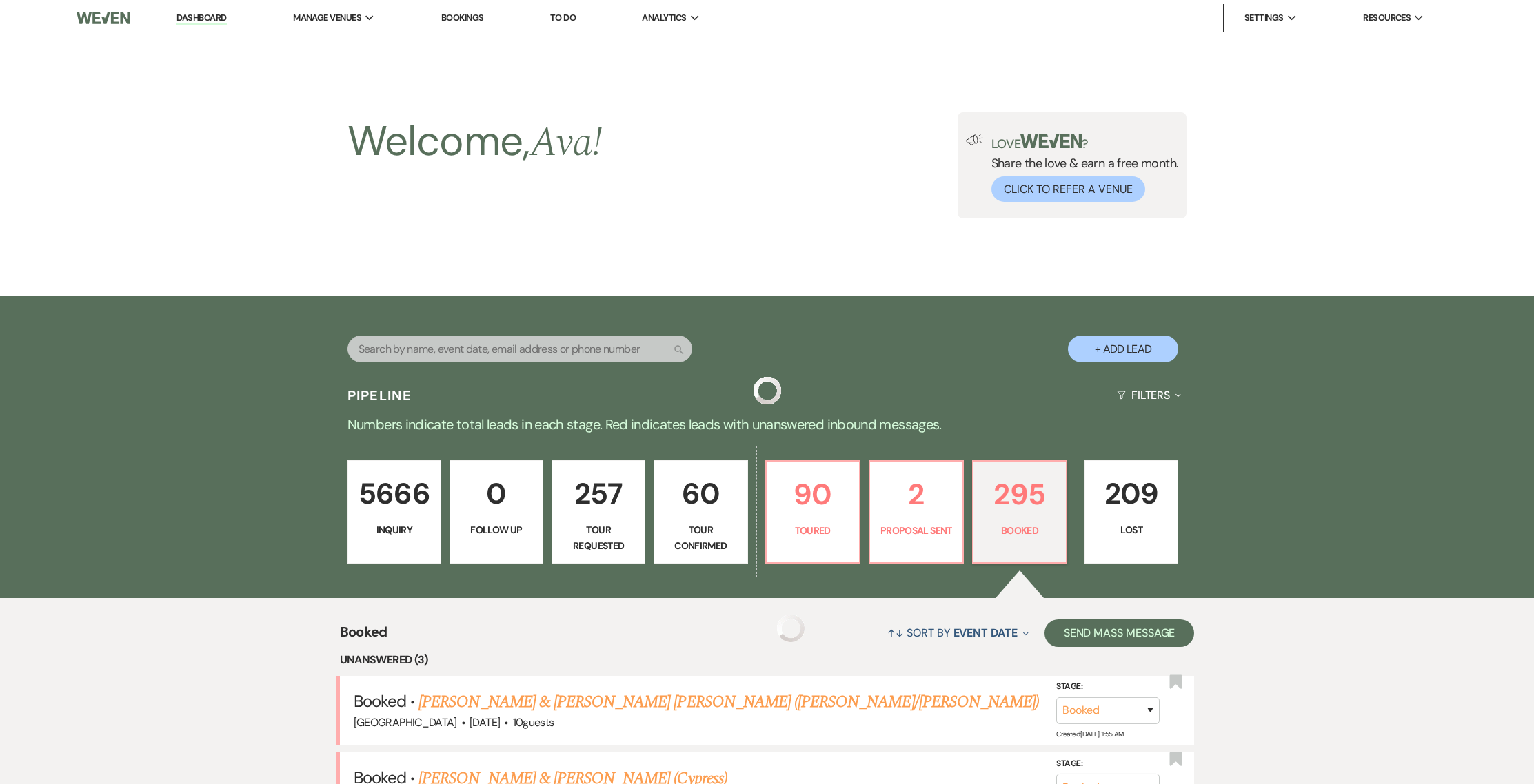
scroll to position [576, 0]
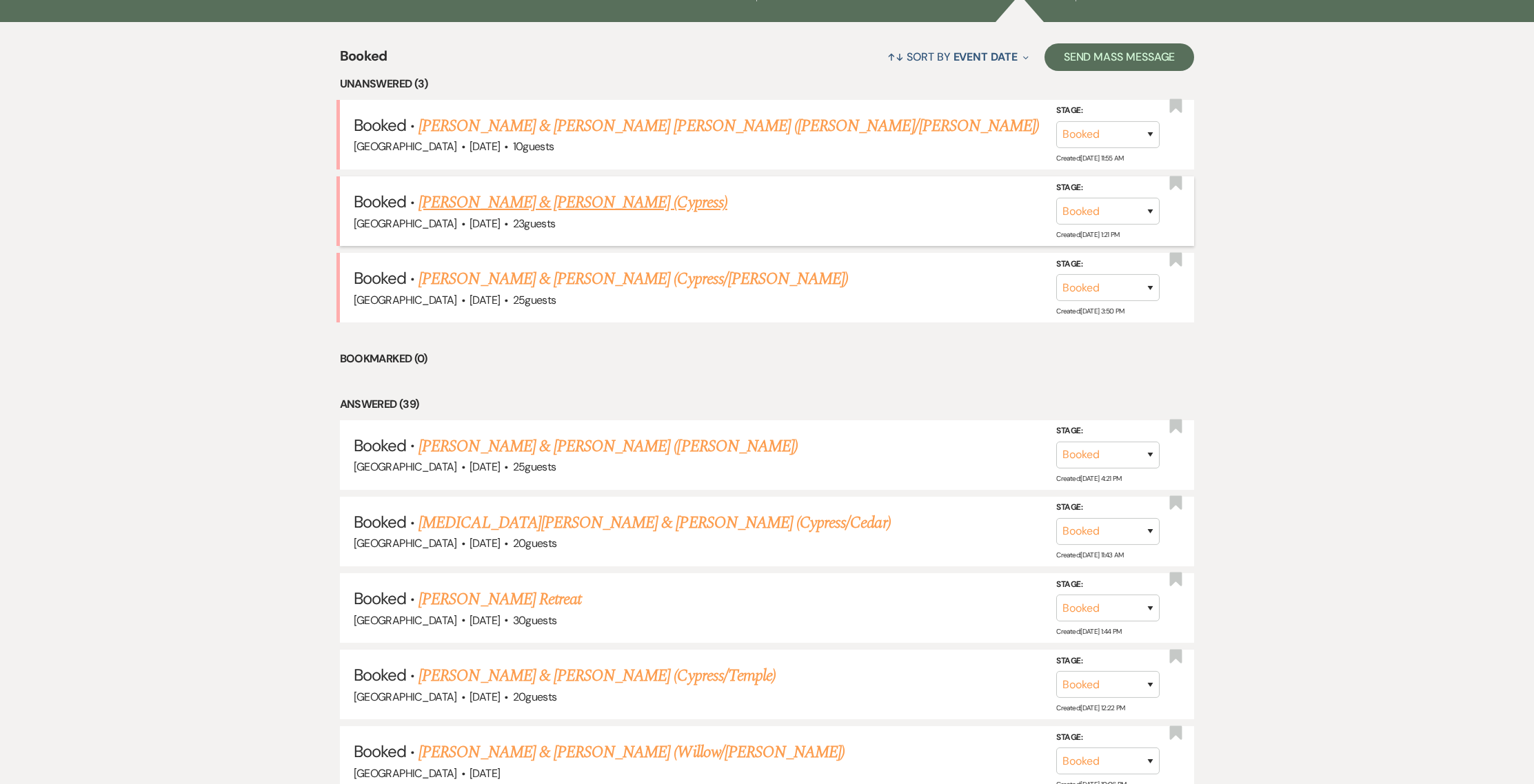
click at [468, 197] on link "[PERSON_NAME] & [PERSON_NAME] (Cypress)" at bounding box center [573, 202] width 309 height 24
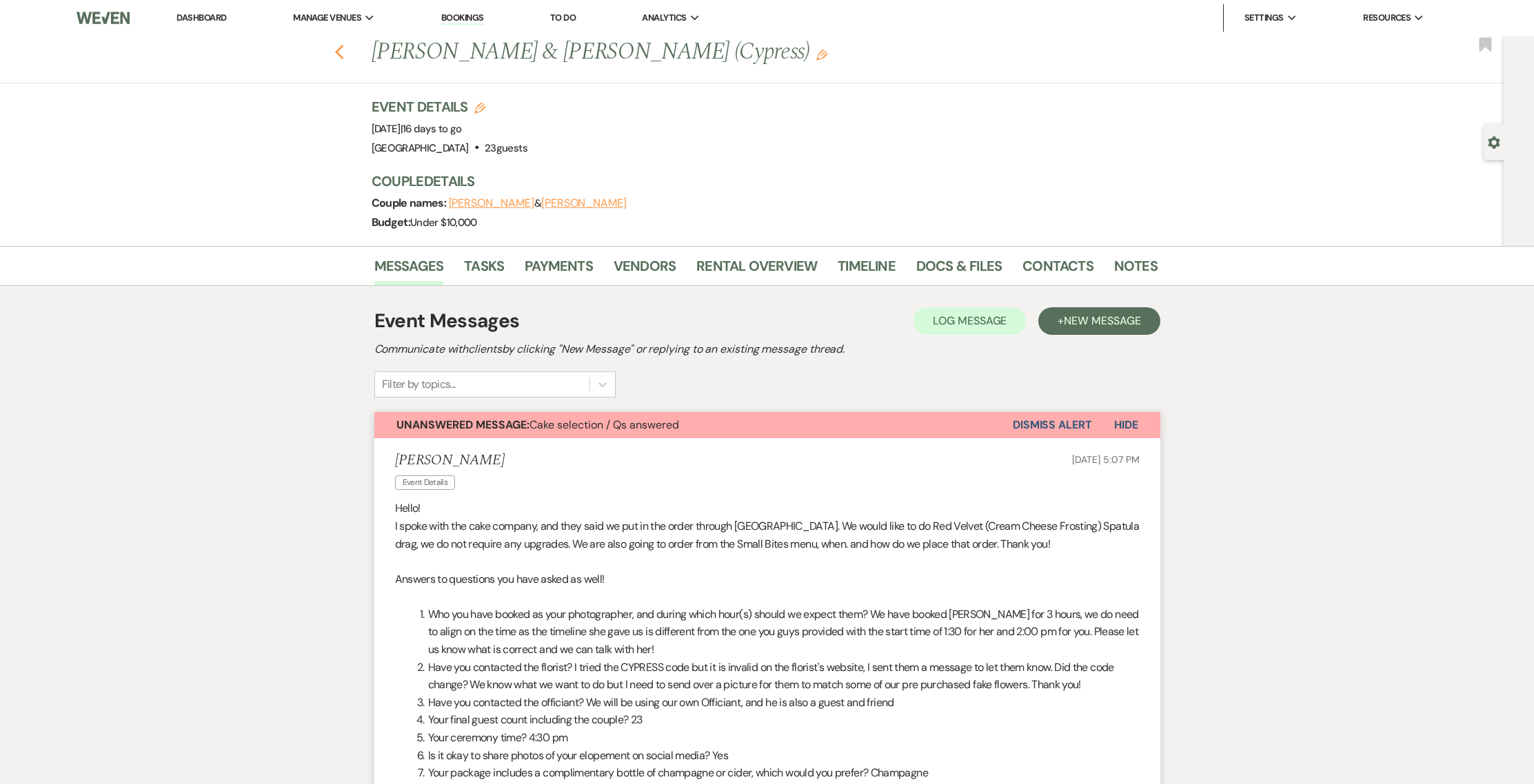
click at [343, 51] on use "button" at bounding box center [338, 52] width 9 height 15
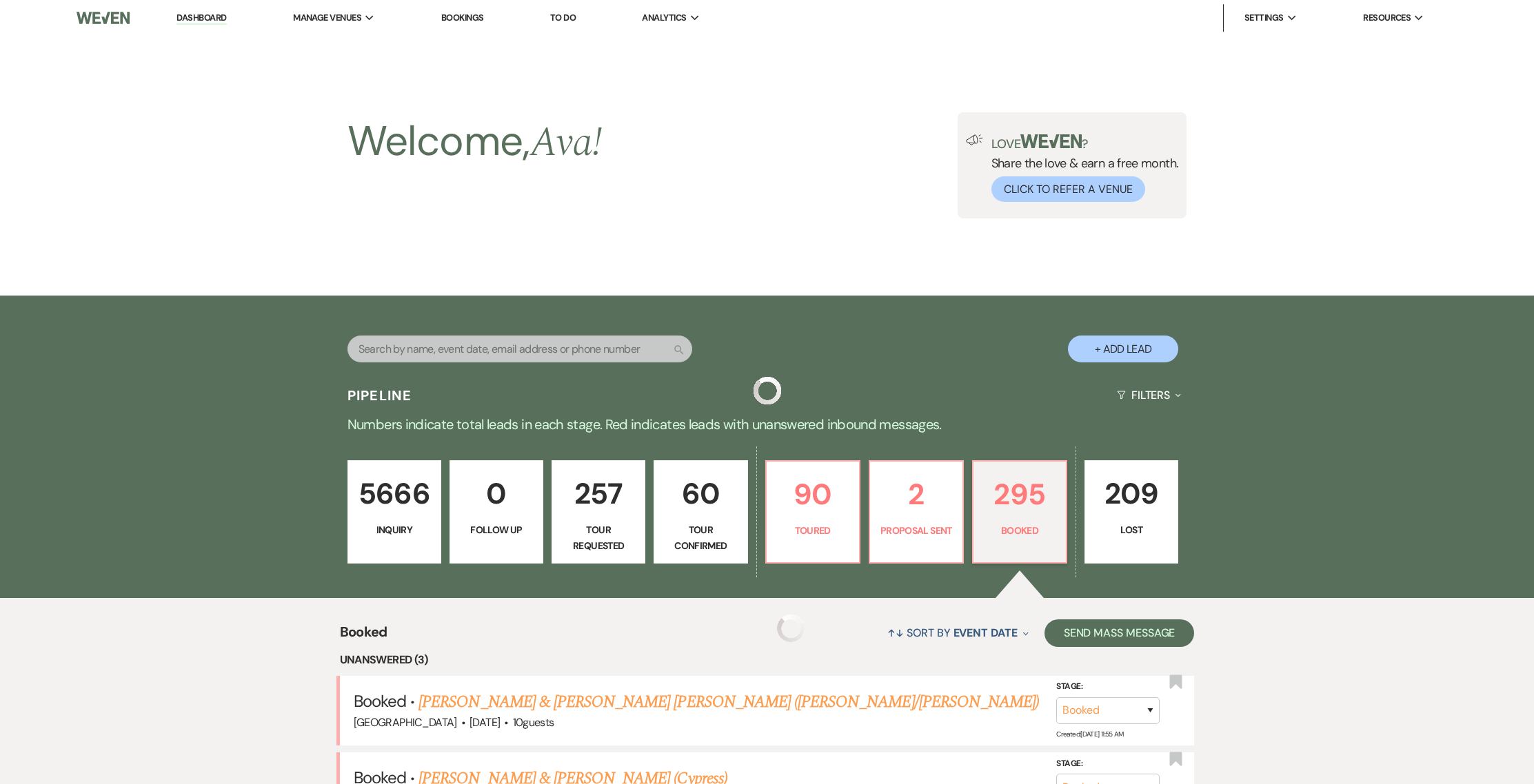
scroll to position [576, 0]
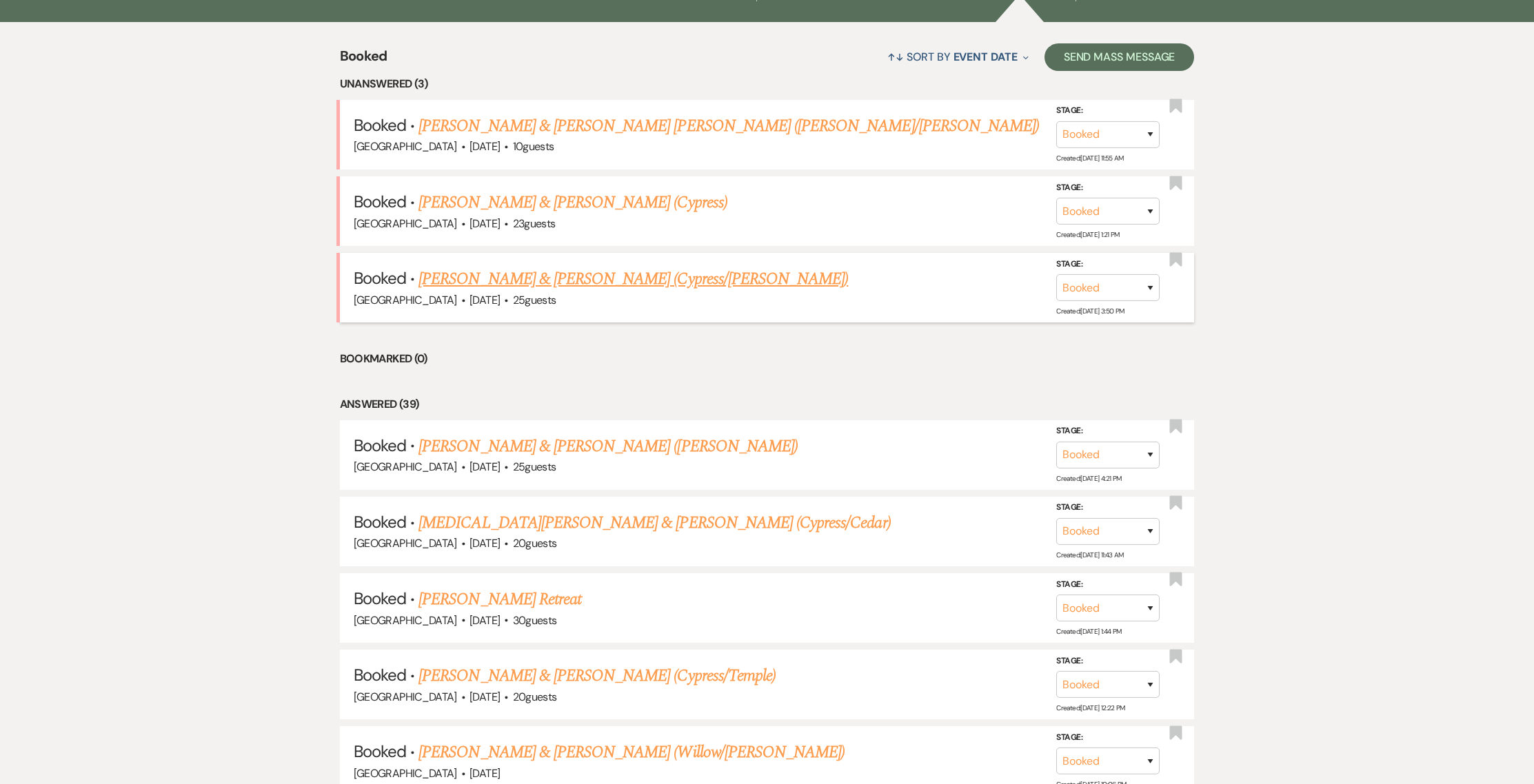
click at [471, 279] on link "[PERSON_NAME] & [PERSON_NAME] (Cypress/[PERSON_NAME])" at bounding box center [632, 278] width 429 height 24
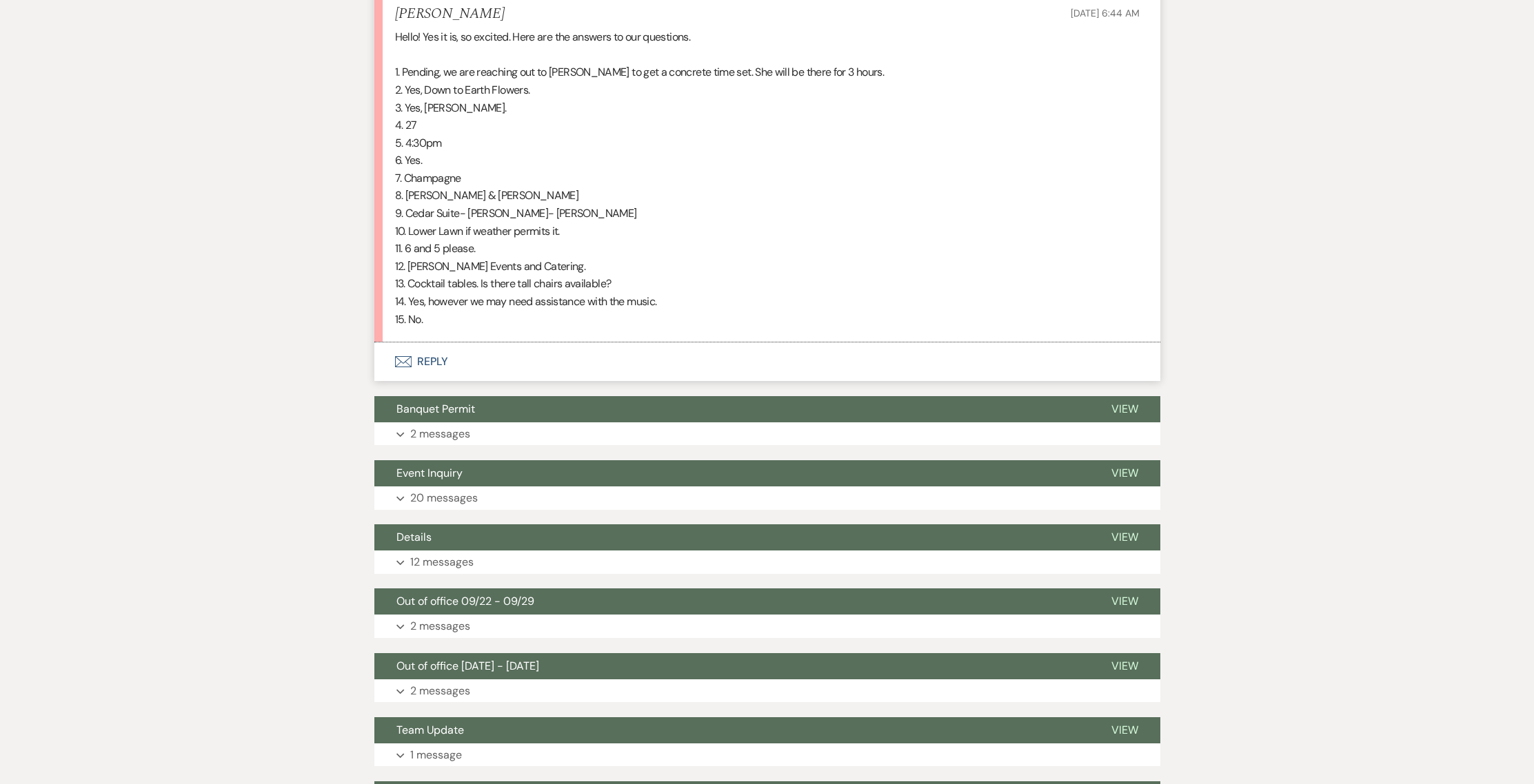
scroll to position [1448, 0]
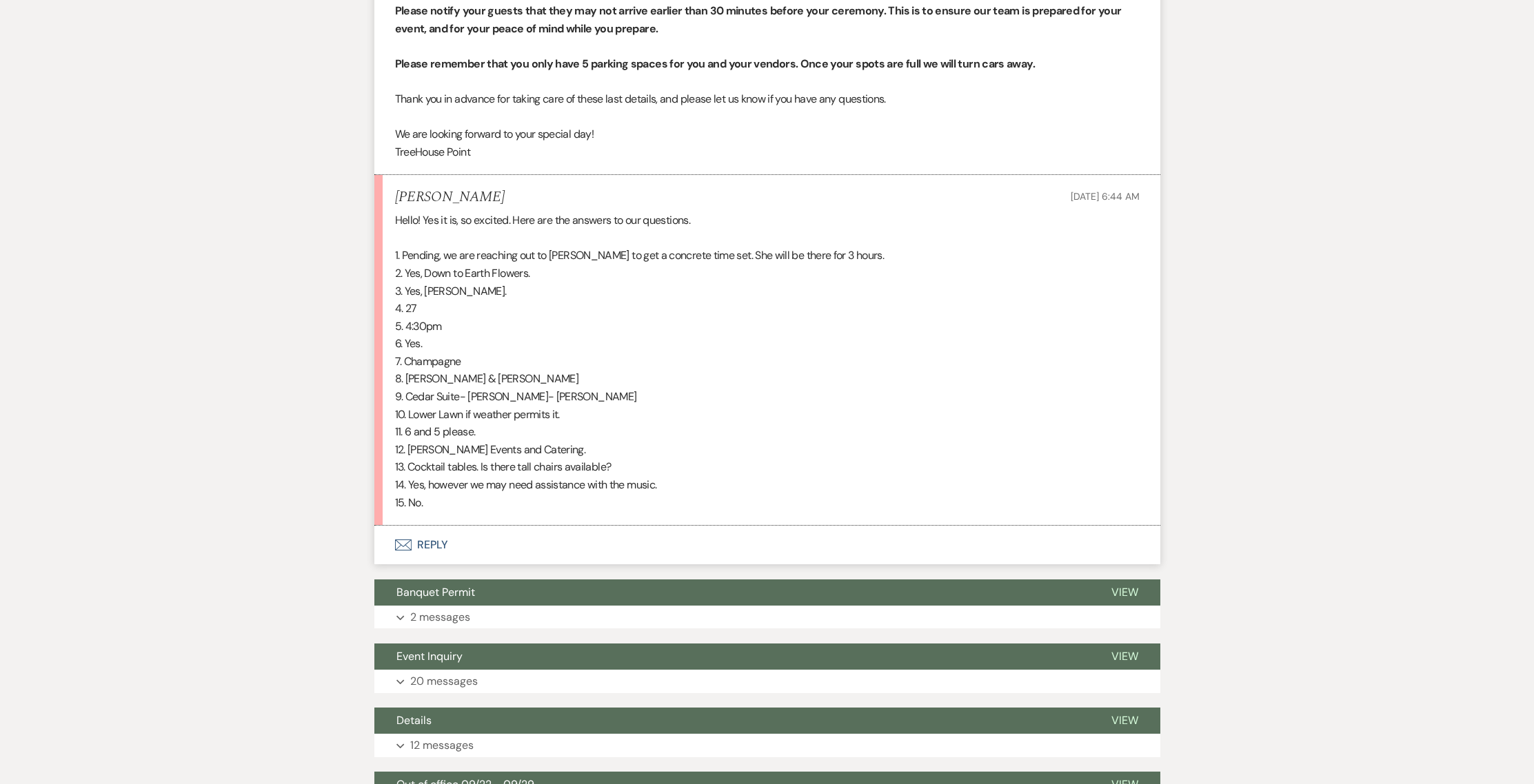
click at [419, 526] on button "Envelope Reply" at bounding box center [767, 545] width 786 height 39
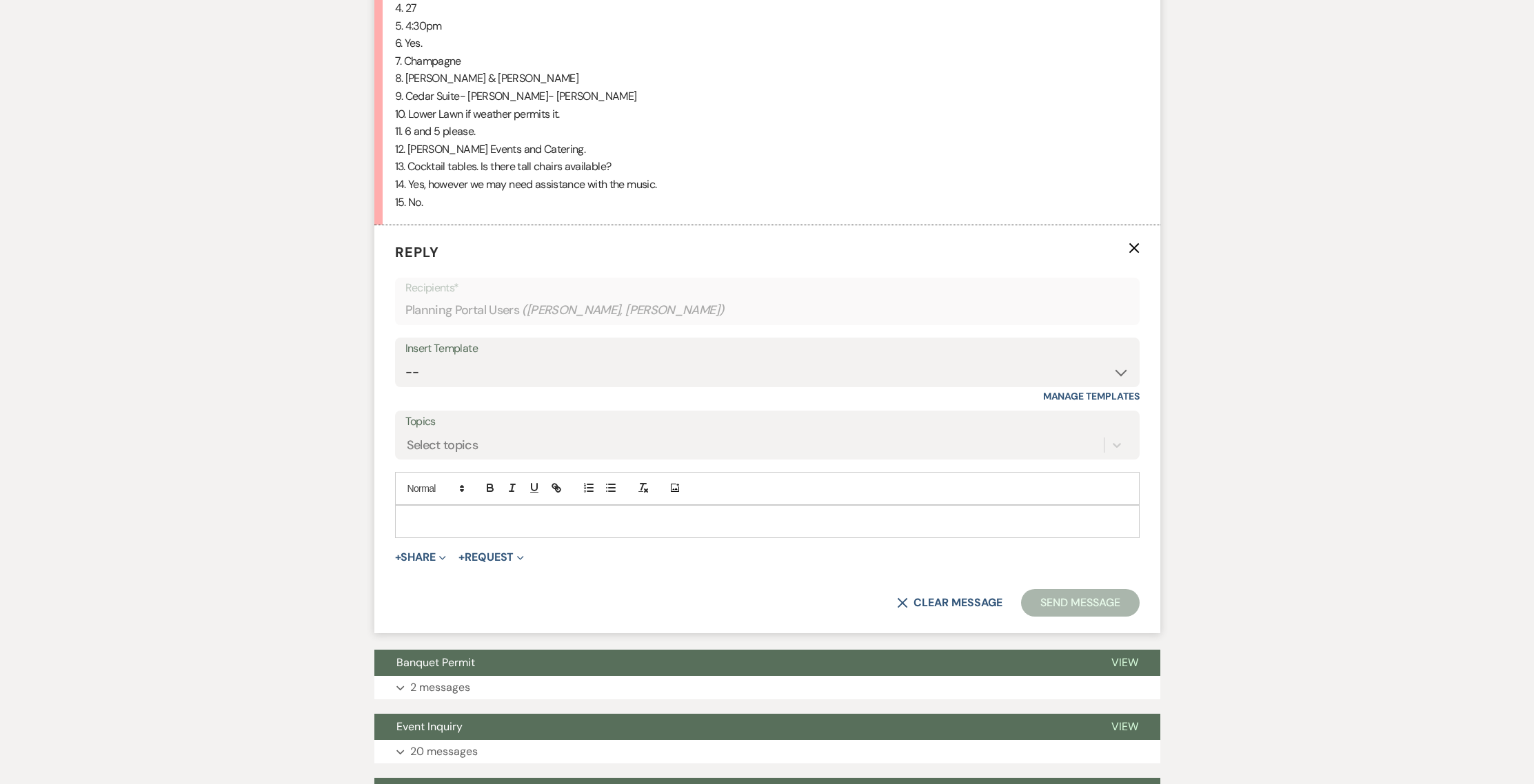
scroll to position [1771, 0]
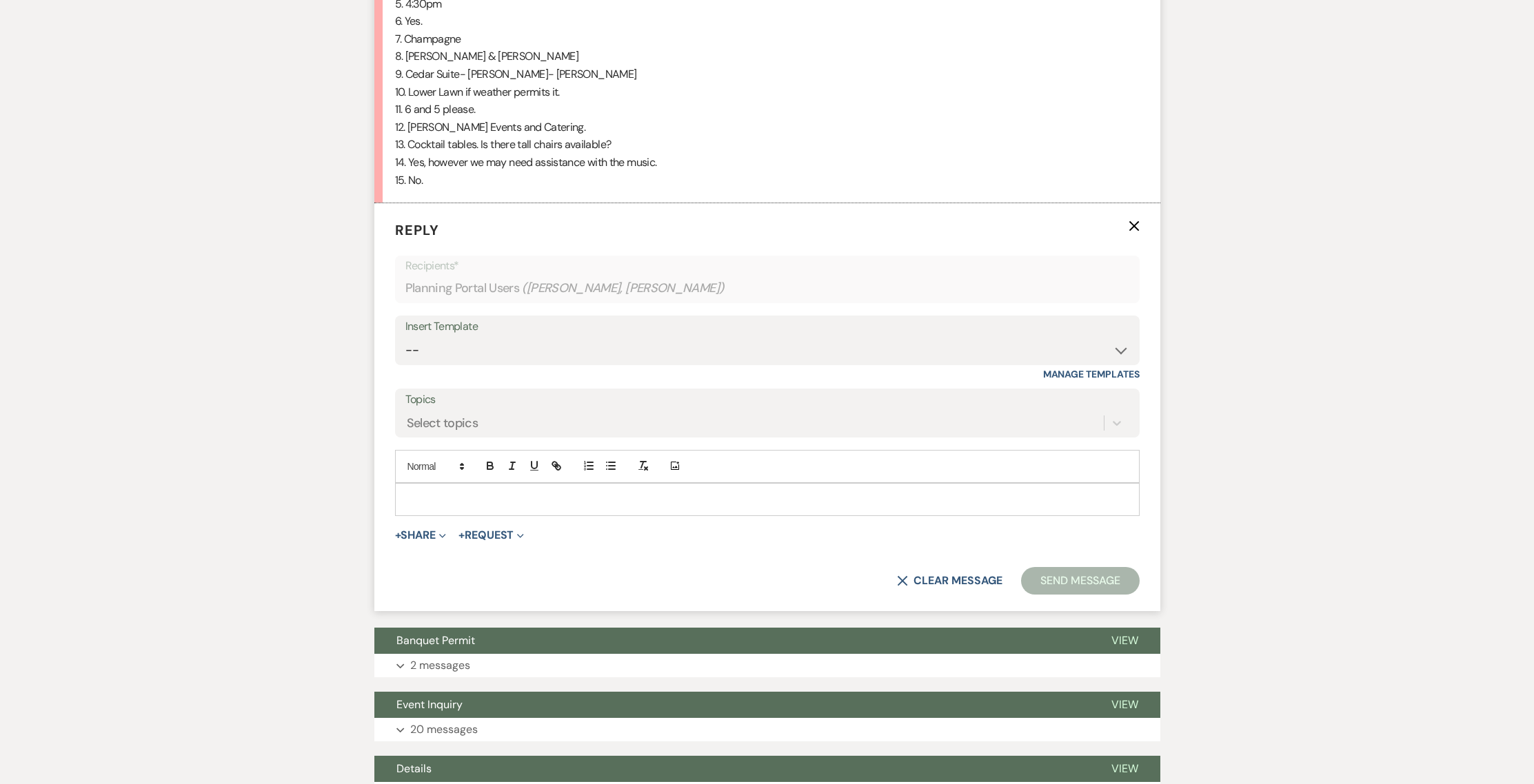
click at [424, 492] on p at bounding box center [767, 500] width 723 height 15
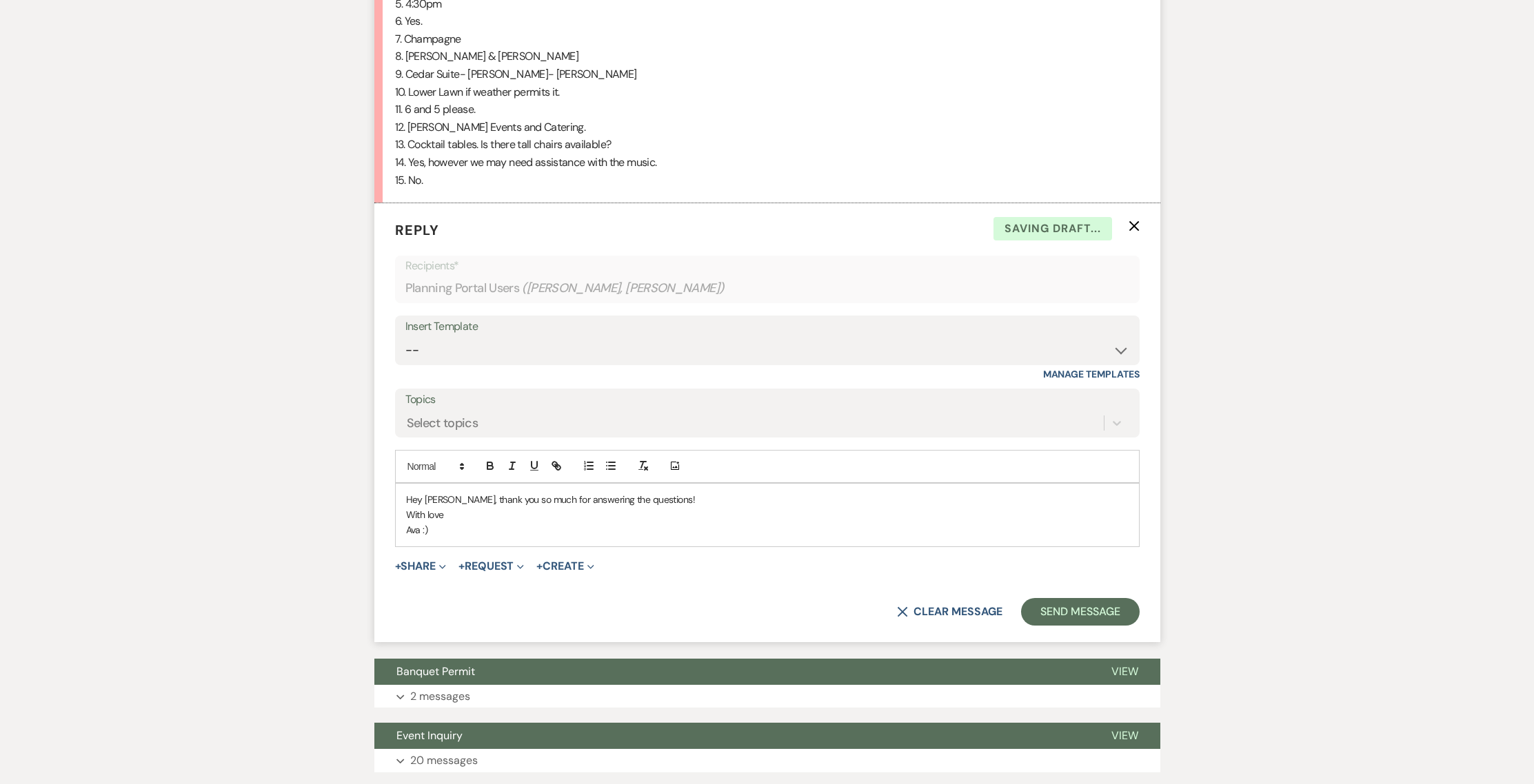
click at [702, 492] on p "Hey [PERSON_NAME], thank you so much for answering the questions!" at bounding box center [767, 500] width 723 height 15
click at [698, 507] on p "With love" at bounding box center [767, 515] width 723 height 15
click at [678, 492] on p "Hey [PERSON_NAME], thank you so much for answering the questions!" at bounding box center [767, 500] width 723 height 15
click at [1115, 605] on button "Send Message" at bounding box center [1080, 612] width 118 height 28
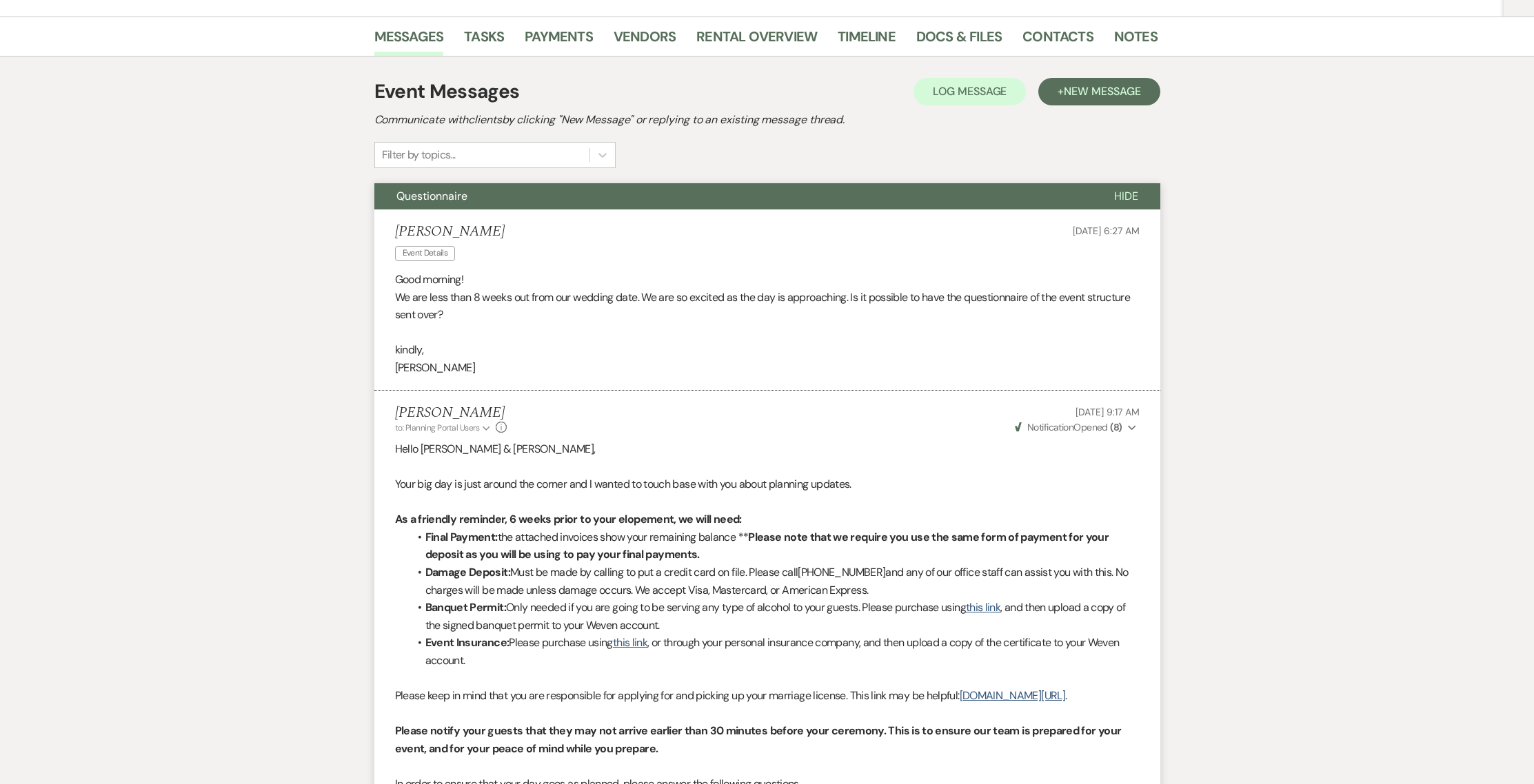
scroll to position [0, 0]
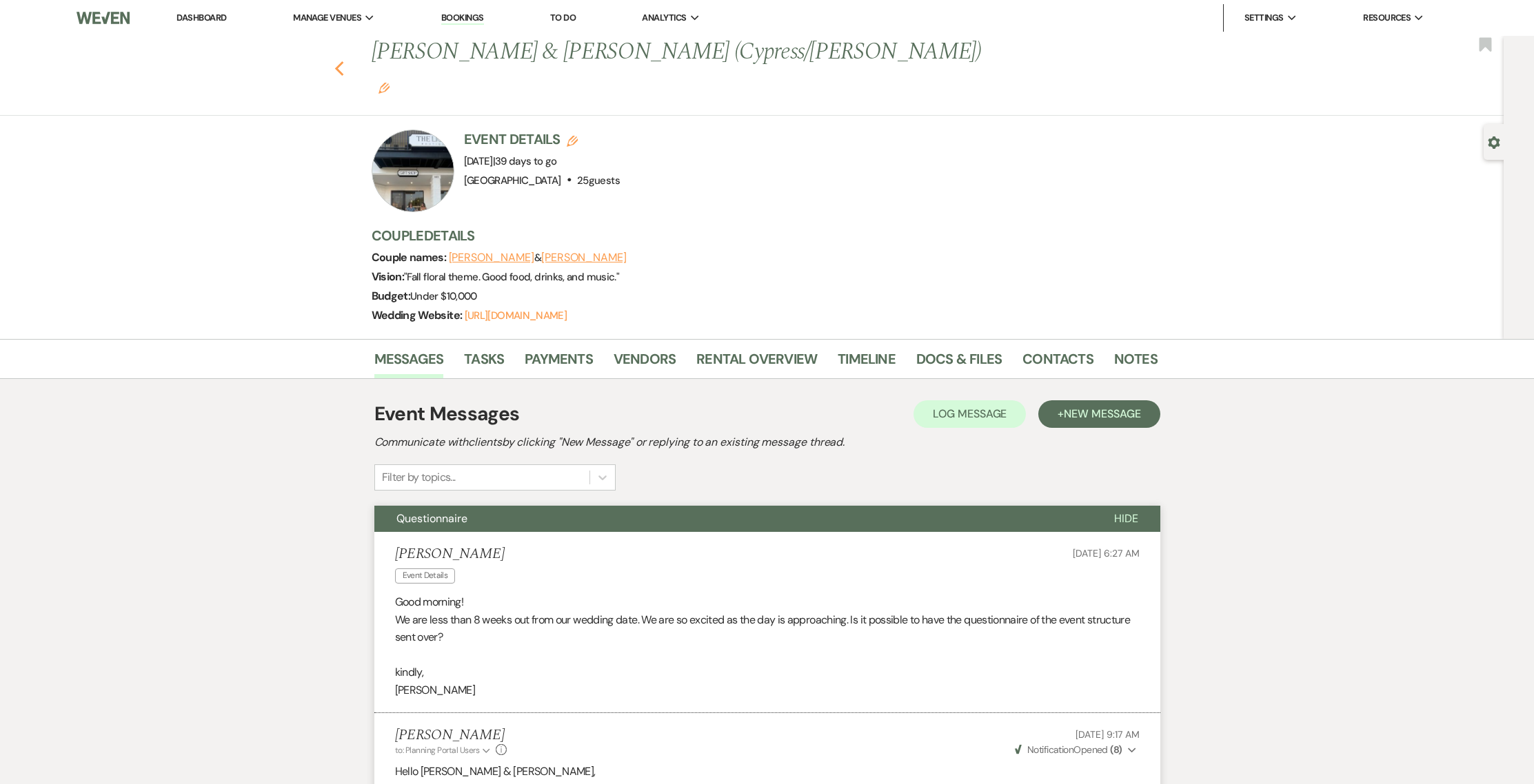
click at [343, 61] on icon "Previous" at bounding box center [339, 69] width 10 height 17
